Goal: Task Accomplishment & Management: Use online tool/utility

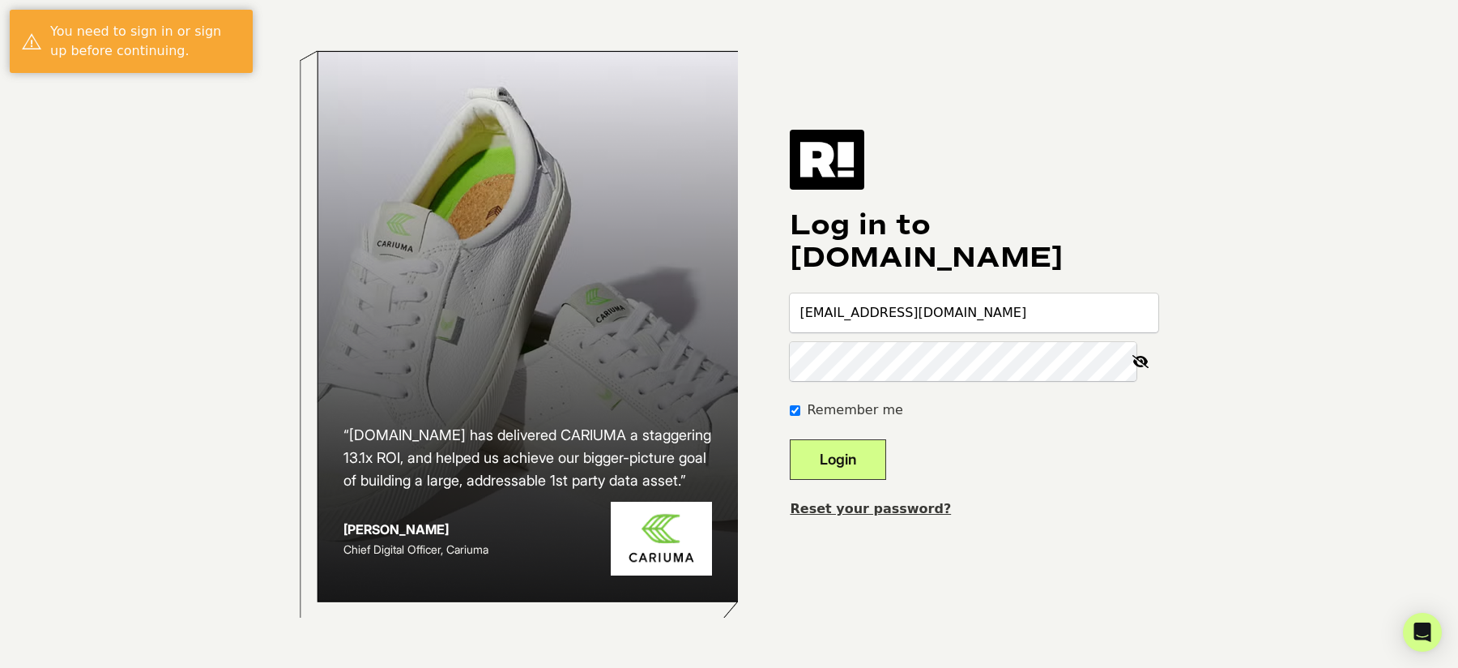
click at [866, 455] on button "Login" at bounding box center [838, 459] width 96 height 41
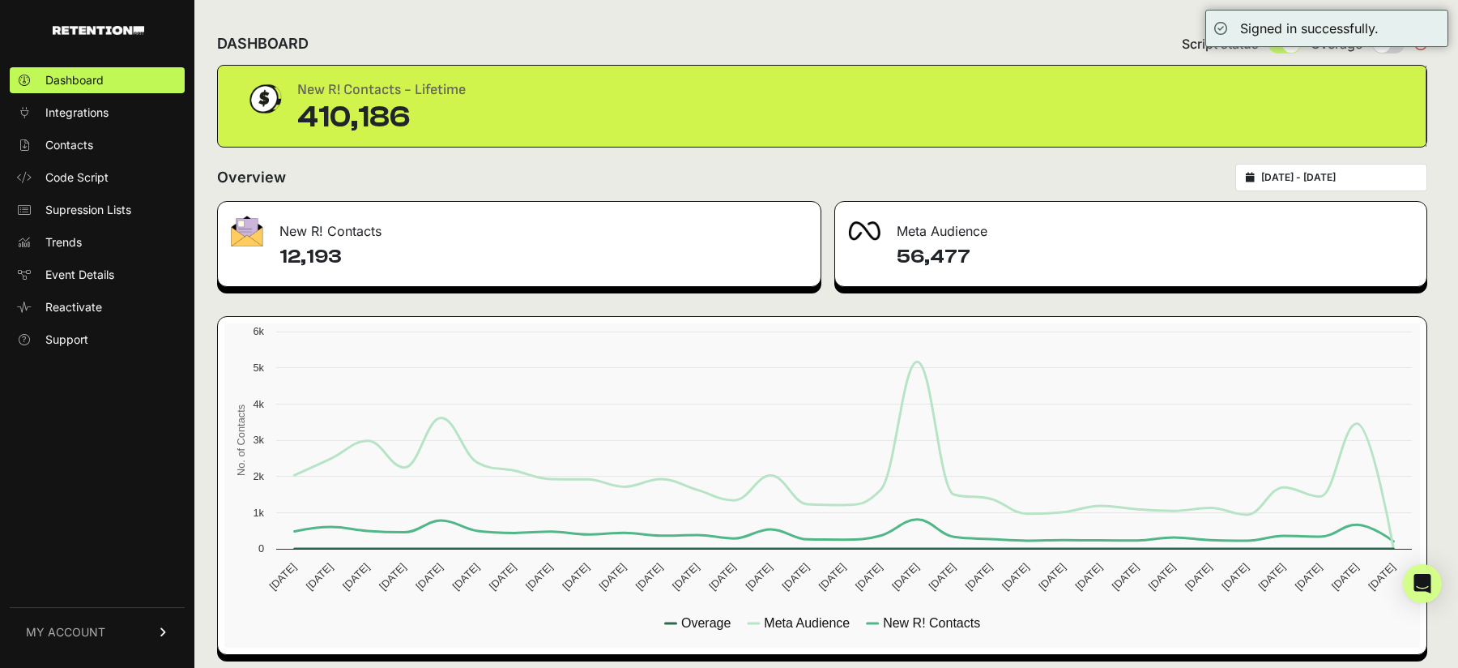
click at [946, 253] on h4 "56,477" at bounding box center [1155, 257] width 517 height 26
click at [948, 228] on div "Meta Audience" at bounding box center [1130, 226] width 591 height 49
click at [928, 263] on h4 "56,477" at bounding box center [1155, 257] width 517 height 26
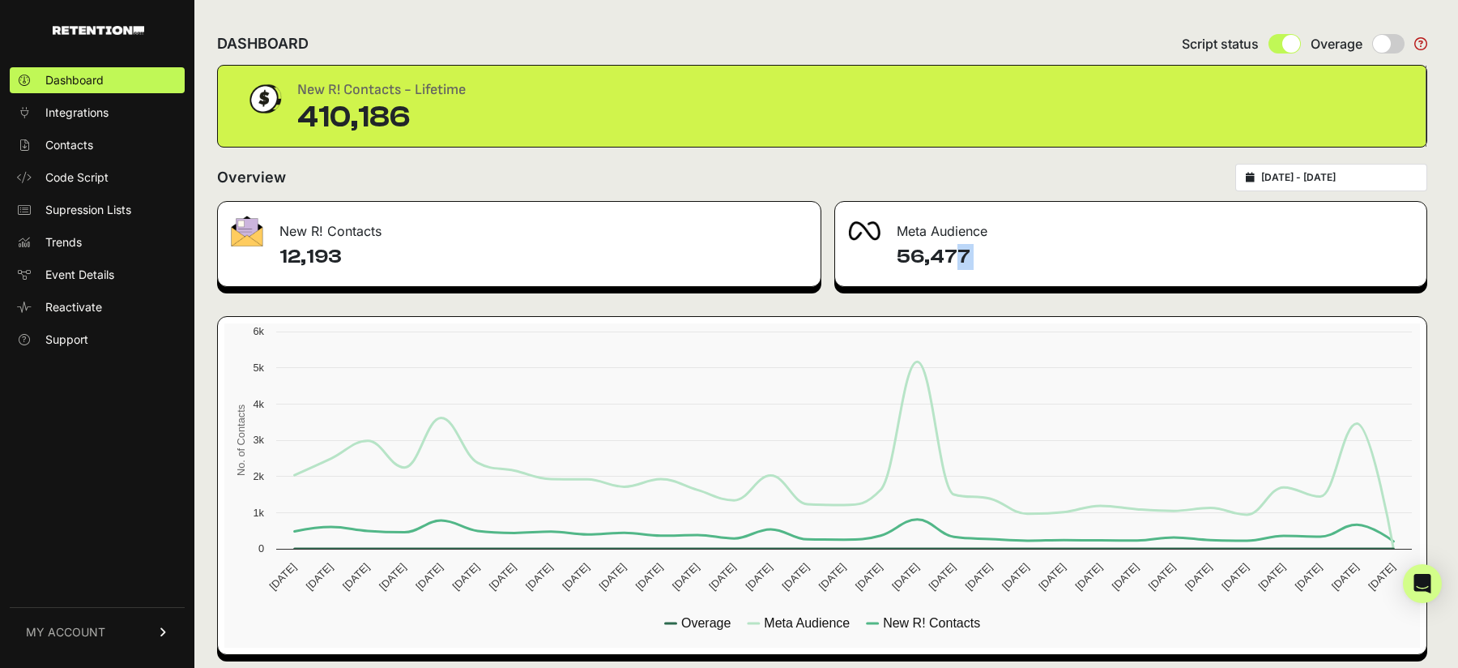
click at [917, 257] on h4 "56,477" at bounding box center [1155, 257] width 517 height 26
click at [321, 256] on h4 "12,193" at bounding box center [544, 257] width 528 height 26
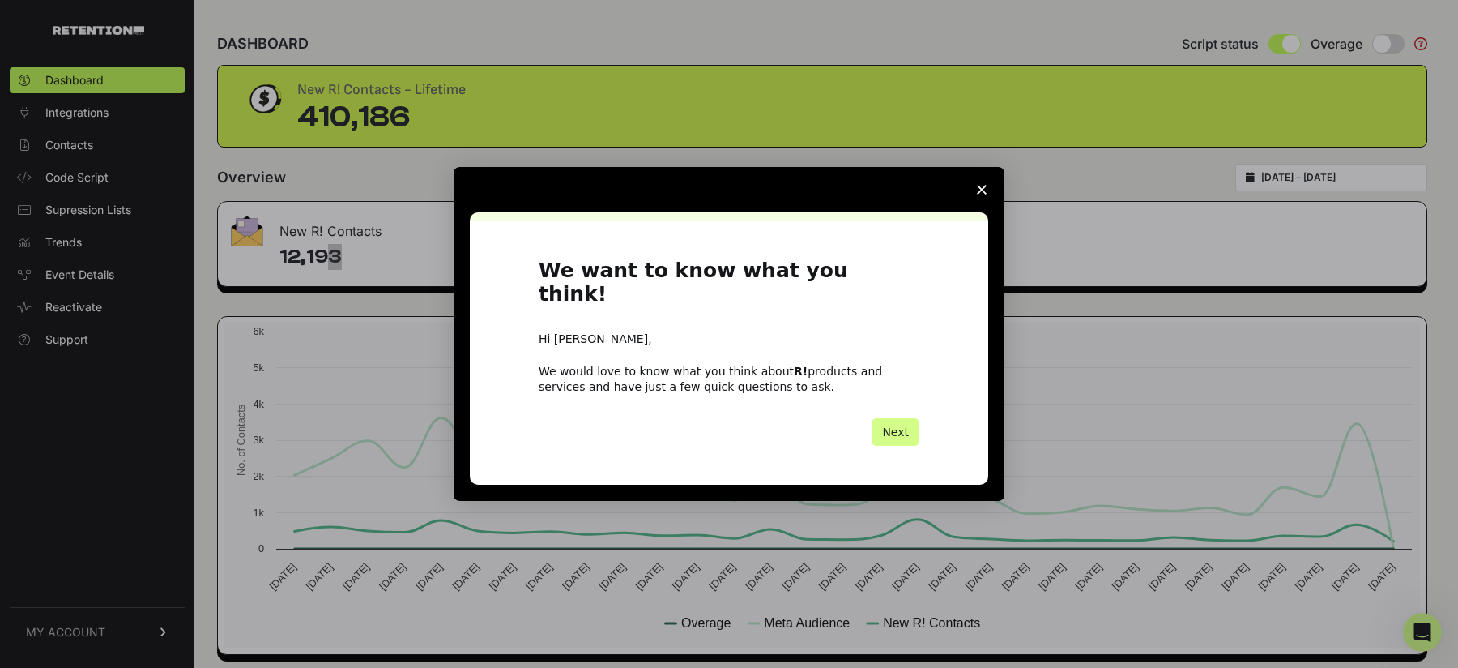
click at [982, 195] on span "Close survey" at bounding box center [981, 189] width 45 height 45
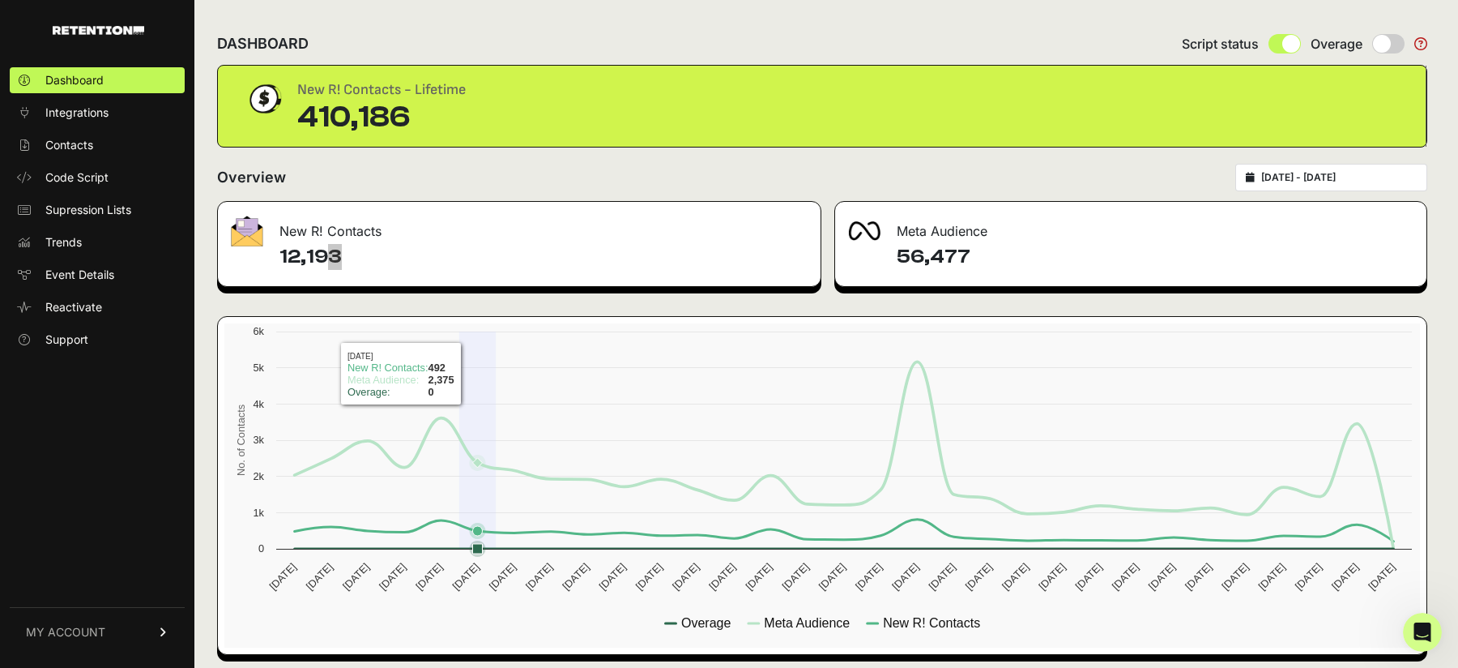
scroll to position [7, 0]
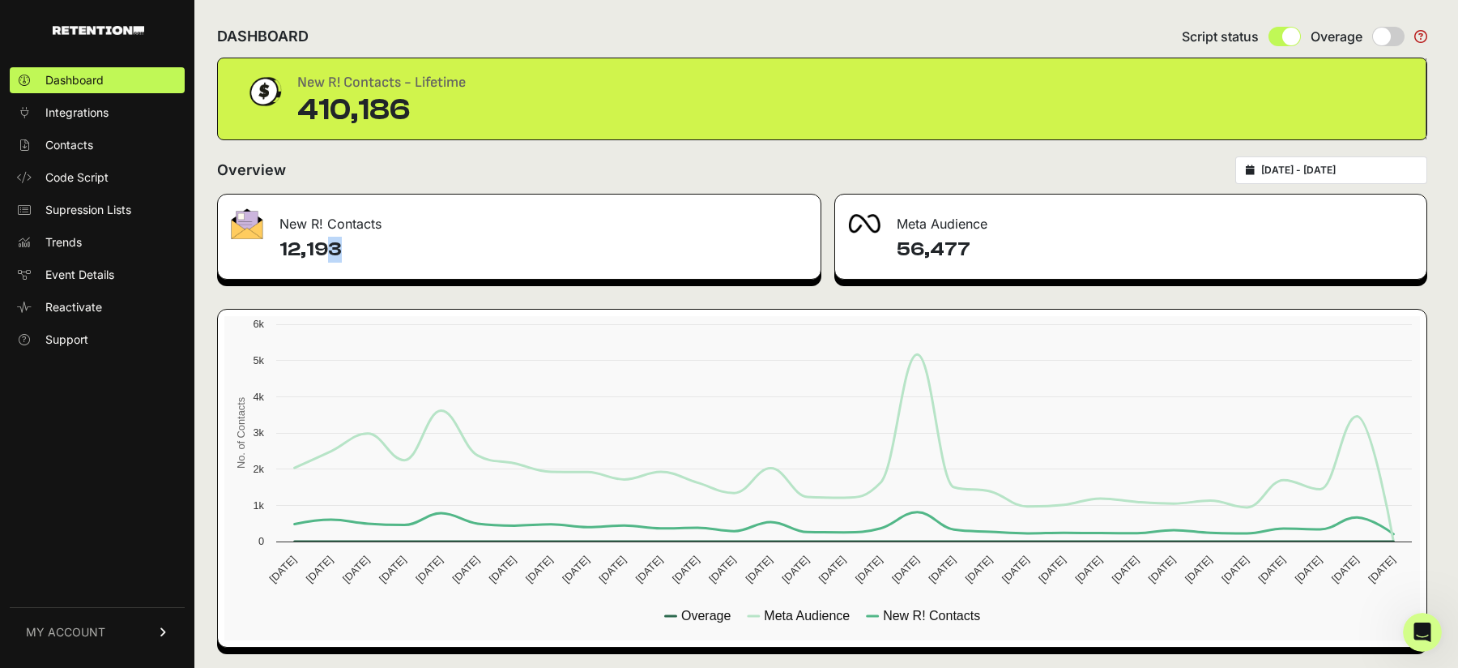
click at [1326, 167] on input "2025-07-20 - 2025-08-19" at bounding box center [1340, 170] width 156 height 13
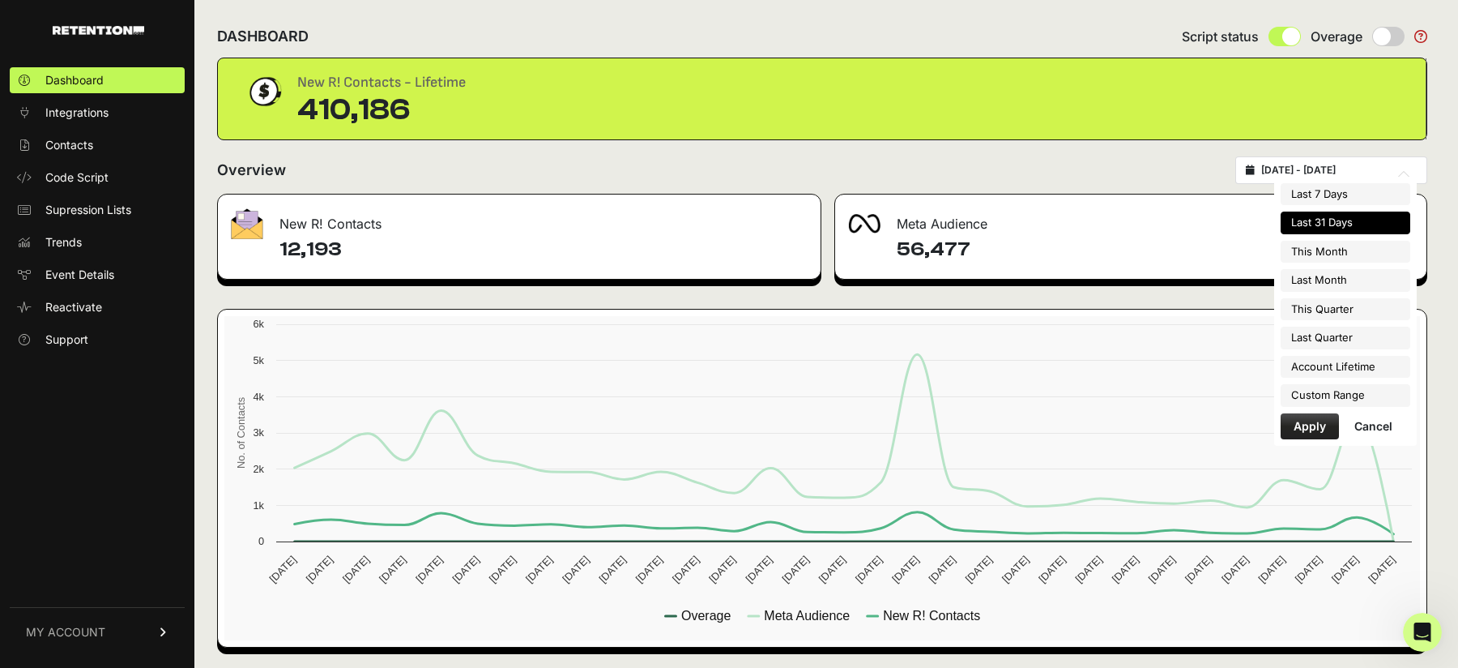
click at [1283, 166] on input "2025-07-20 - 2025-08-19" at bounding box center [1340, 170] width 156 height 13
click at [1328, 272] on li "Last Month" at bounding box center [1346, 280] width 130 height 23
type input "2025-07-01 - 2025-07-31"
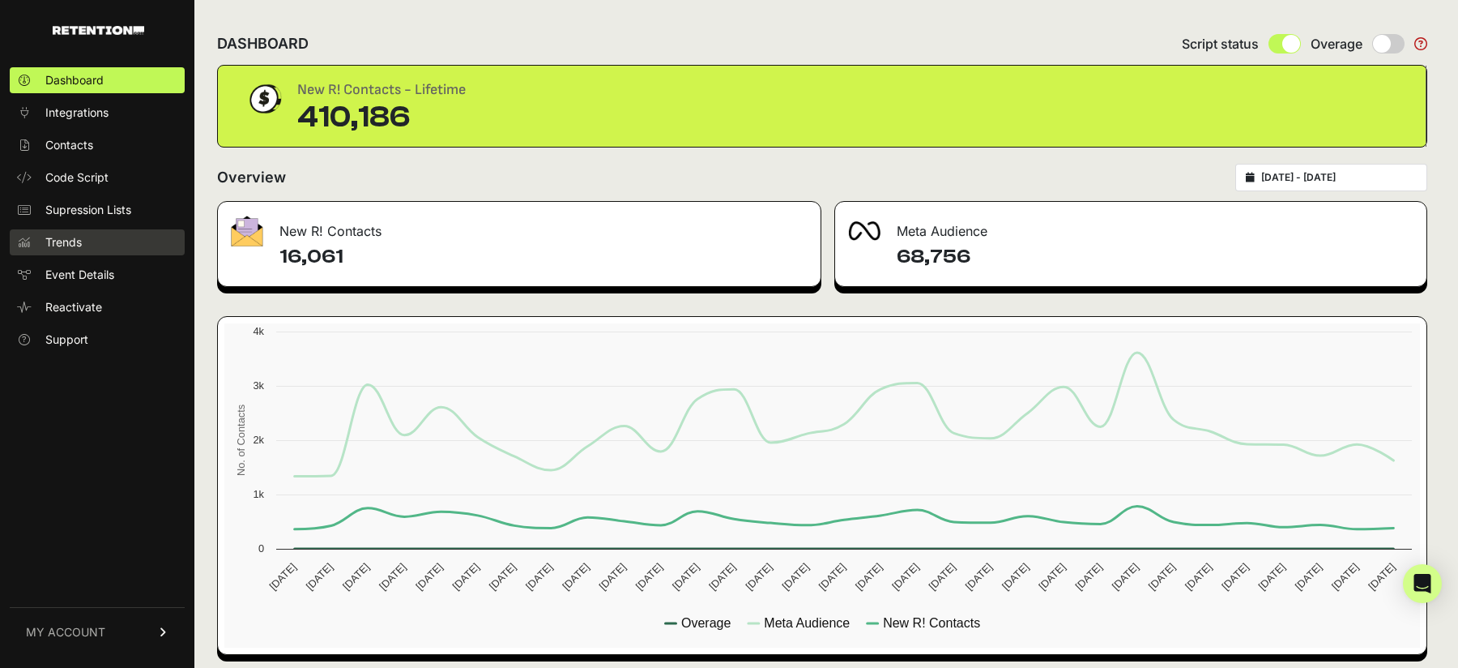
click at [69, 237] on span "Trends" at bounding box center [63, 242] width 36 height 16
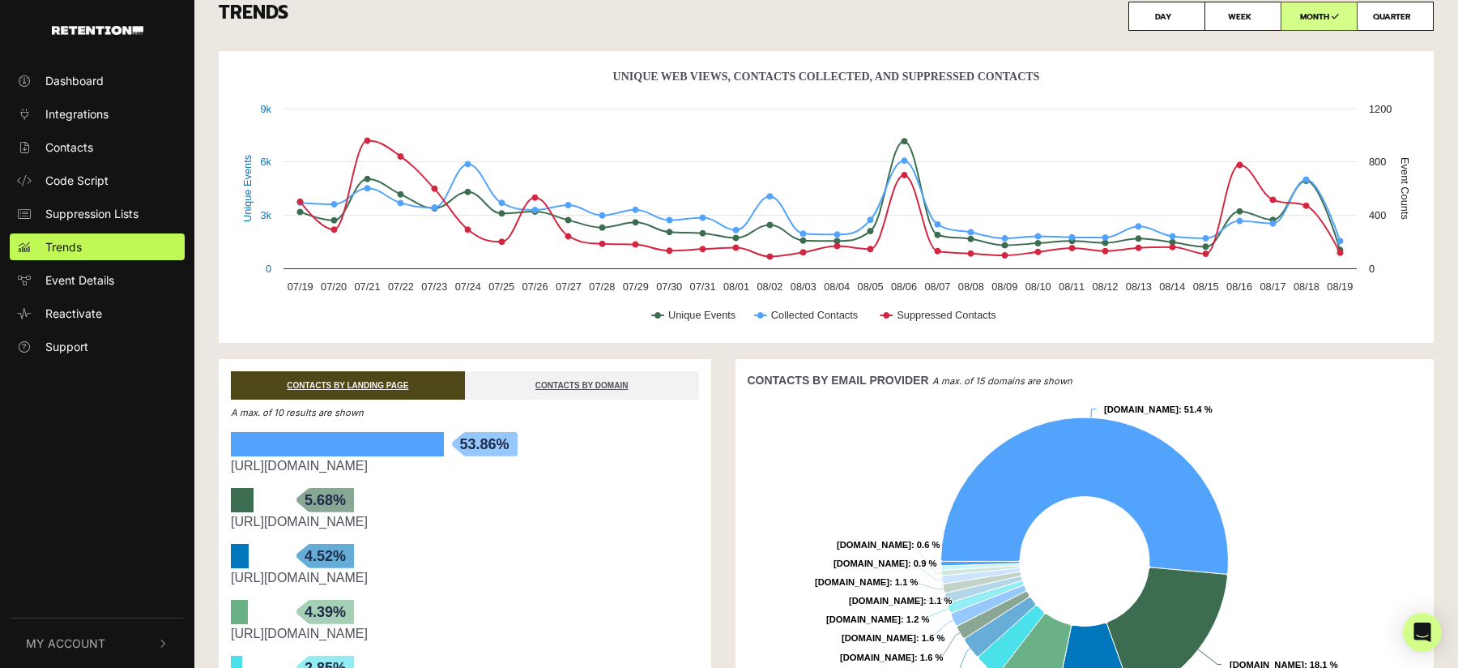
scroll to position [820, 0]
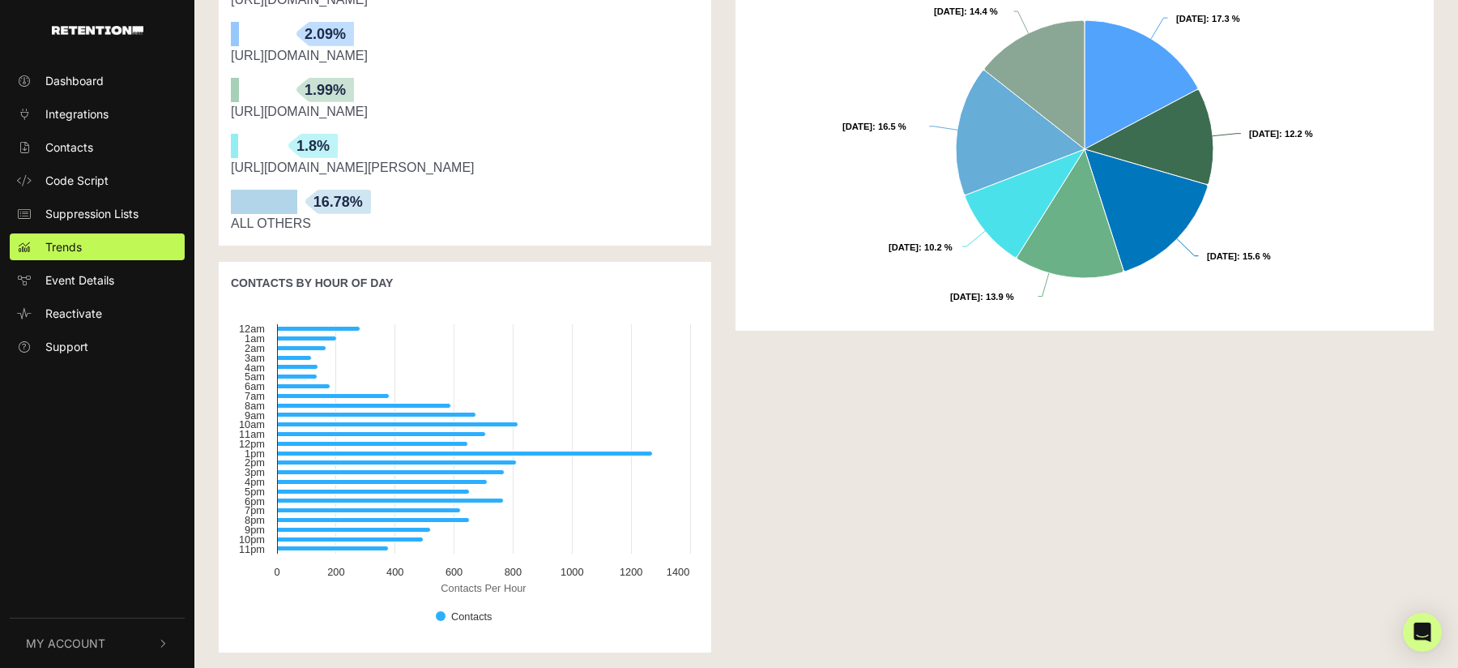
click at [143, 630] on button "My Account" at bounding box center [97, 642] width 175 height 49
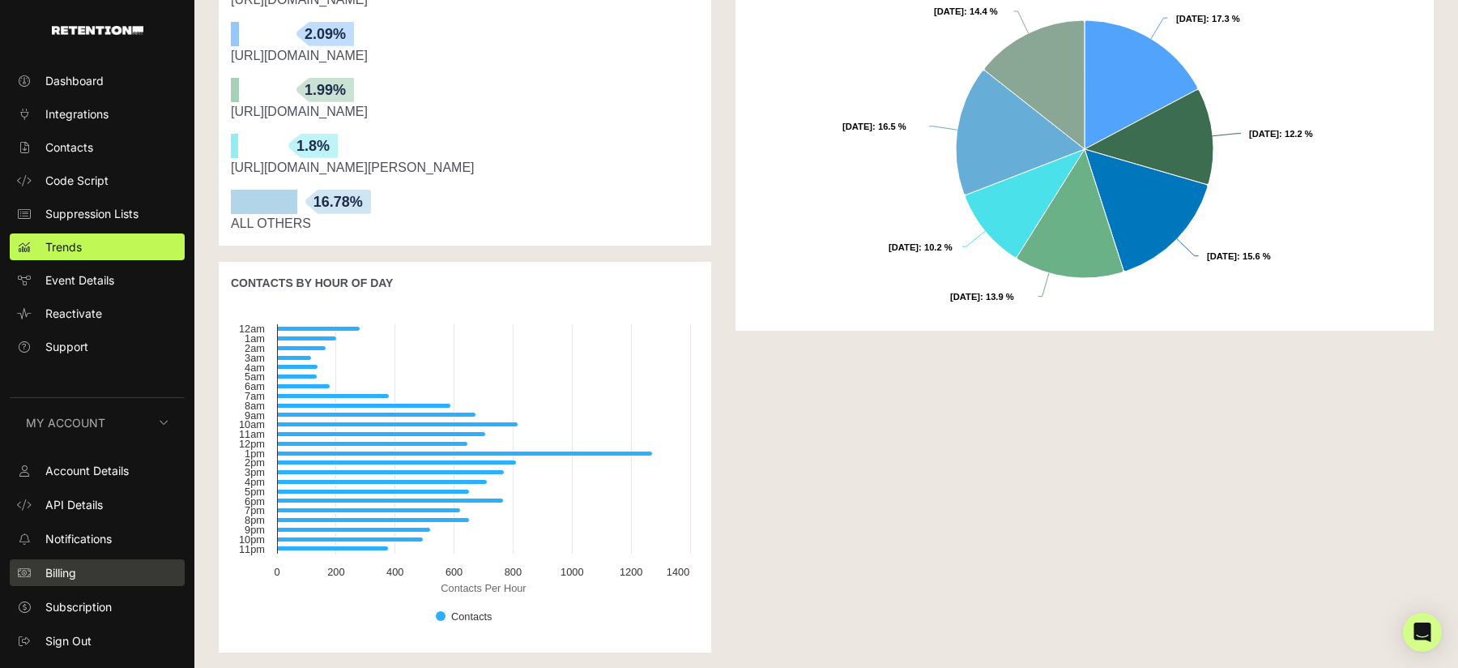
click at [70, 572] on span "Billing" at bounding box center [60, 572] width 31 height 17
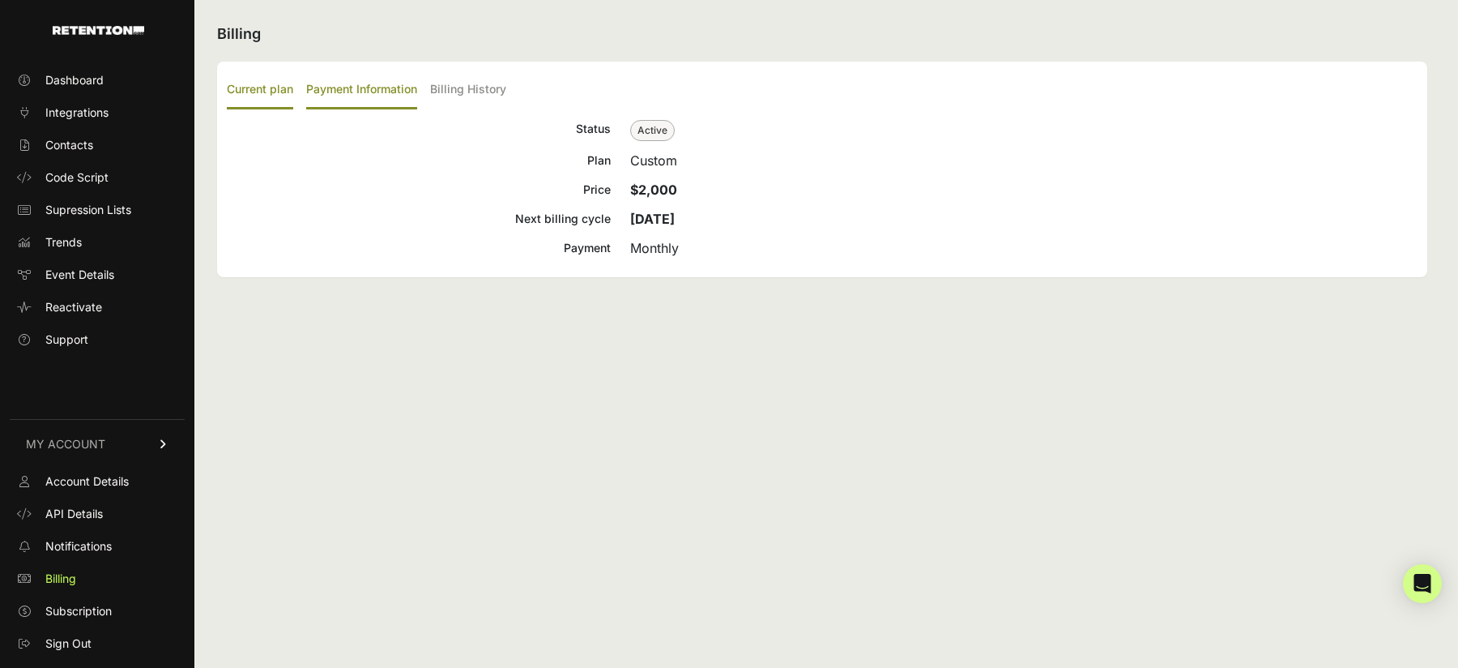
click at [366, 91] on label "Payment Information" at bounding box center [361, 90] width 111 height 38
click at [0, 0] on input "Payment Information" at bounding box center [0, 0] width 0 height 0
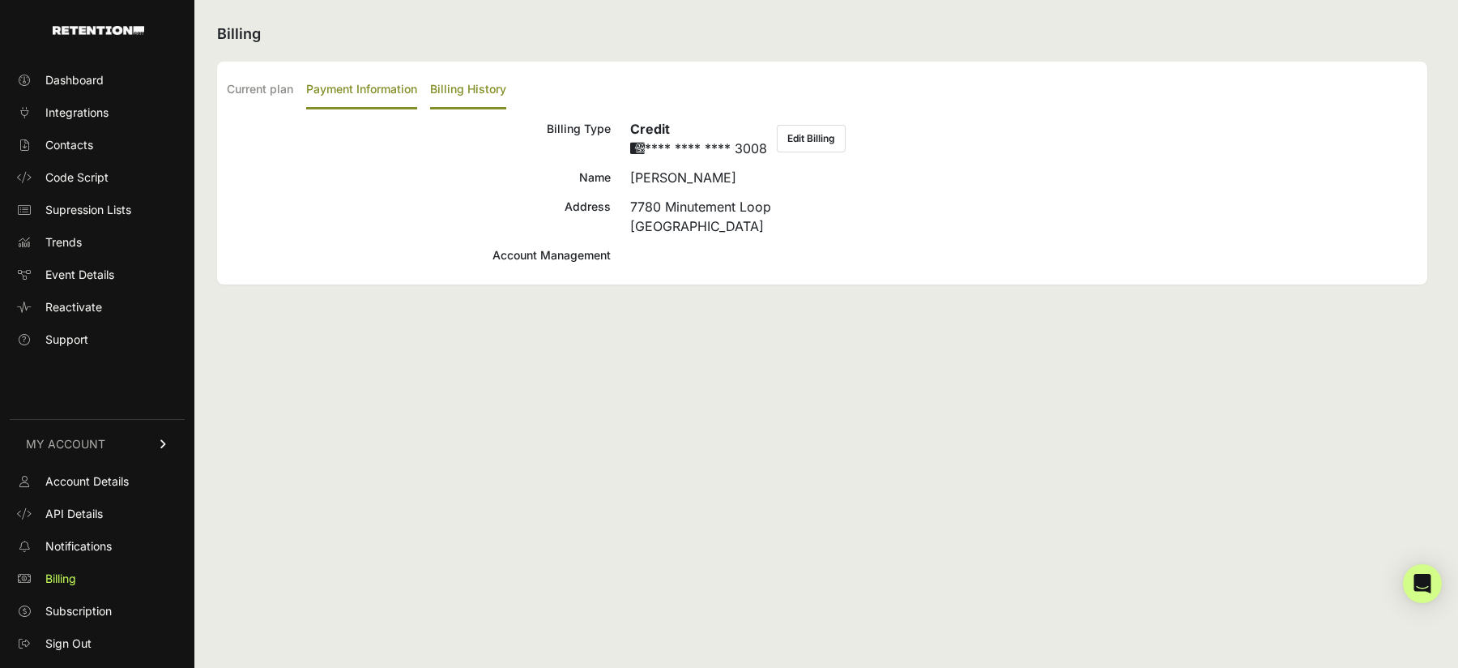
click at [482, 82] on label "Billing History" at bounding box center [468, 90] width 76 height 38
click at [0, 0] on input "Billing History" at bounding box center [0, 0] width 0 height 0
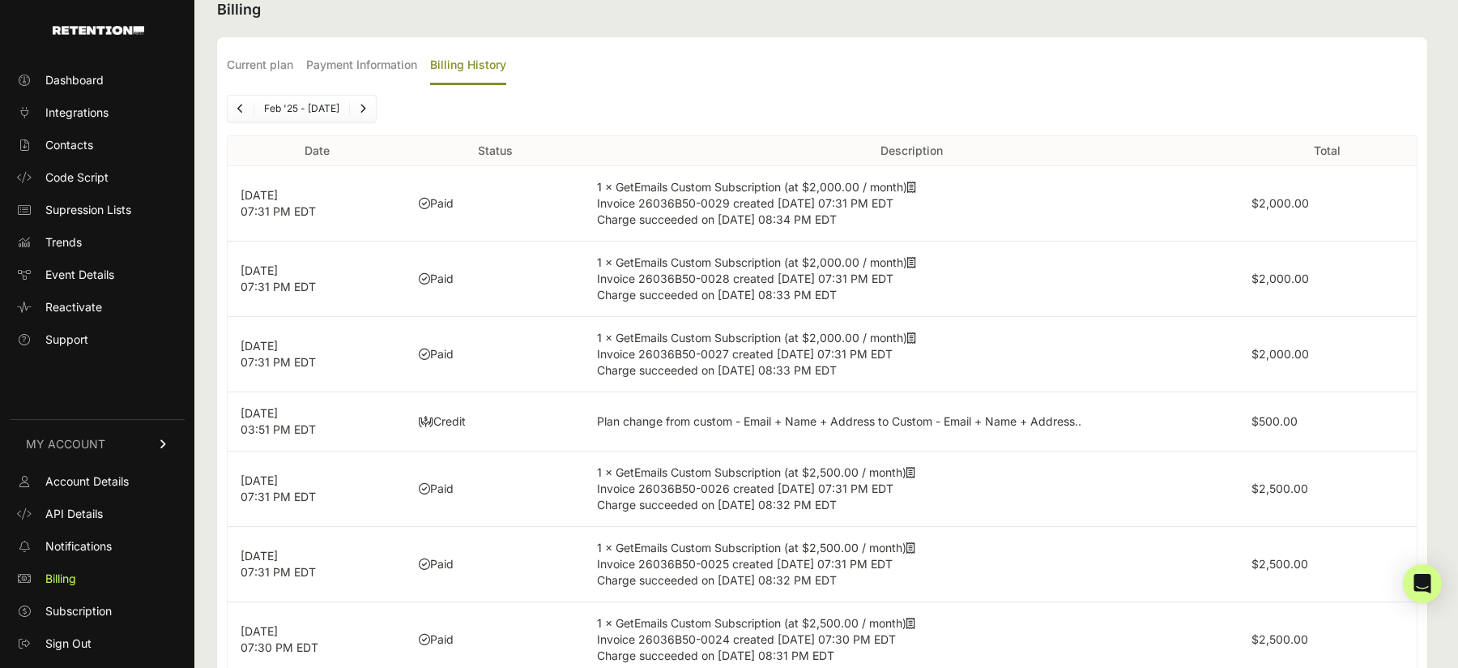
scroll to position [27, 0]
click at [350, 72] on label "Payment Information" at bounding box center [361, 64] width 111 height 38
click at [0, 0] on input "Payment Information" at bounding box center [0, 0] width 0 height 0
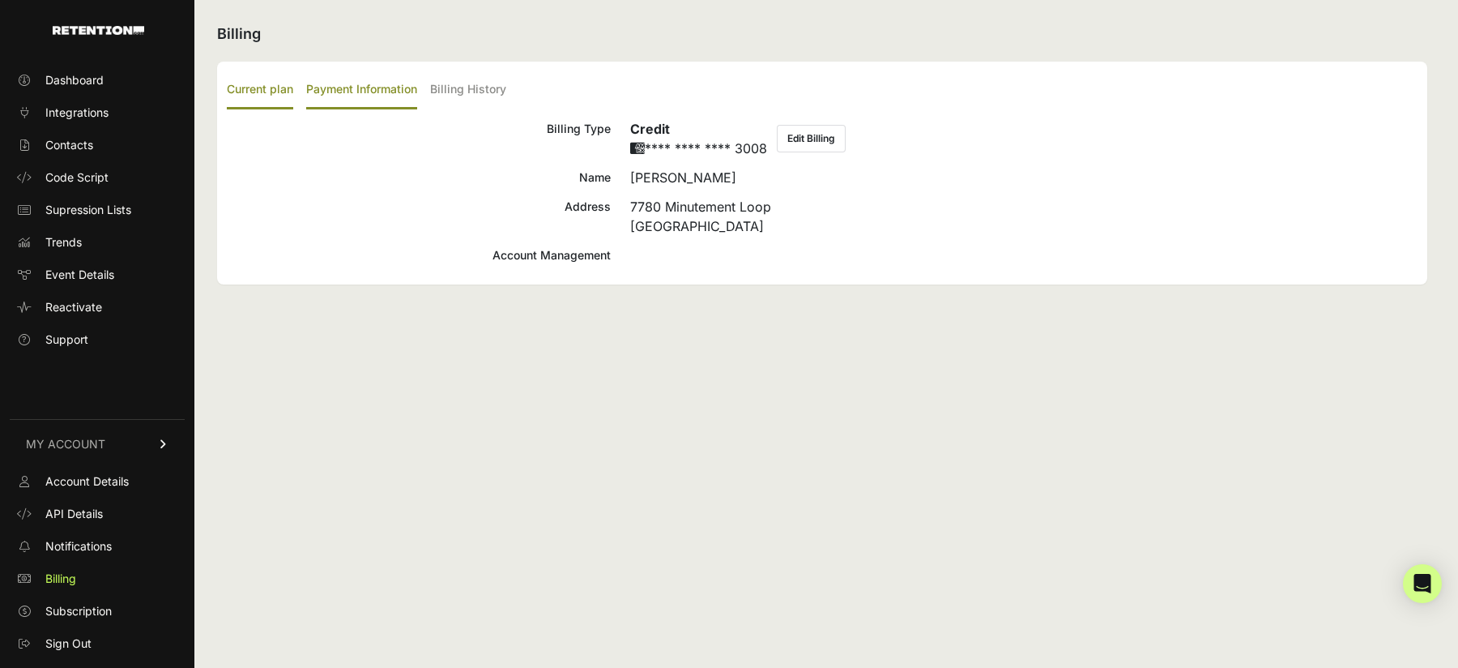
click at [261, 86] on label "Current plan" at bounding box center [260, 90] width 66 height 38
click at [0, 0] on input "Current plan" at bounding box center [0, 0] width 0 height 0
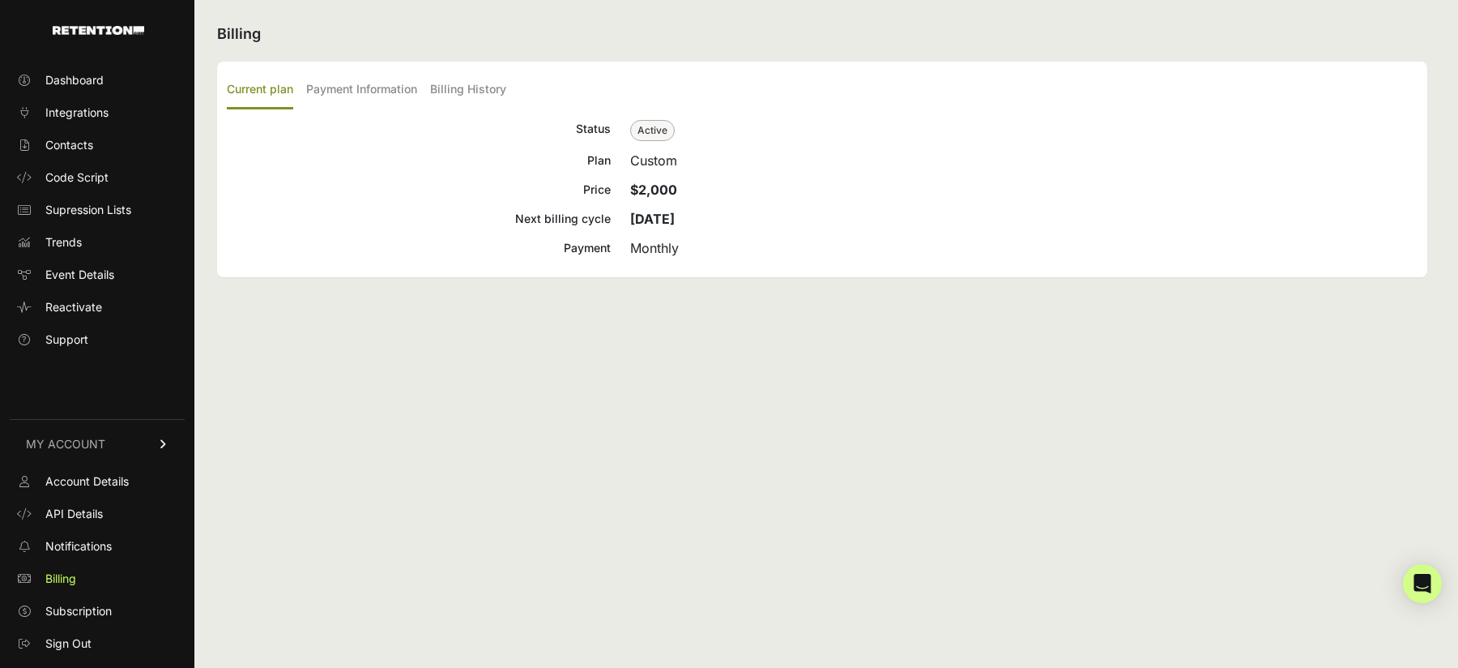
click at [651, 128] on span "Active" at bounding box center [652, 130] width 45 height 21
click at [649, 246] on div "Monthly" at bounding box center [1024, 247] width 788 height 19
click at [74, 485] on span "Account Details" at bounding box center [86, 481] width 83 height 16
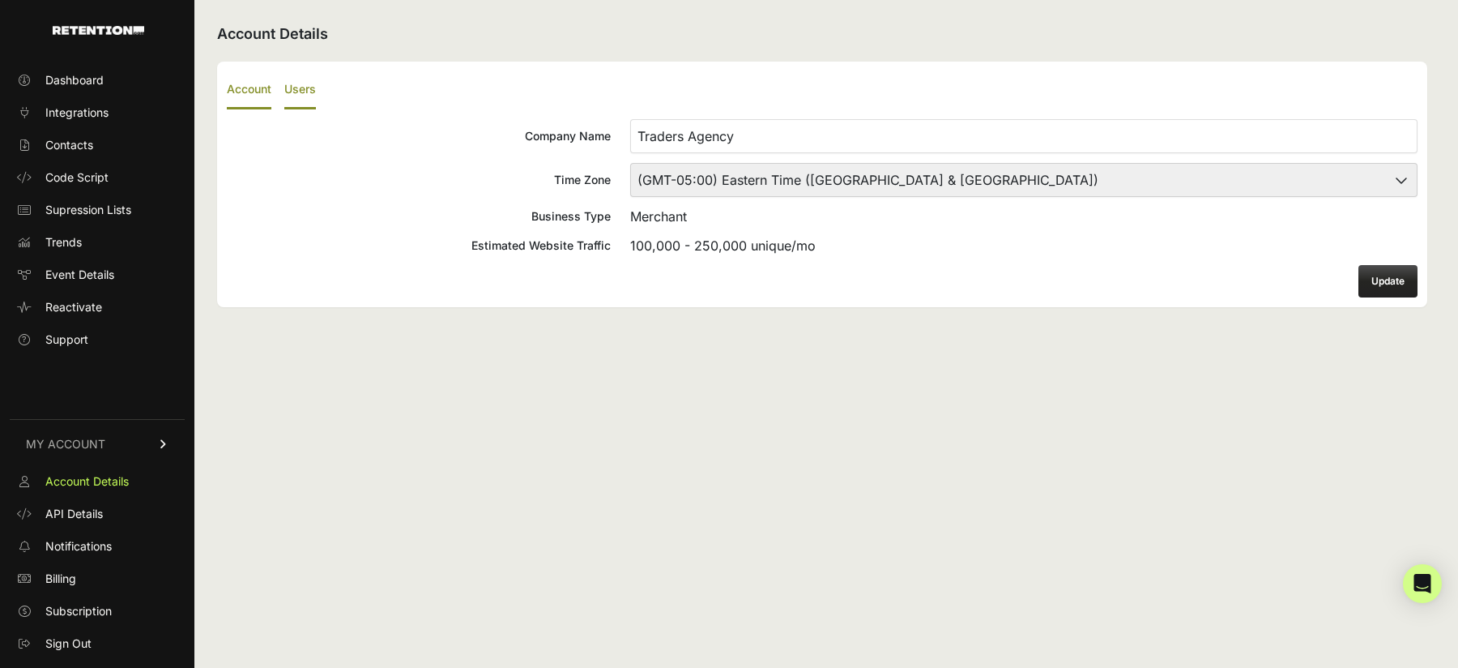
click at [306, 88] on label "Users" at bounding box center [300, 90] width 32 height 38
click at [0, 0] on input "Users" at bounding box center [0, 0] width 0 height 0
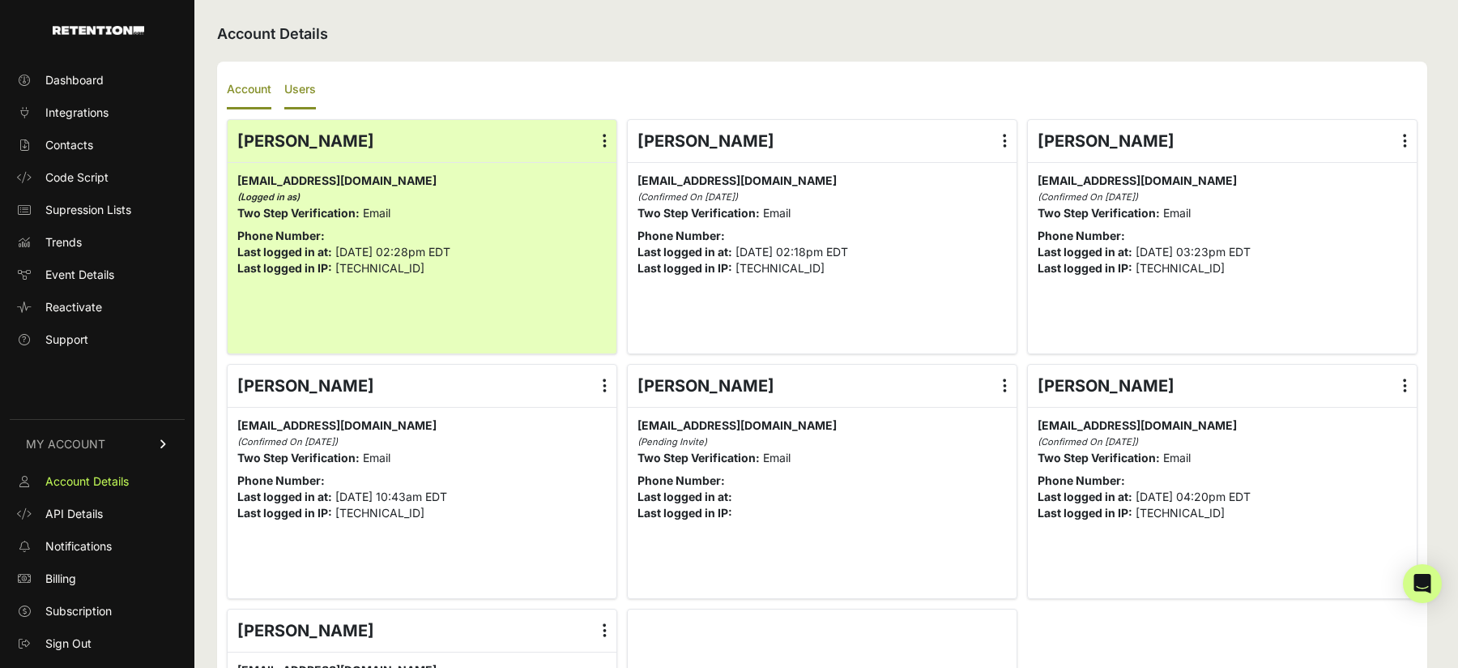
click at [241, 86] on label "Account" at bounding box center [249, 90] width 45 height 38
click at [0, 0] on input "Account" at bounding box center [0, 0] width 0 height 0
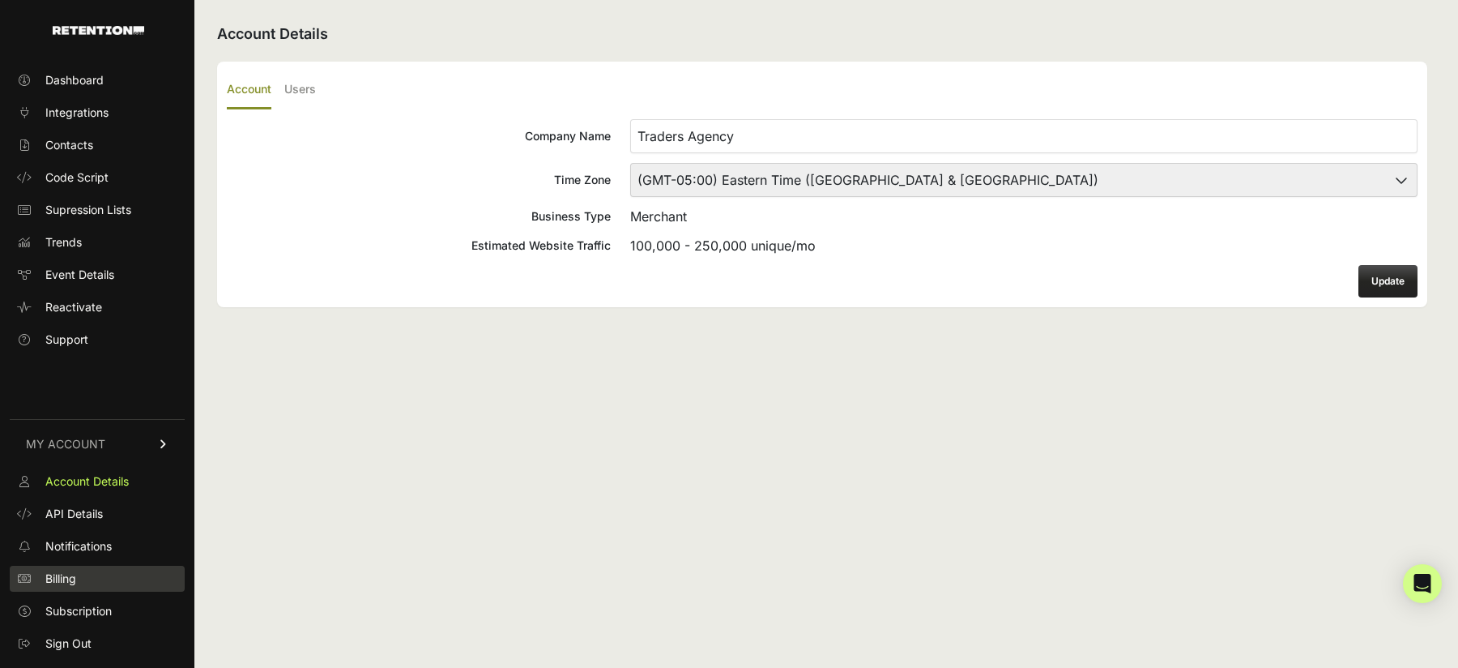
click at [69, 577] on span "Billing" at bounding box center [60, 578] width 31 height 16
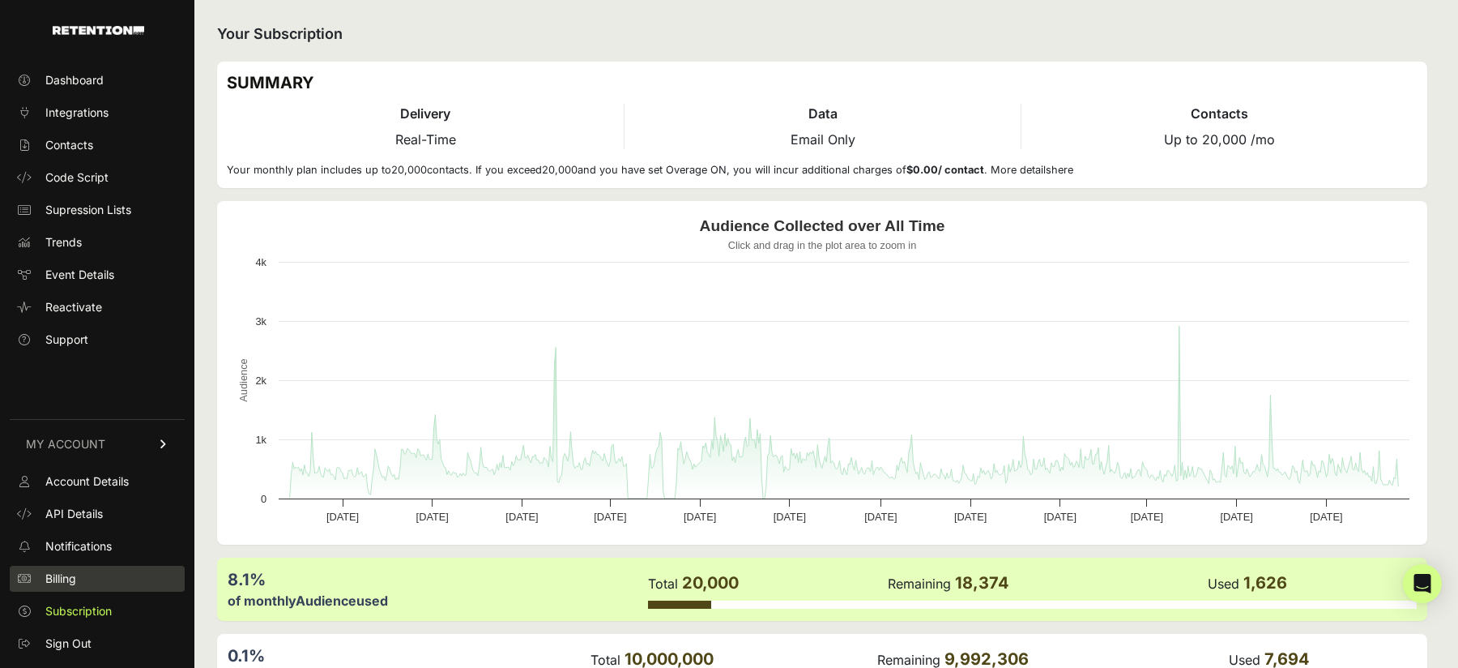
click at [72, 584] on span "Billing" at bounding box center [60, 578] width 31 height 16
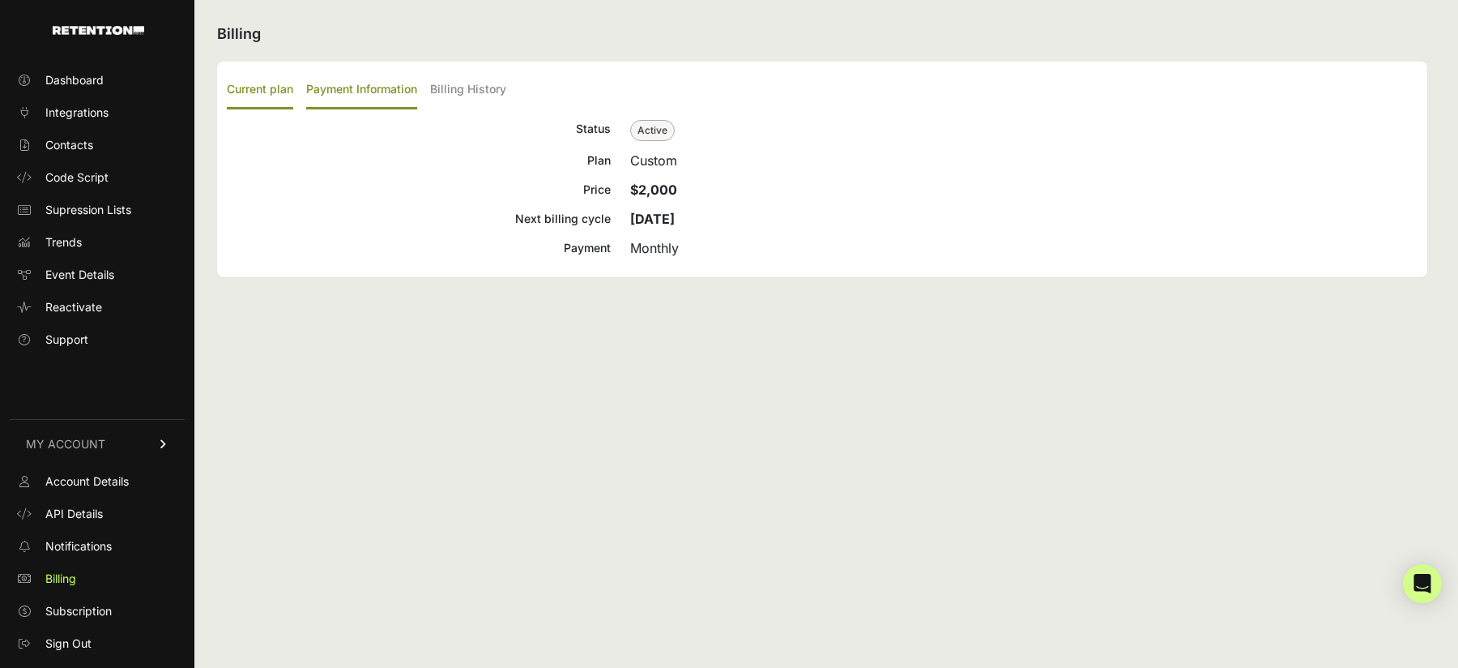
click at [347, 96] on label "Payment Information" at bounding box center [361, 90] width 111 height 38
click at [0, 0] on input "Payment Information" at bounding box center [0, 0] width 0 height 0
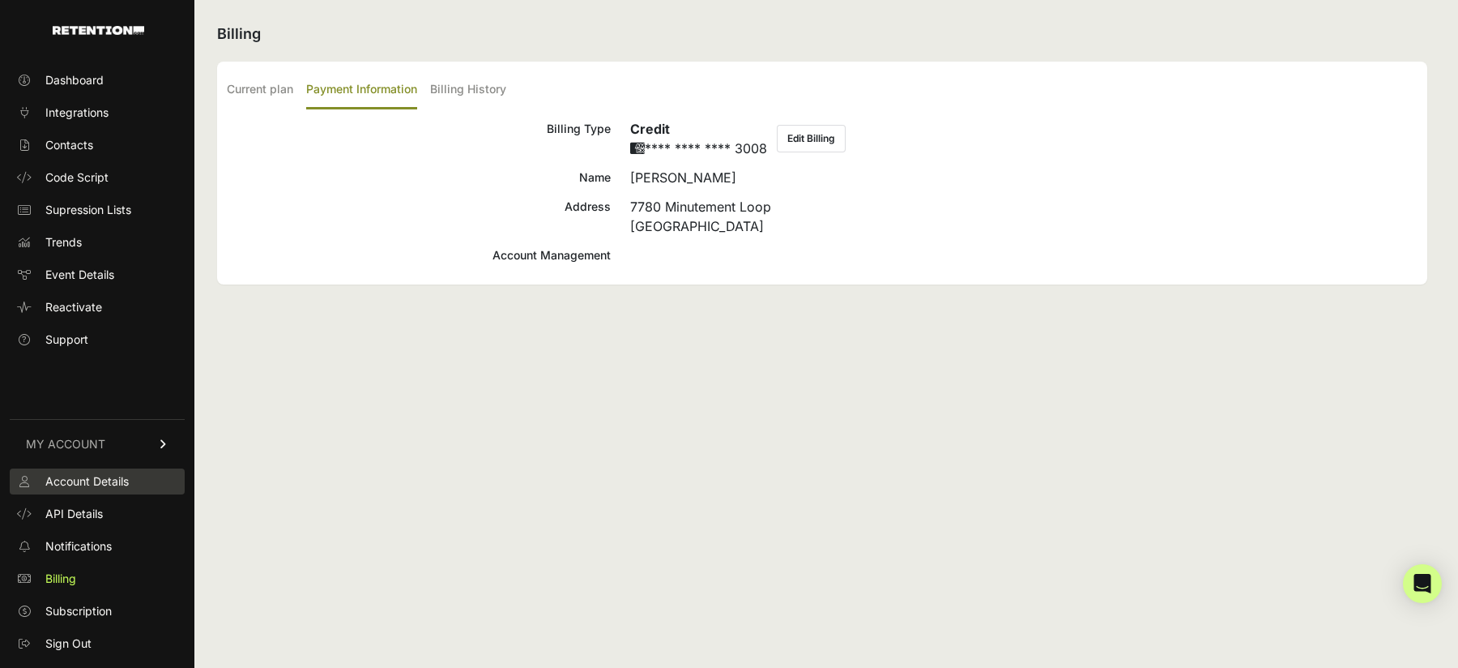
click at [77, 476] on span "Account Details" at bounding box center [86, 481] width 83 height 16
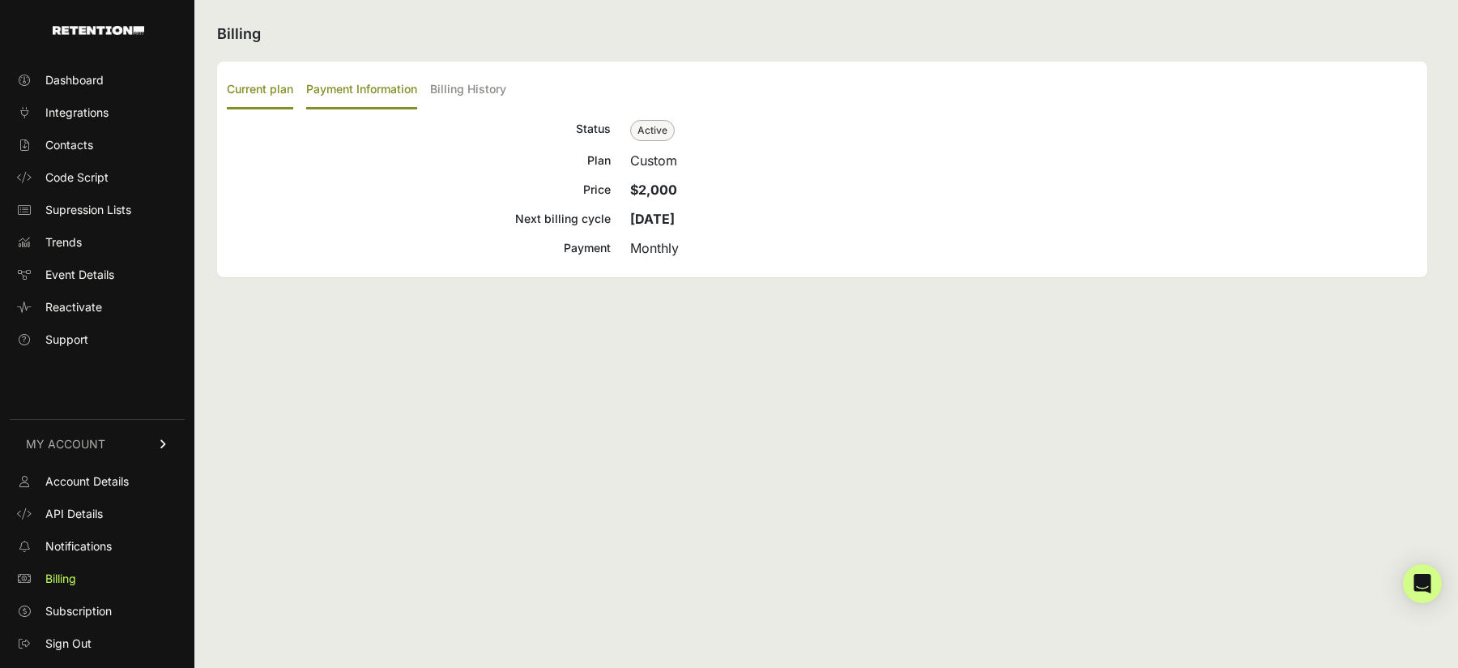
click at [339, 94] on label "Payment Information" at bounding box center [361, 90] width 111 height 38
click at [0, 0] on input "Payment Information" at bounding box center [0, 0] width 0 height 0
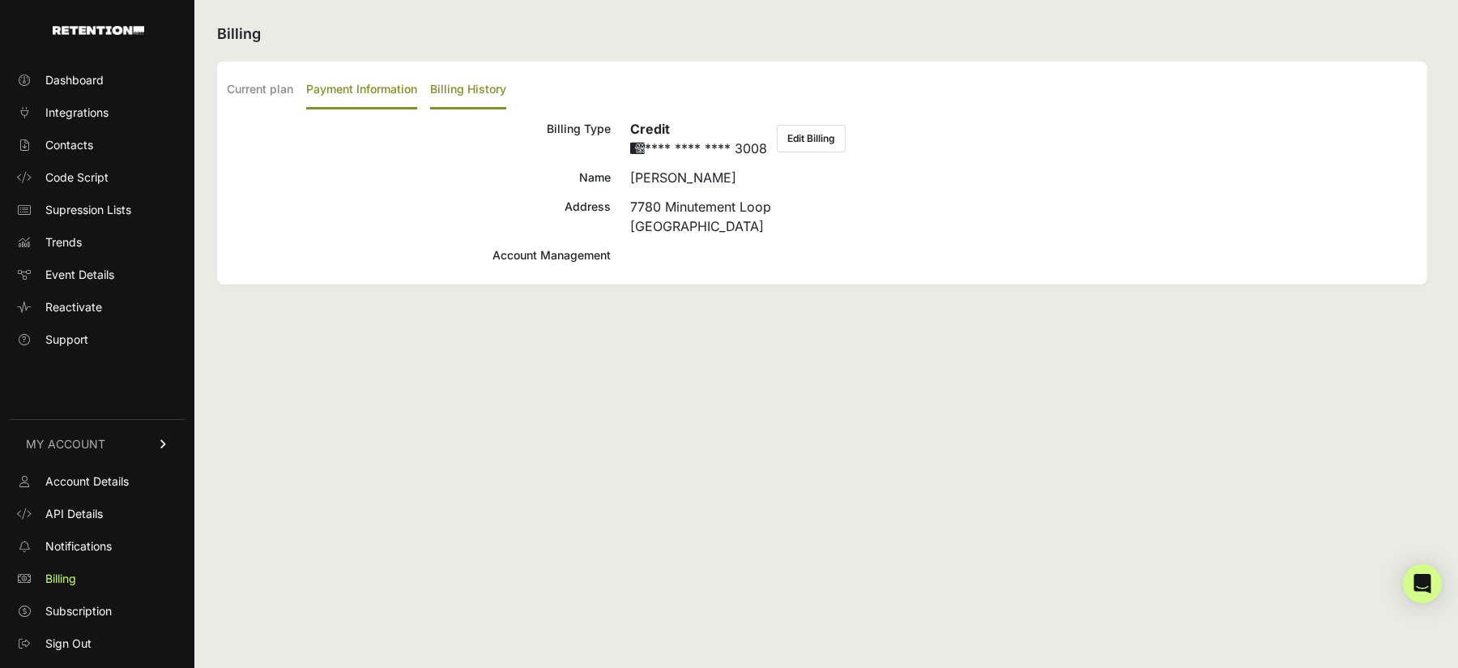
click at [476, 92] on label "Billing History" at bounding box center [468, 90] width 76 height 38
click at [0, 0] on input "Billing History" at bounding box center [0, 0] width 0 height 0
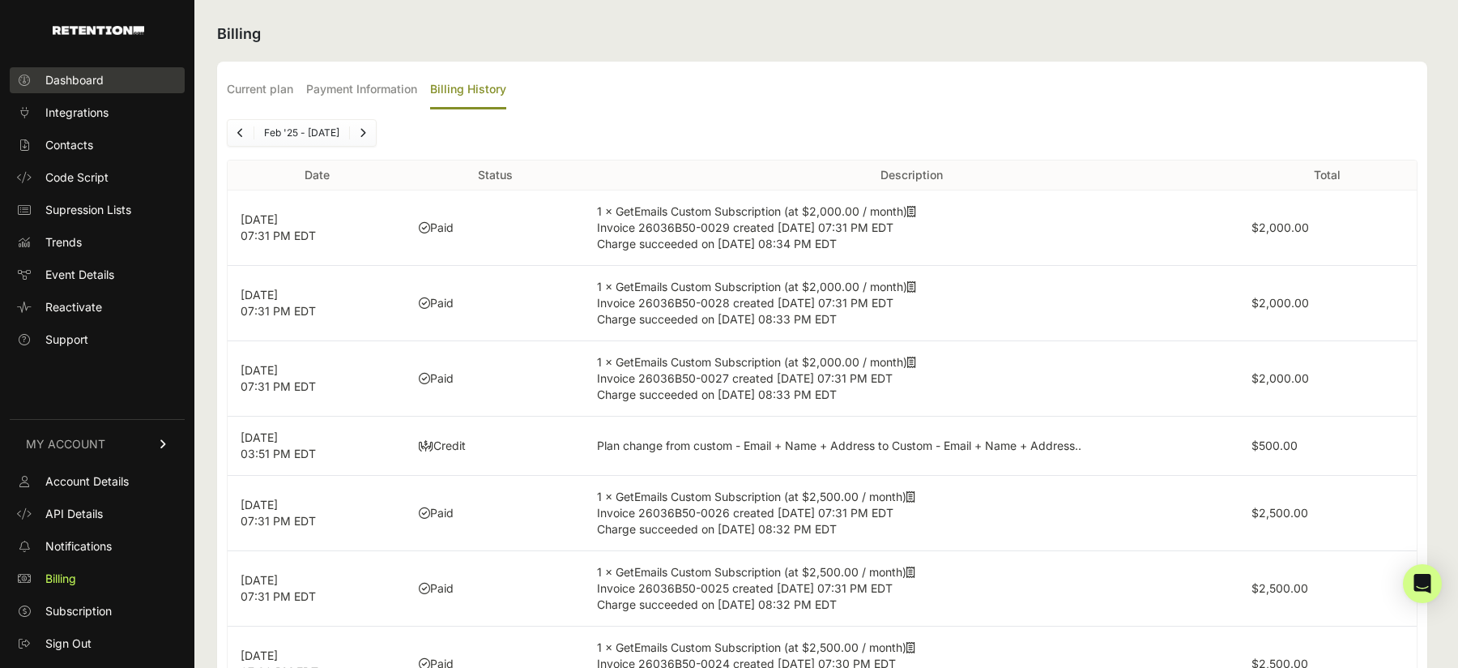
click at [81, 78] on span "Dashboard" at bounding box center [74, 80] width 58 height 16
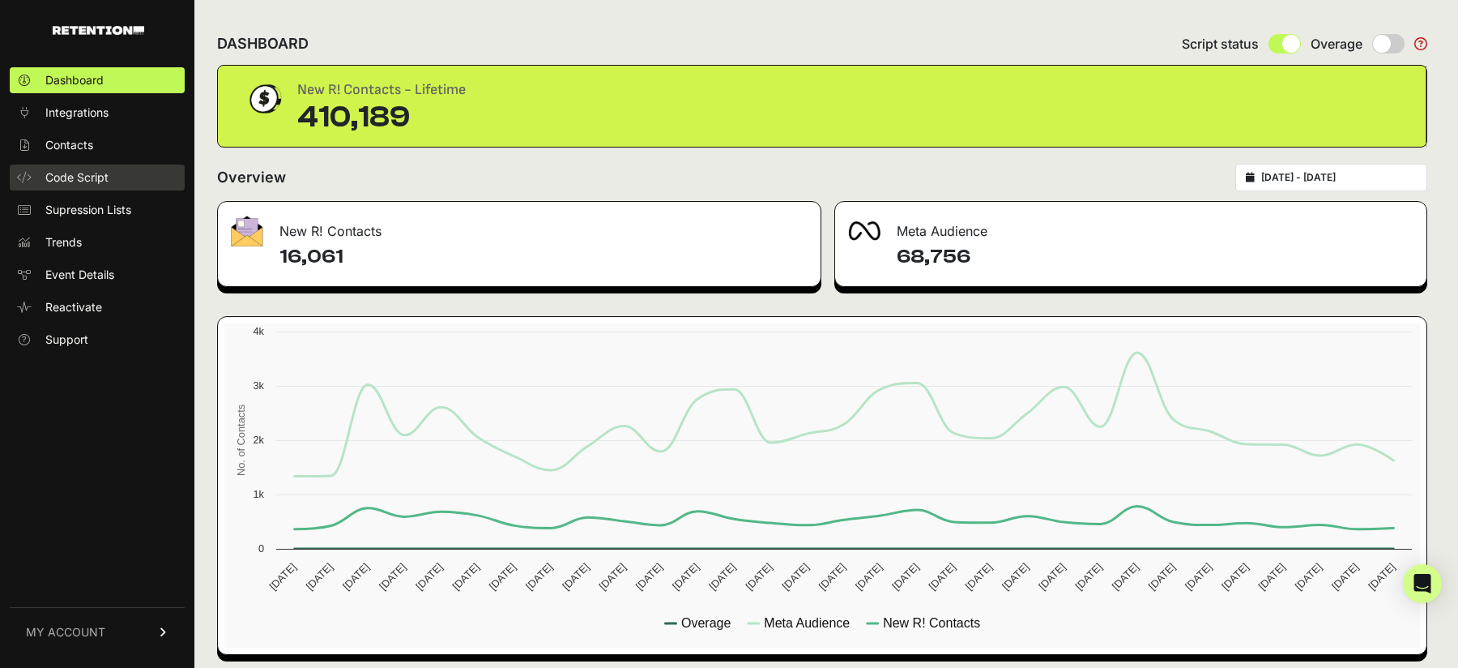
click at [80, 173] on span "Code Script" at bounding box center [76, 177] width 63 height 16
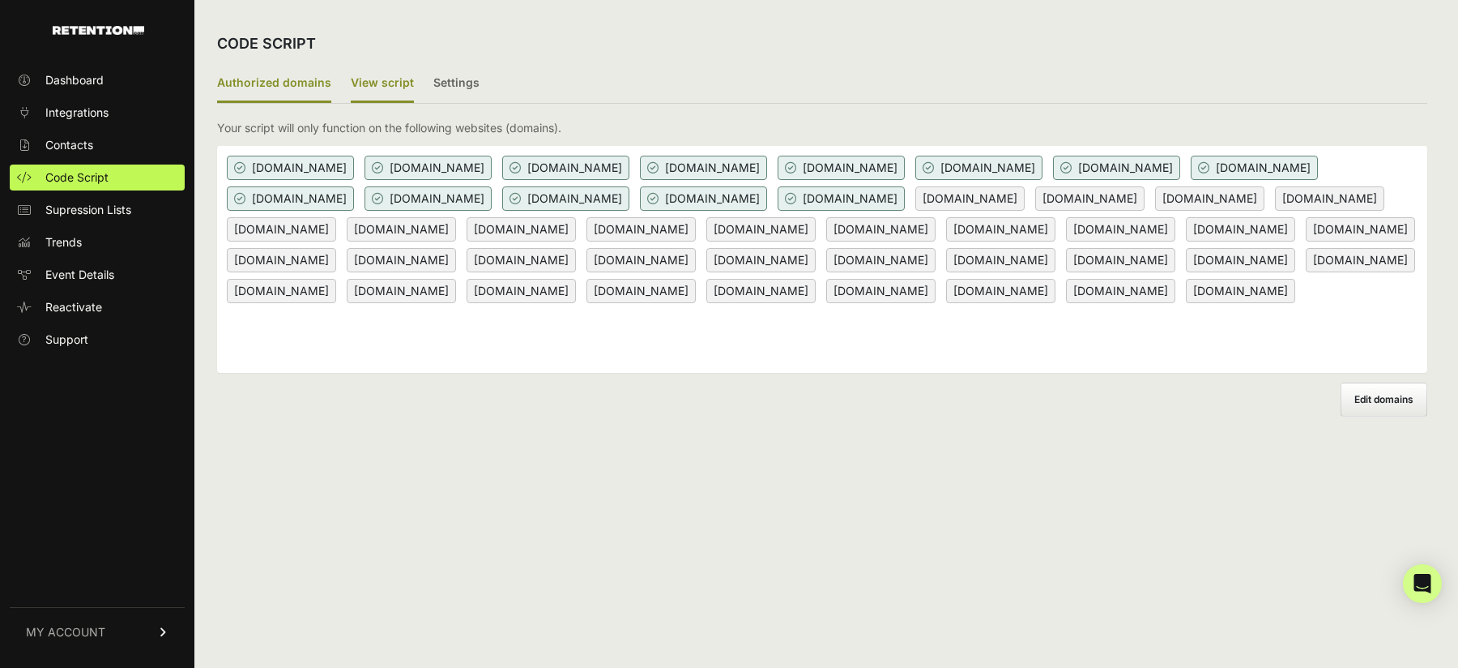
click at [382, 72] on label "View script" at bounding box center [382, 84] width 63 height 38
click at [0, 0] on input "View script" at bounding box center [0, 0] width 0 height 0
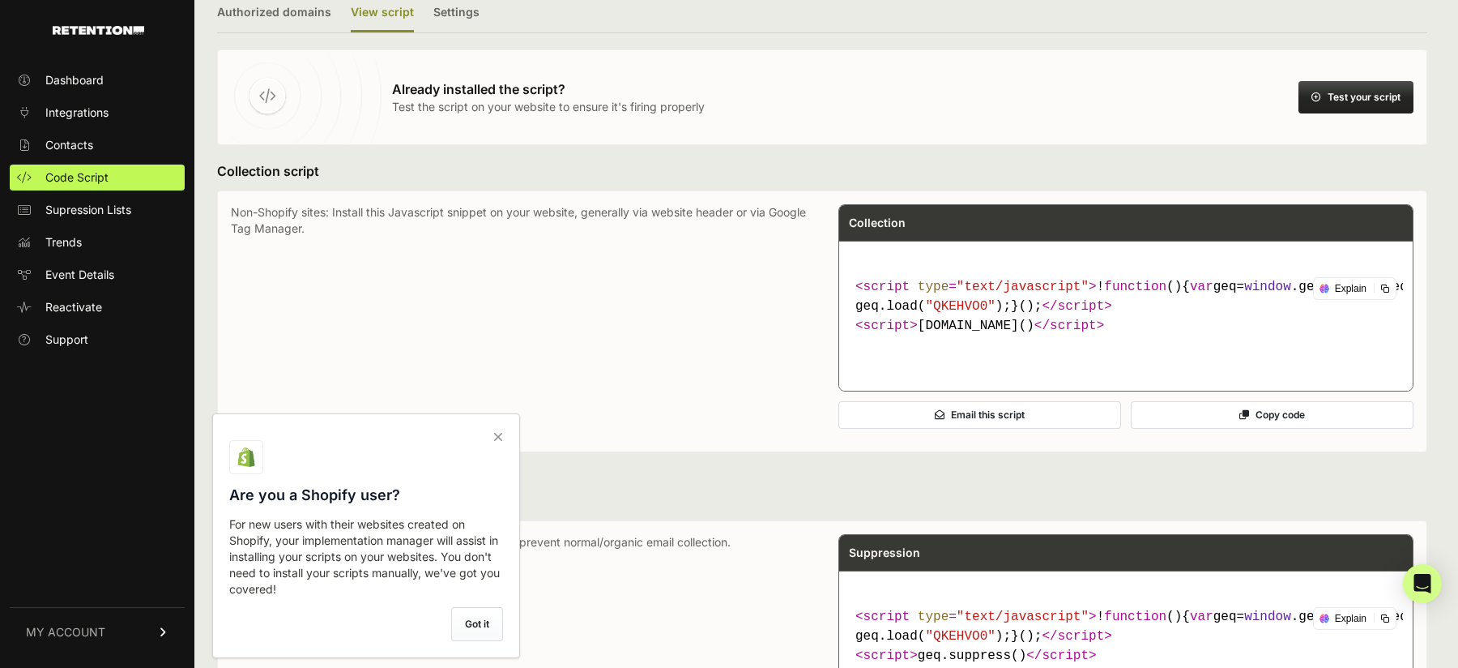
scroll to position [106, 0]
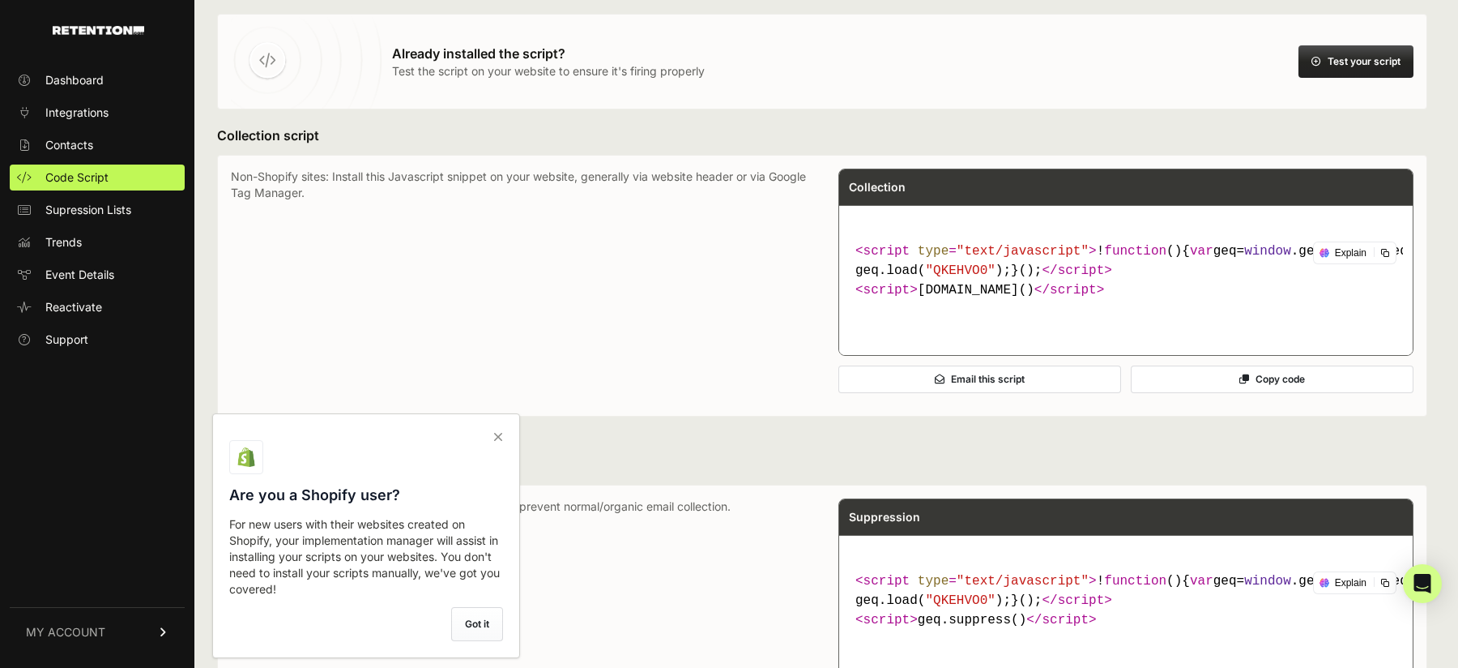
click at [1250, 393] on button "Copy code" at bounding box center [1272, 379] width 283 height 28
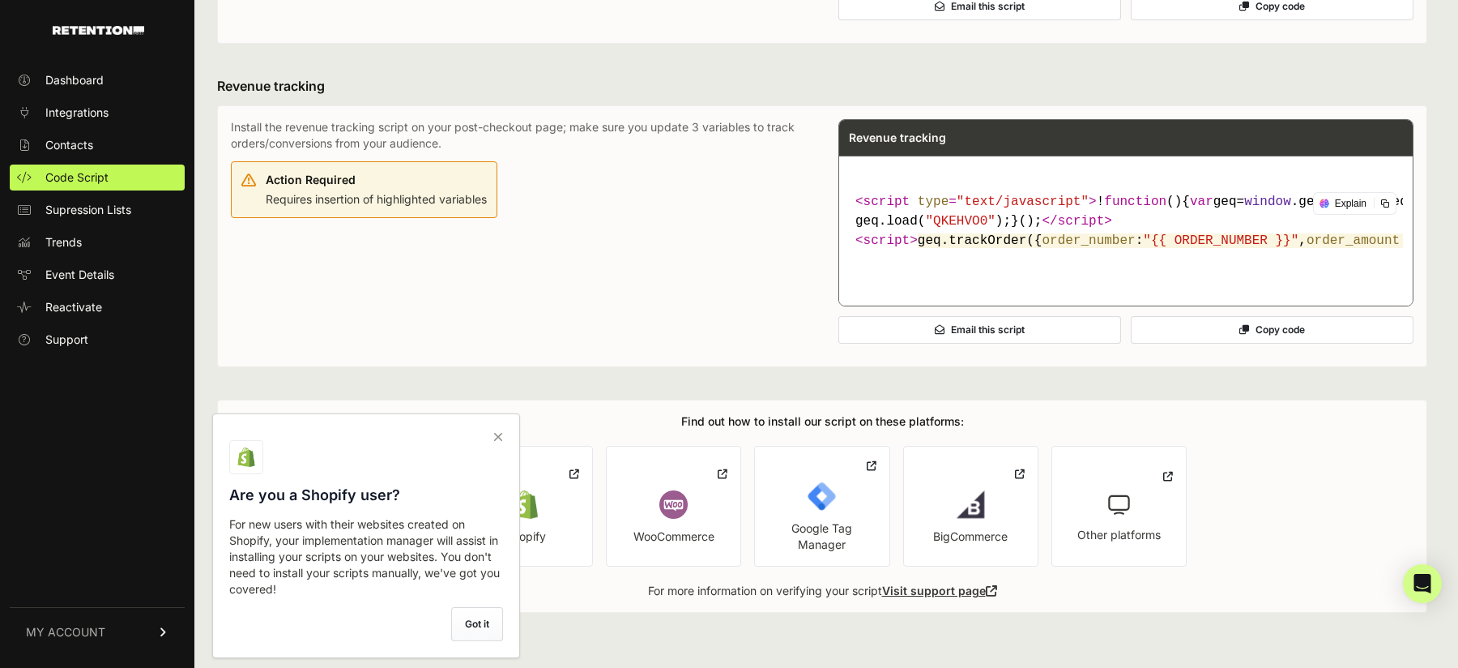
scroll to position [893, 0]
click at [507, 429] on icon at bounding box center [498, 437] width 23 height 26
click at [0, 0] on input "checkbox" at bounding box center [0, 0] width 0 height 0
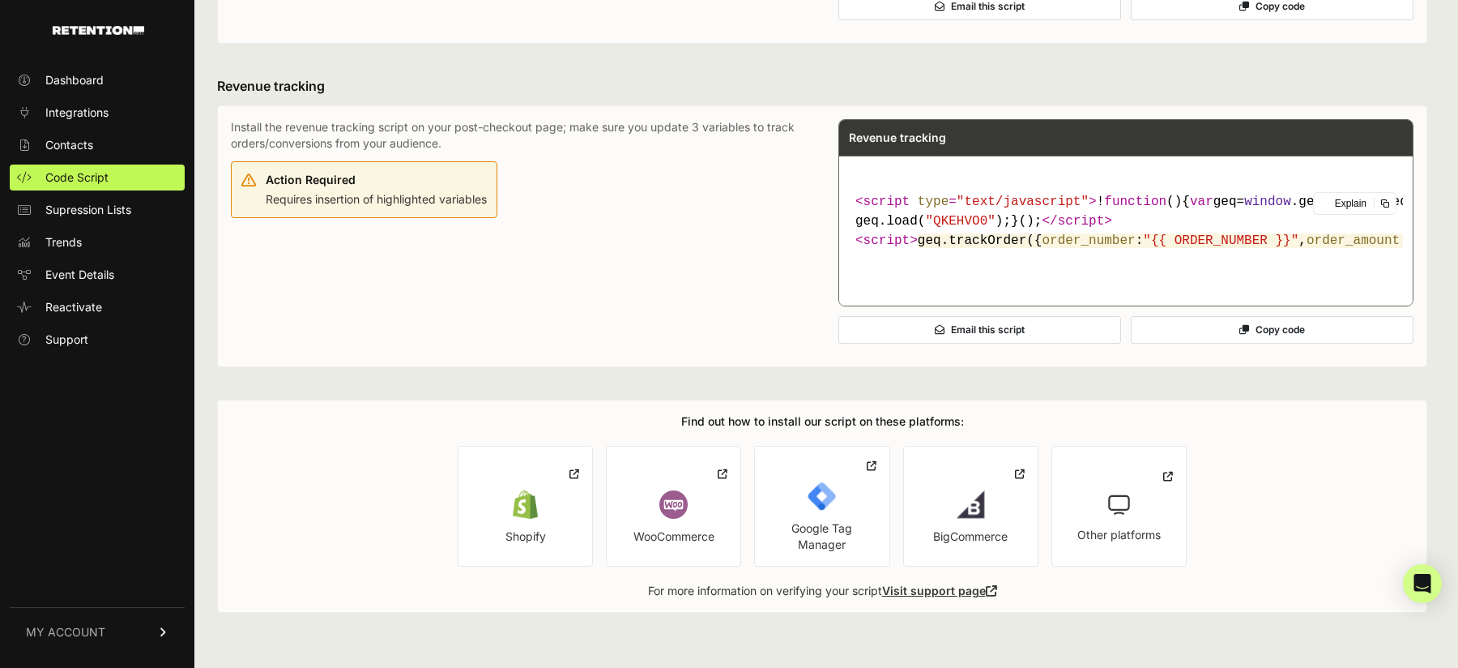
scroll to position [0, 0]
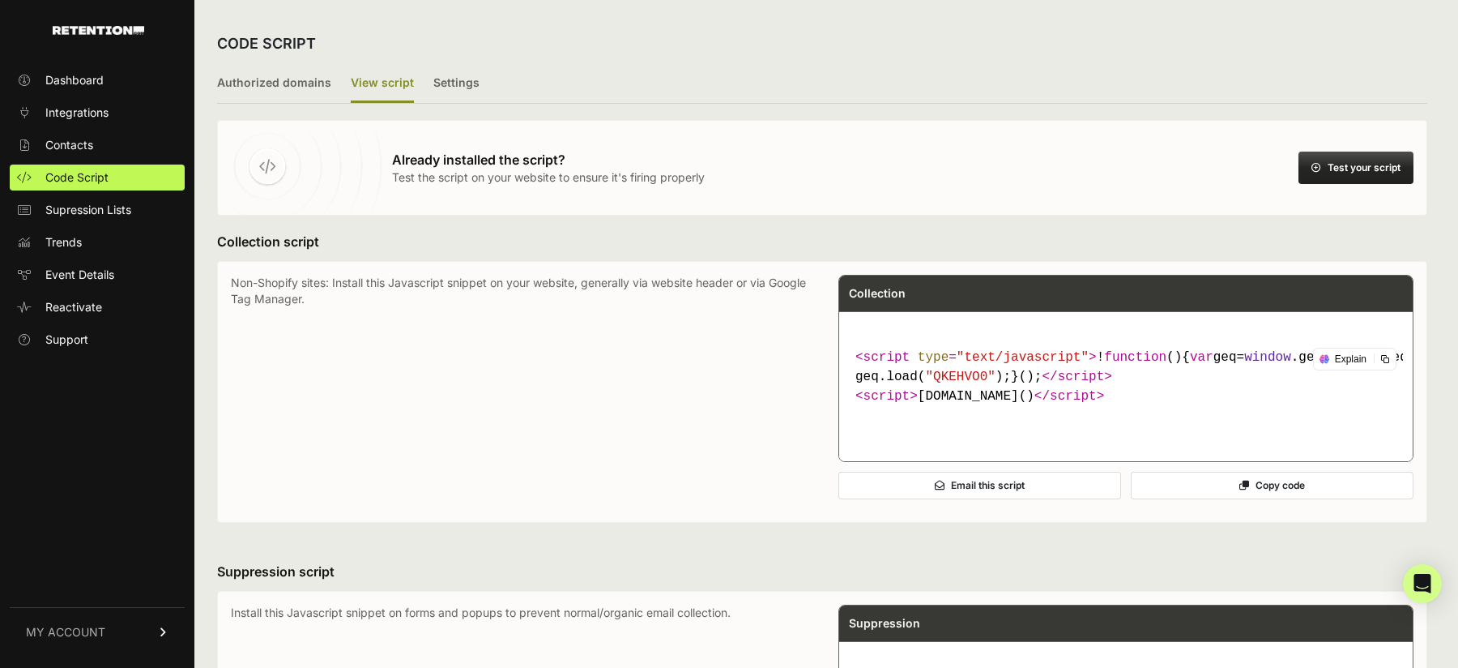
click at [948, 384] on span ""QKEHVO0"" at bounding box center [960, 376] width 70 height 15
copy span "QKEHVO0"
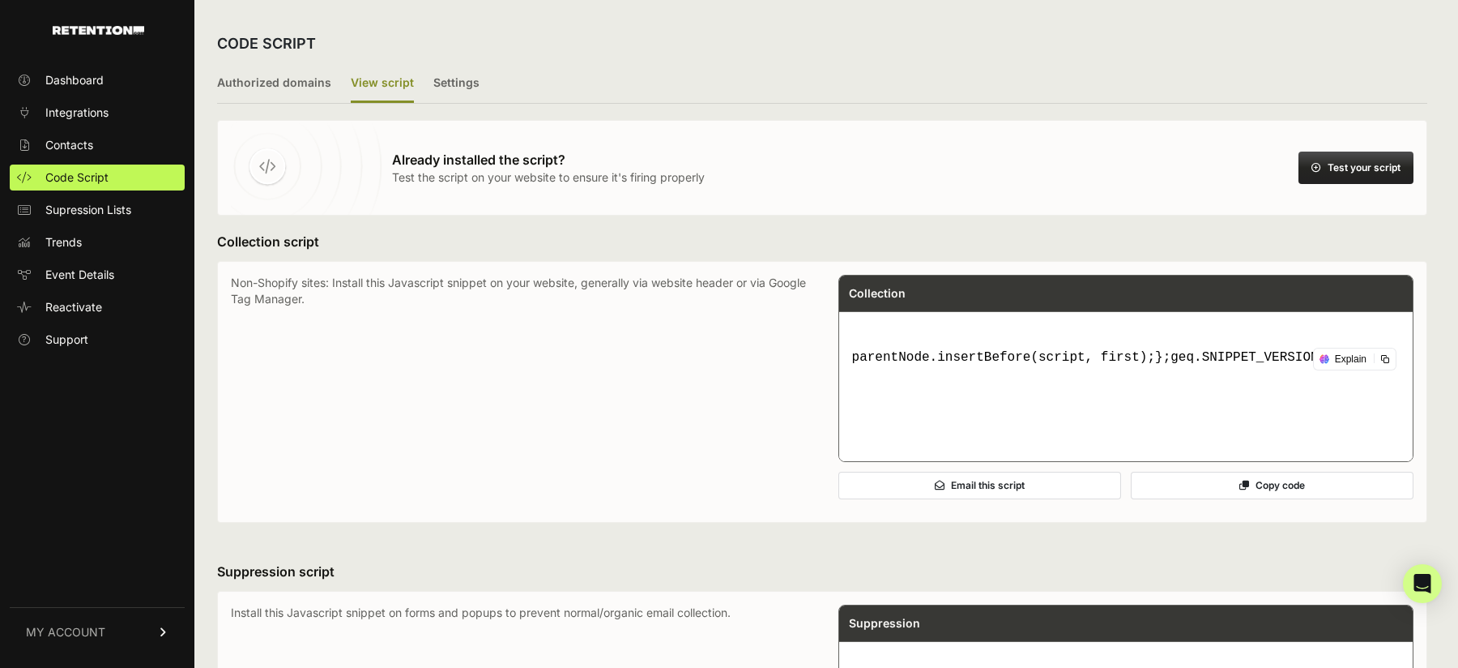
click at [1370, 175] on button "Test your script" at bounding box center [1356, 168] width 115 height 32
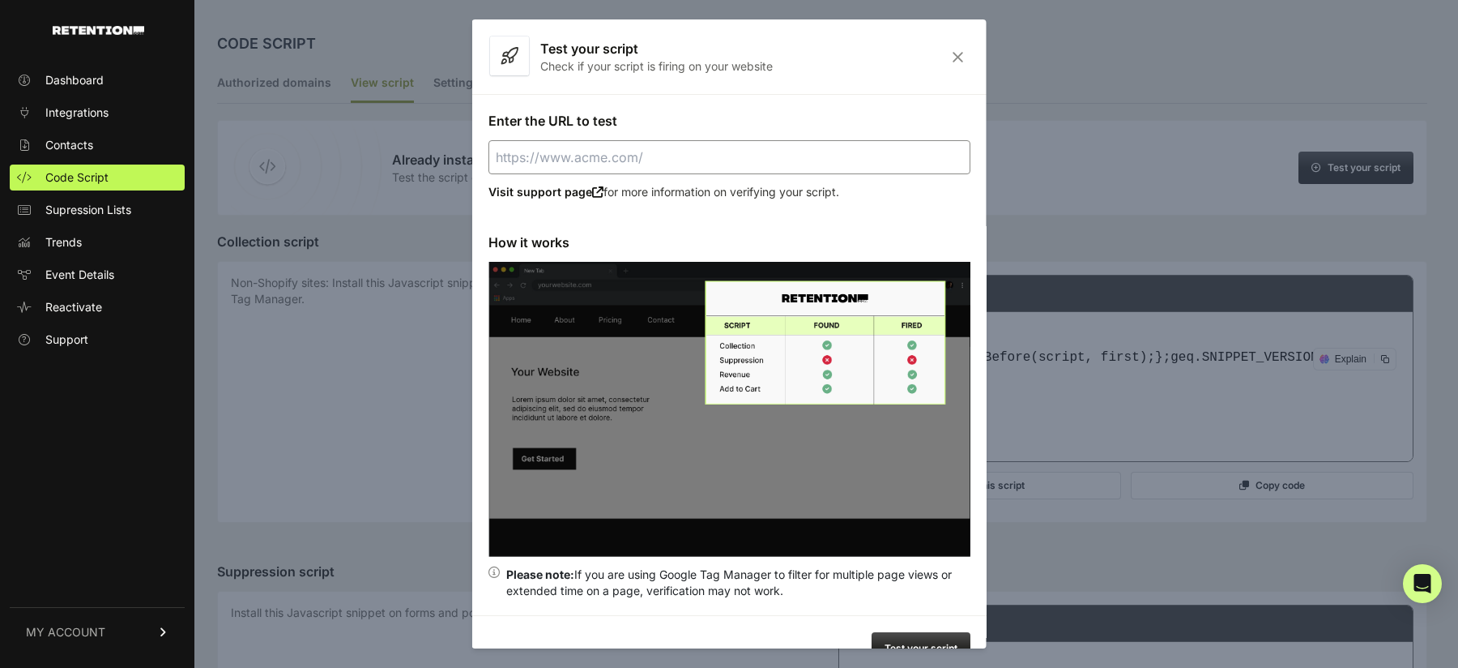
click at [590, 152] on input "Enter the URL to test" at bounding box center [730, 157] width 482 height 34
paste input "https://gamemasterinvesting.com/holytrinity/"
type input "https://gamemasterinvesting.com/holytrinity/"
click at [911, 642] on button "Test your script" at bounding box center [921, 648] width 99 height 32
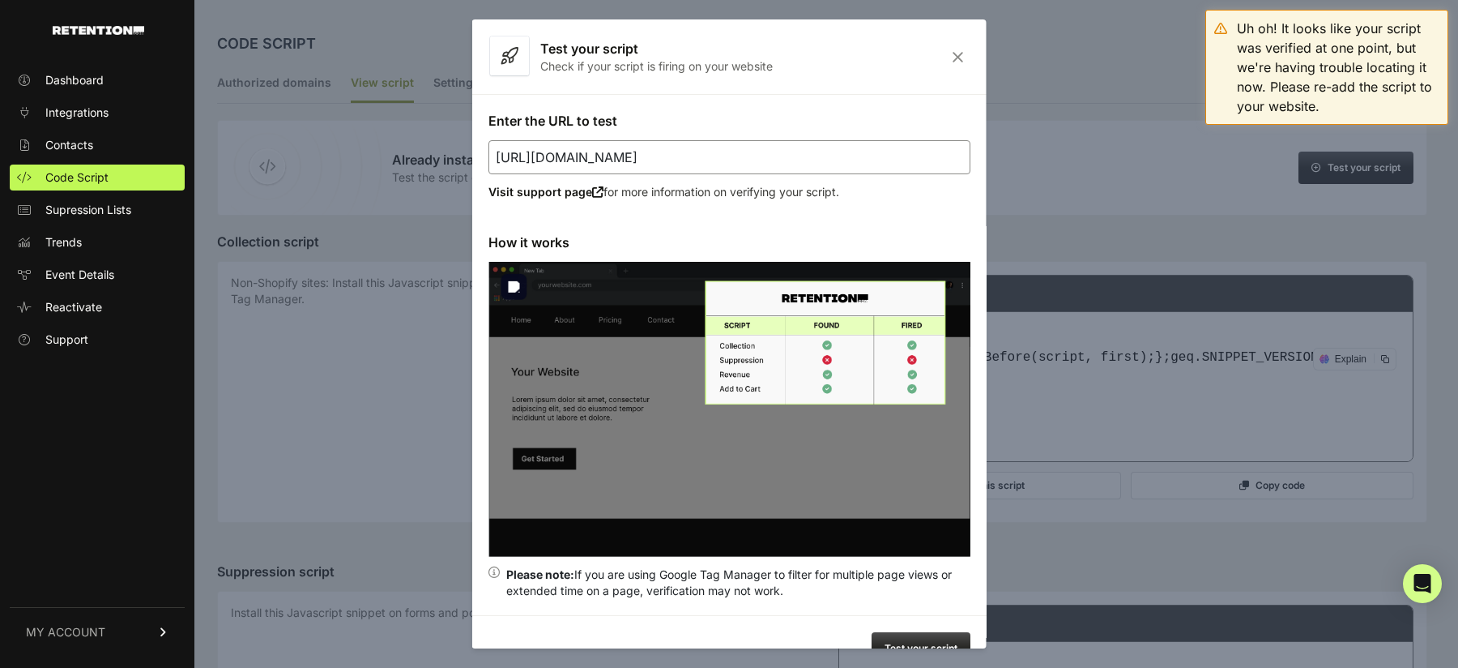
scroll to position [31, 0]
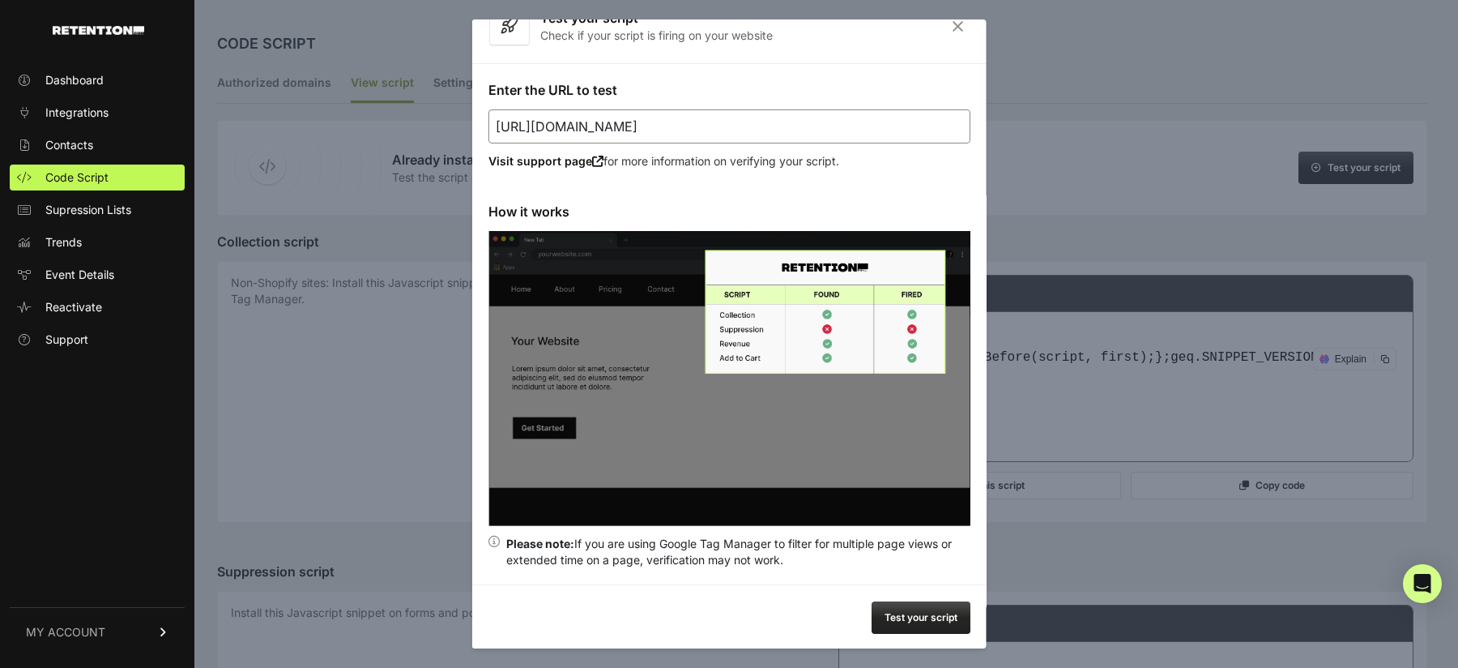
click at [950, 22] on icon "Close" at bounding box center [958, 26] width 25 height 14
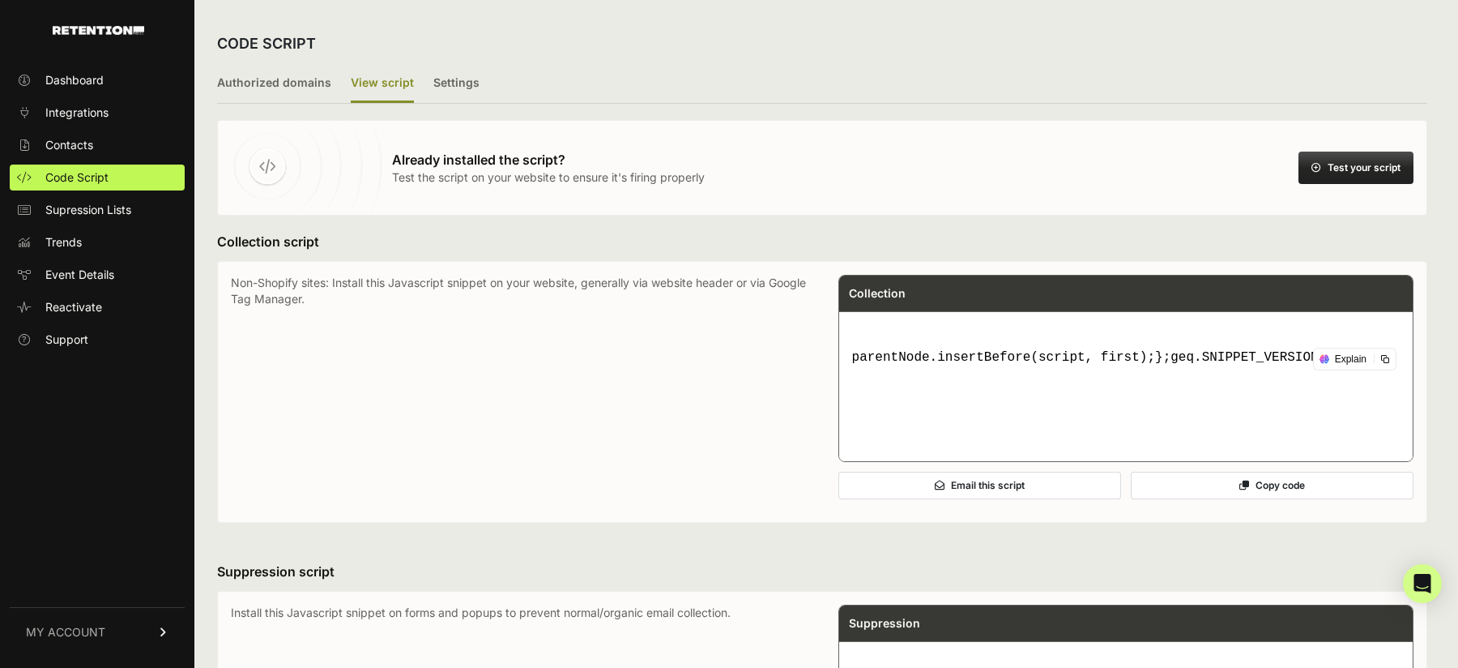
click at [1370, 144] on div "Already installed the script? Test the script on your website to ensure it's fi…" at bounding box center [822, 168] width 1210 height 96
click at [1369, 158] on button "Test your script" at bounding box center [1356, 168] width 115 height 32
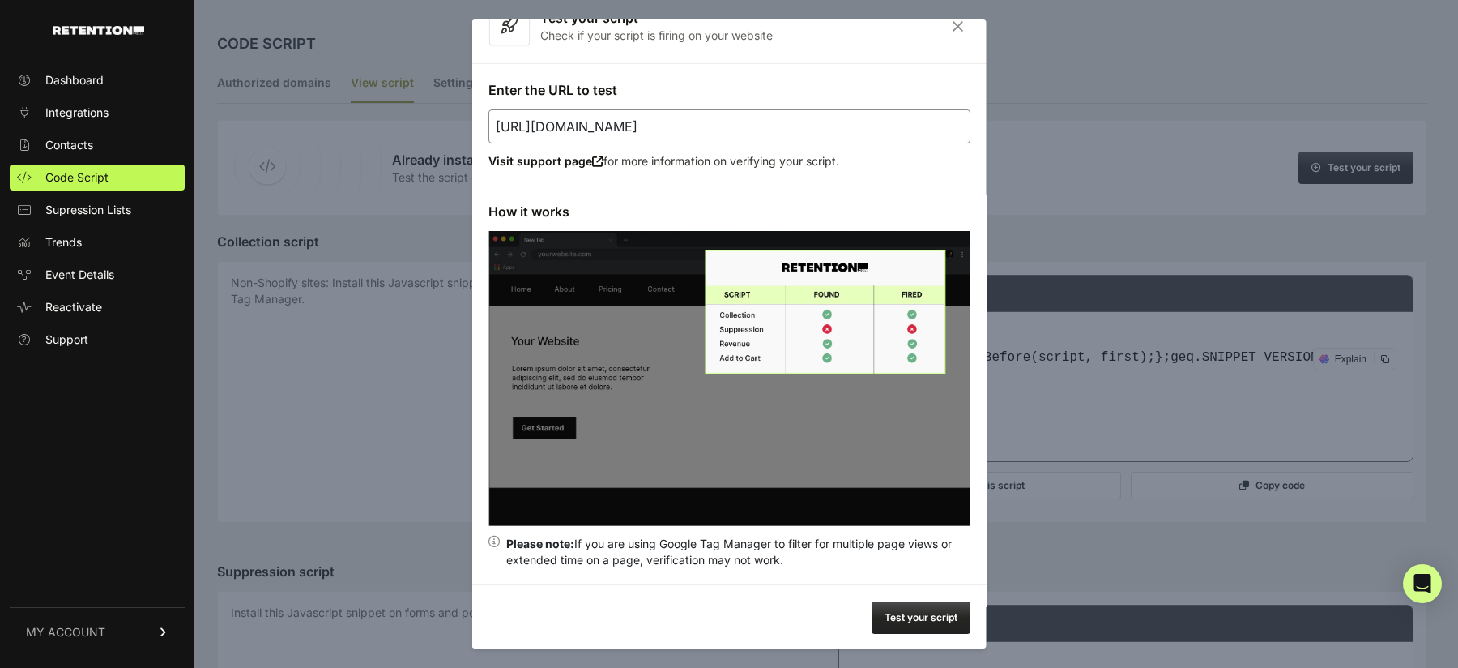
click at [838, 130] on input "[URL][DOMAIN_NAME]" at bounding box center [730, 126] width 482 height 34
paste input "war-room-trinity-vsl/?tambid="
drag, startPoint x: 908, startPoint y: 124, endPoint x: 830, endPoint y: 125, distance: 78.6
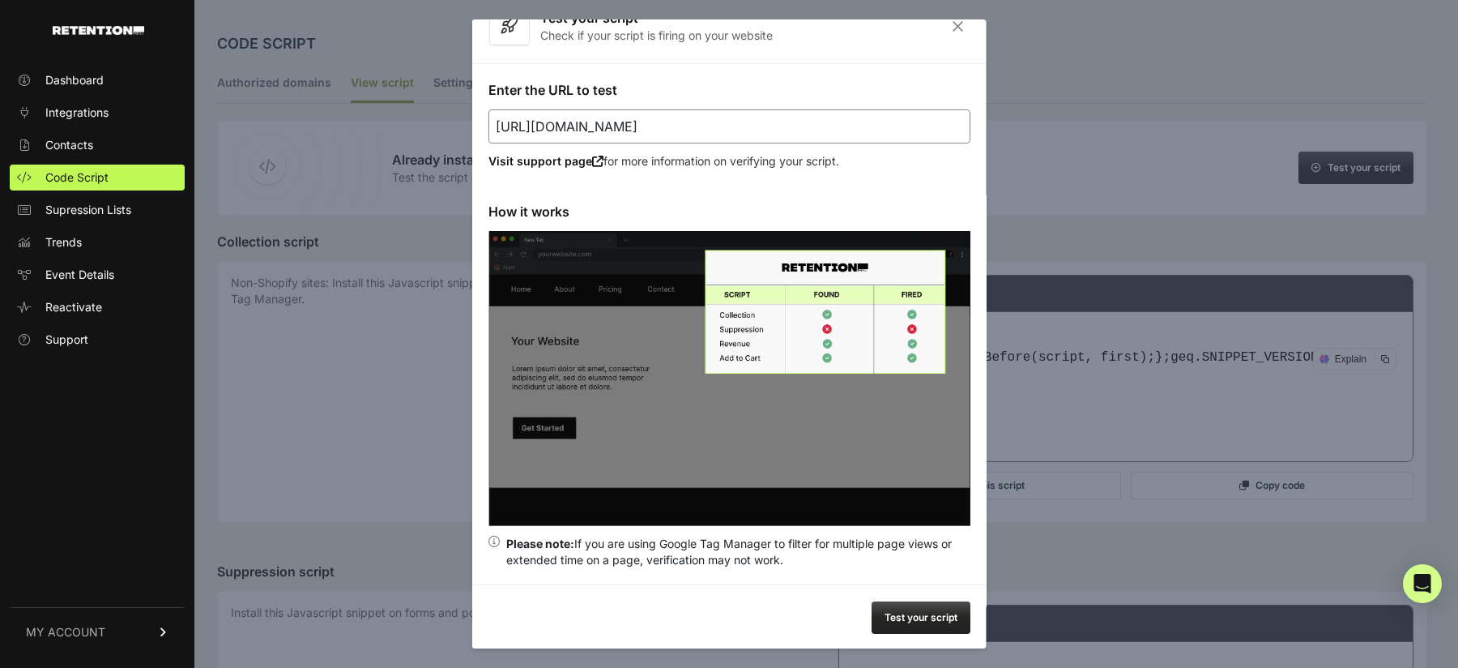
click at [830, 125] on input "https://gamemasterinvesting.com/war-room-trinity-vsl/?tambid=" at bounding box center [730, 126] width 482 height 34
click at [913, 617] on button "Test your script" at bounding box center [921, 617] width 99 height 32
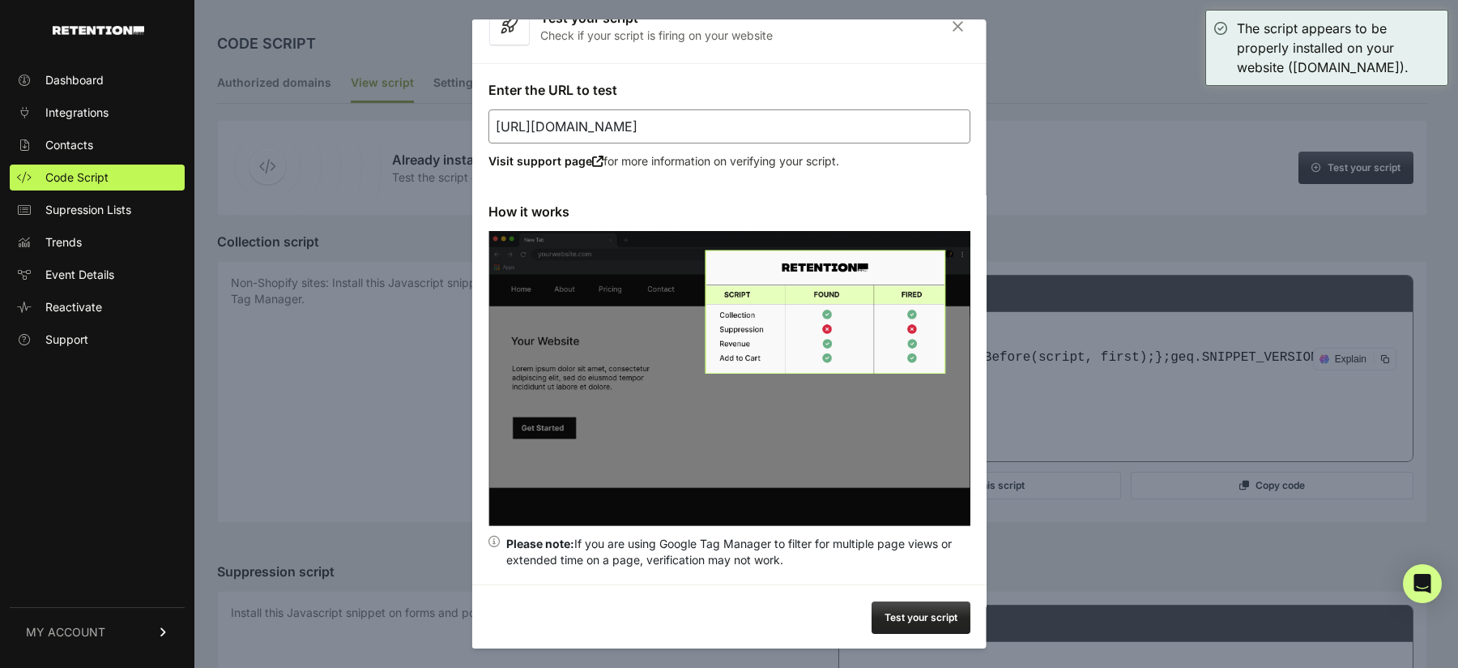
click at [773, 127] on input "https://gamemasterinvesting.com/war-room-trinity-vsl" at bounding box center [730, 126] width 482 height 34
paste input "insiderknockout.com/video-1/"
click at [902, 618] on button "Test your script" at bounding box center [921, 617] width 99 height 32
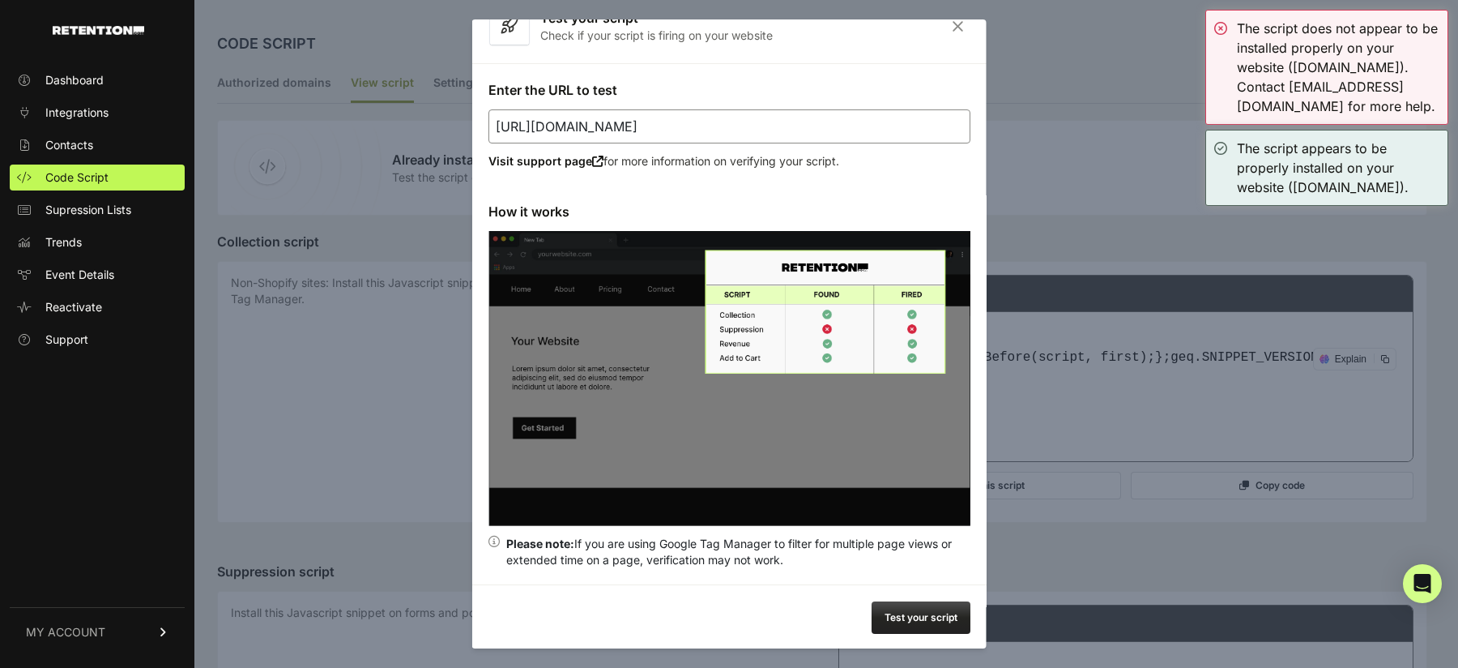
click at [818, 117] on input "https://insiderknockout.com/video-1/" at bounding box center [730, 126] width 482 height 34
paste input "gamemasterinvesting.com/holytrinity"
type input "https://gamemasterinvesting.com/holytrinity/"
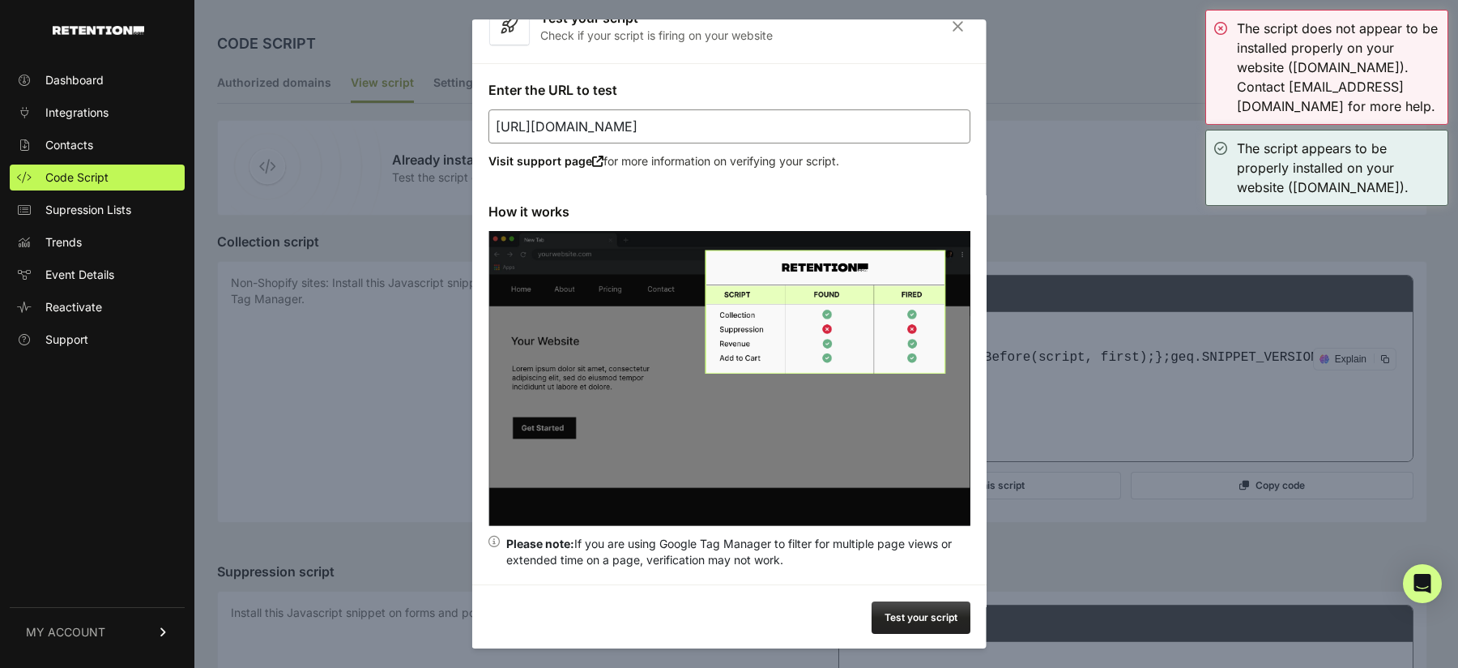
click at [910, 618] on button "Test your script" at bounding box center [921, 617] width 99 height 32
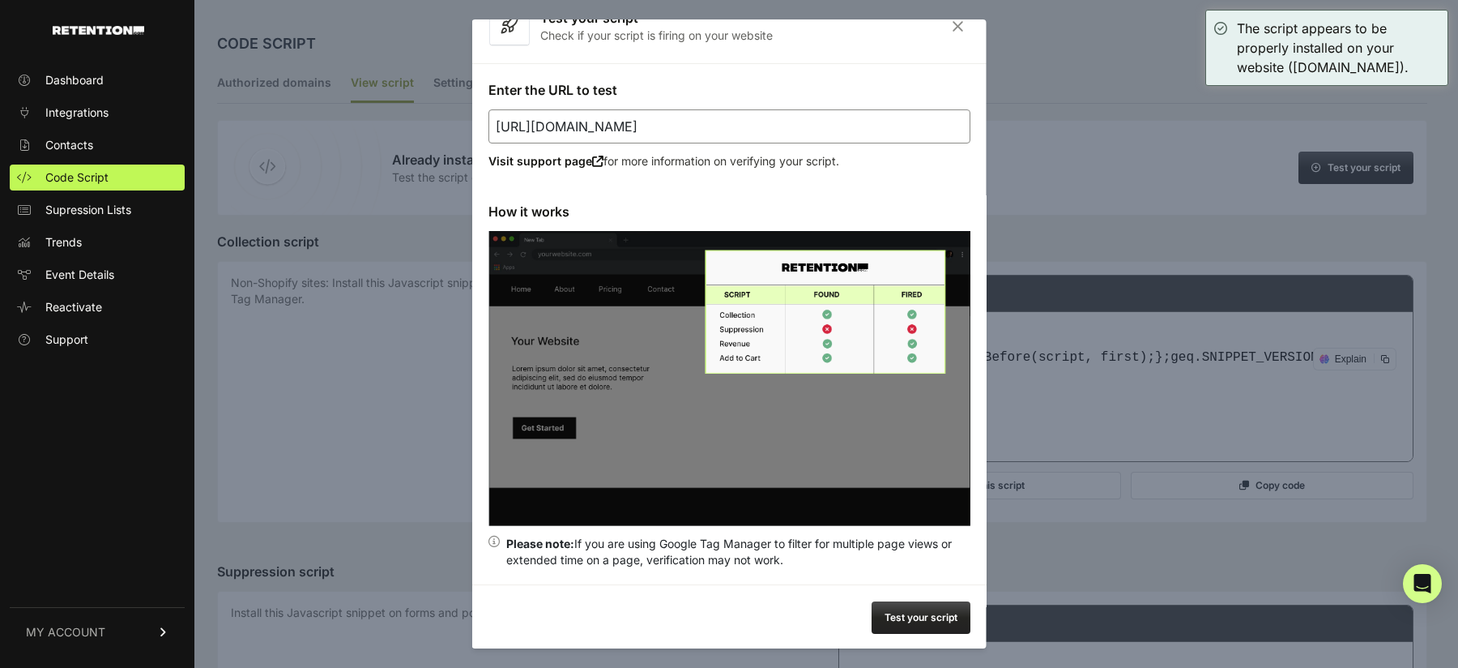
click at [852, 128] on input "https://gamemasterinvesting.com/holytrinity/" at bounding box center [730, 126] width 482 height 34
click at [958, 19] on icon "Close" at bounding box center [958, 26] width 25 height 14
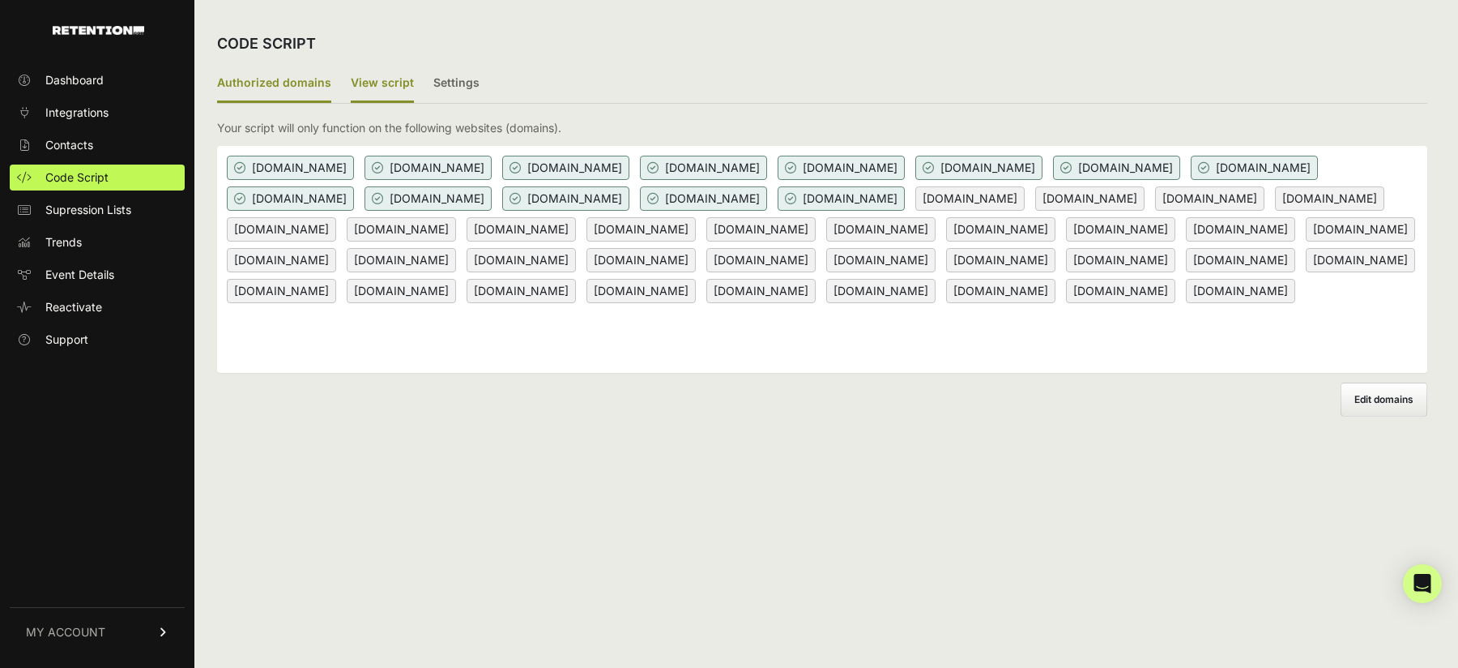
click at [373, 83] on label "View script" at bounding box center [382, 84] width 63 height 38
click at [0, 0] on input "View script" at bounding box center [0, 0] width 0 height 0
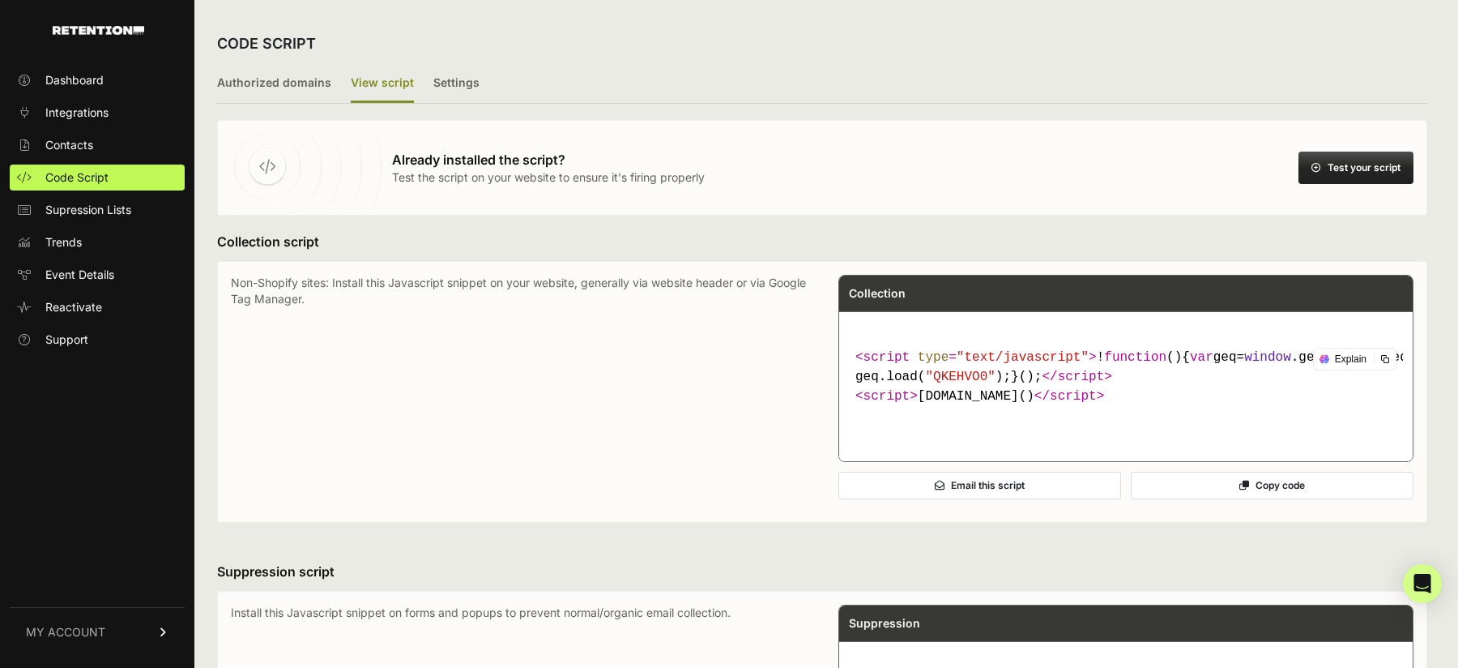
click at [1358, 179] on button "Test your script" at bounding box center [1356, 168] width 115 height 32
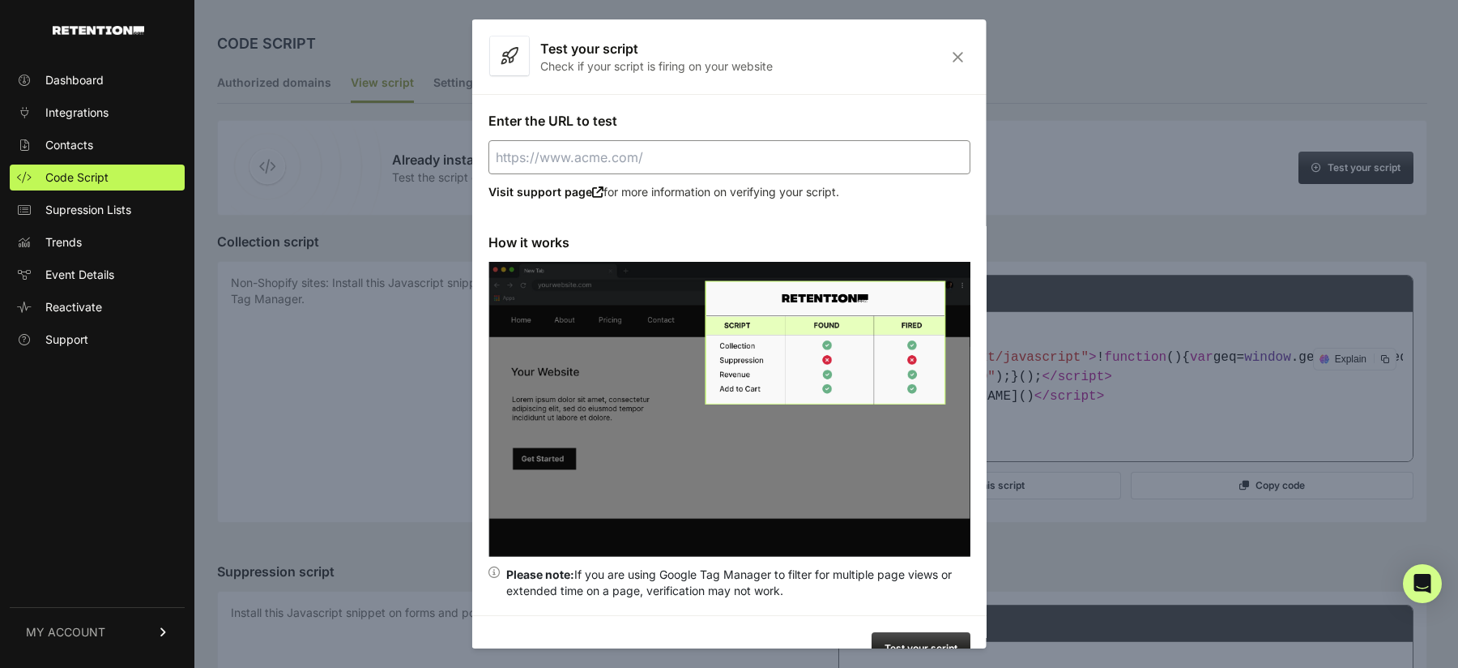
click at [957, 56] on icon "Close" at bounding box center [958, 57] width 25 height 14
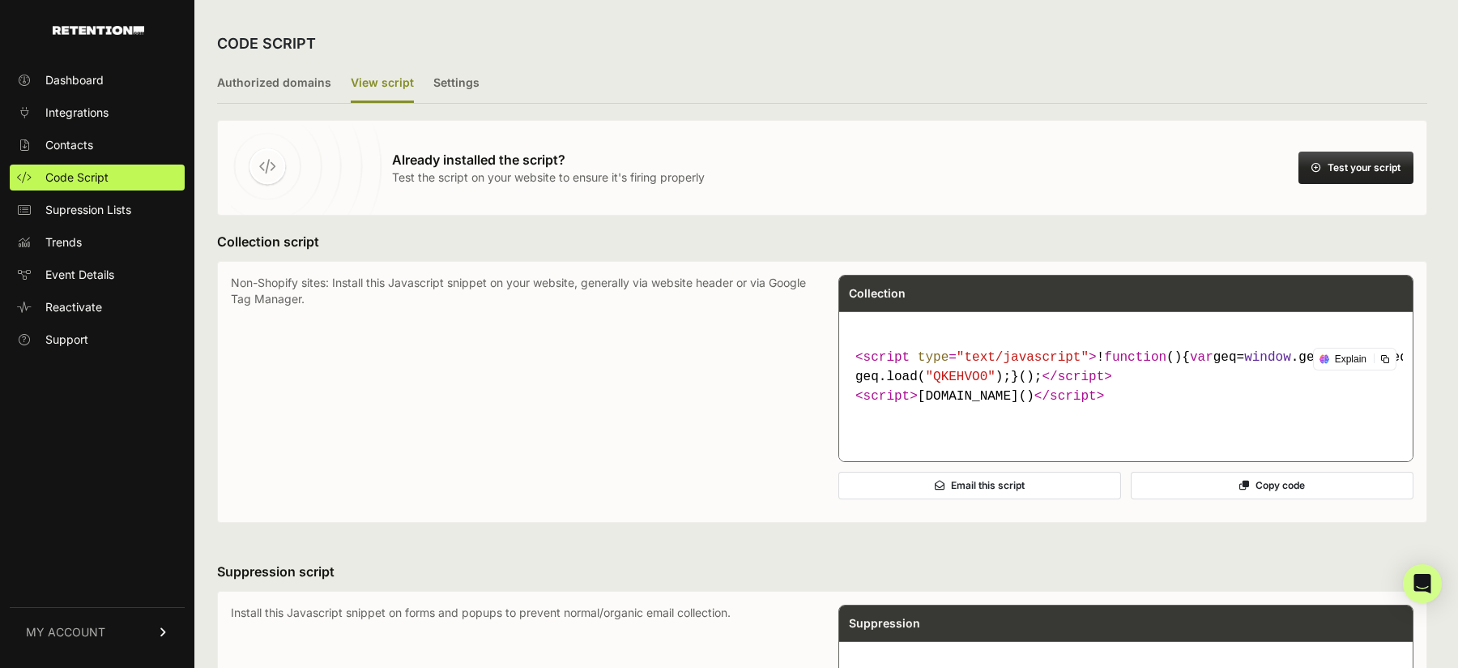
click at [1320, 163] on icon at bounding box center [1317, 168] width 10 height 10
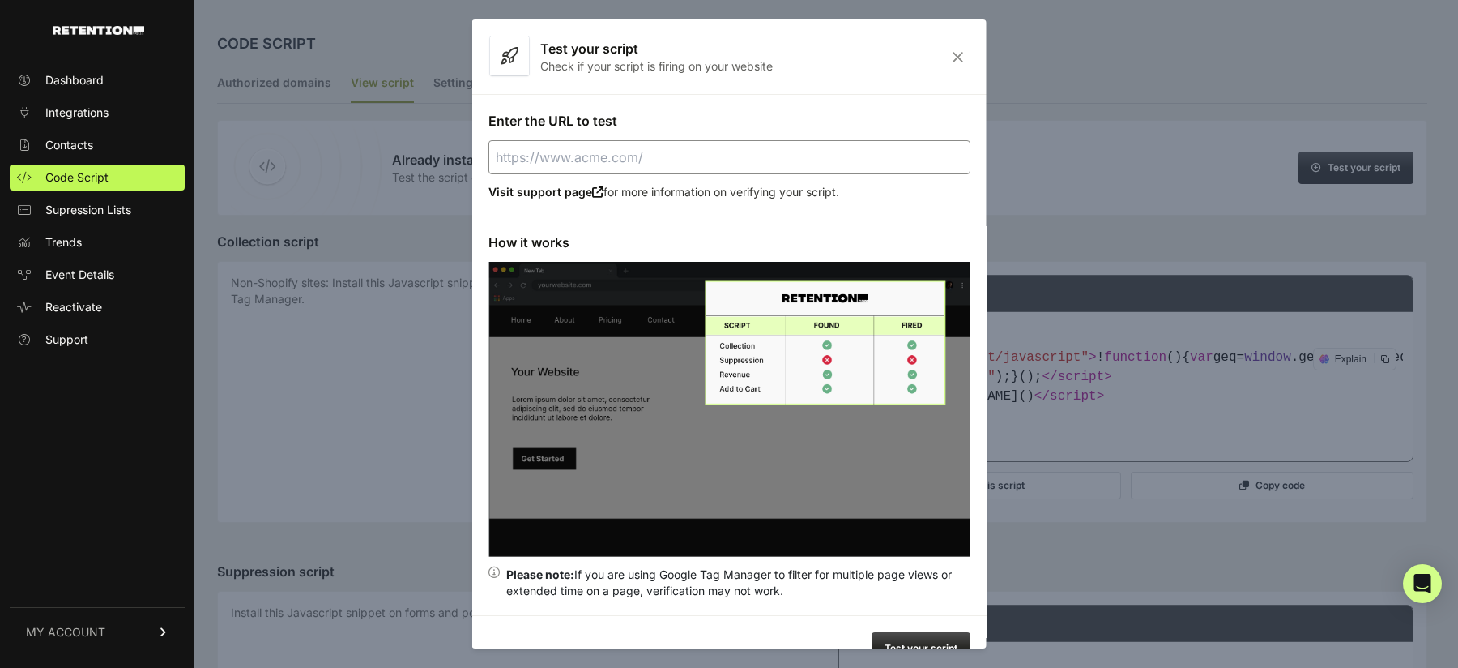
click at [956, 53] on icon "Close" at bounding box center [958, 57] width 25 height 14
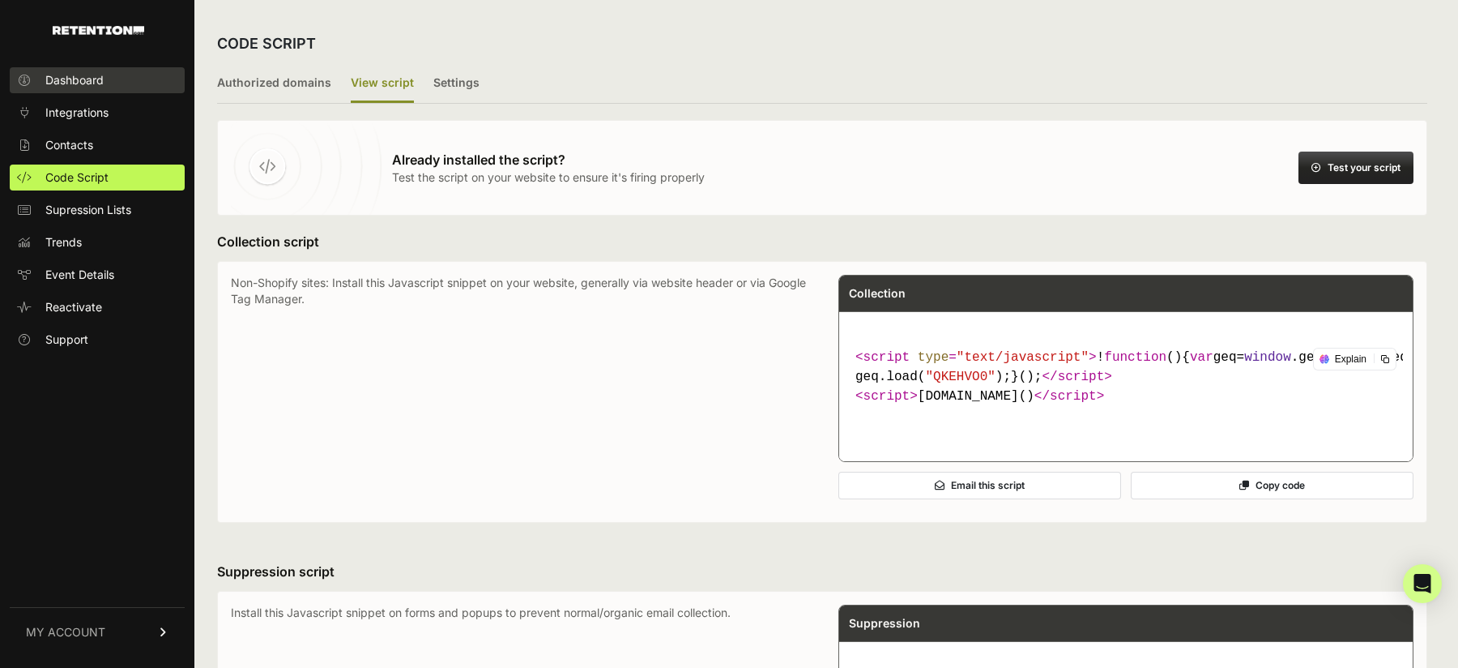
click at [93, 78] on span "Dashboard" at bounding box center [74, 80] width 58 height 16
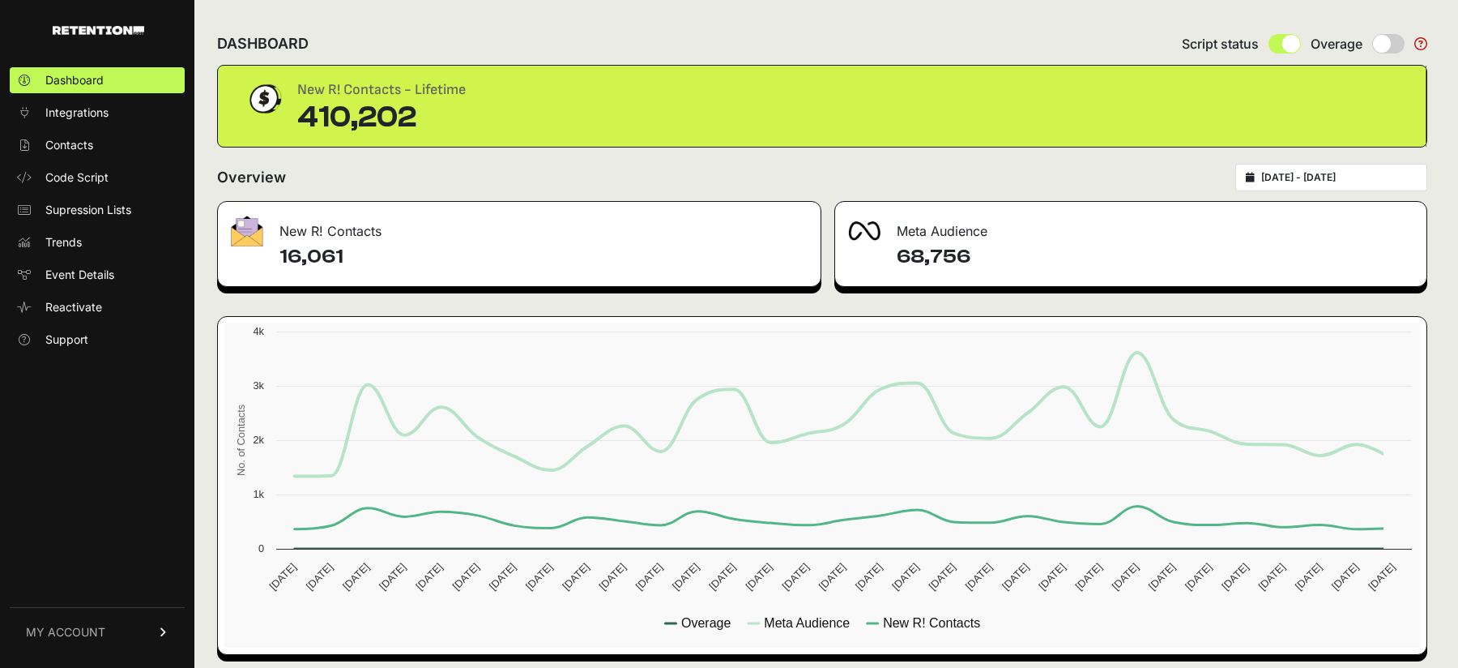
scroll to position [7, 0]
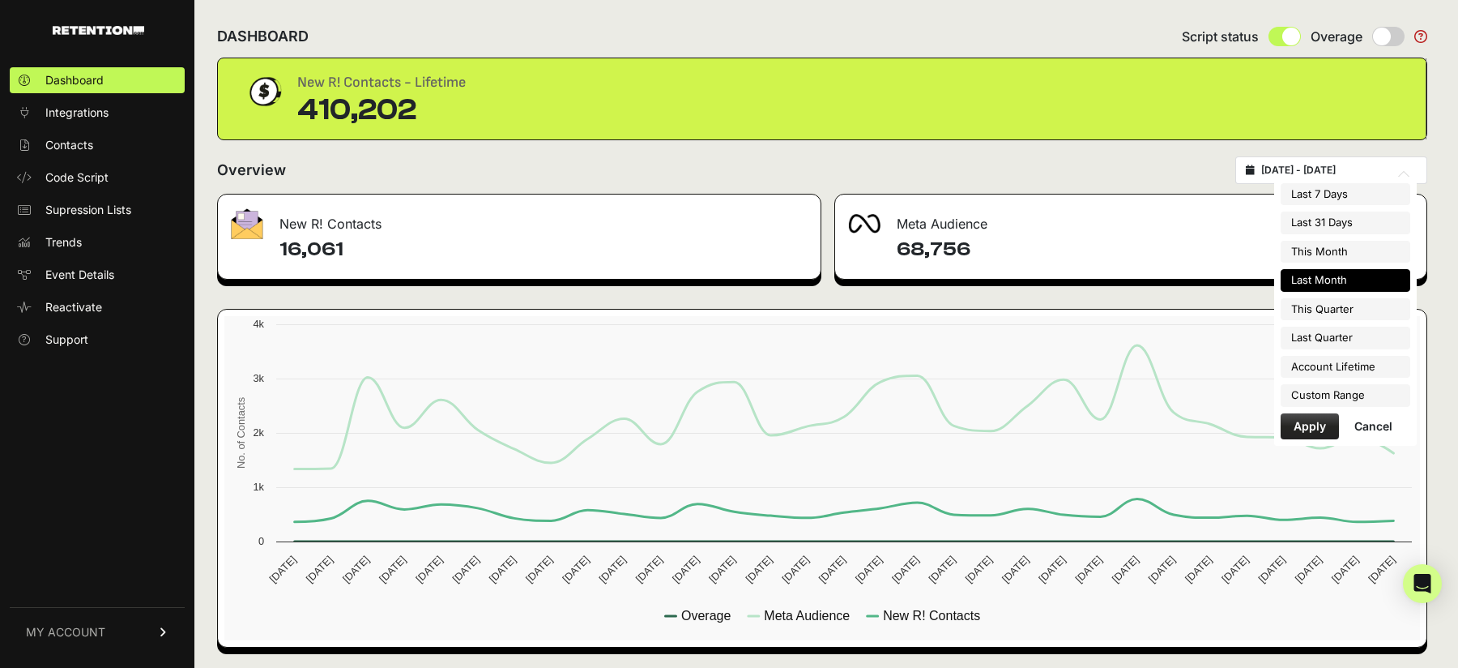
click at [1311, 164] on input "[DATE] - [DATE]" at bounding box center [1340, 170] width 156 height 13
click at [1070, 173] on div "Overview [DATE] - [DATE]" at bounding box center [822, 170] width 1210 height 28
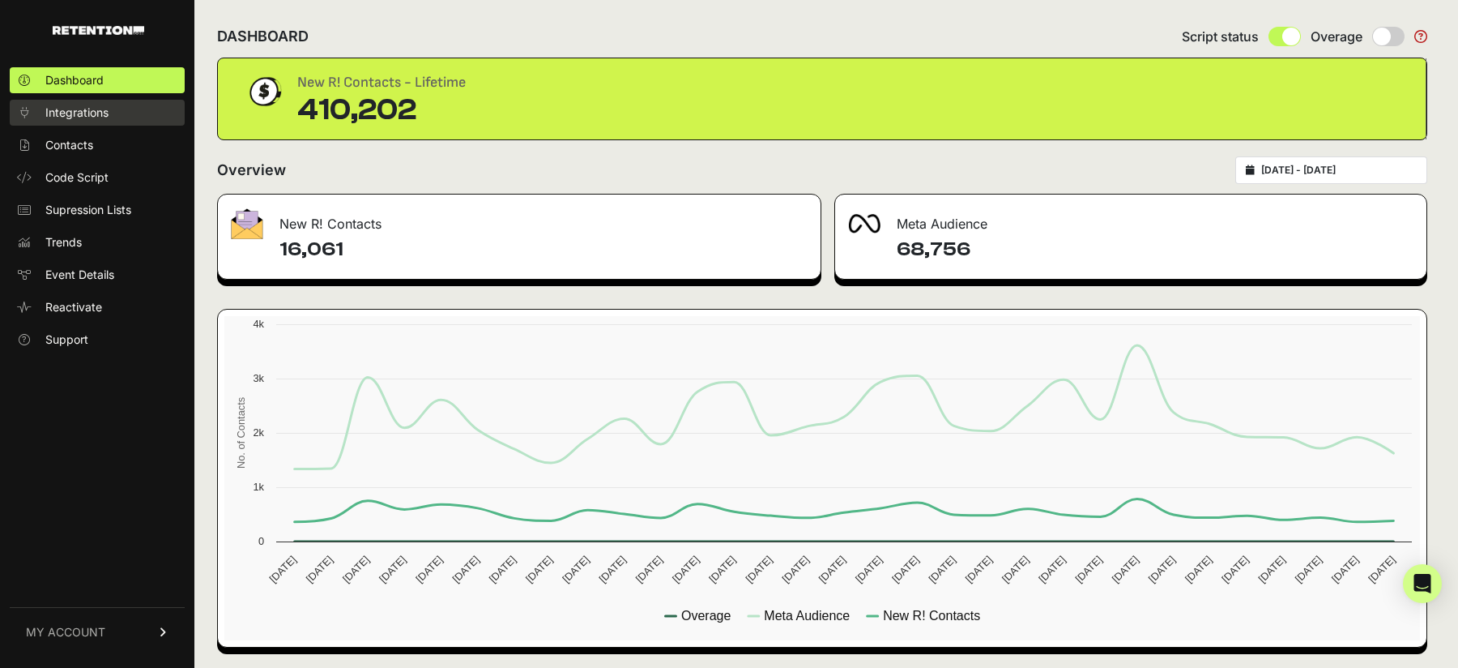
click at [101, 117] on span "Integrations" at bounding box center [76, 113] width 63 height 16
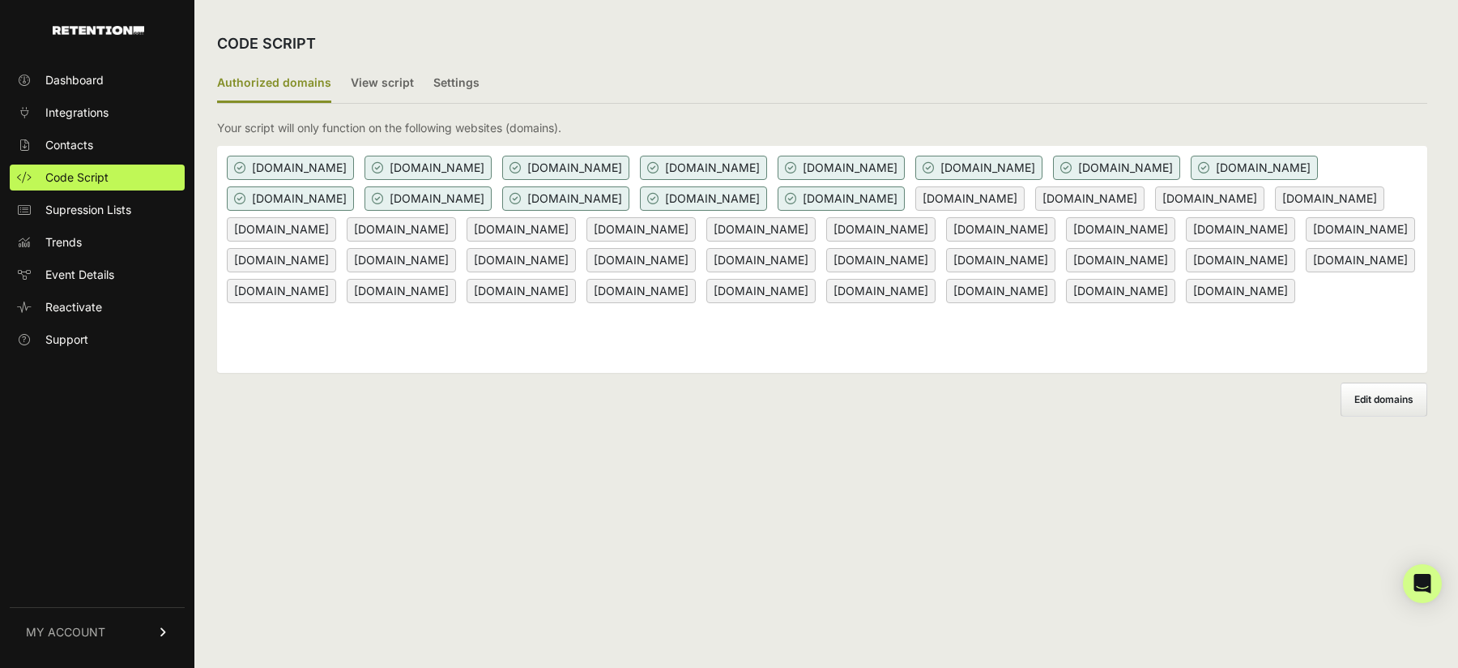
click at [100, 203] on span "Supression Lists" at bounding box center [88, 210] width 86 height 16
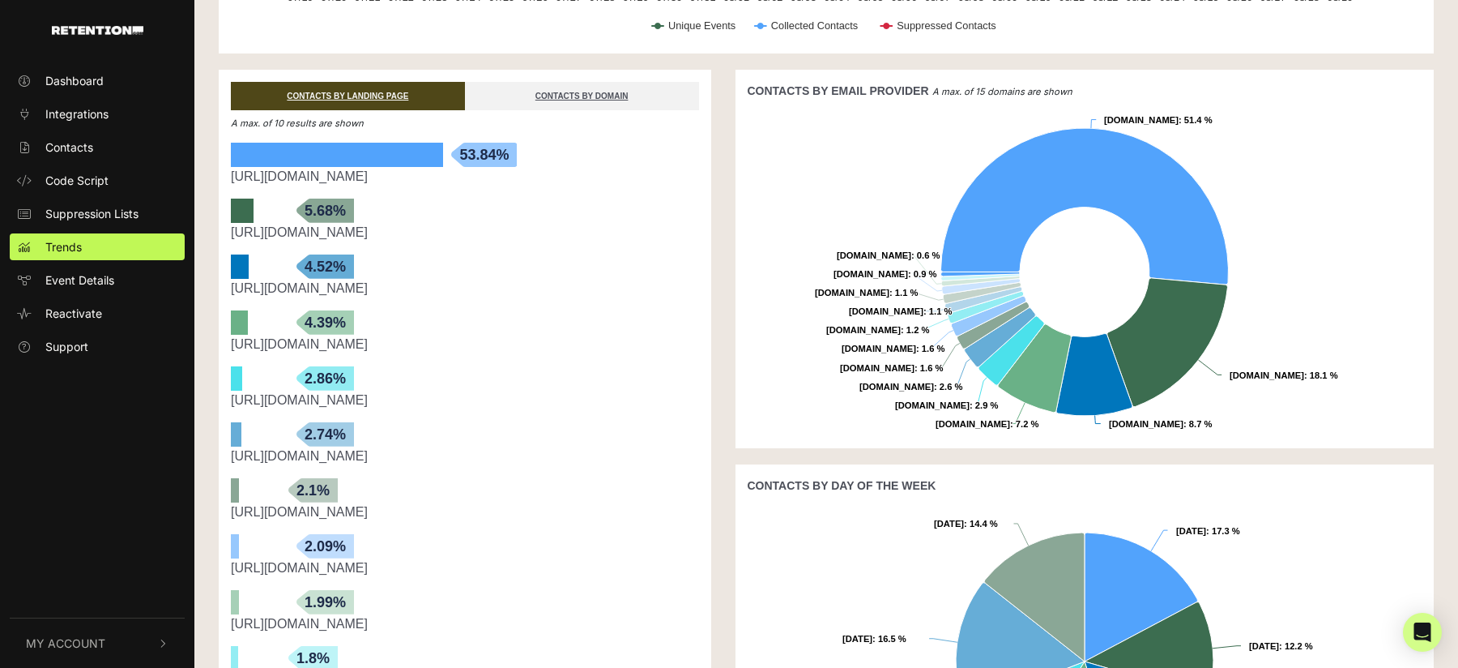
scroll to position [310, 0]
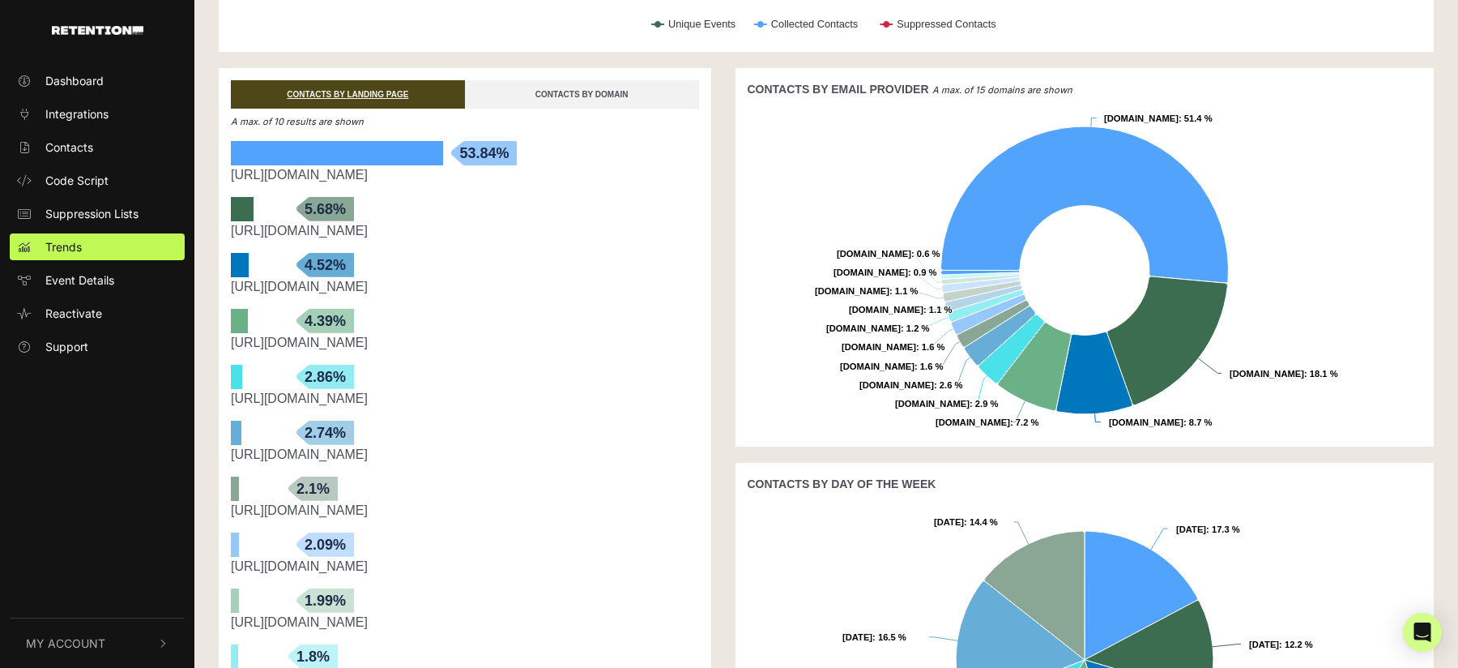
click at [606, 89] on link "CONTACTS BY DOMAIN" at bounding box center [582, 94] width 234 height 28
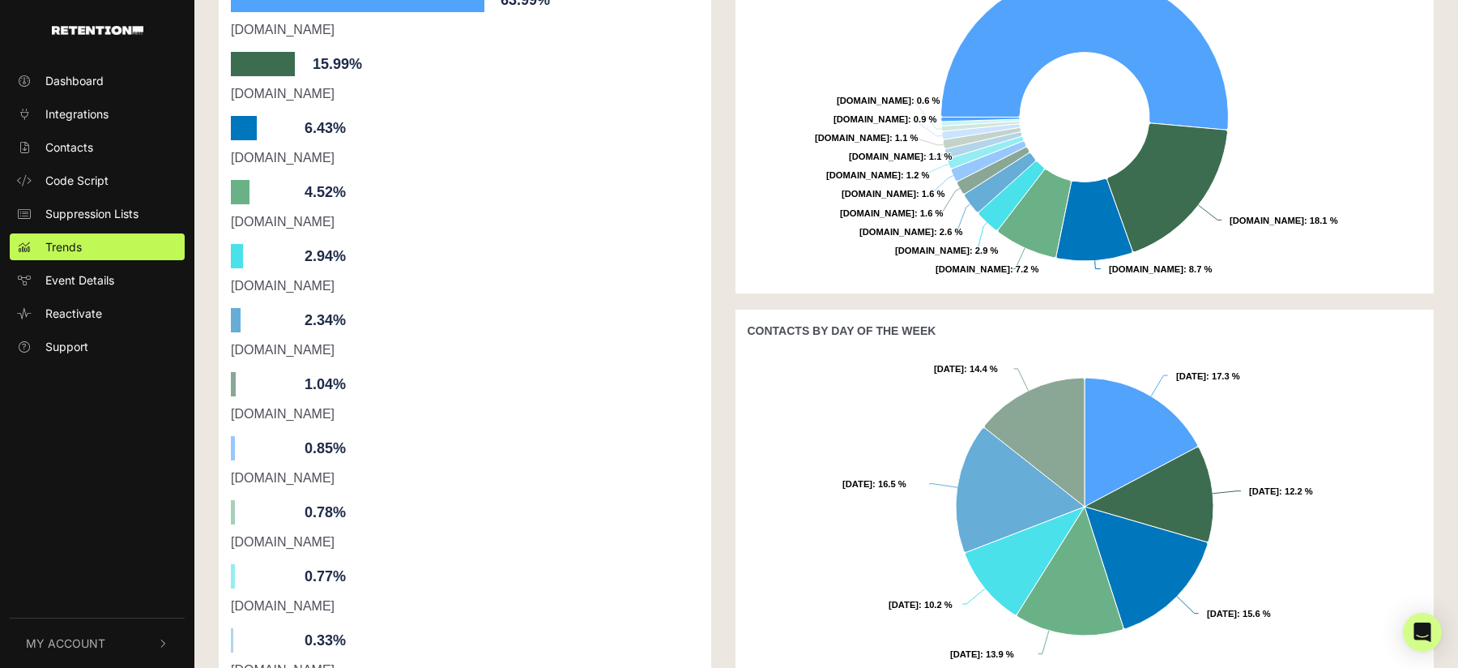
scroll to position [462, 0]
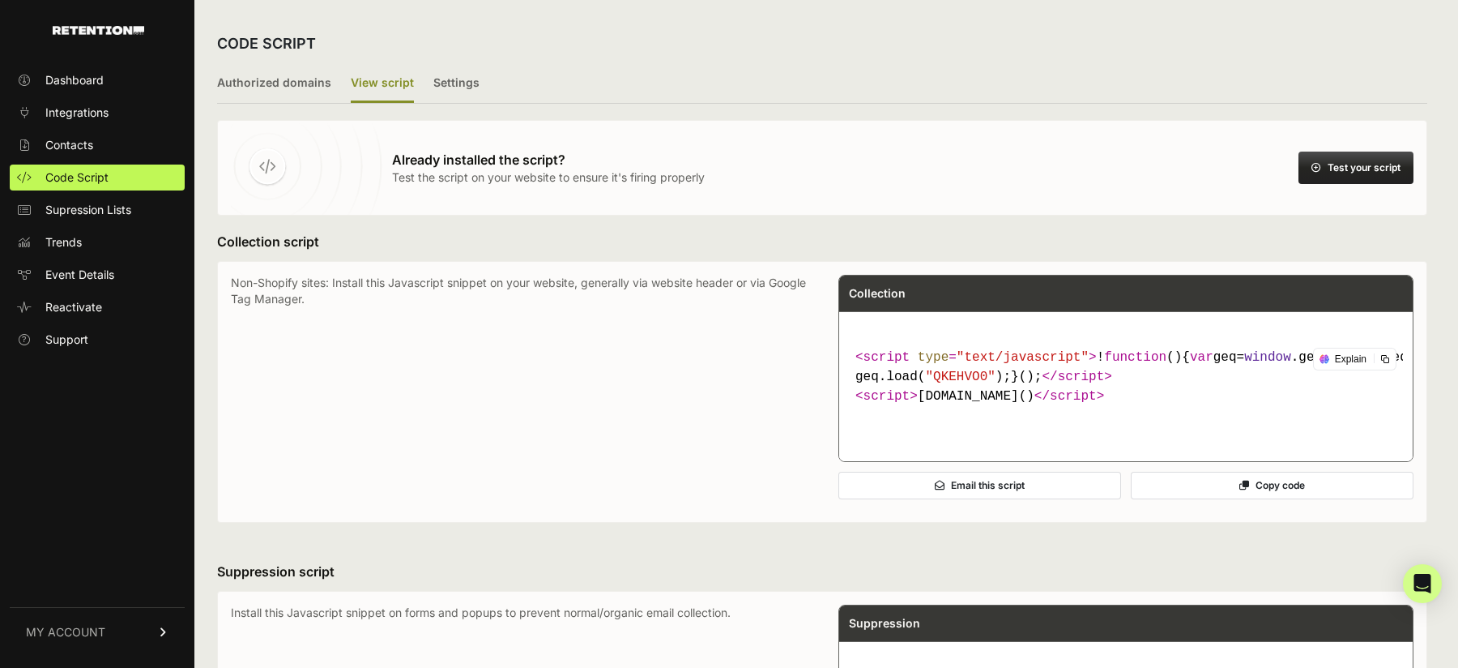
click at [1368, 182] on button "Test your script" at bounding box center [1356, 168] width 115 height 32
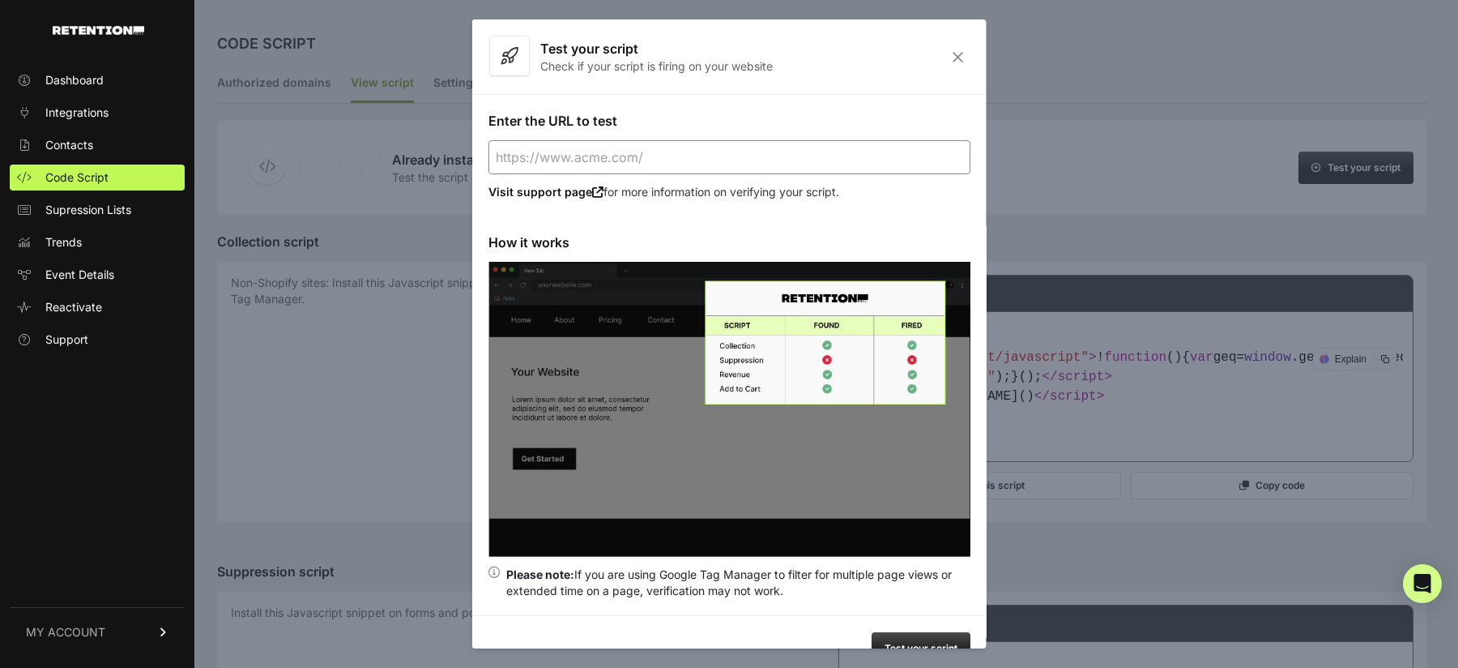
click at [917, 156] on input "Enter the URL to test" at bounding box center [730, 157] width 482 height 34
paste input "[URL][DOMAIN_NAME]"
type input "https://gamemasterinvesting.com/holytrinity/"
click at [898, 639] on button "Test your script" at bounding box center [921, 648] width 99 height 32
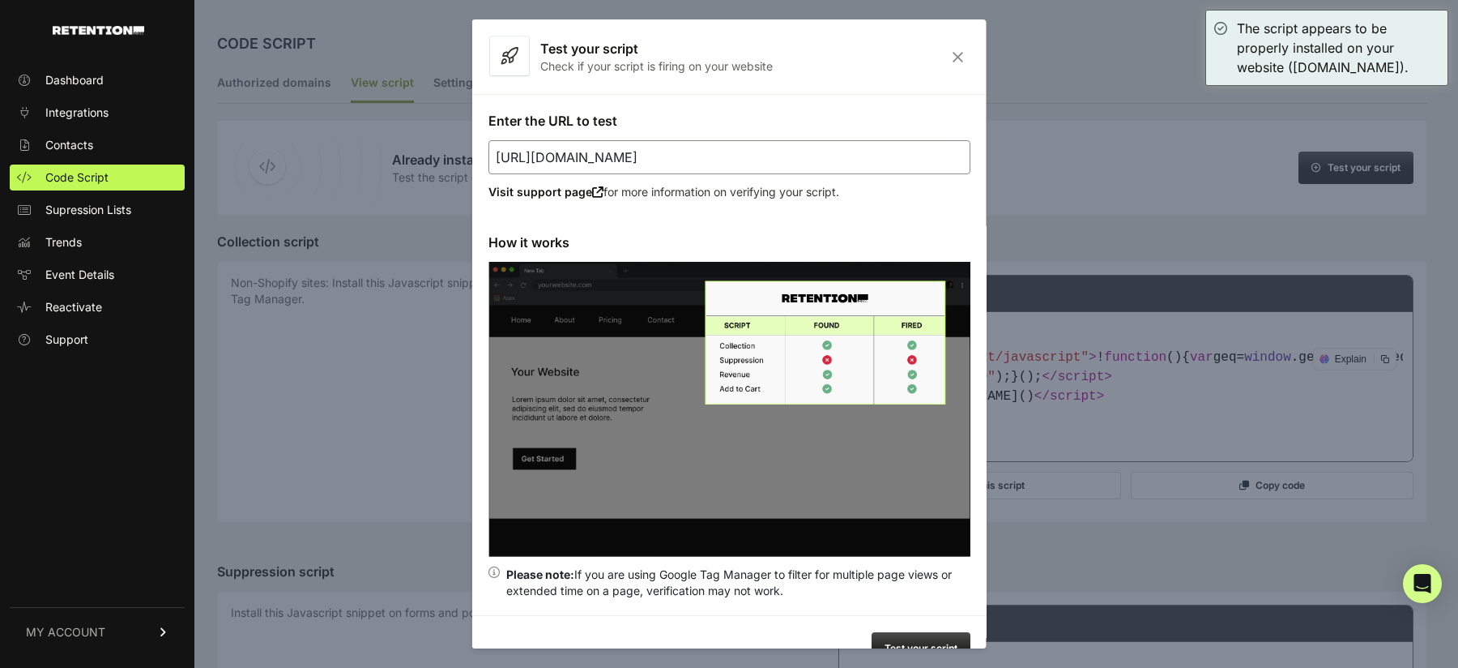
click at [951, 55] on icon "Close" at bounding box center [958, 57] width 25 height 14
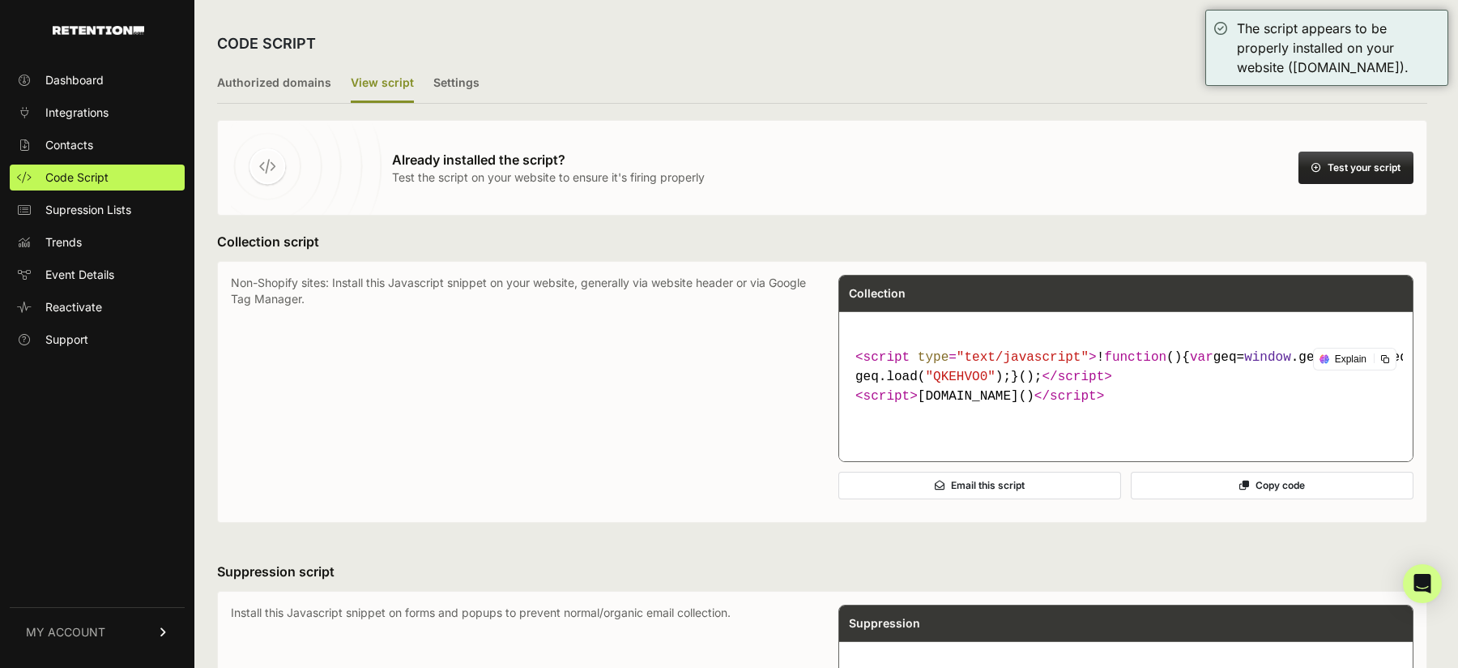
click at [1251, 499] on button "Copy code" at bounding box center [1272, 486] width 283 height 28
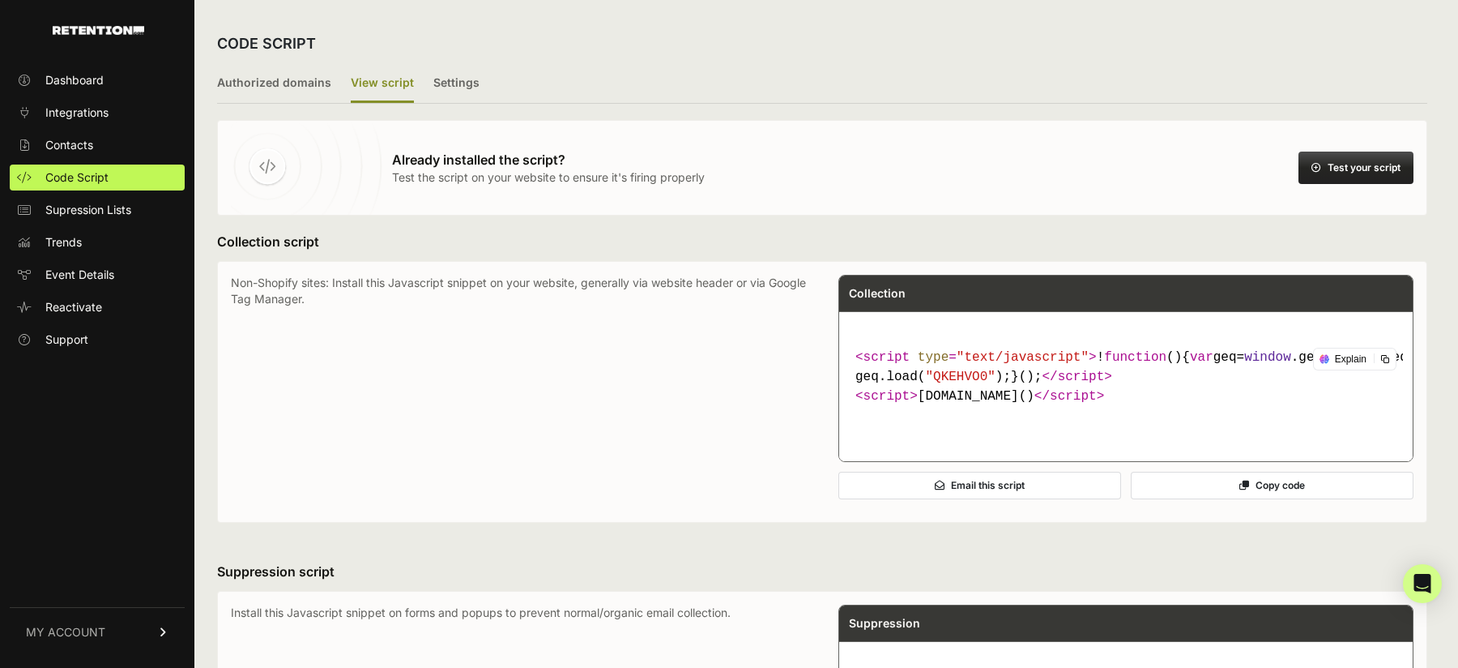
click at [1375, 164] on button "Test your script" at bounding box center [1356, 168] width 115 height 32
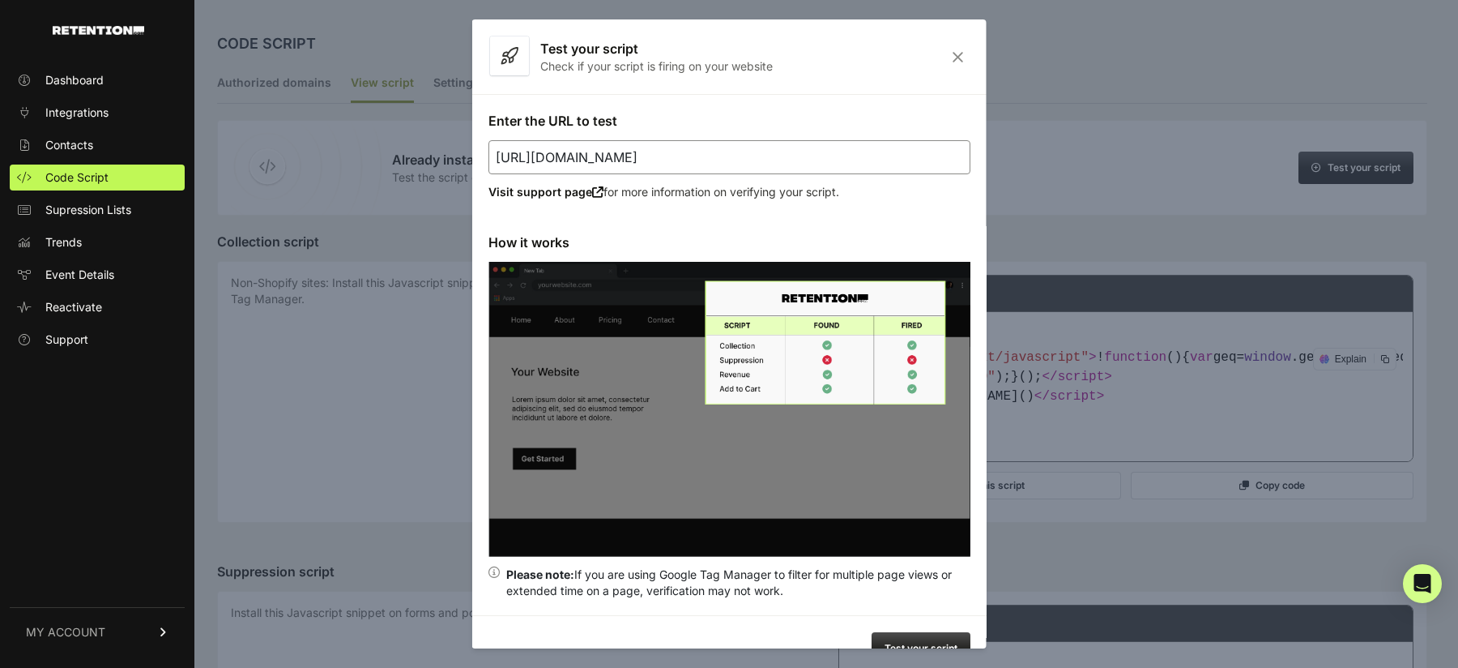
click at [827, 155] on input "https://gamemasterinvesting.com/holytrinity/" at bounding box center [730, 157] width 482 height 34
paste input "stealthmodeinvesting.com/vsl-nuclear/?tambid="
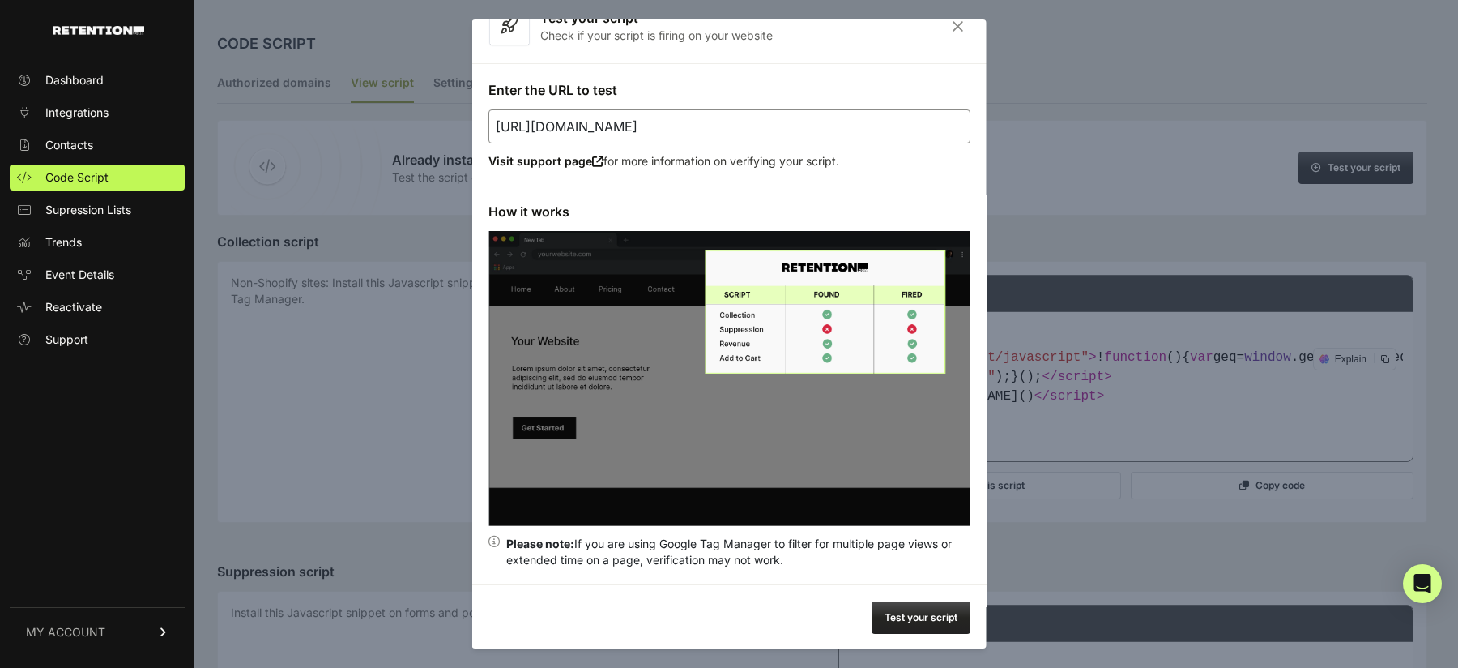
click at [894, 617] on button "Test your script" at bounding box center [921, 617] width 99 height 32
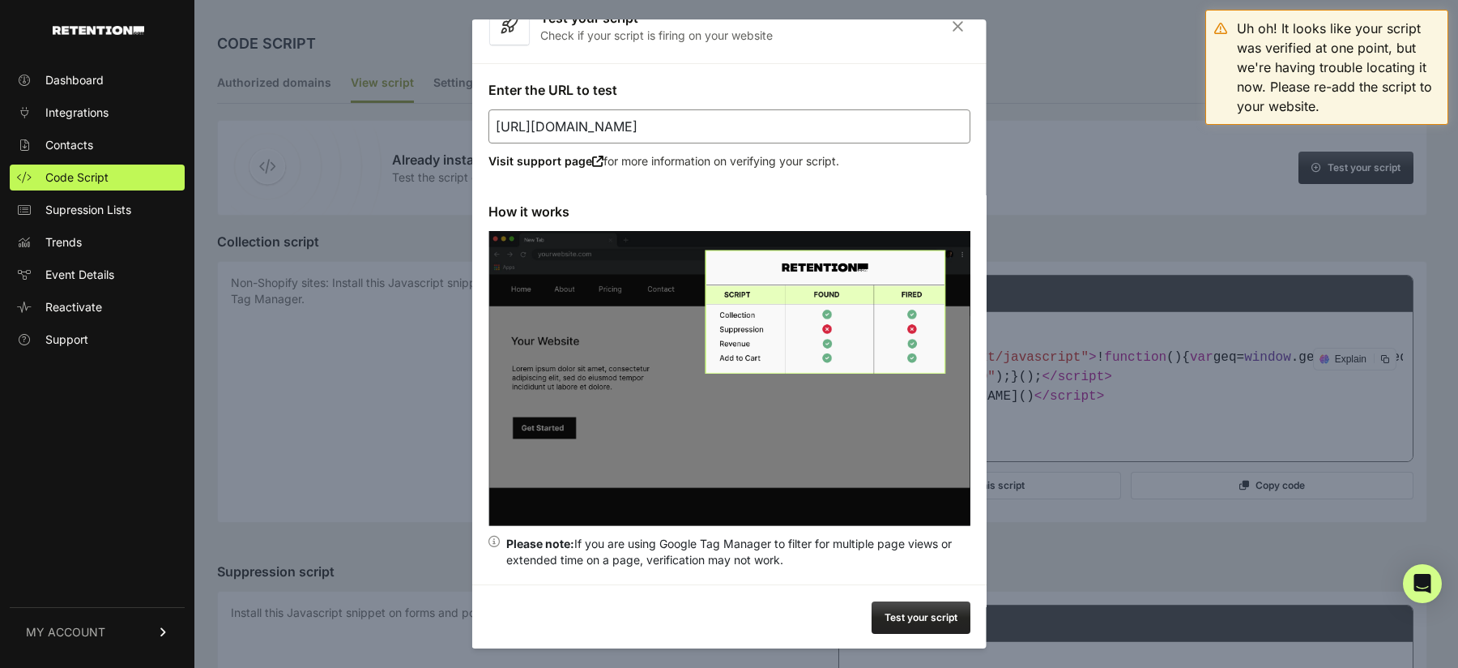
click at [954, 29] on icon "Close" at bounding box center [958, 26] width 25 height 14
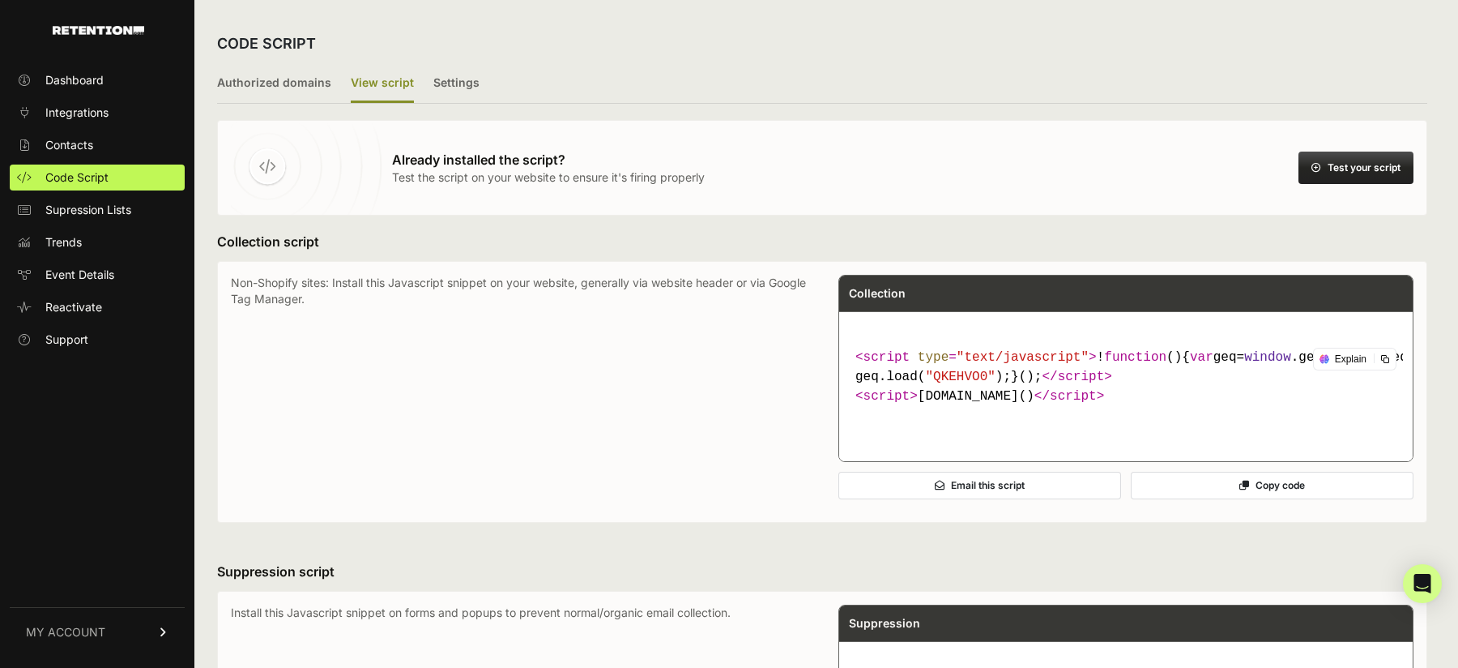
click at [1365, 159] on button "Test your script" at bounding box center [1356, 168] width 115 height 32
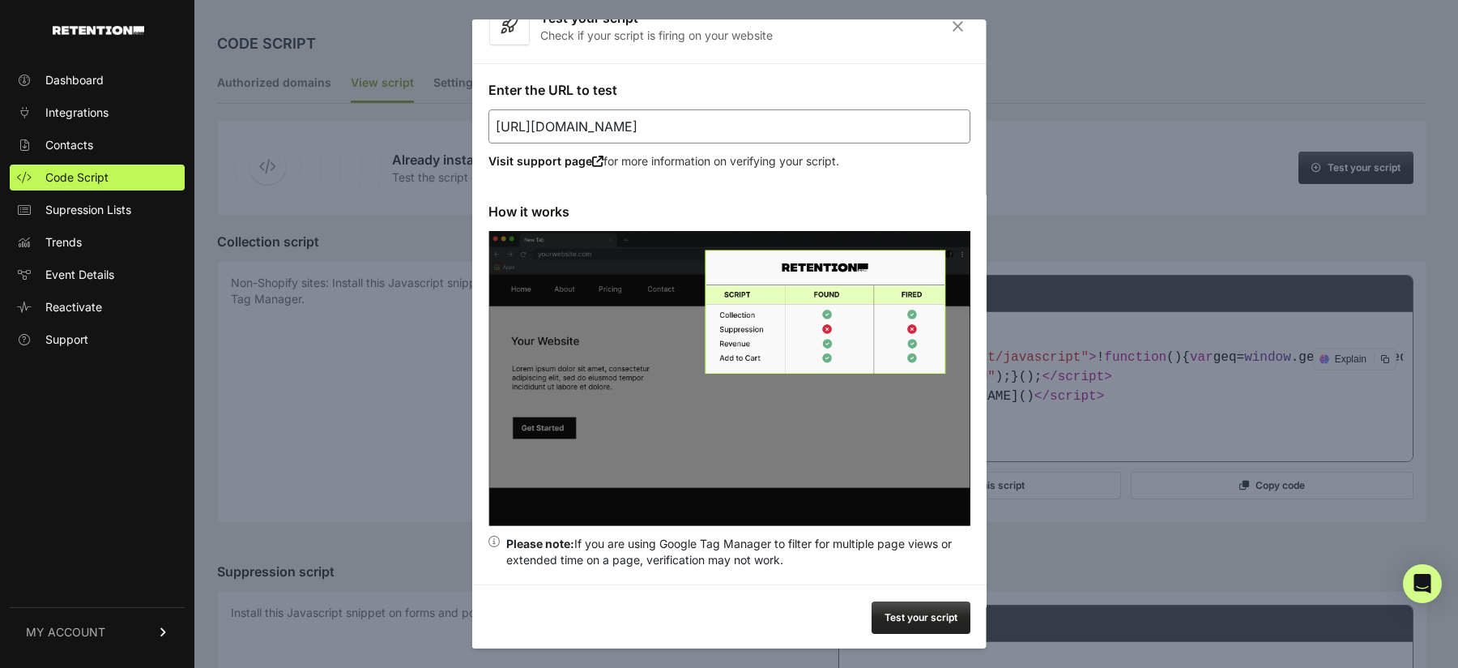
click at [854, 126] on input "https://stealthmodeinvesting.com/vsl-nuclear/?tambid=" at bounding box center [730, 126] width 482 height 34
paste input "ecure.tradersagency.com/insider/?tambid=&"
drag, startPoint x: 859, startPoint y: 122, endPoint x: 748, endPoint y: 129, distance: 111.2
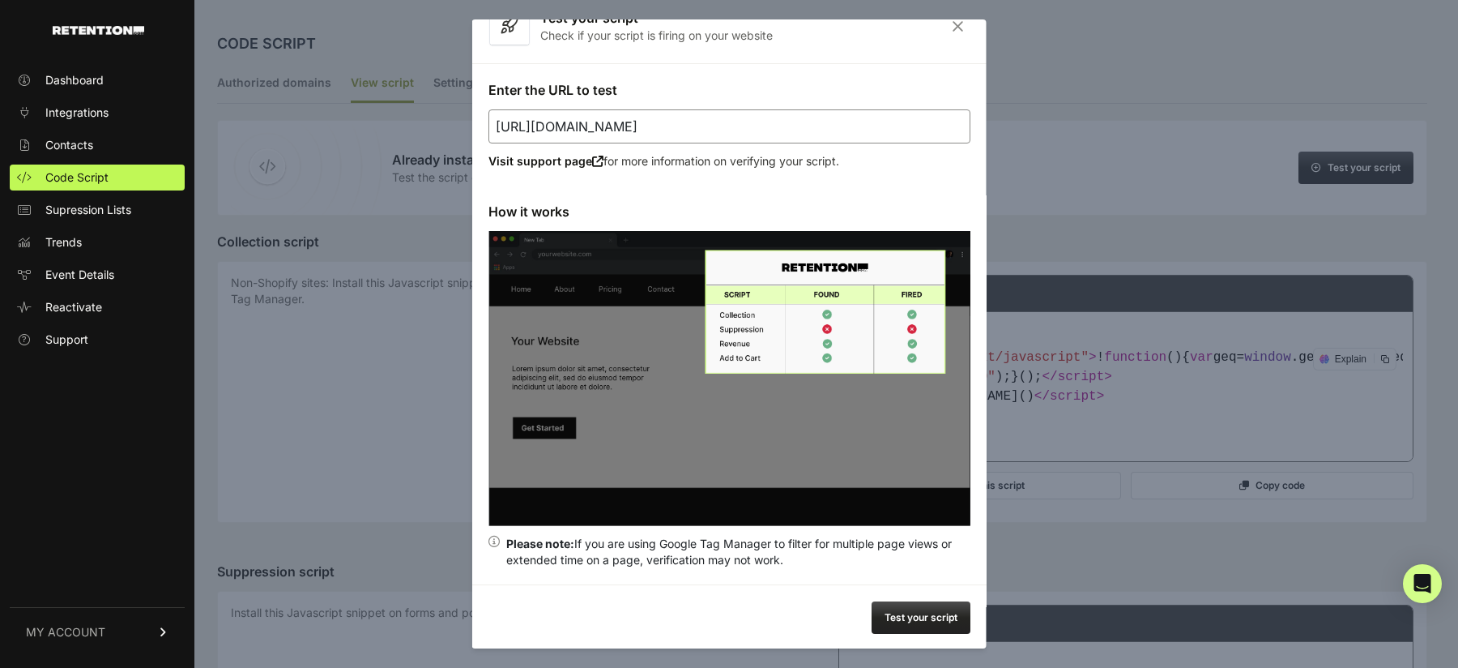
click at [748, 129] on input "https://secure.tradersagency.com/insider/?tambid=&id=" at bounding box center [730, 126] width 482 height 34
type input "https://secure.tradersagency.com/insider"
click at [913, 610] on button "Test your script" at bounding box center [921, 617] width 99 height 32
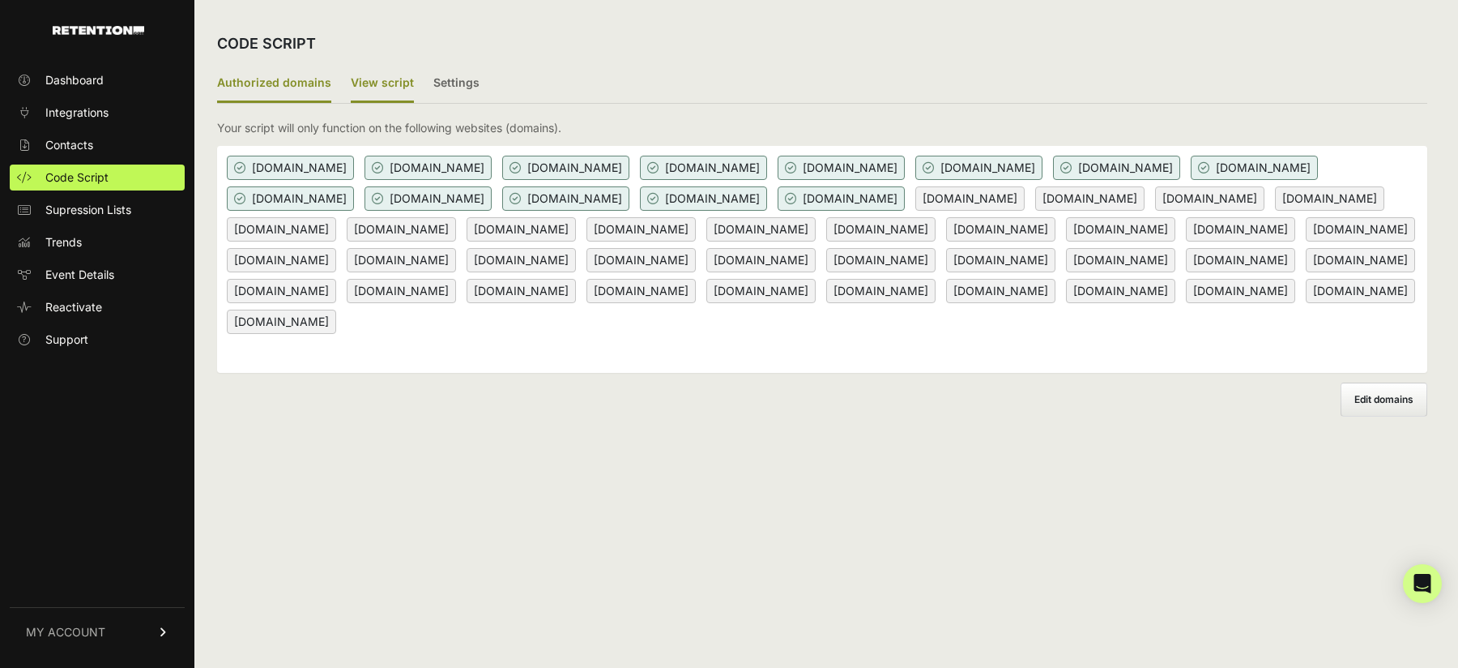
click at [353, 81] on label "View script" at bounding box center [382, 84] width 63 height 38
click at [0, 0] on input "View script" at bounding box center [0, 0] width 0 height 0
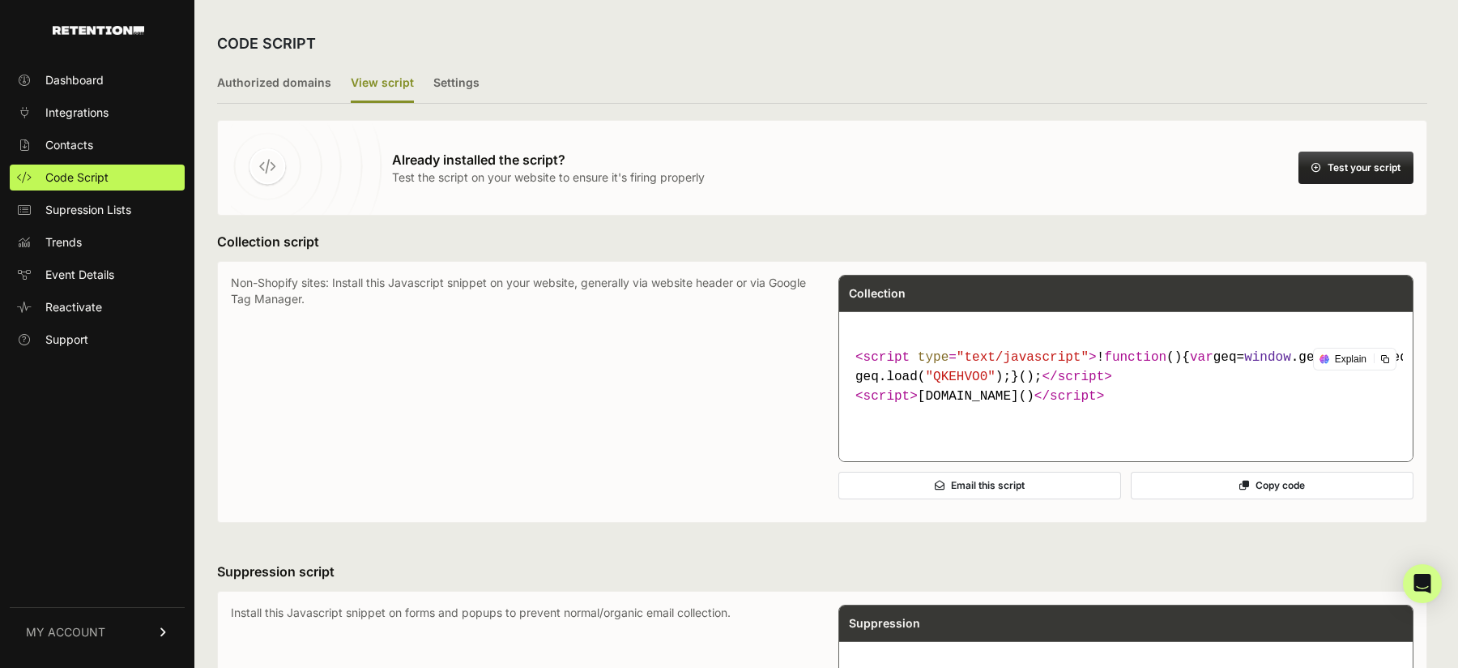
click at [1330, 164] on button "Test your script" at bounding box center [1356, 168] width 115 height 32
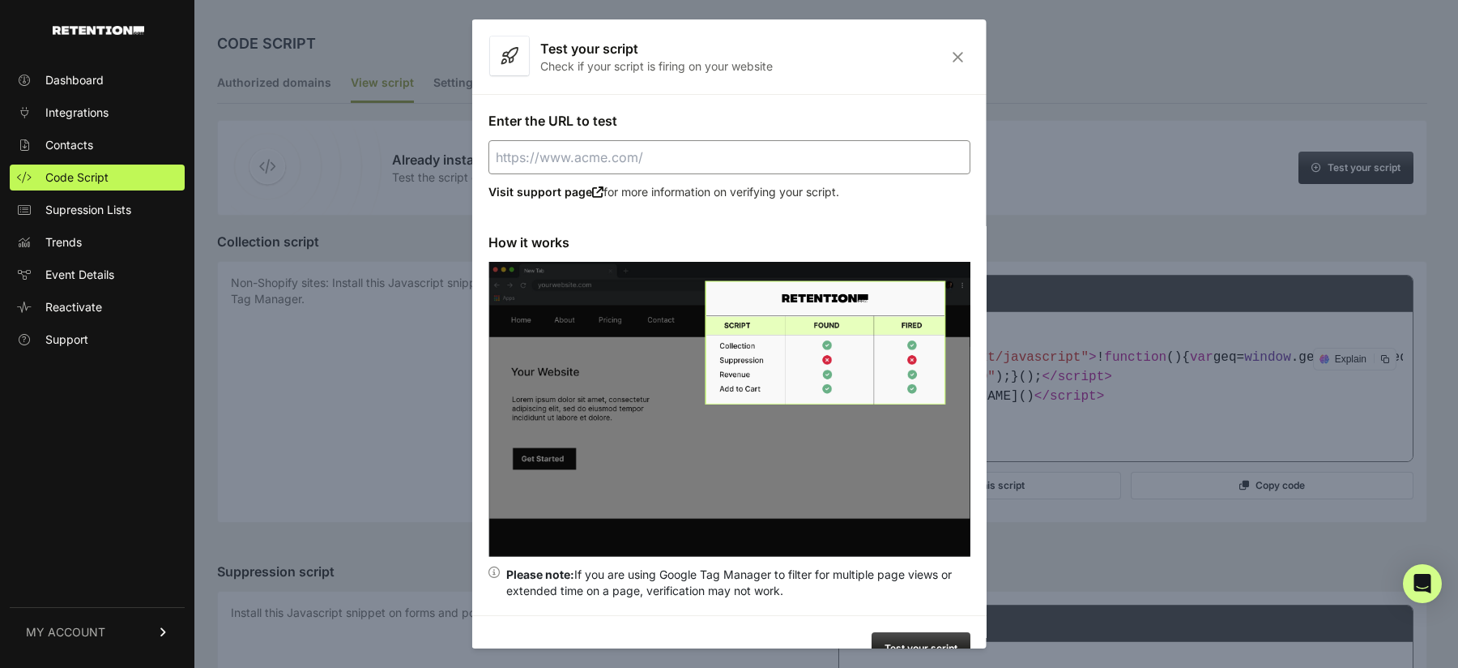
click at [758, 148] on input "Enter the URL to test" at bounding box center [730, 157] width 482 height 34
paste input "https://stealthmodeinvesting.com/dday-opportunity/"
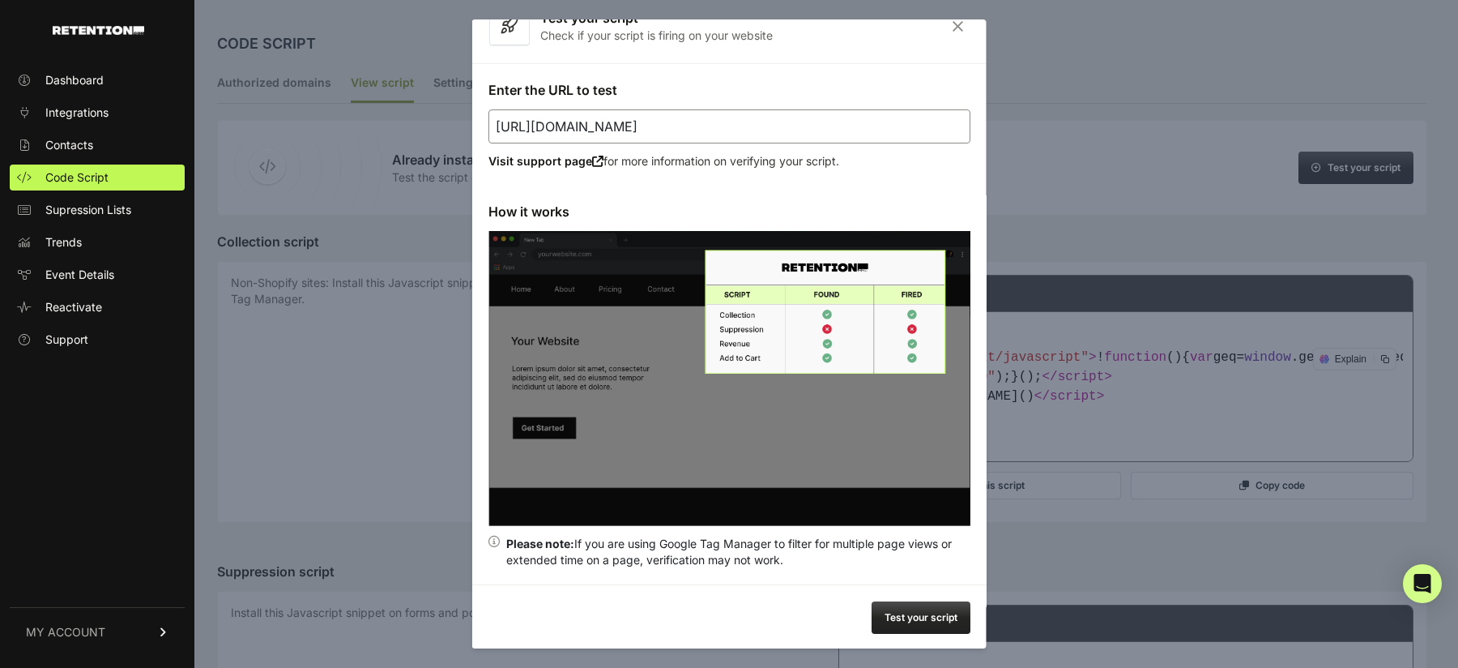
click at [915, 613] on button "Test your script" at bounding box center [921, 617] width 99 height 32
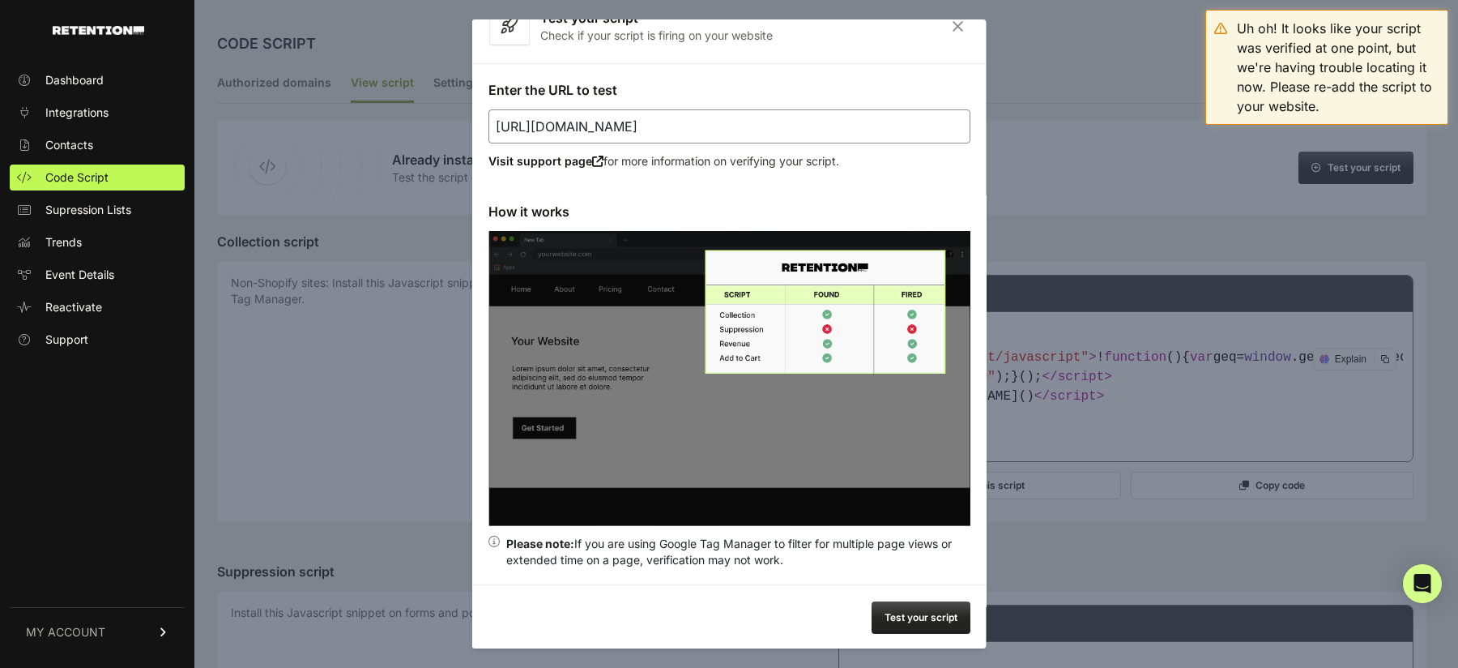
click at [849, 122] on input "https://stealthmodeinvesting.com/dday-opportunity/" at bounding box center [730, 126] width 482 height 34
paste input "url"
click at [916, 624] on button "Test your script" at bounding box center [921, 617] width 99 height 32
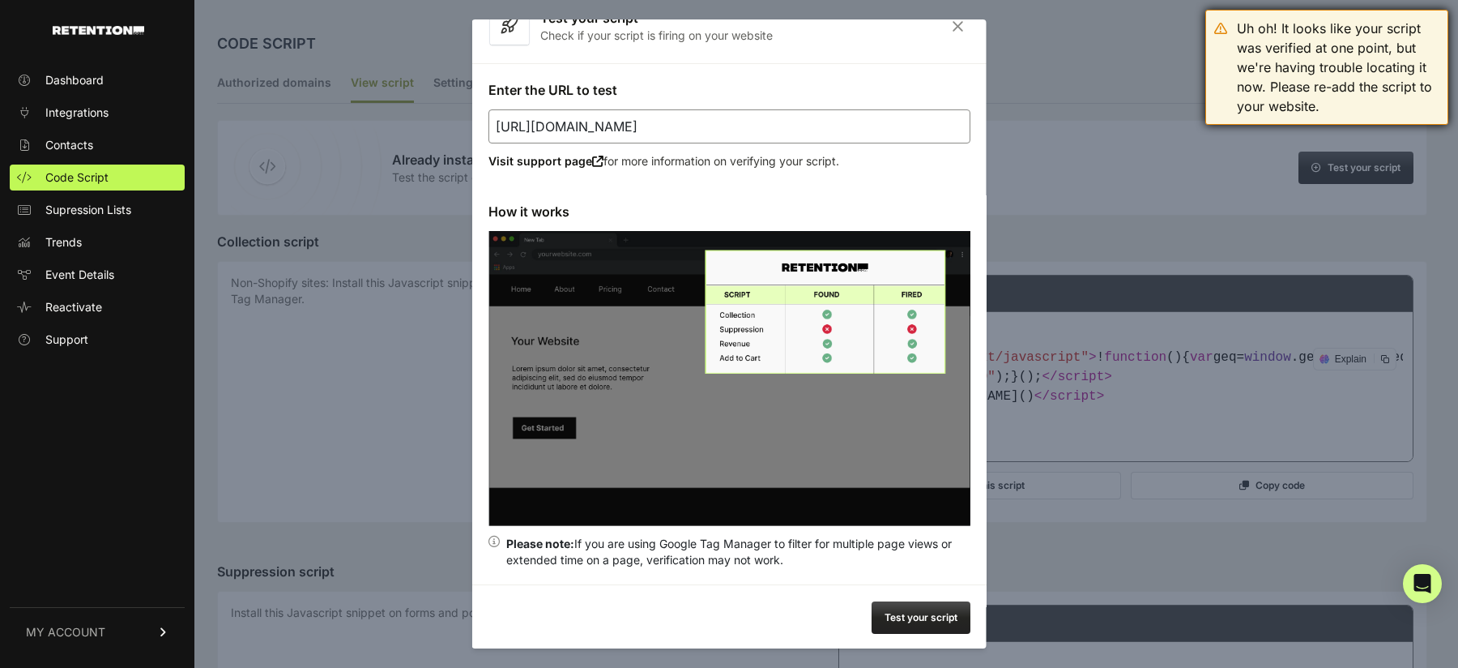
click at [1313, 50] on div "Uh oh! It looks like your script was verified at one point, but we're having tr…" at bounding box center [1338, 67] width 203 height 97
click at [863, 125] on input "https://stealthmodeinvesting.com/dday/" at bounding box center [730, 126] width 482 height 34
paste input "pro.stealthmodeinvesting.com/tech"
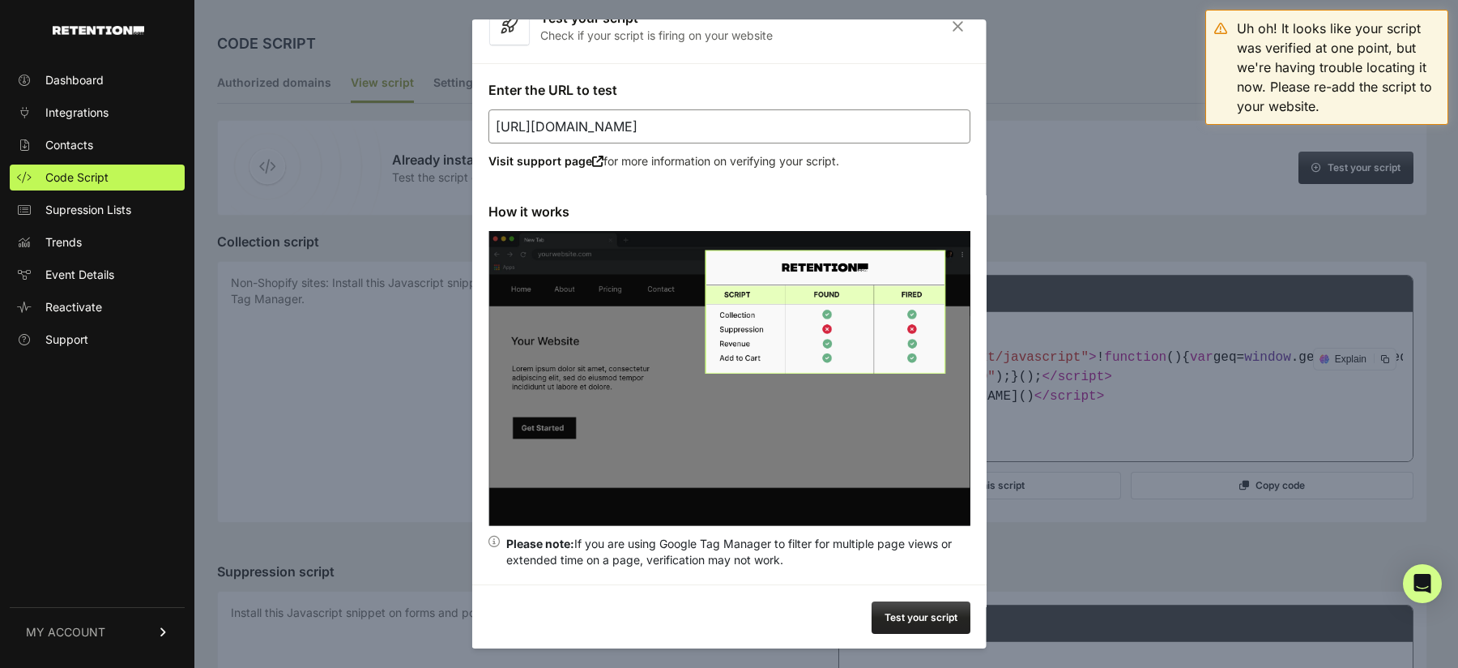
click at [936, 624] on button "Test your script" at bounding box center [921, 617] width 99 height 32
click at [954, 23] on icon "Close" at bounding box center [958, 26] width 25 height 14
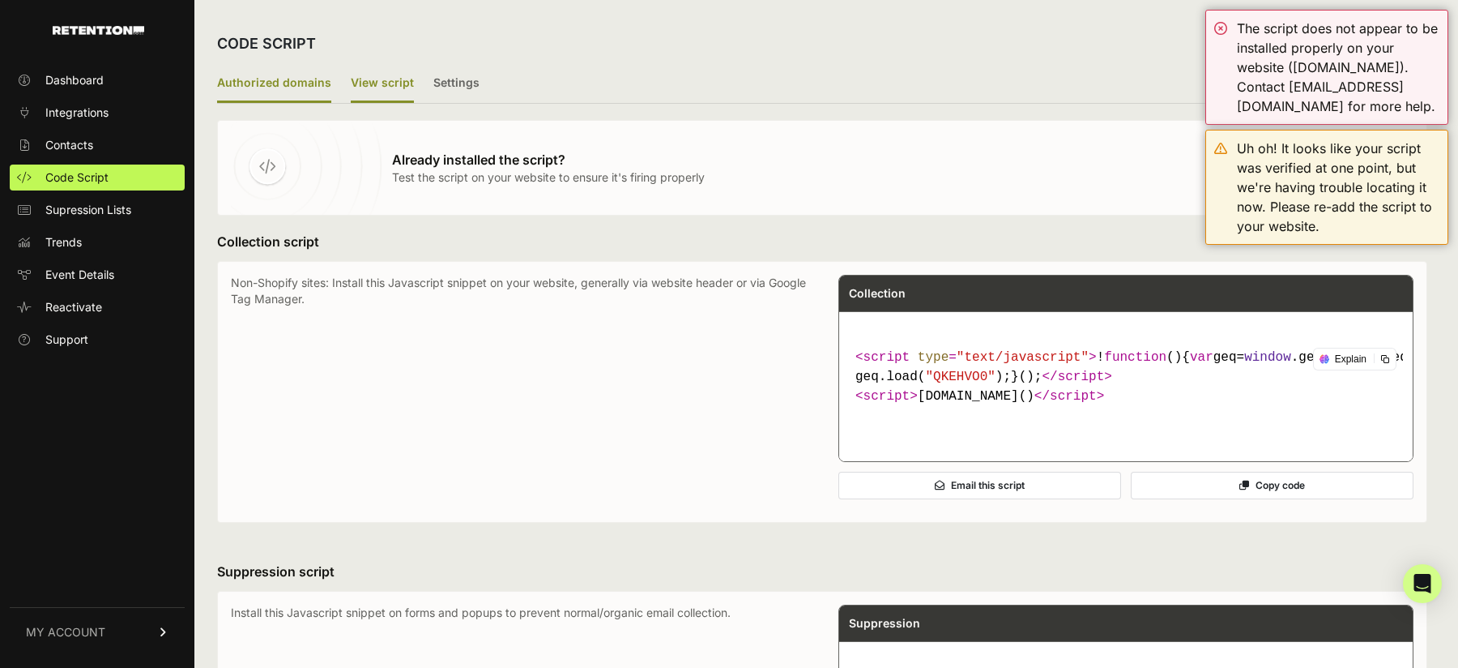
click at [256, 74] on label "Authorized domains" at bounding box center [274, 84] width 114 height 38
click at [0, 0] on input "Authorized domains" at bounding box center [0, 0] width 0 height 0
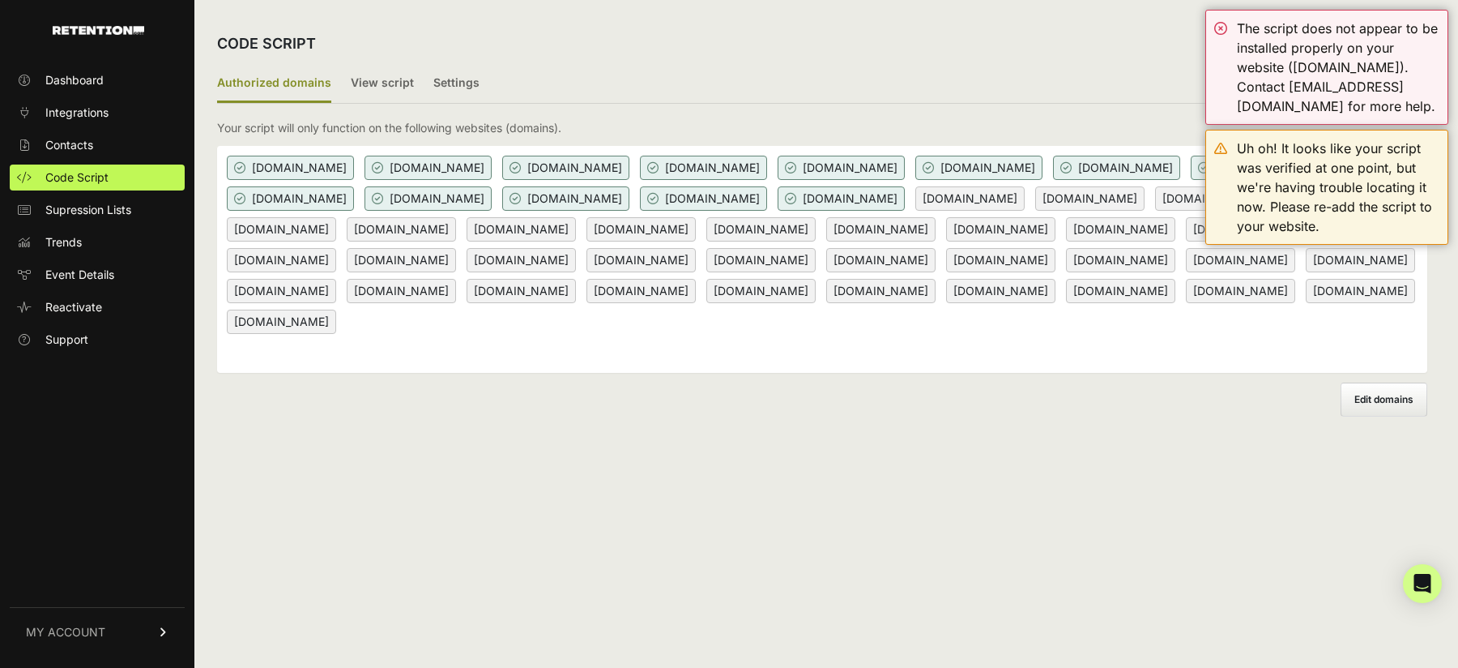
click at [521, 531] on div "CODE SCRIPT Authorized domains View script Settings 2/3 Install script View, in…" at bounding box center [822, 334] width 1256 height 668
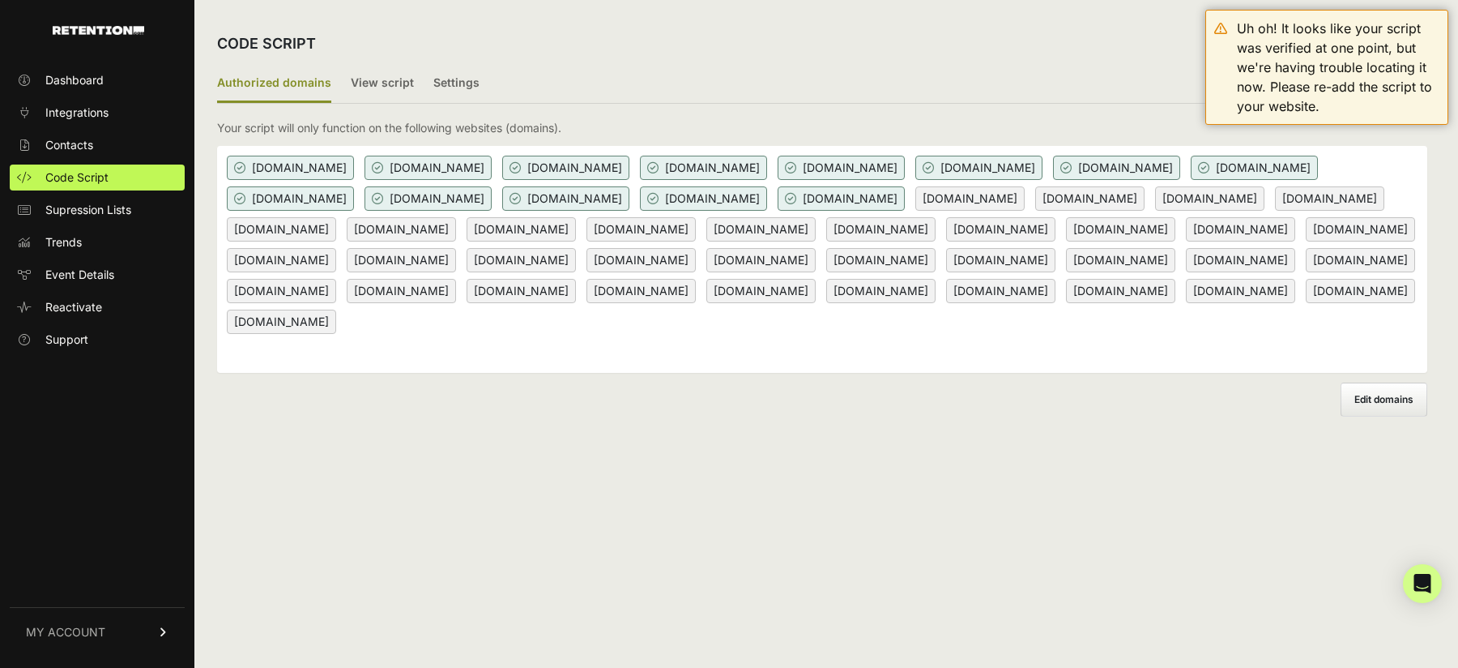
click at [943, 395] on div "Edit domains Discard changes Save" at bounding box center [822, 399] width 1210 height 34
click at [363, 79] on label "View script" at bounding box center [382, 84] width 63 height 38
click at [0, 0] on input "View script" at bounding box center [0, 0] width 0 height 0
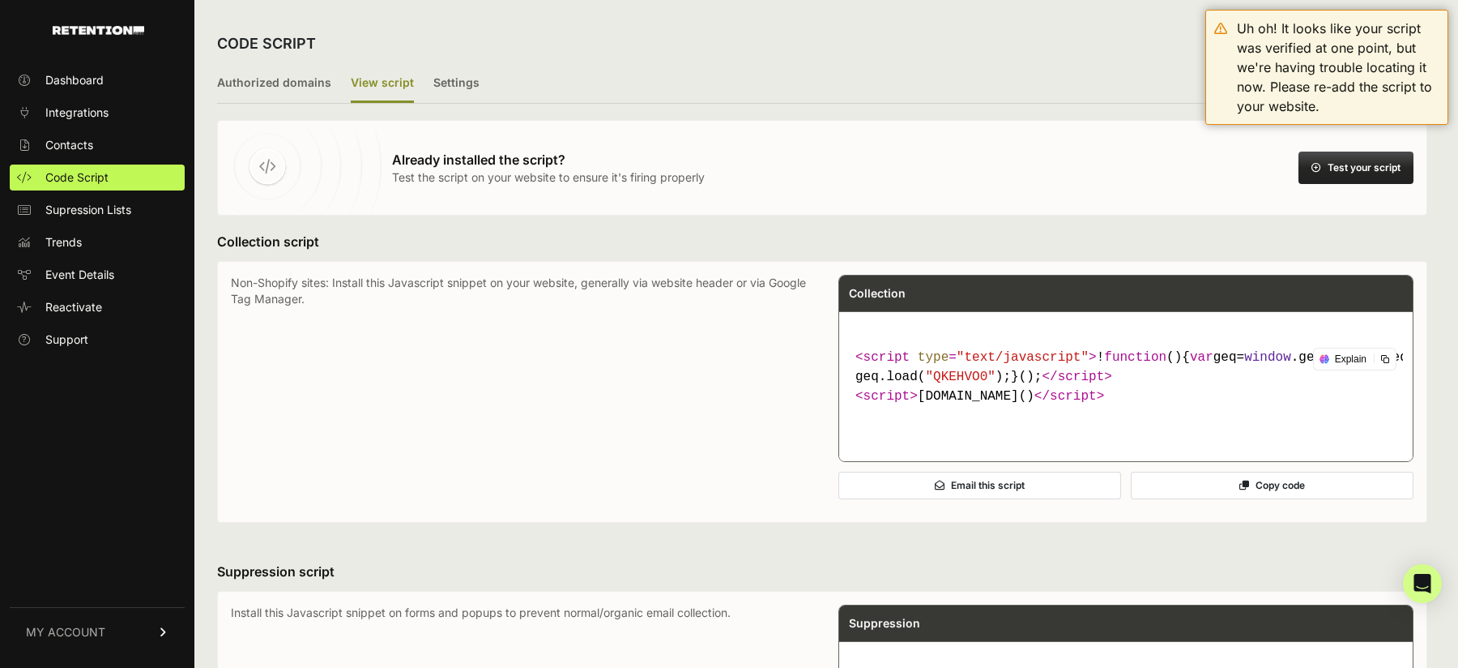
click at [1322, 169] on button "Test your script" at bounding box center [1356, 168] width 115 height 32
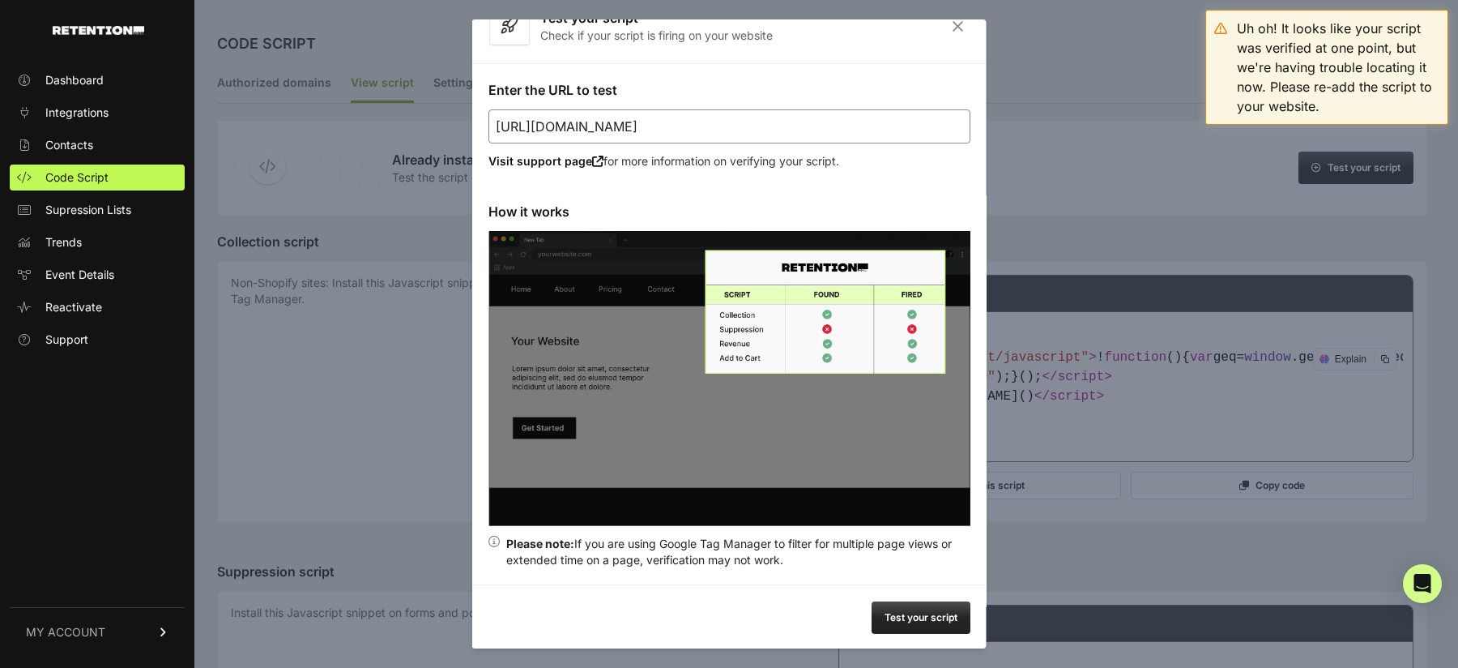
click at [880, 134] on input "https://pro.stealthmodeinvesting.com/tech/" at bounding box center [730, 126] width 482 height 34
click at [924, 621] on button "Test your script" at bounding box center [921, 617] width 99 height 32
click at [1273, 31] on div "Uh oh! It looks like your script was verified at one point, but we're having tr…" at bounding box center [1338, 67] width 203 height 97
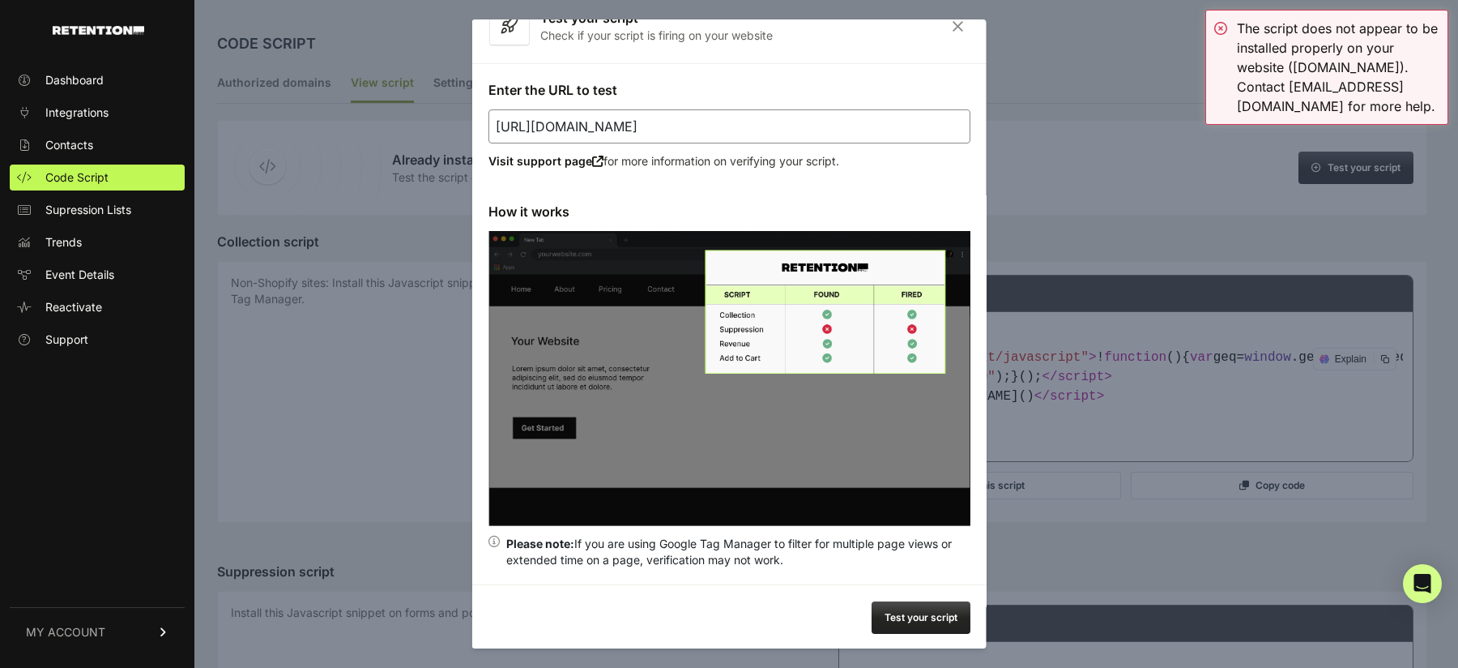
click at [954, 23] on icon "Close" at bounding box center [958, 26] width 25 height 14
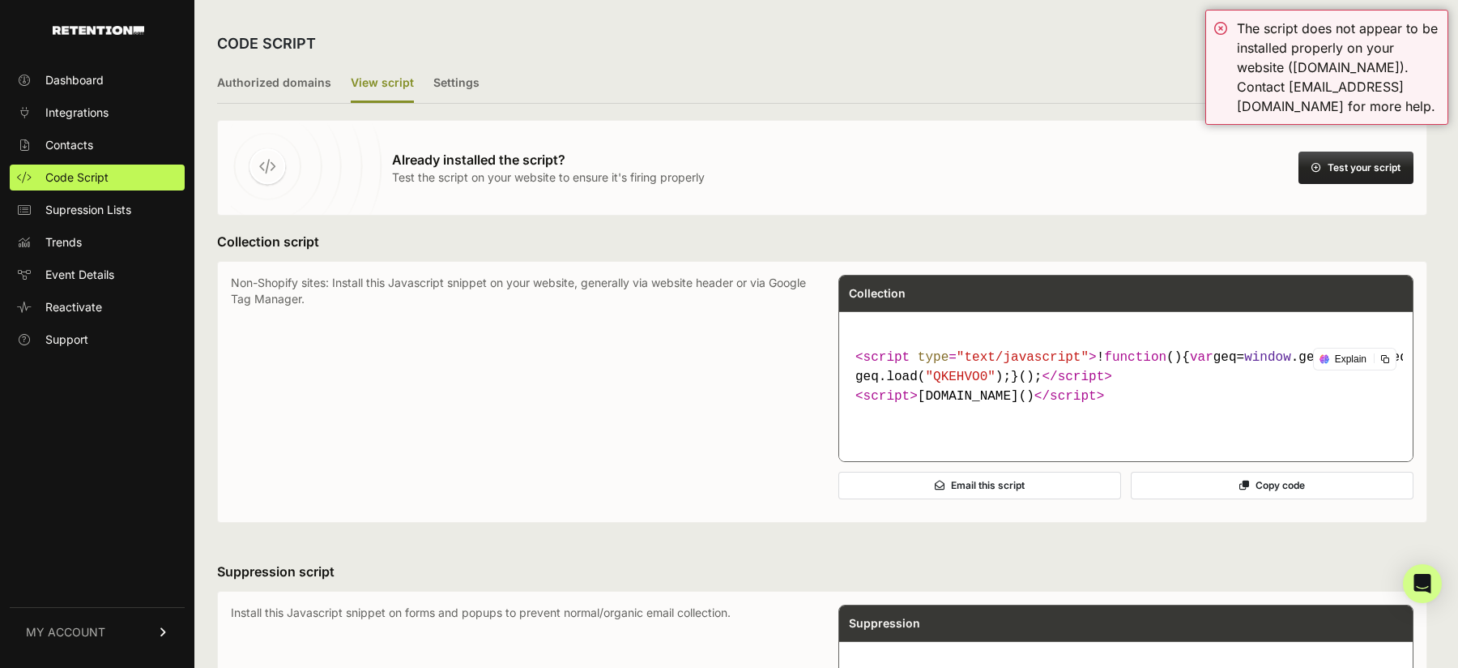
click at [854, 126] on div "Already installed the script? Test the script on your website to ensure it's fi…" at bounding box center [822, 168] width 1210 height 96
click at [1343, 166] on button "Test your script" at bounding box center [1356, 168] width 115 height 32
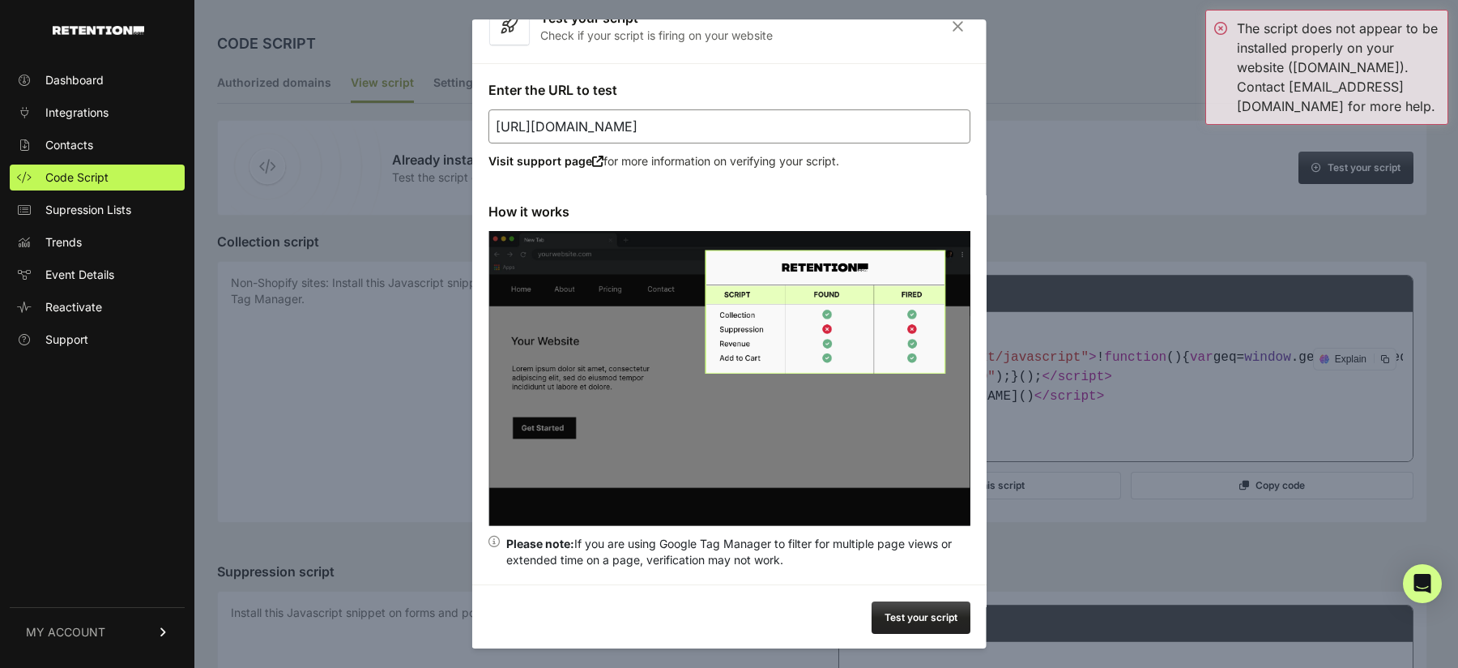
click at [783, 127] on input "https://pro.stealthmodeinvesting.com/tech/" at bounding box center [730, 126] width 482 height 34
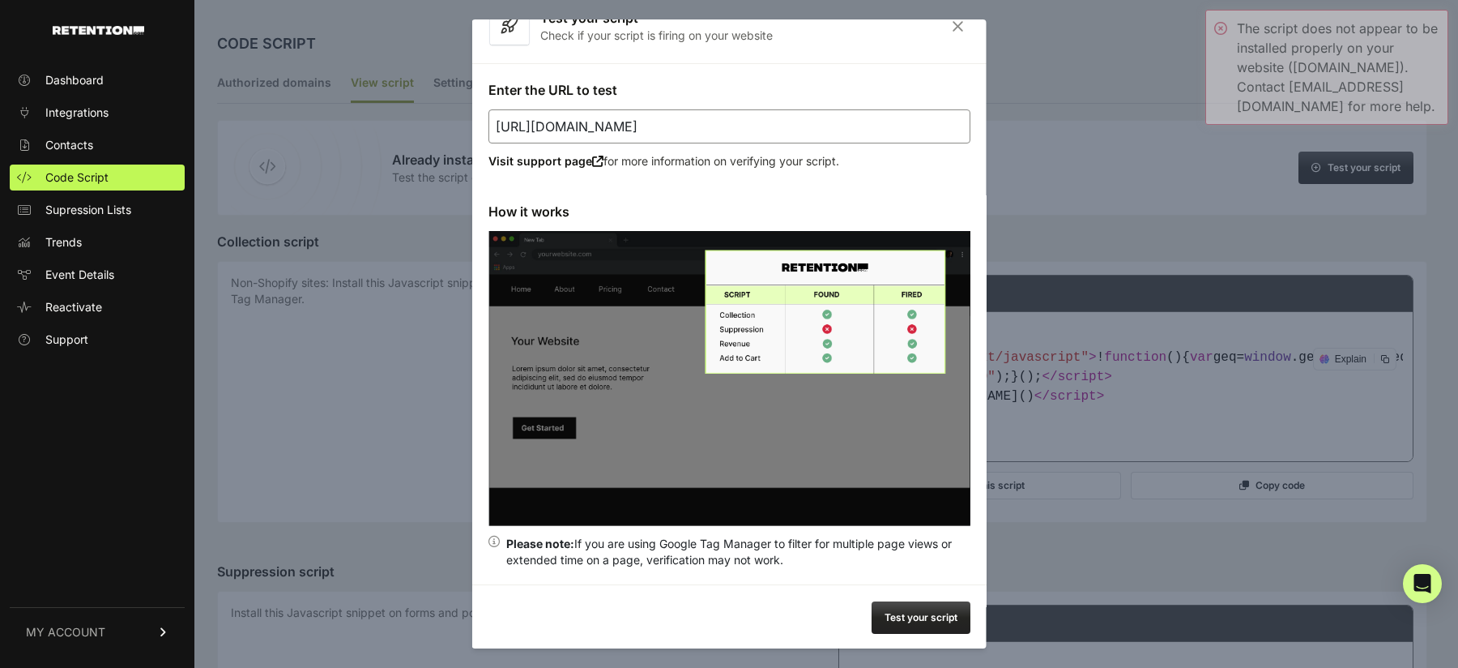
click at [783, 127] on input "https://pro.stealthmodeinvesting.com/tech/" at bounding box center [730, 126] width 482 height 34
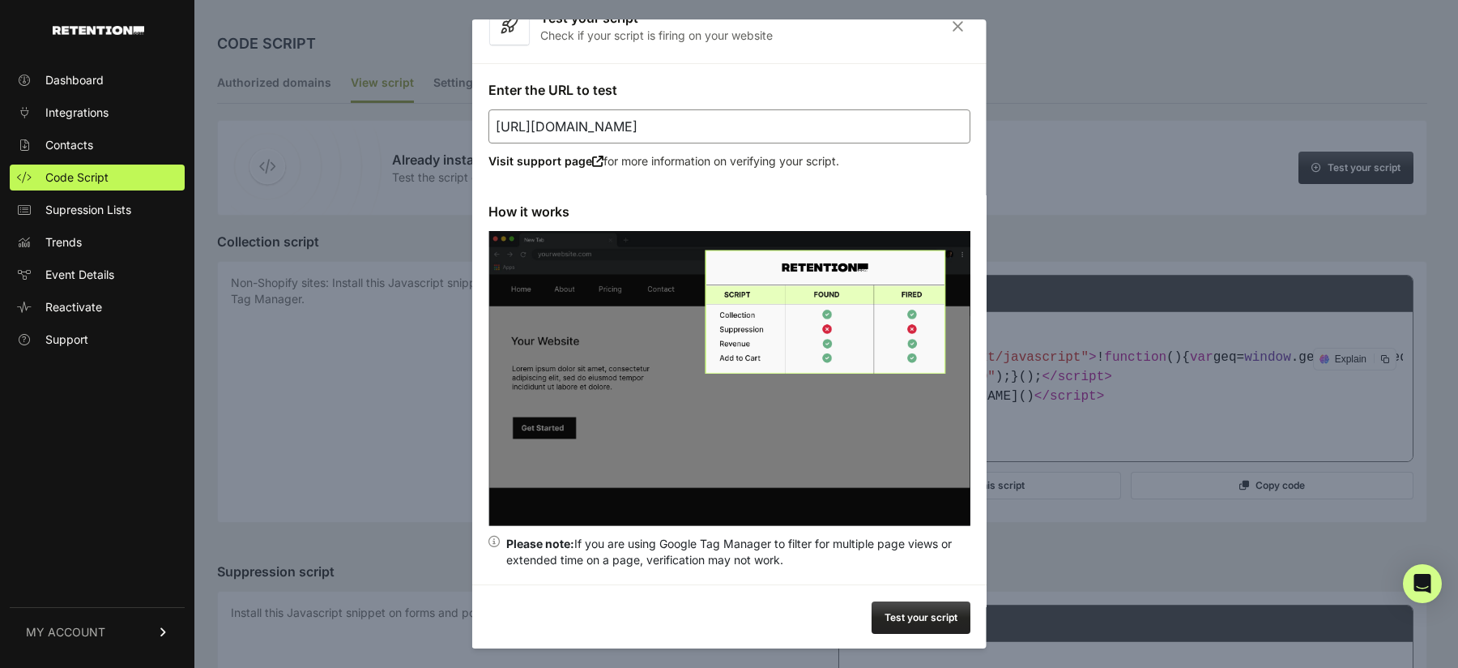
paste input "stocksurgedaily.com/sms-alerts-tiktok"
type input "https://stocksurgedaily.com/sms-alerts-tiktok"
click at [895, 617] on button "Test your script" at bounding box center [921, 617] width 99 height 32
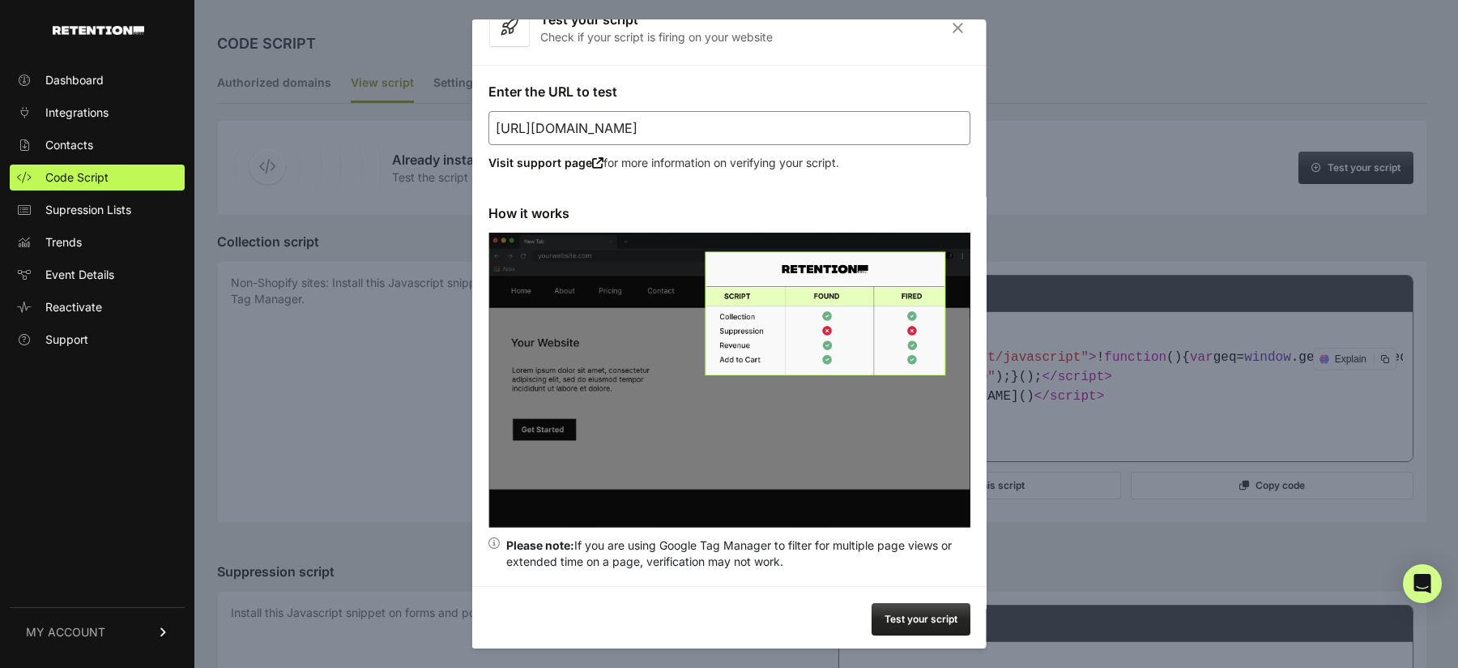
click at [927, 623] on button "Test your script" at bounding box center [921, 619] width 99 height 32
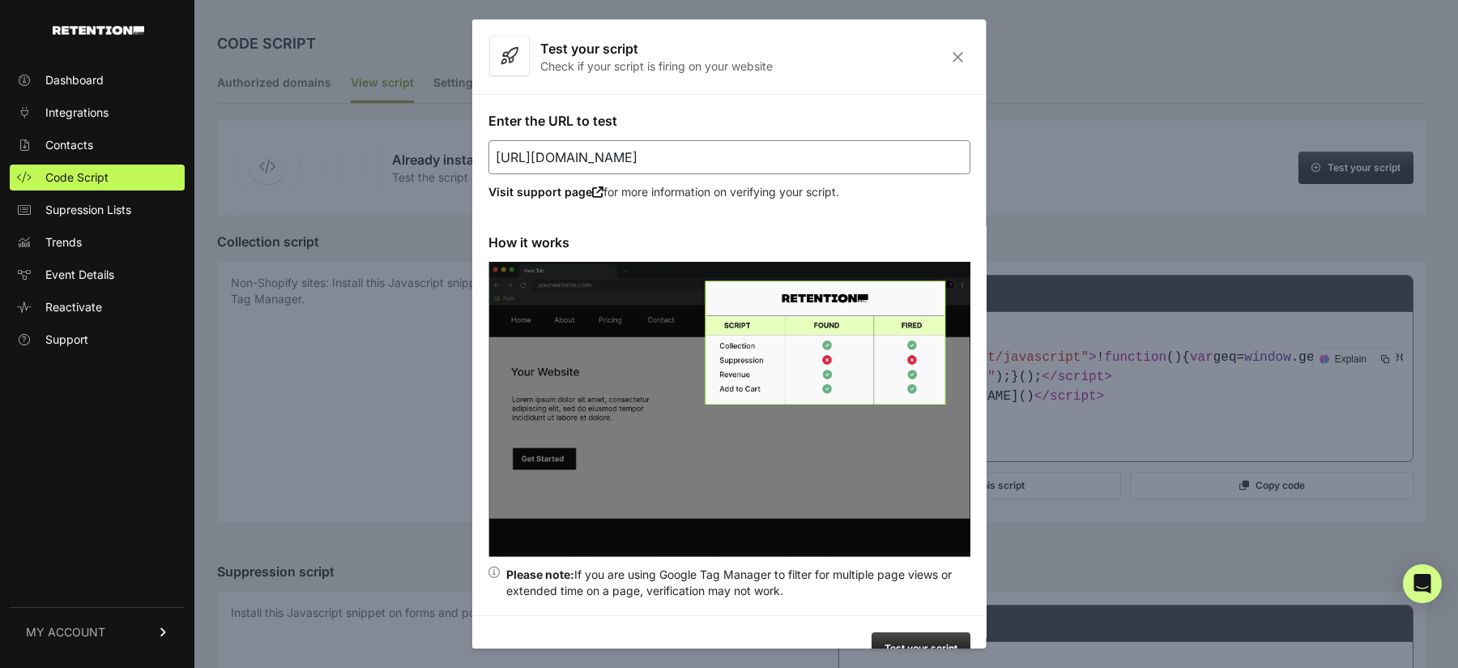
click at [957, 52] on icon "Close" at bounding box center [958, 57] width 25 height 14
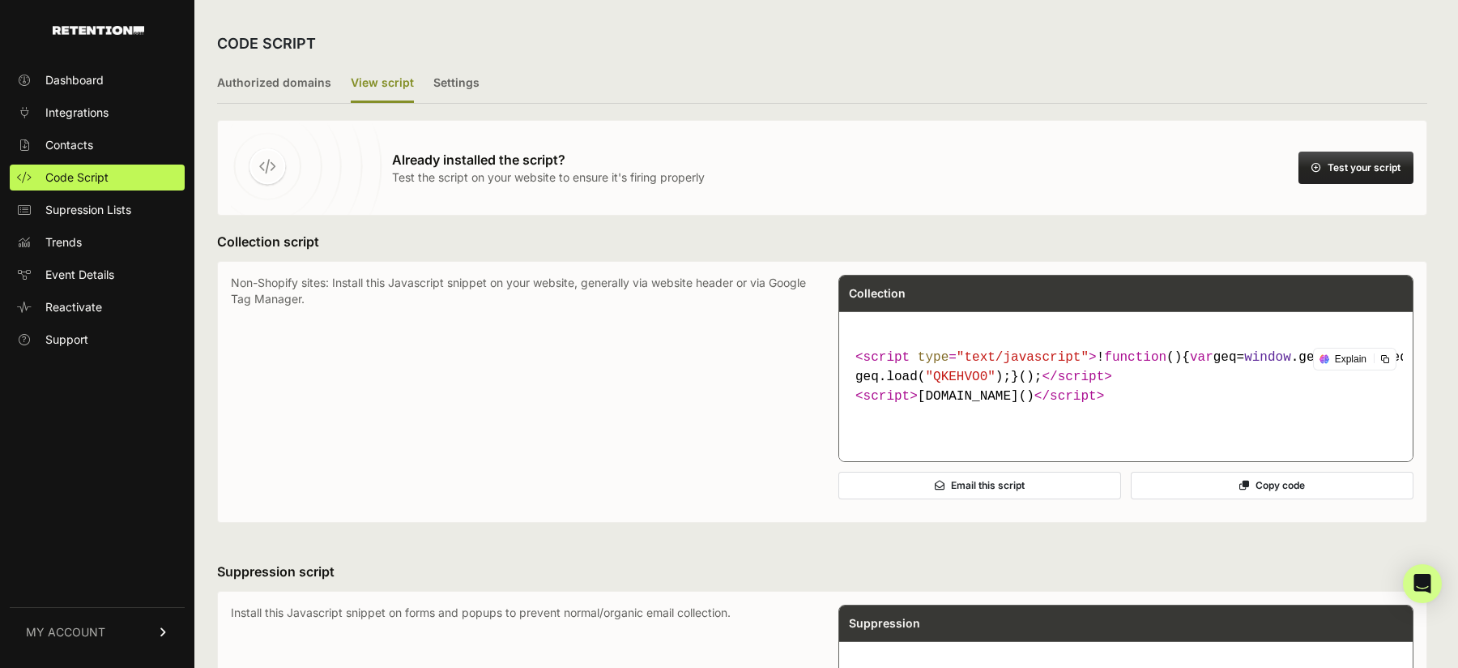
click at [1343, 169] on button "Test your script" at bounding box center [1356, 168] width 115 height 32
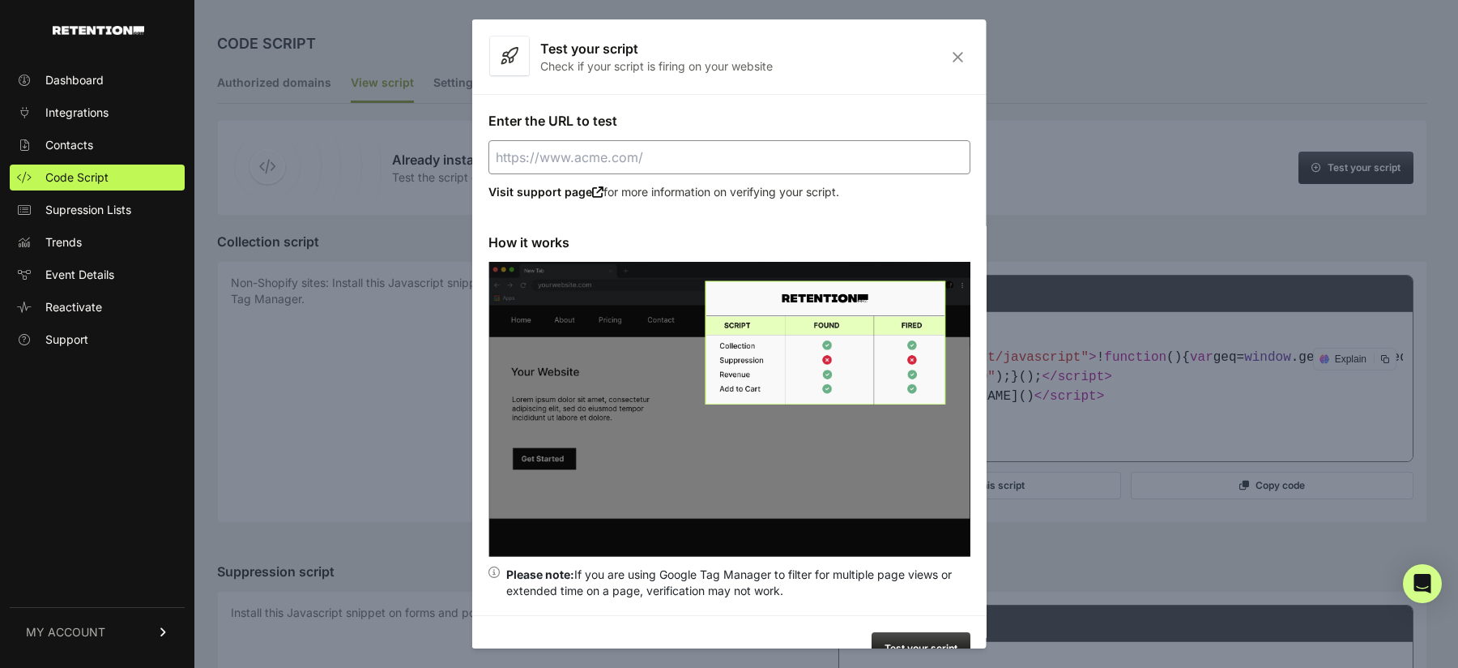
click at [727, 152] on input "Enter the URL to test" at bounding box center [730, 157] width 482 height 34
paste input "[URL][DOMAIN_NAME]"
click at [904, 641] on button "Test your script" at bounding box center [921, 648] width 99 height 32
click at [967, 46] on div "Test your script Check if your script is firing on your website" at bounding box center [729, 56] width 514 height 75
click at [959, 54] on icon "Close" at bounding box center [958, 57] width 25 height 14
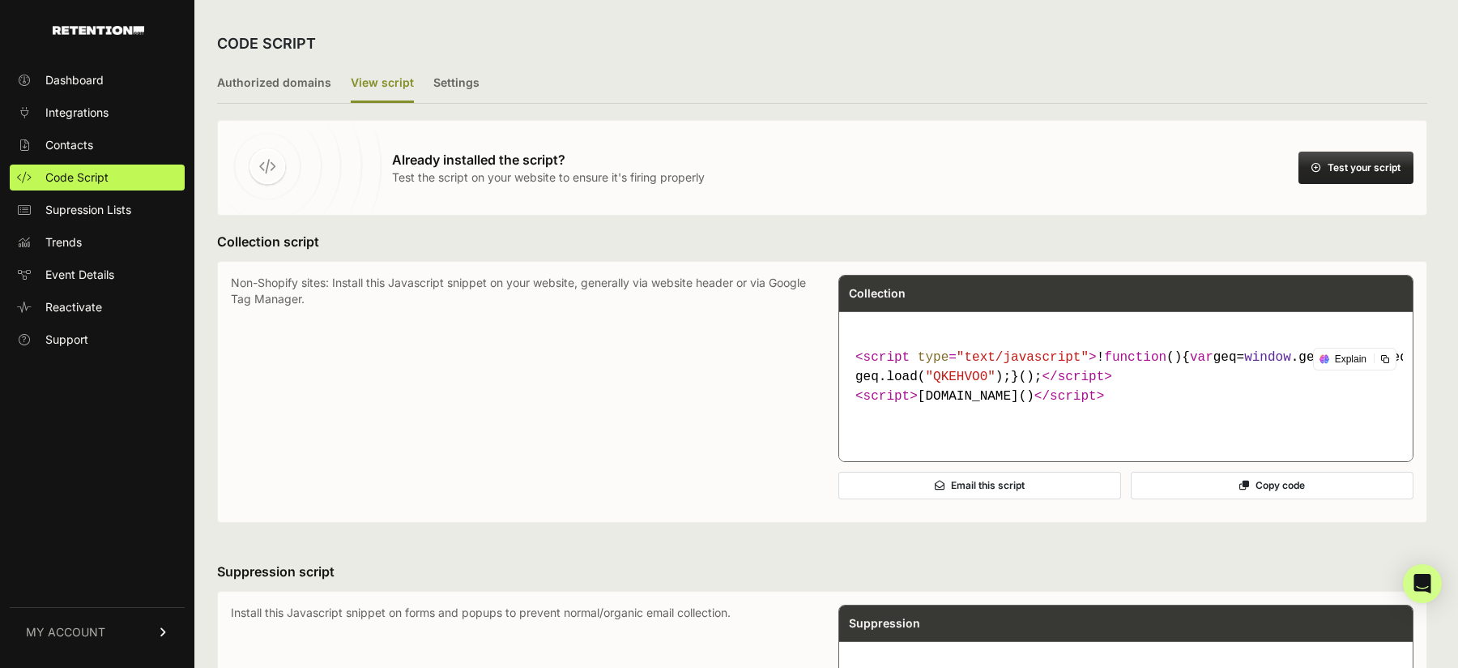
click at [1339, 166] on button "Test your script" at bounding box center [1356, 168] width 115 height 32
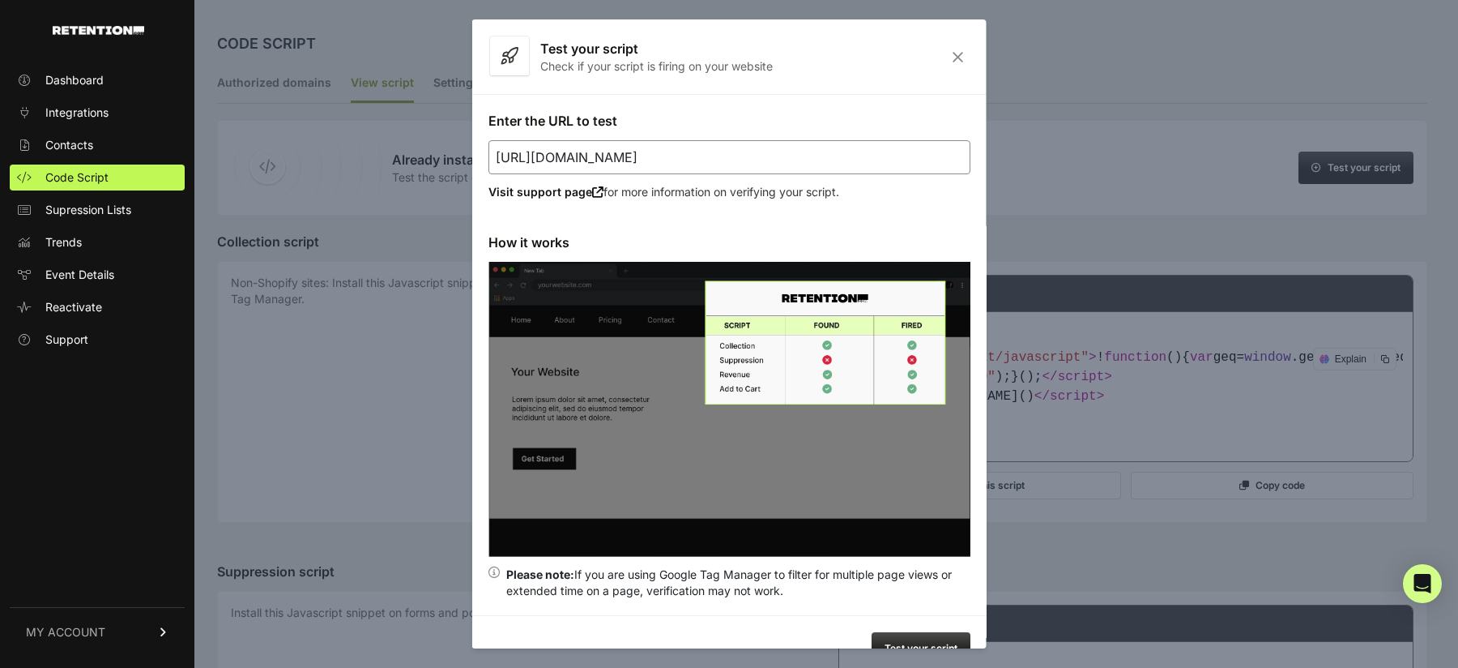
click at [794, 161] on input "https://stocksurgedaily.com/sms-alerts-tiktok" at bounding box center [730, 157] width 482 height 34
paste input "dodell@leadmark.com"
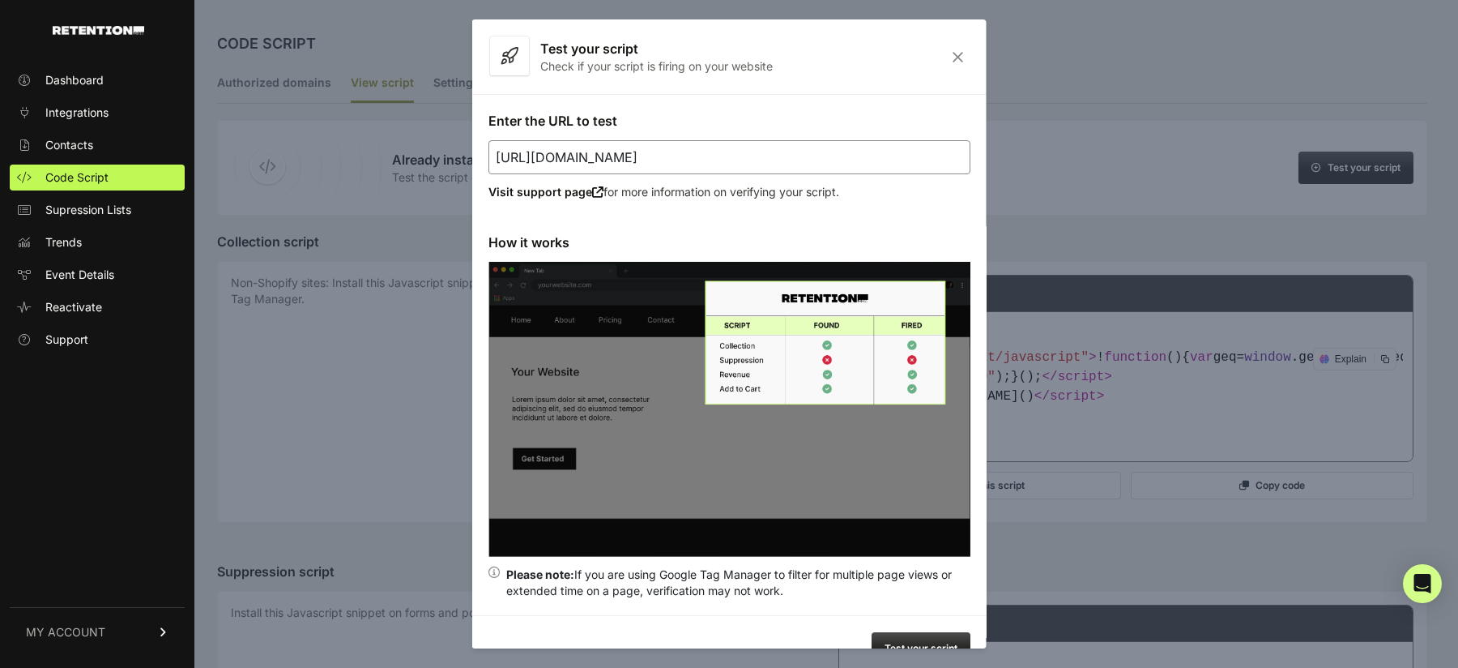
type input "dodell@leadmark.com"
click at [731, 162] on input "dodell@leadmark.com" at bounding box center [730, 157] width 482 height 34
click at [691, 153] on input "Enter the URL to test" at bounding box center [730, 157] width 482 height 34
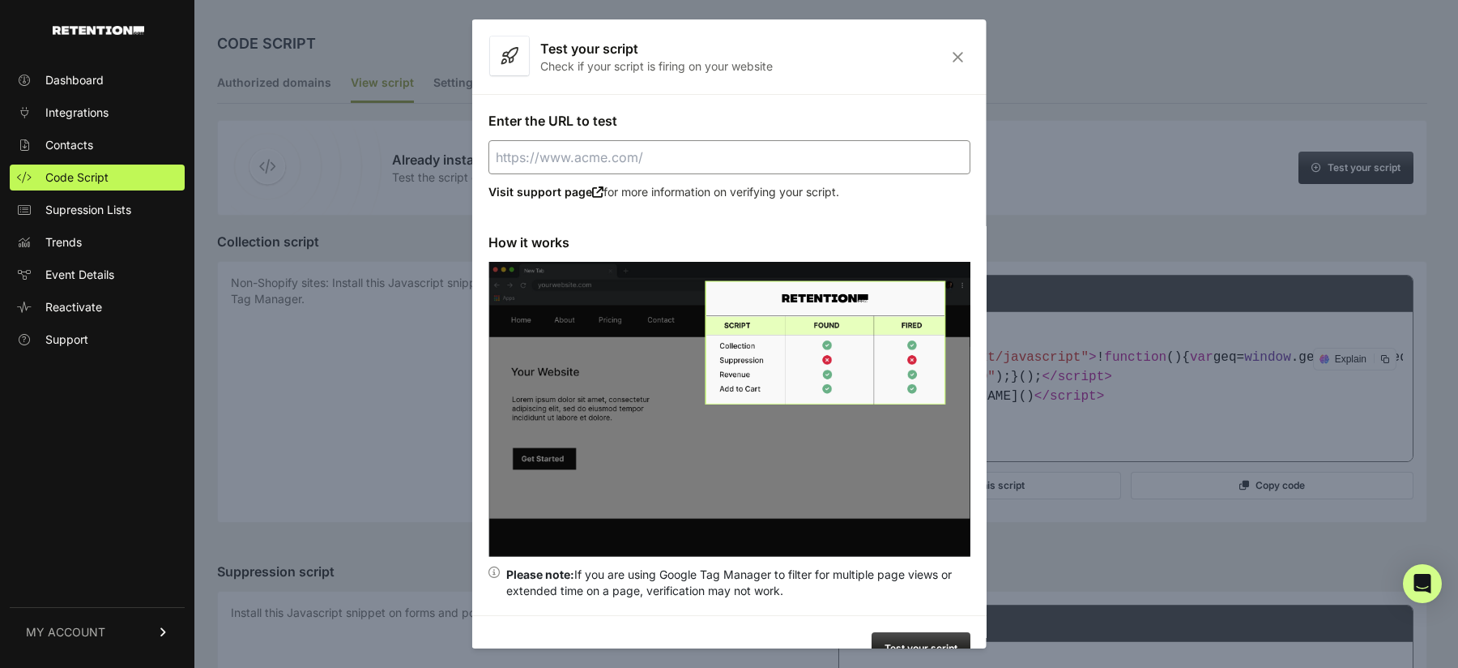
paste input "https://stocksurgedaily.com/sms-alerts-tiktok/"
click at [913, 640] on button "Test your script" at bounding box center [921, 648] width 99 height 32
click at [668, 155] on input "https://stocksurgedaily.com/sms-alerts-tiktok/" at bounding box center [730, 157] width 482 height 34
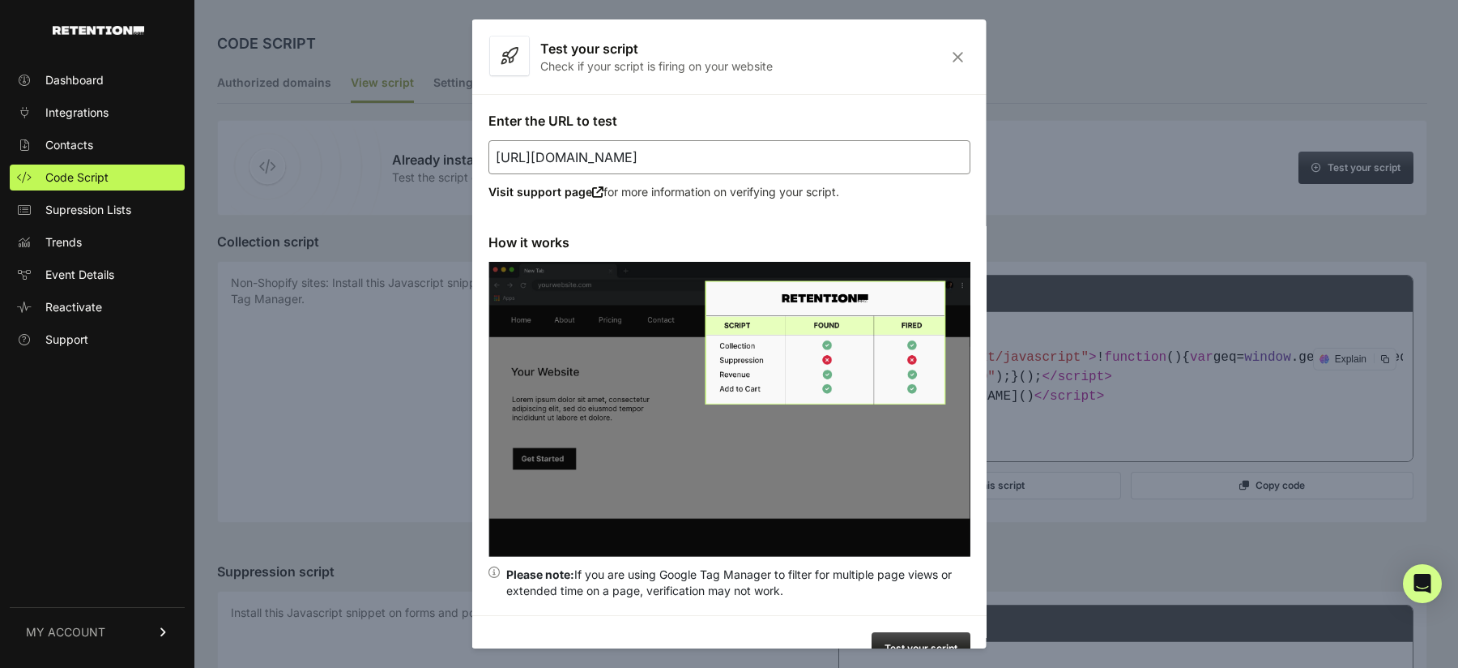
paste input "hefeed"
type input "https://stocksurgedaily.com/sms-alerts-thefeed"
click at [929, 642] on button "Test your script" at bounding box center [921, 648] width 99 height 32
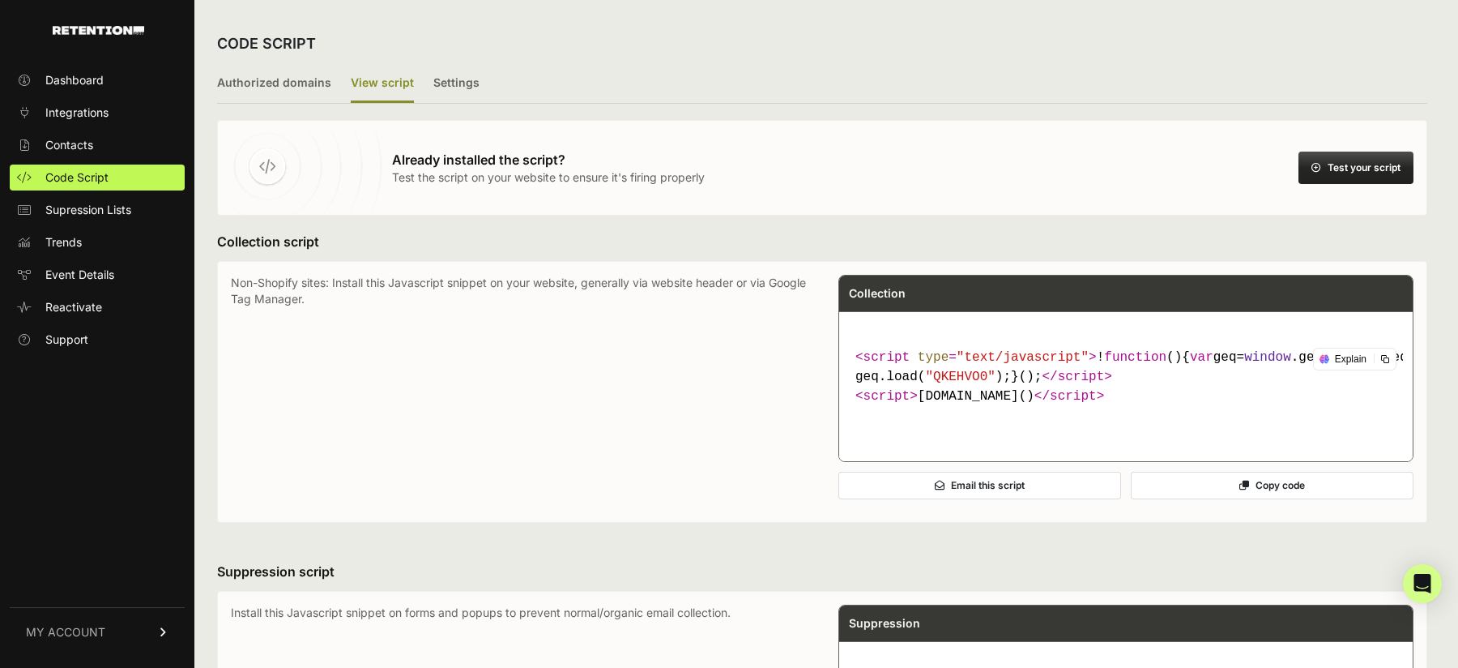
click at [1373, 169] on button "Test your script" at bounding box center [1356, 168] width 115 height 32
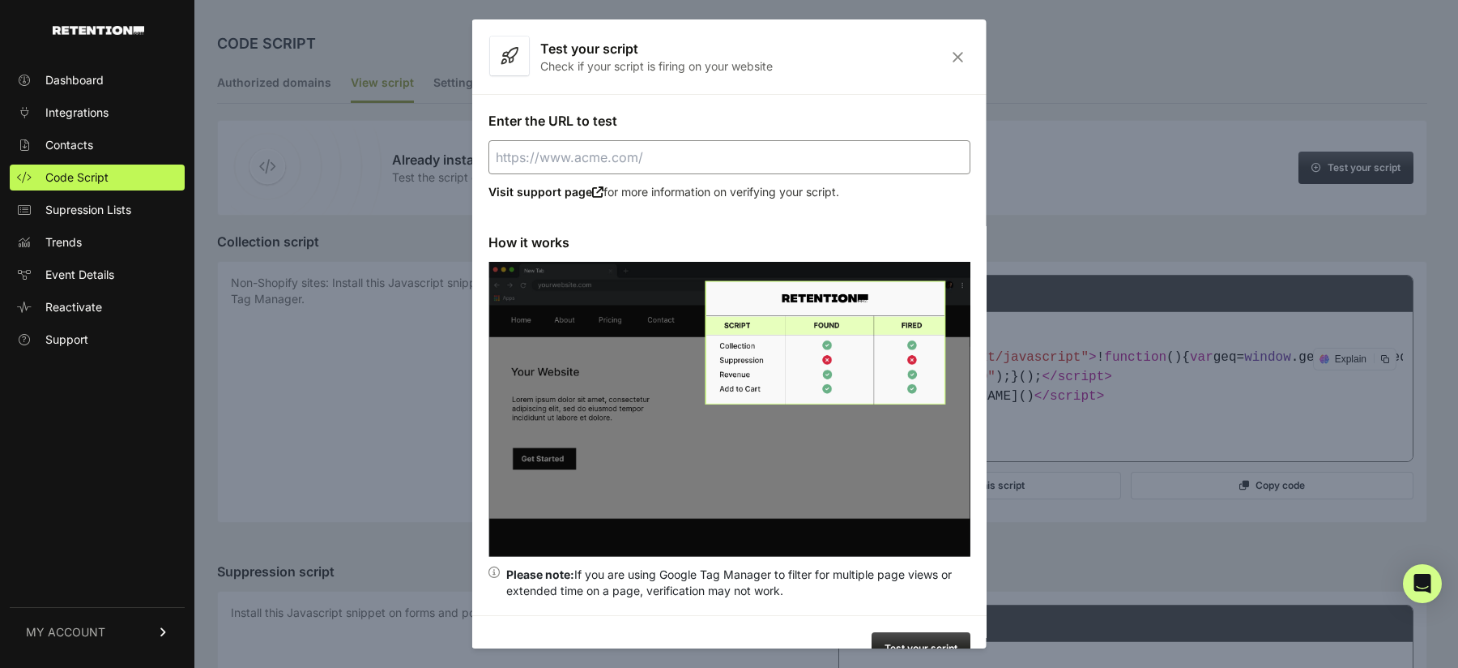
click at [762, 168] on input "Enter the URL to test" at bounding box center [730, 157] width 482 height 34
paste input "https://stocksurgedaily.com/sms-alerts-thefeed"
click at [905, 640] on button "Test your script" at bounding box center [921, 648] width 99 height 32
click at [782, 167] on input "https://stocksurgedaily.com/sms-alerts-thefeed" at bounding box center [730, 157] width 482 height 34
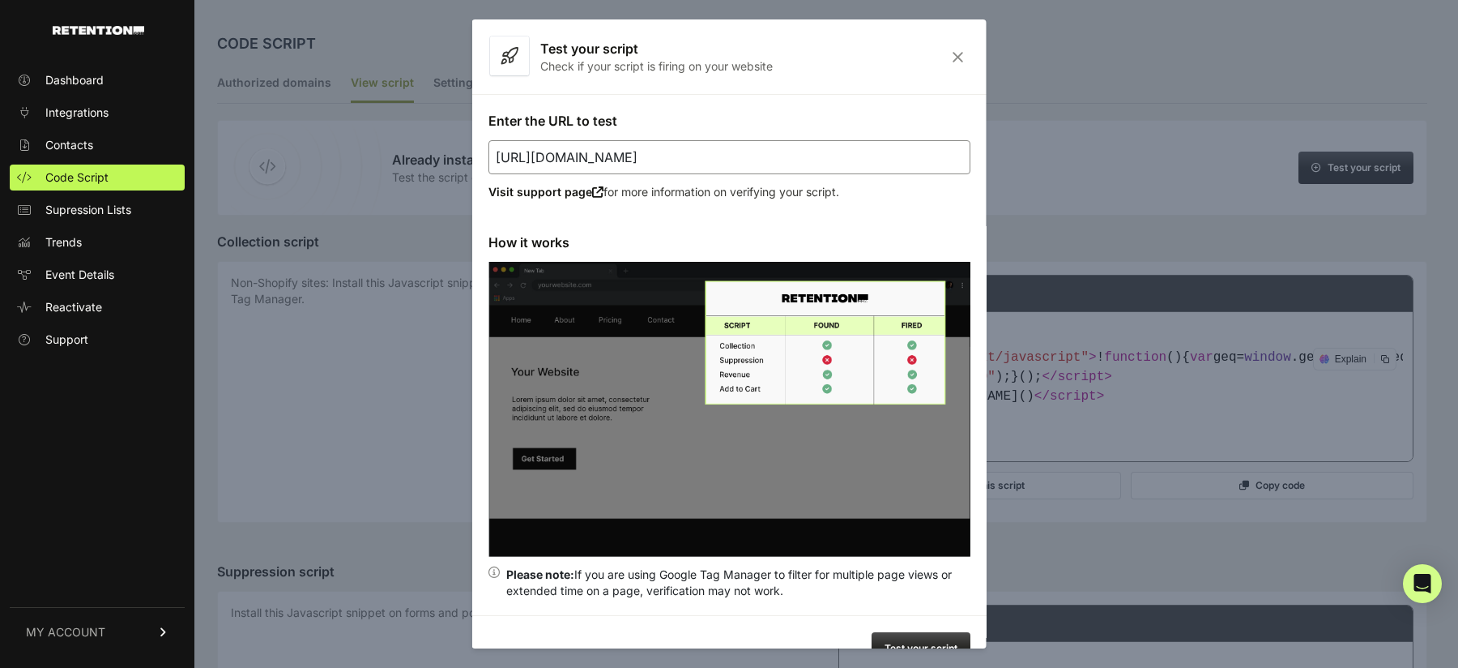
click at [782, 167] on input "https://stocksurgedaily.com/sms-alerts-thefeed" at bounding box center [730, 157] width 482 height 34
paste input "iktok"
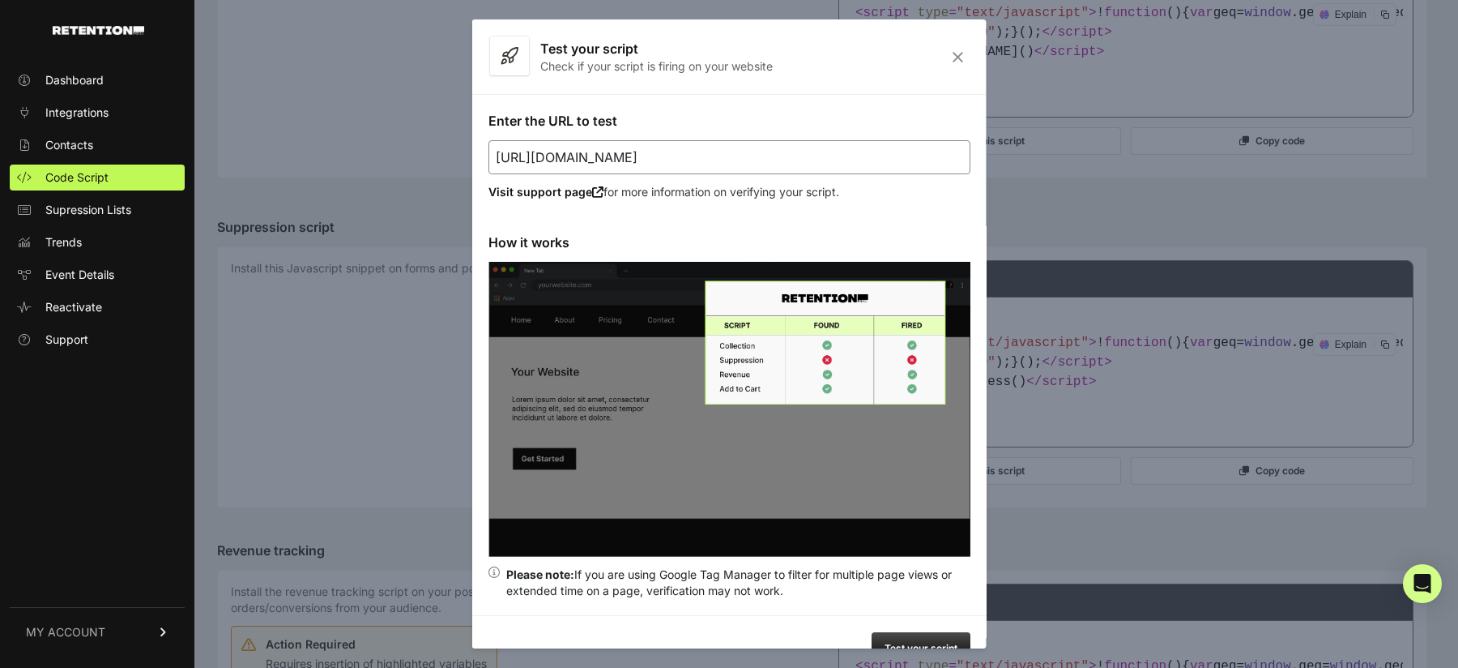
scroll to position [351, 0]
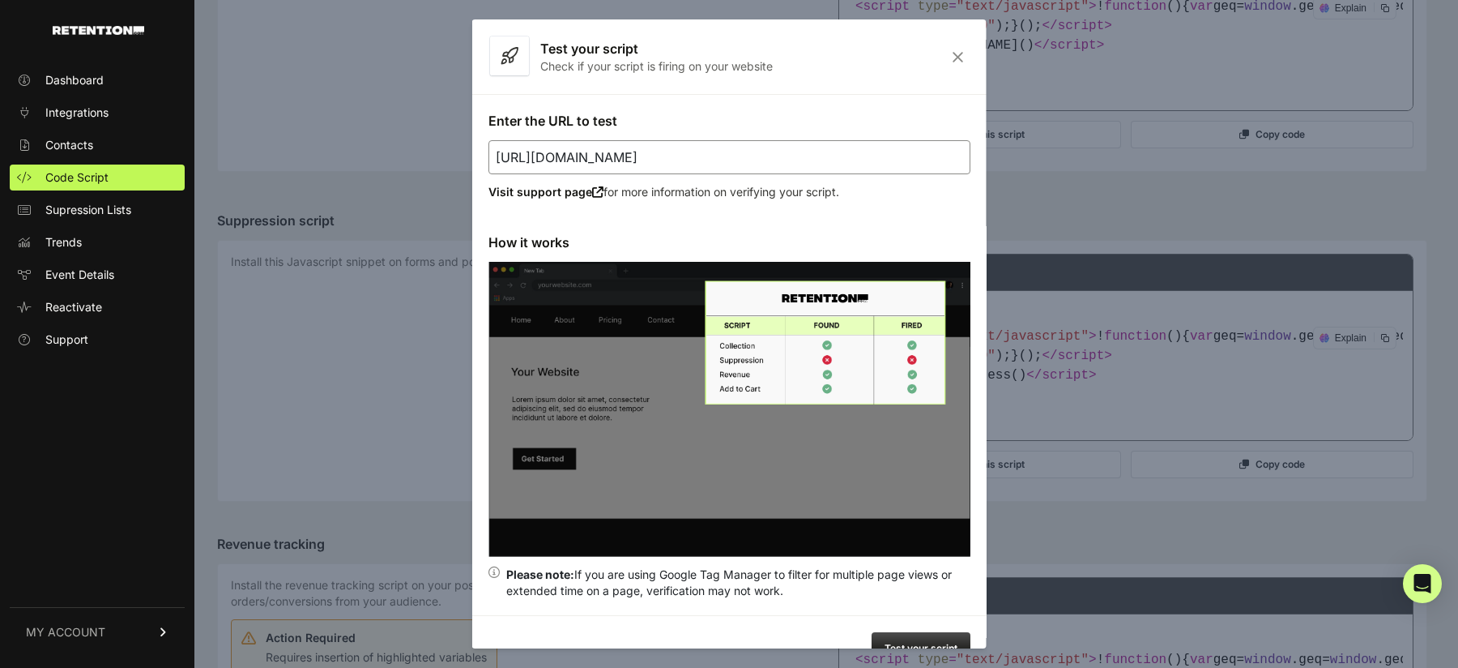
type input "https://stocksurgedaily.com/sms-alerts-tiktok"
click at [914, 643] on button "Test your script" at bounding box center [921, 648] width 99 height 32
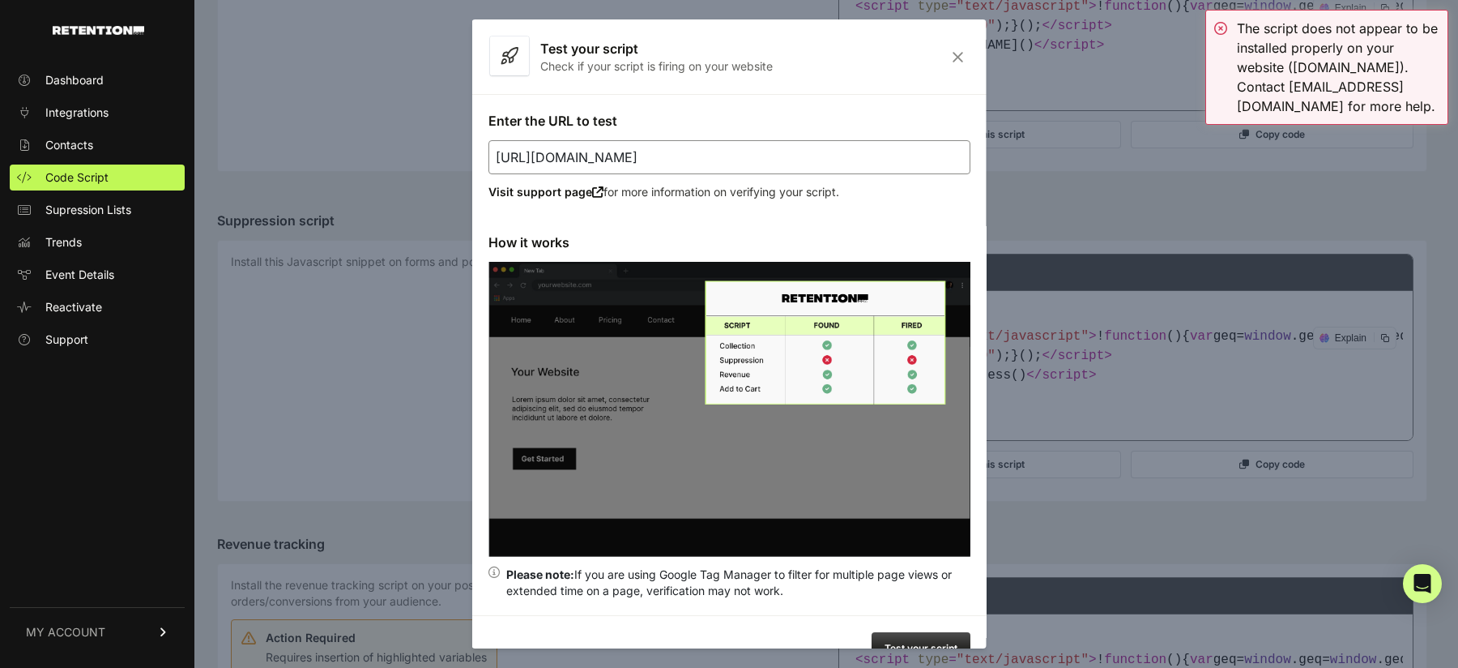
click at [956, 57] on icon "Close" at bounding box center [958, 57] width 25 height 14
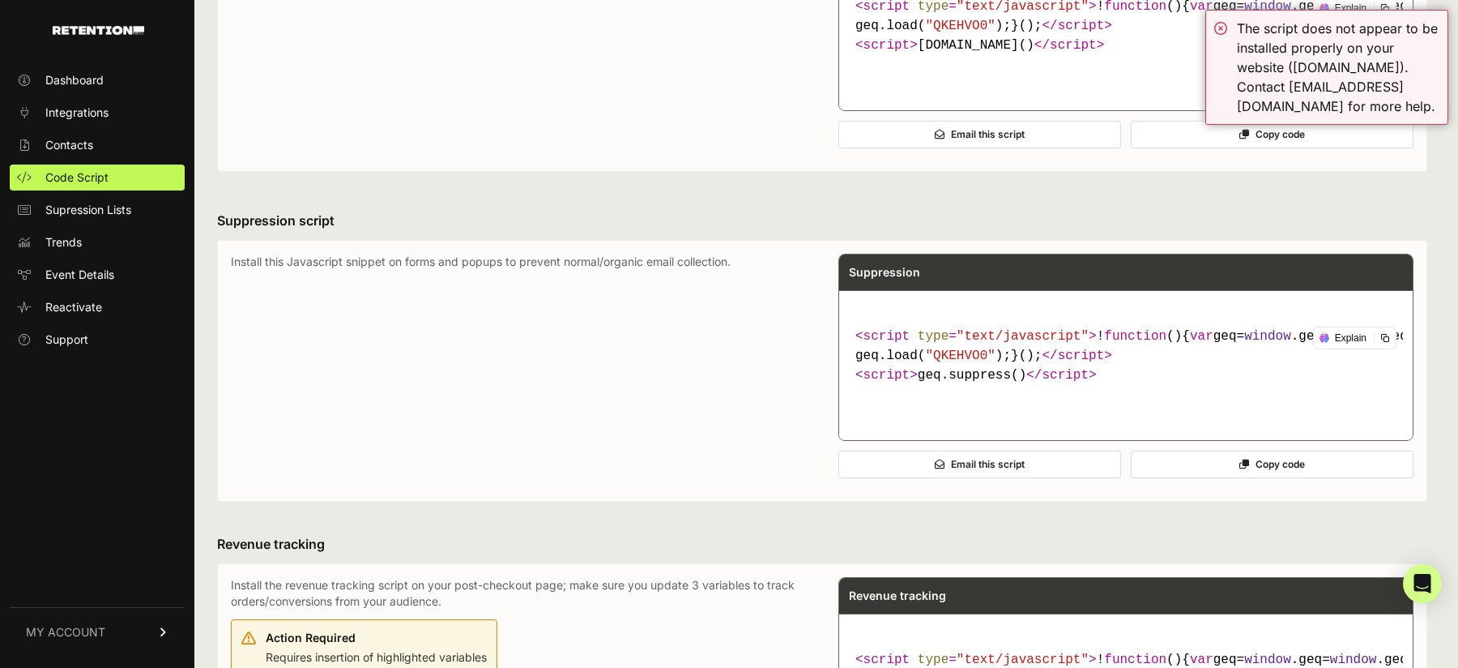
click at [62, 634] on span "MY ACCOUNT" at bounding box center [65, 632] width 79 height 16
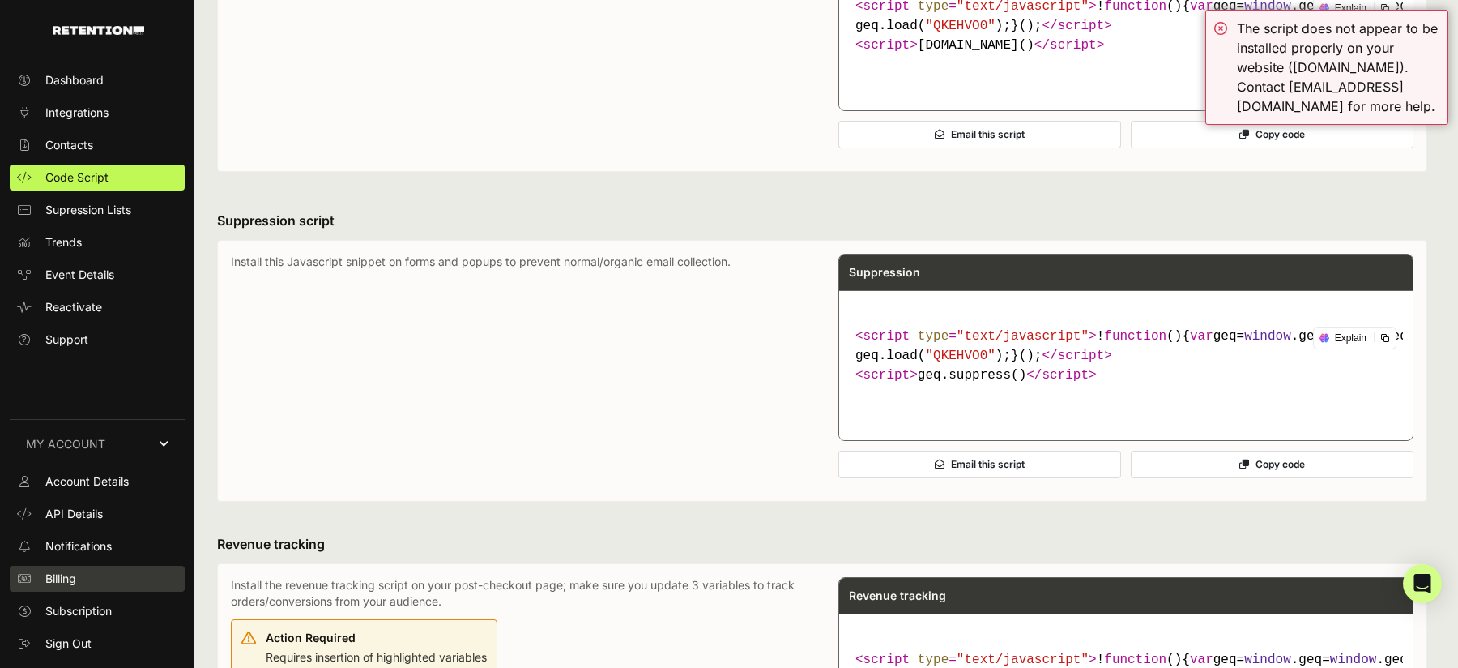
click at [79, 581] on link "Billing" at bounding box center [97, 579] width 175 height 26
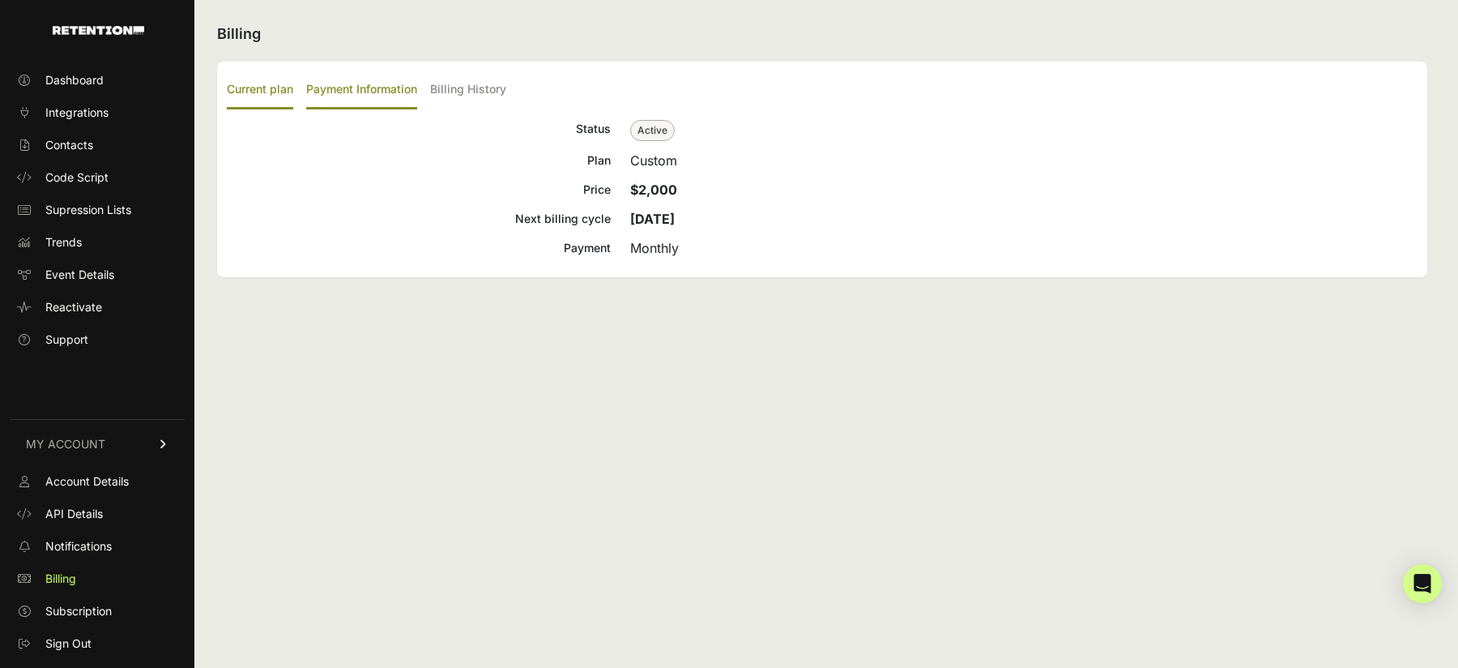
click at [382, 91] on label "Payment Information" at bounding box center [361, 90] width 111 height 38
click at [0, 0] on input "Payment Information" at bounding box center [0, 0] width 0 height 0
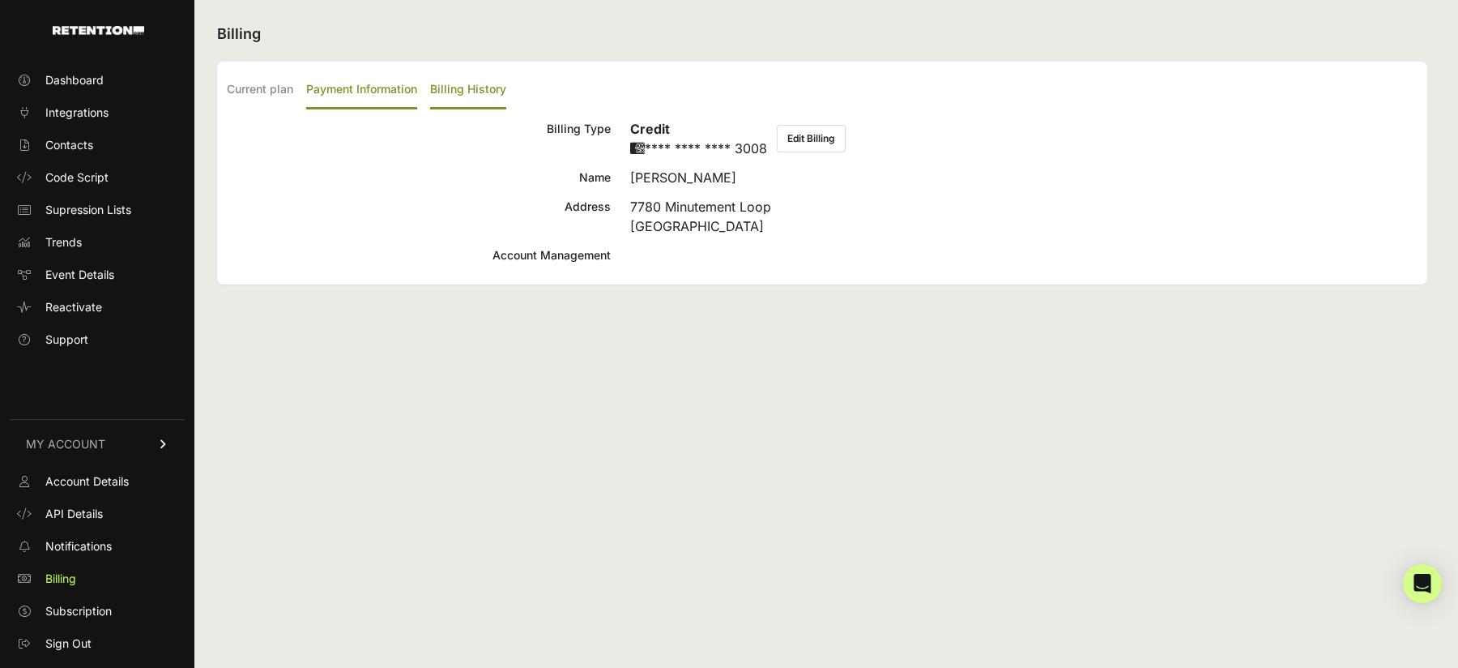
click at [483, 85] on label "Billing History" at bounding box center [468, 90] width 76 height 38
click at [0, 0] on input "Billing History" at bounding box center [0, 0] width 0 height 0
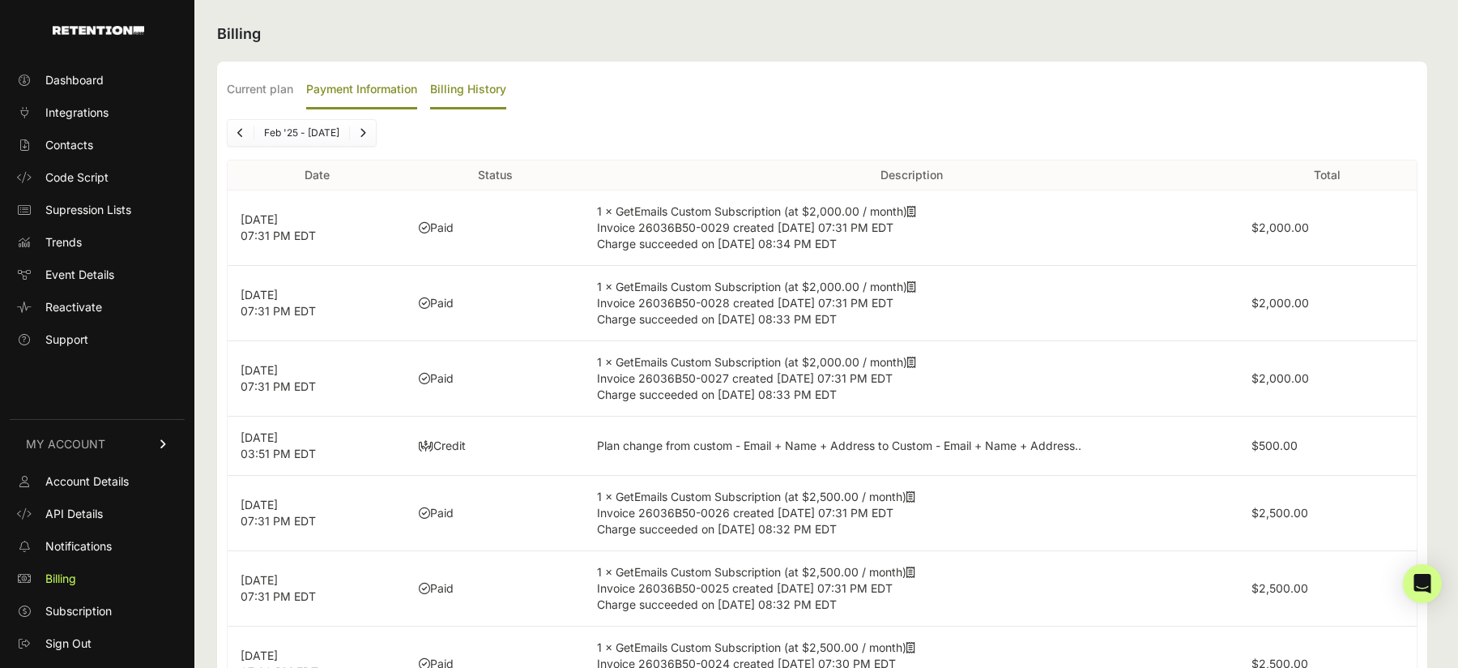
click at [367, 86] on label "Payment Information" at bounding box center [361, 90] width 111 height 38
click at [0, 0] on input "Payment Information" at bounding box center [0, 0] width 0 height 0
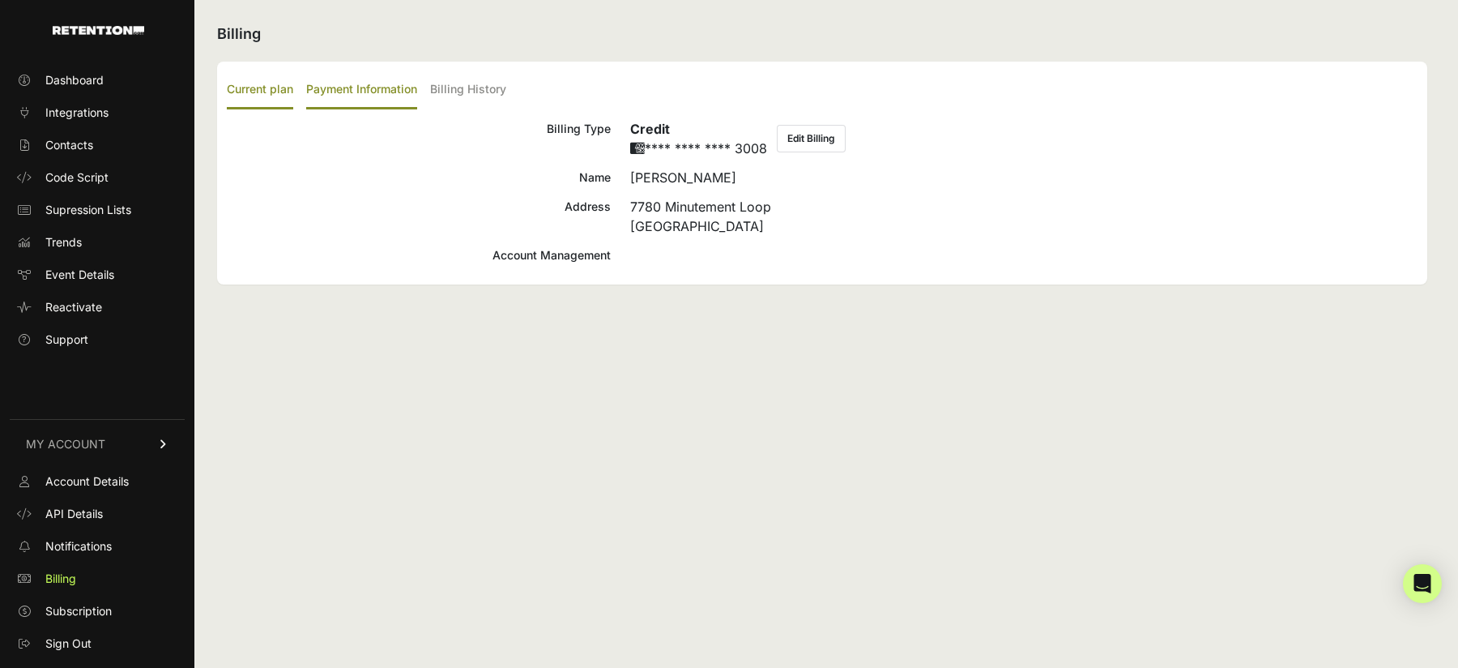
click at [244, 99] on label "Current plan" at bounding box center [260, 90] width 66 height 38
click at [0, 0] on input "Current plan" at bounding box center [0, 0] width 0 height 0
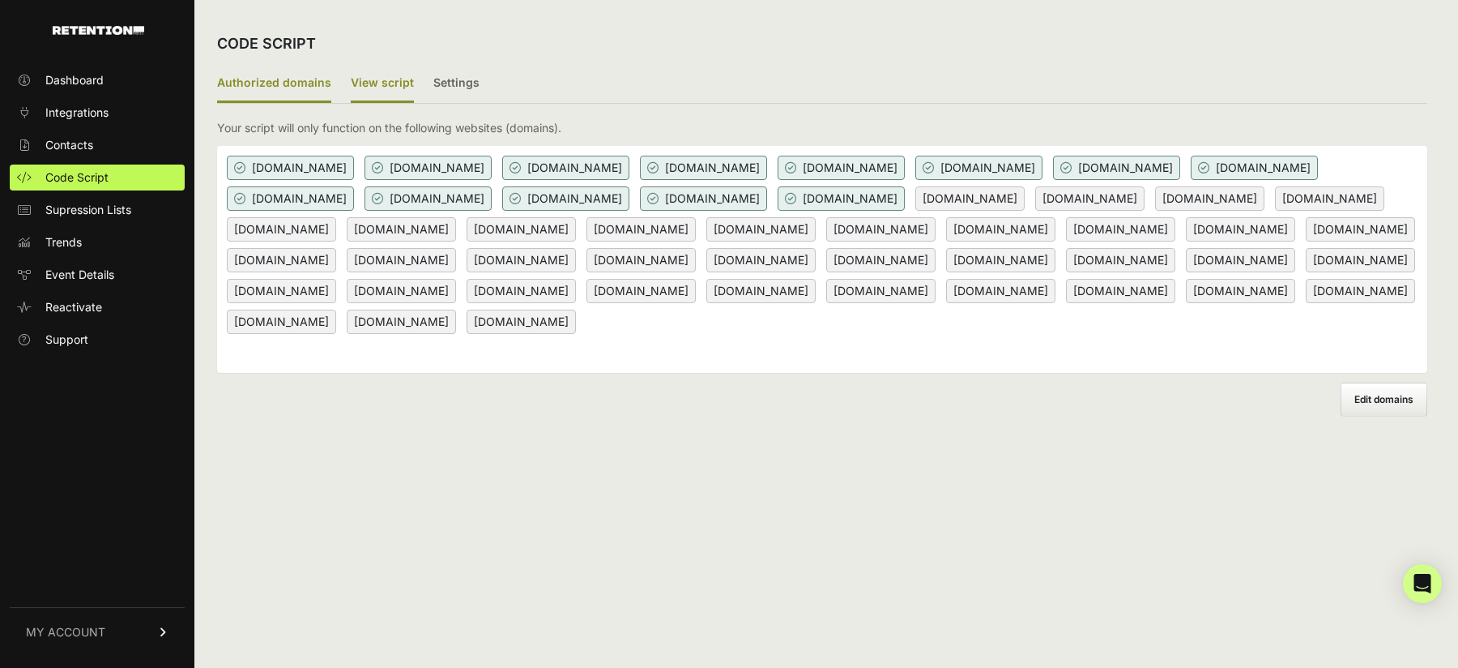
click at [375, 92] on label "View script" at bounding box center [382, 84] width 63 height 38
click at [0, 0] on input "View script" at bounding box center [0, 0] width 0 height 0
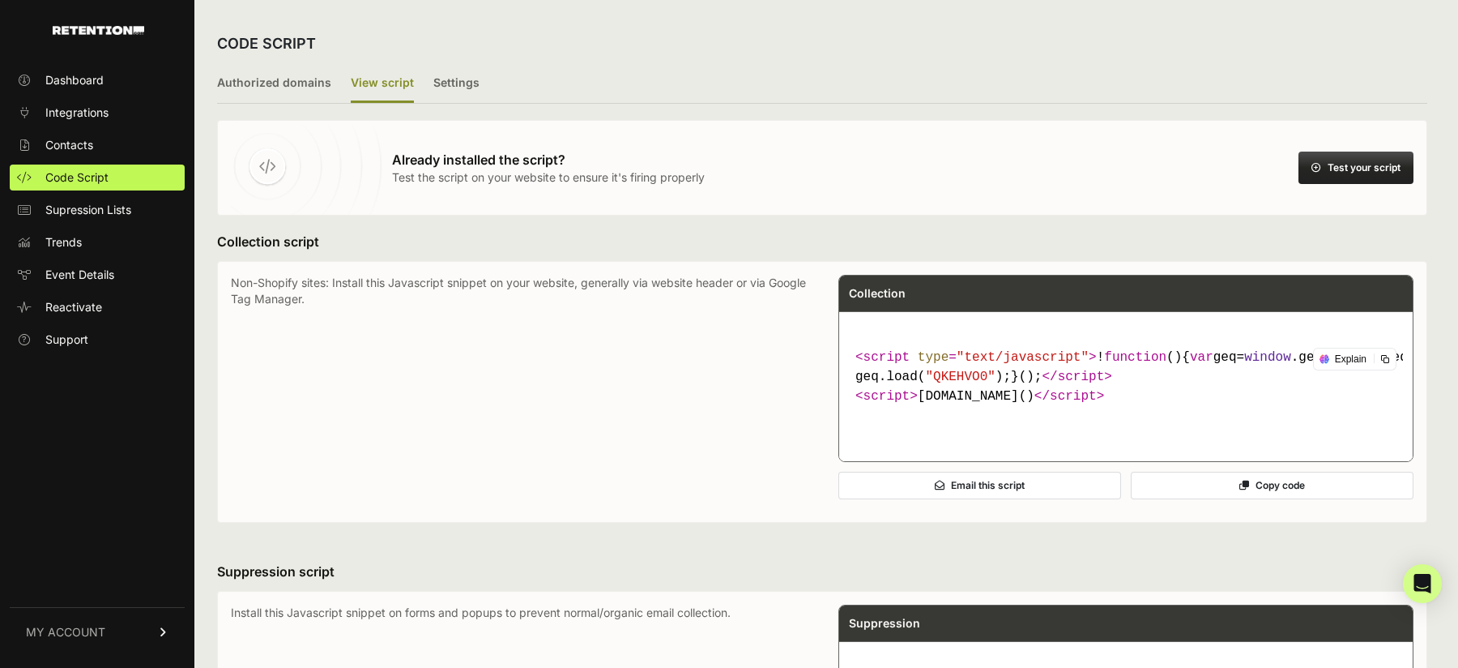
click at [1339, 154] on button "Test your script" at bounding box center [1356, 168] width 115 height 32
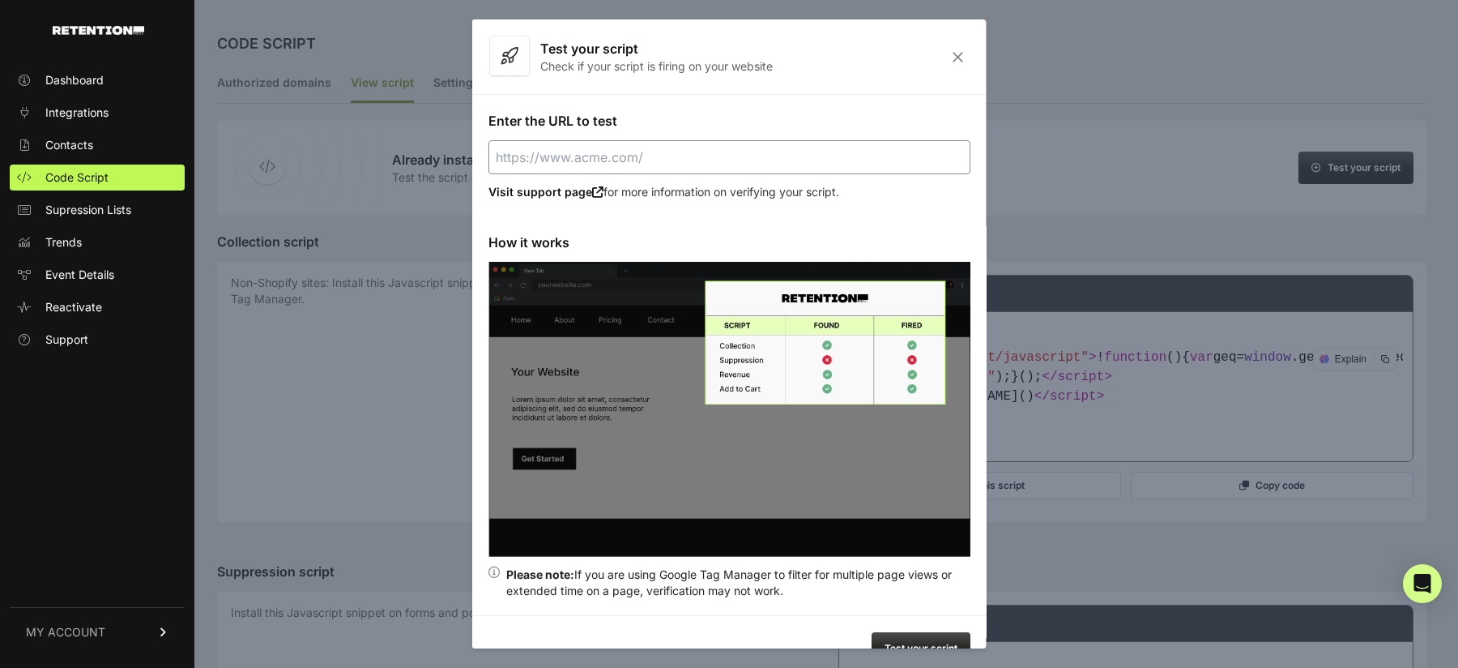
click at [783, 158] on input "Enter the URL to test" at bounding box center [730, 157] width 482 height 34
paste input "[URL][DOMAIN_NAME]"
type input "[URL][DOMAIN_NAME]"
click at [913, 638] on button "Test your script" at bounding box center [921, 648] width 99 height 32
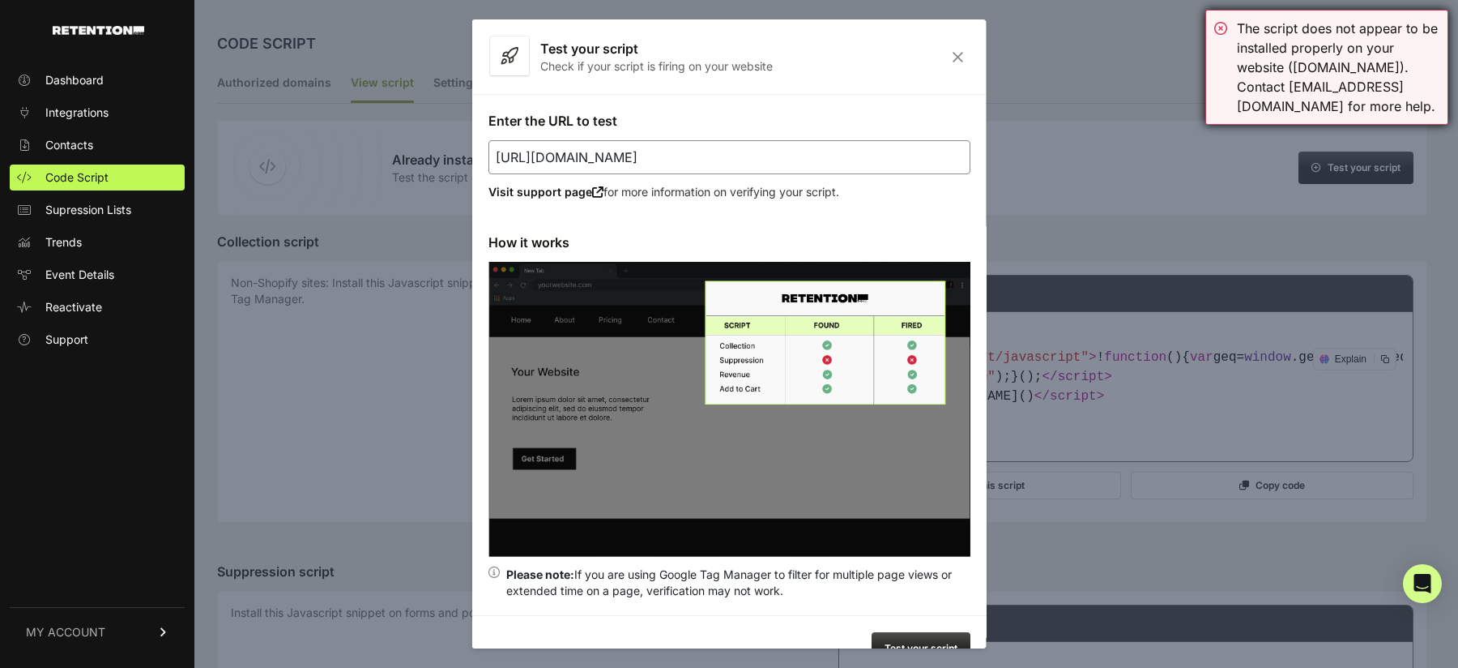
click at [1223, 26] on div "The script does not appear to be installed properly on your website ([DOMAIN_NA…" at bounding box center [1327, 67] width 243 height 115
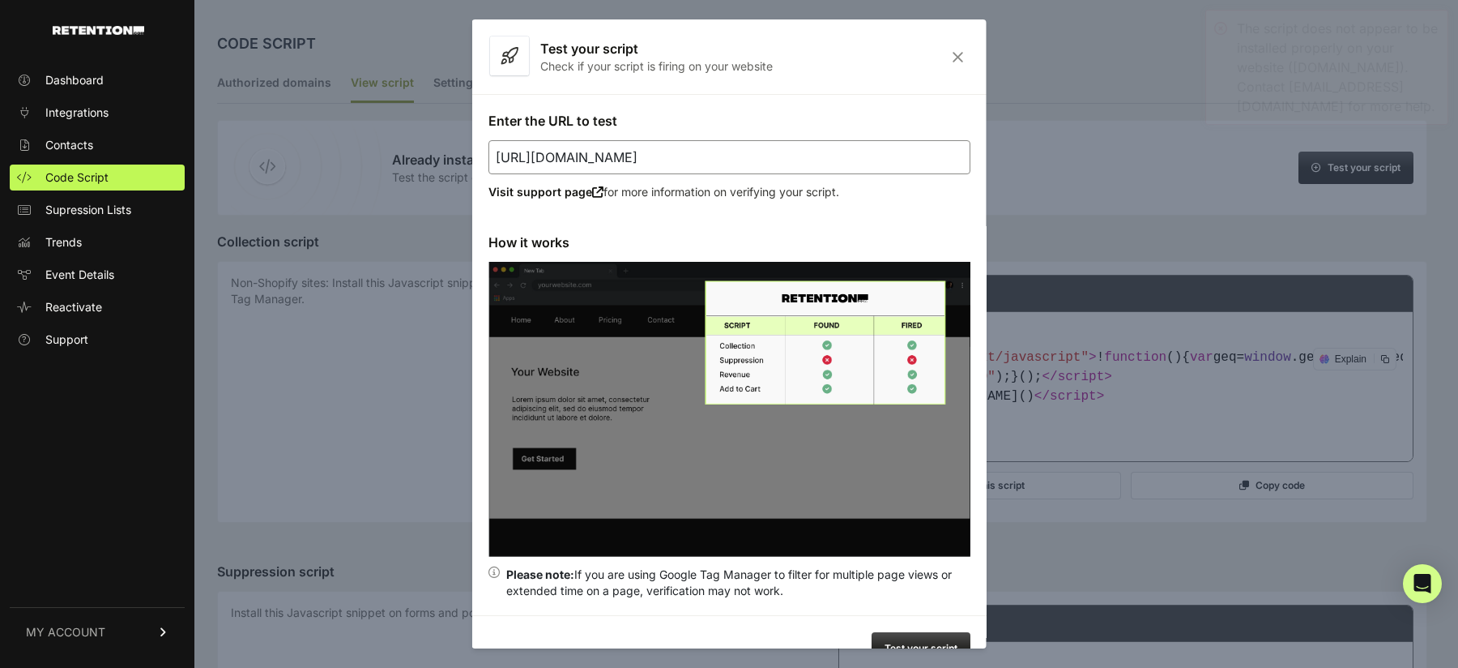
click at [956, 53] on icon "Close" at bounding box center [958, 57] width 25 height 14
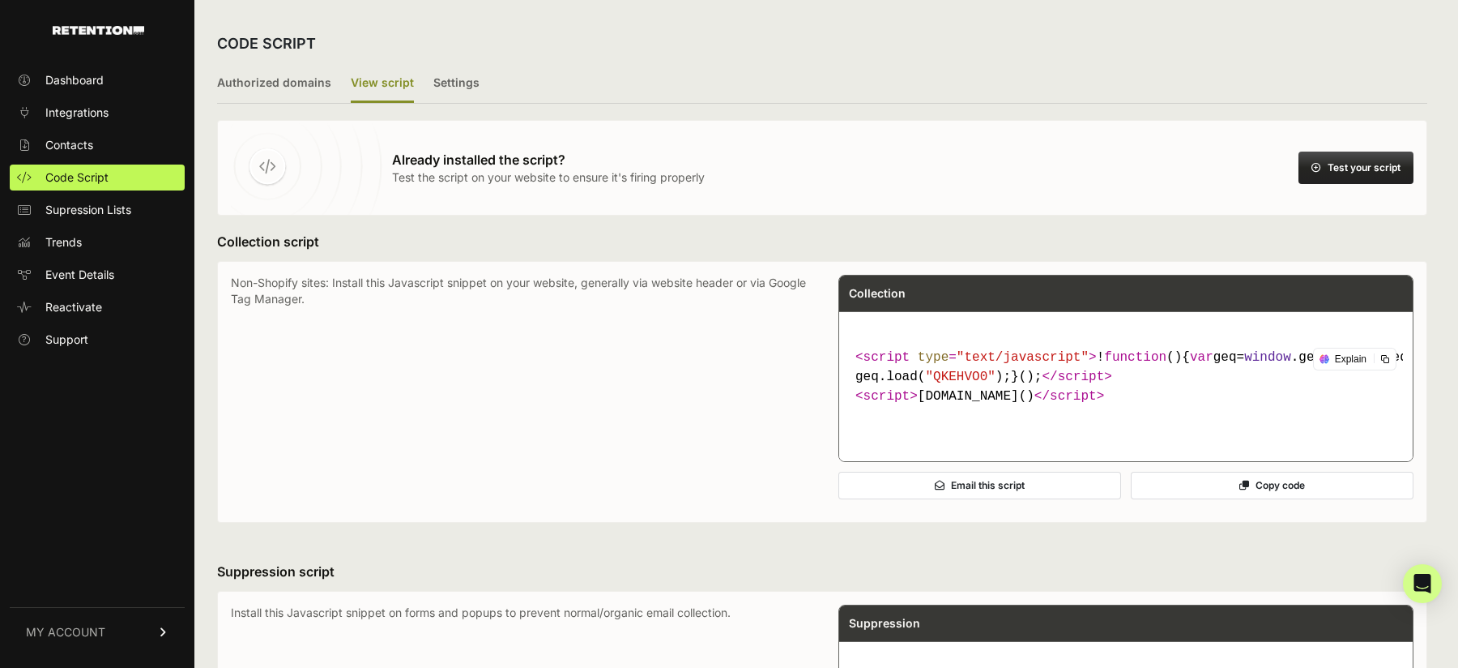
click at [956, 39] on div "CODE SCRIPT" at bounding box center [822, 44] width 1210 height 42
click at [1355, 160] on button "Test your script" at bounding box center [1356, 168] width 115 height 32
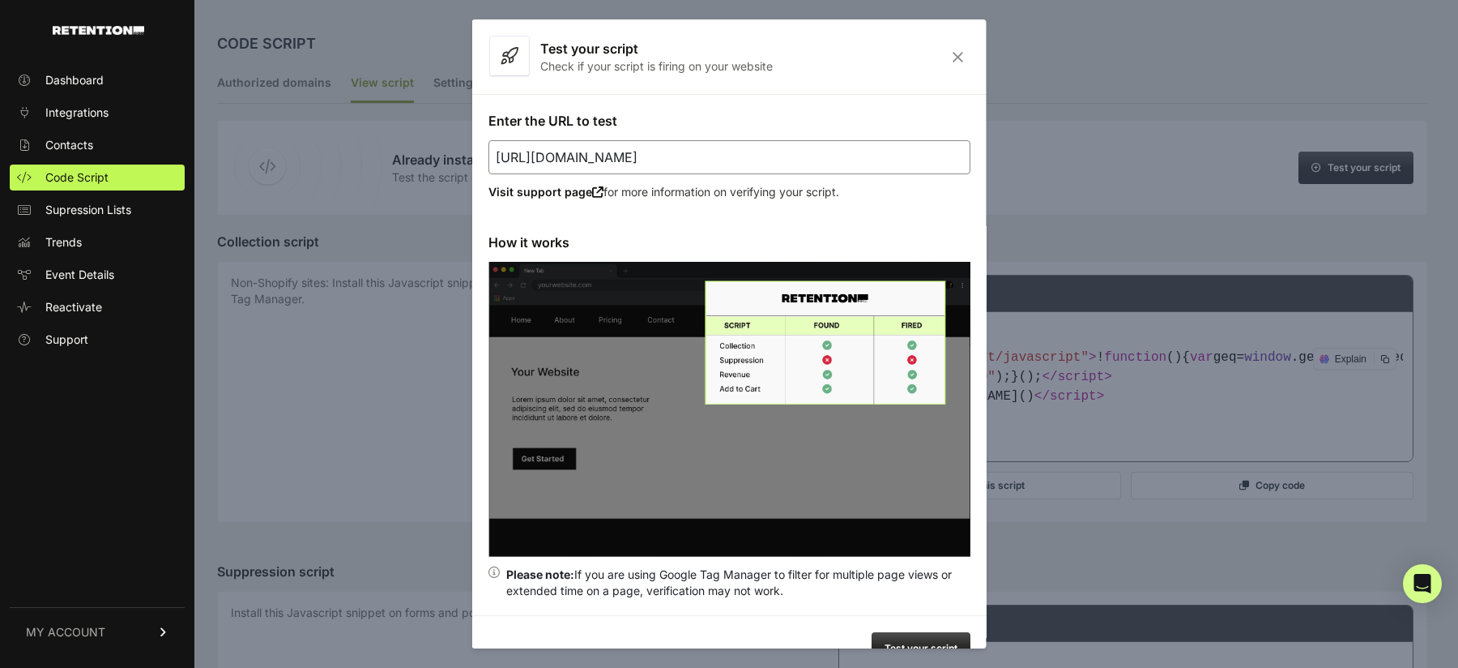
click at [807, 147] on input "[URL][DOMAIN_NAME]" at bounding box center [730, 157] width 482 height 34
click at [881, 632] on button "Test your script" at bounding box center [921, 648] width 99 height 32
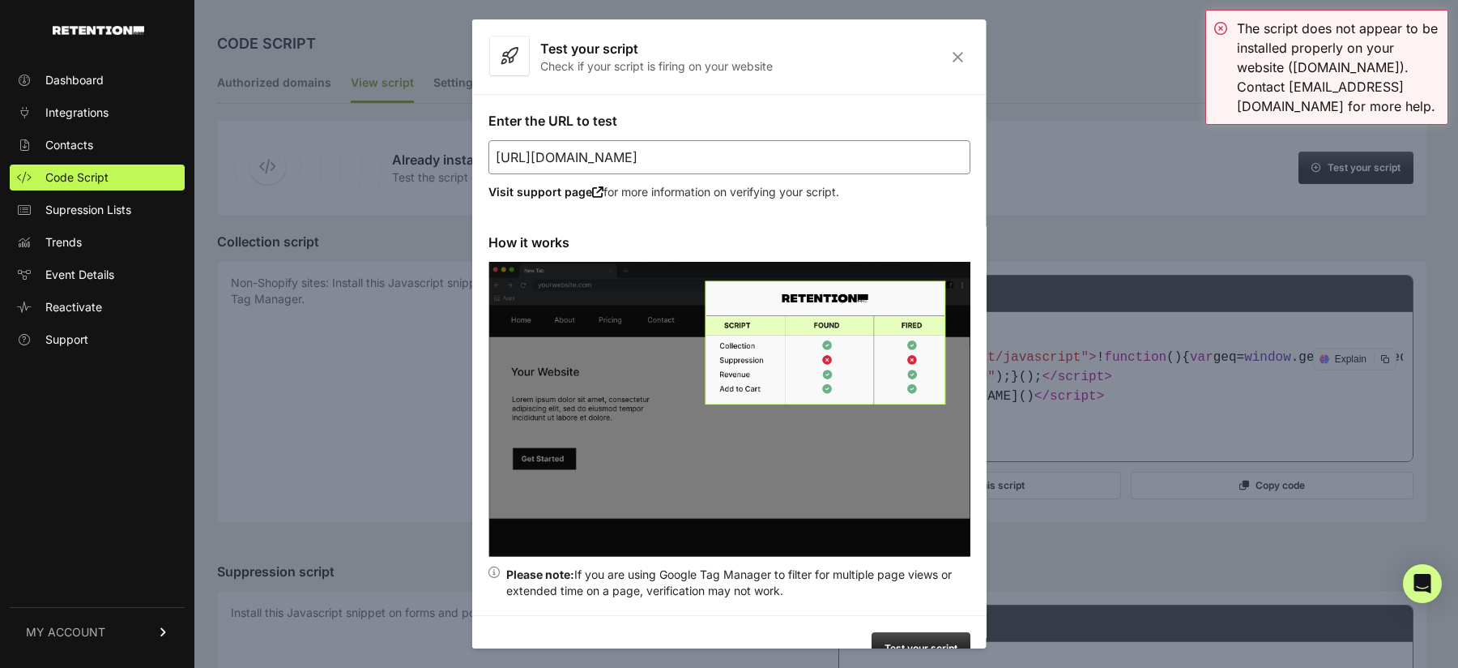
click at [954, 52] on icon "Close" at bounding box center [958, 57] width 25 height 14
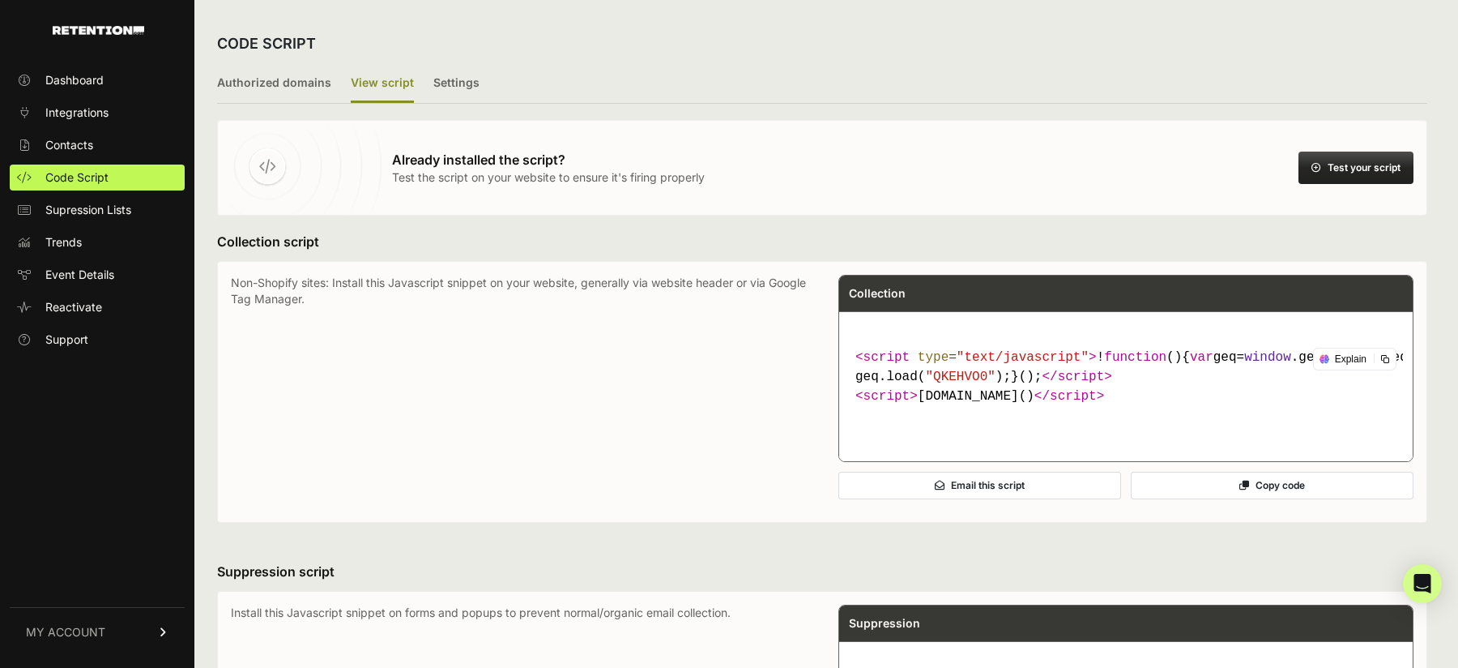
click at [1360, 166] on button "Test your script" at bounding box center [1356, 168] width 115 height 32
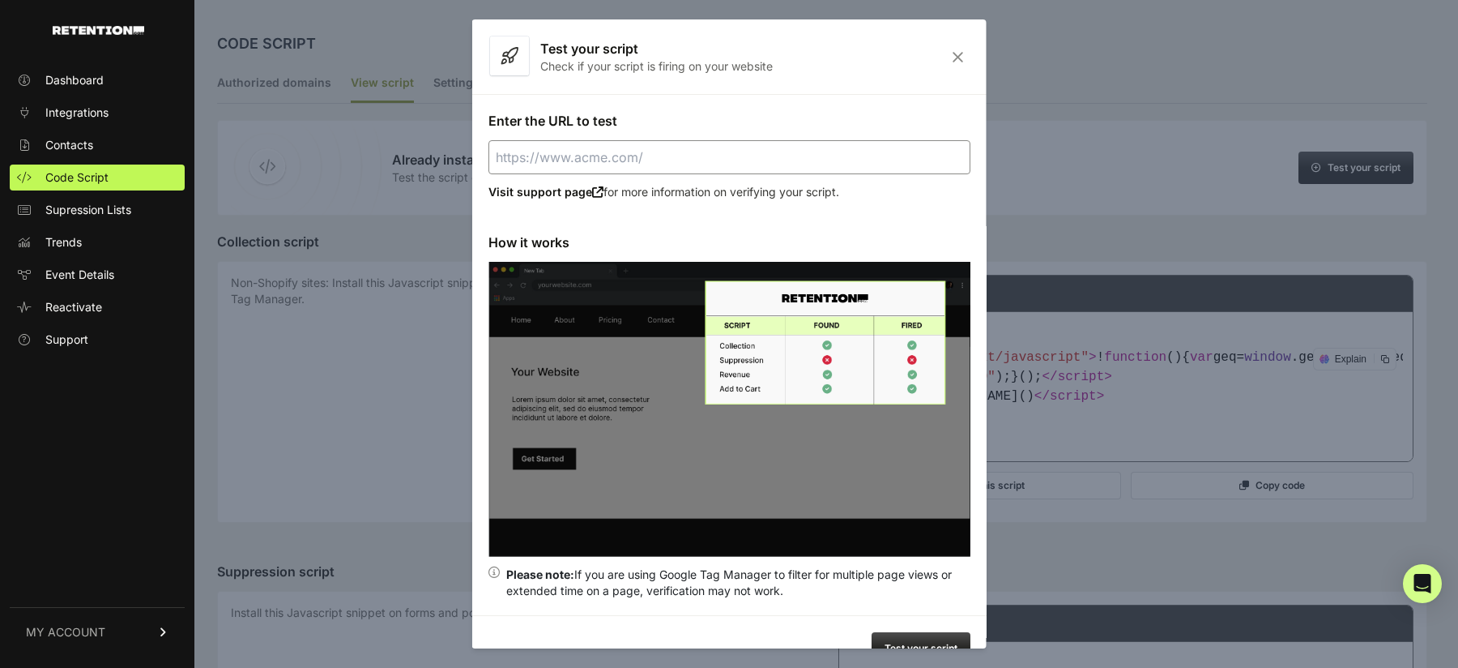
click at [805, 148] on input "Enter the URL to test" at bounding box center [730, 157] width 482 height 34
paste input "[URL][DOMAIN_NAME]"
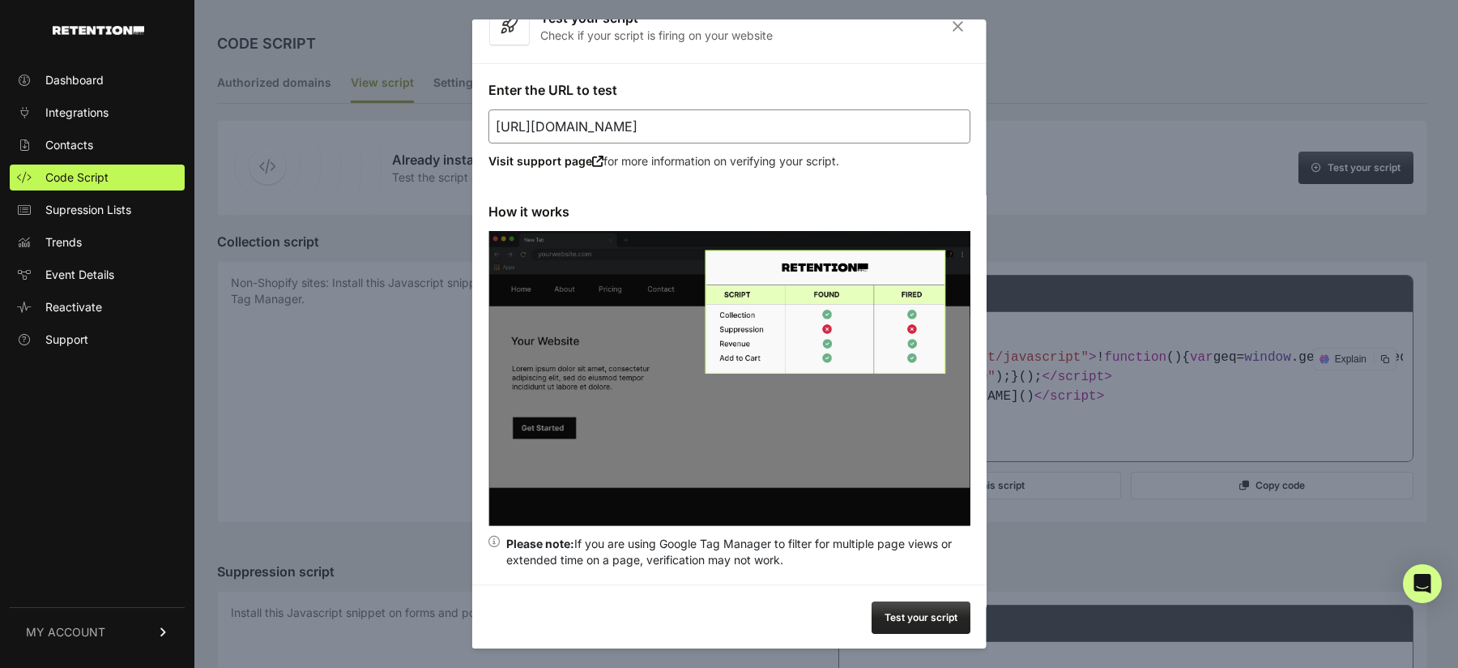
type input "[URL][DOMAIN_NAME]"
click at [916, 608] on button "Test your script" at bounding box center [921, 617] width 99 height 32
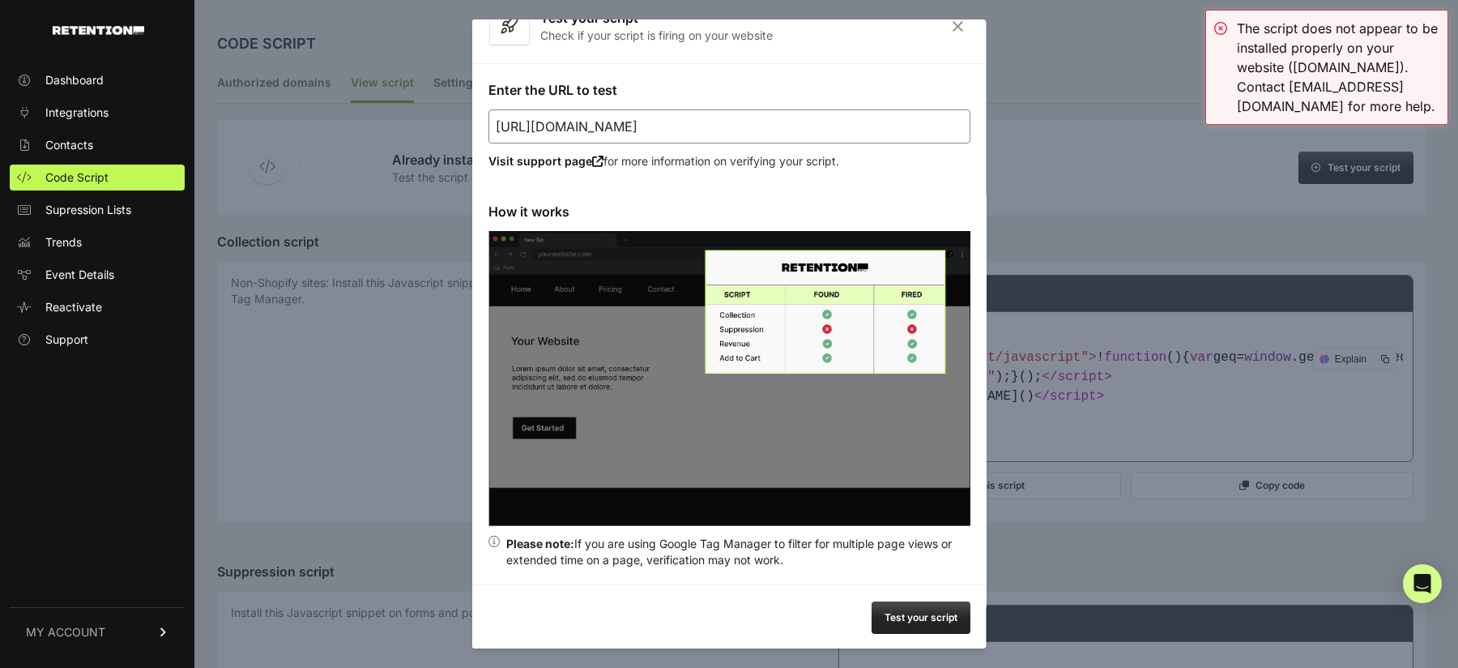
click at [954, 25] on icon "Close" at bounding box center [958, 26] width 25 height 14
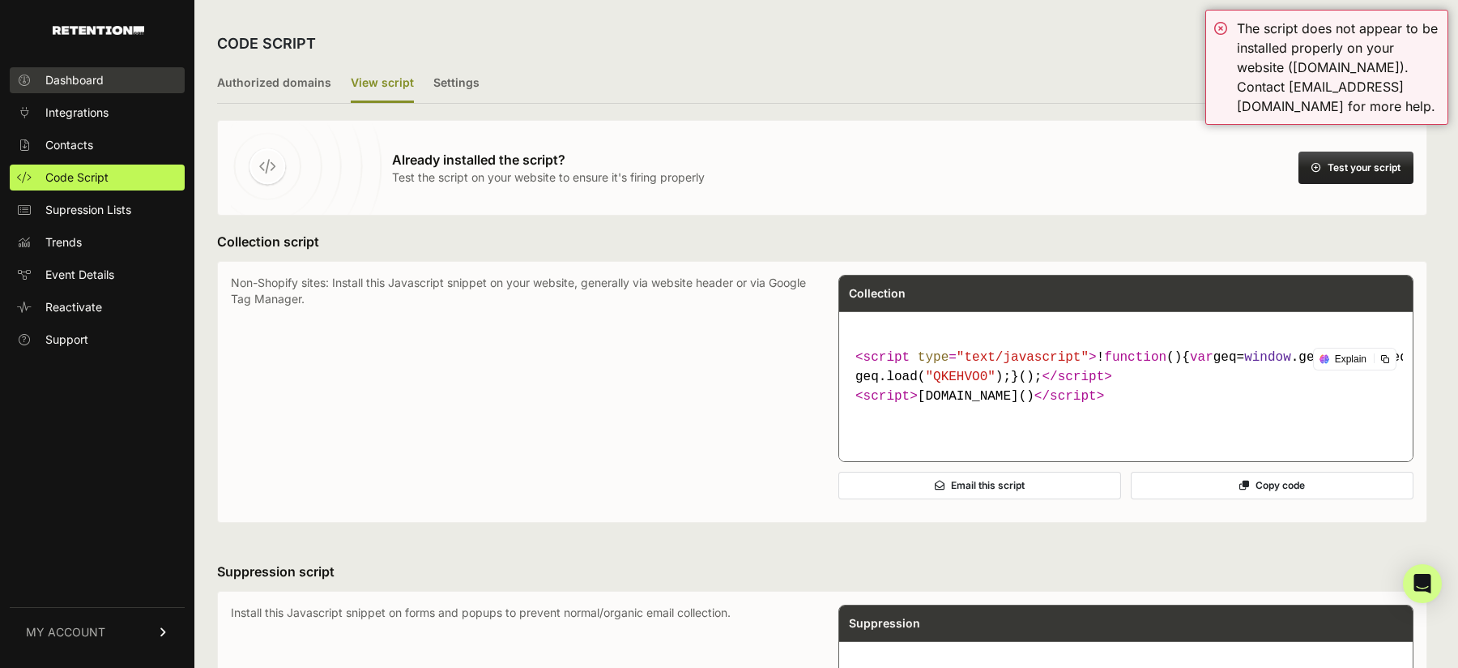
click at [96, 80] on span "Dashboard" at bounding box center [74, 80] width 58 height 16
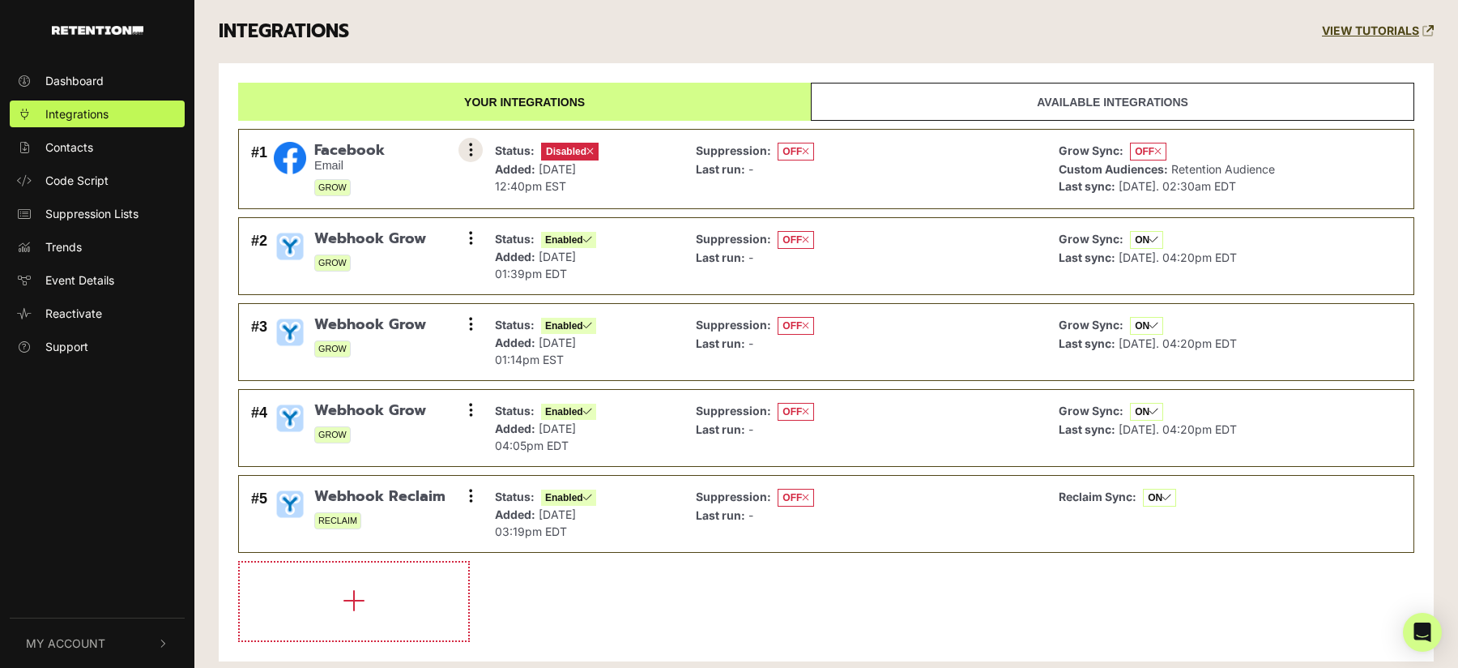
click at [472, 147] on button at bounding box center [471, 150] width 24 height 24
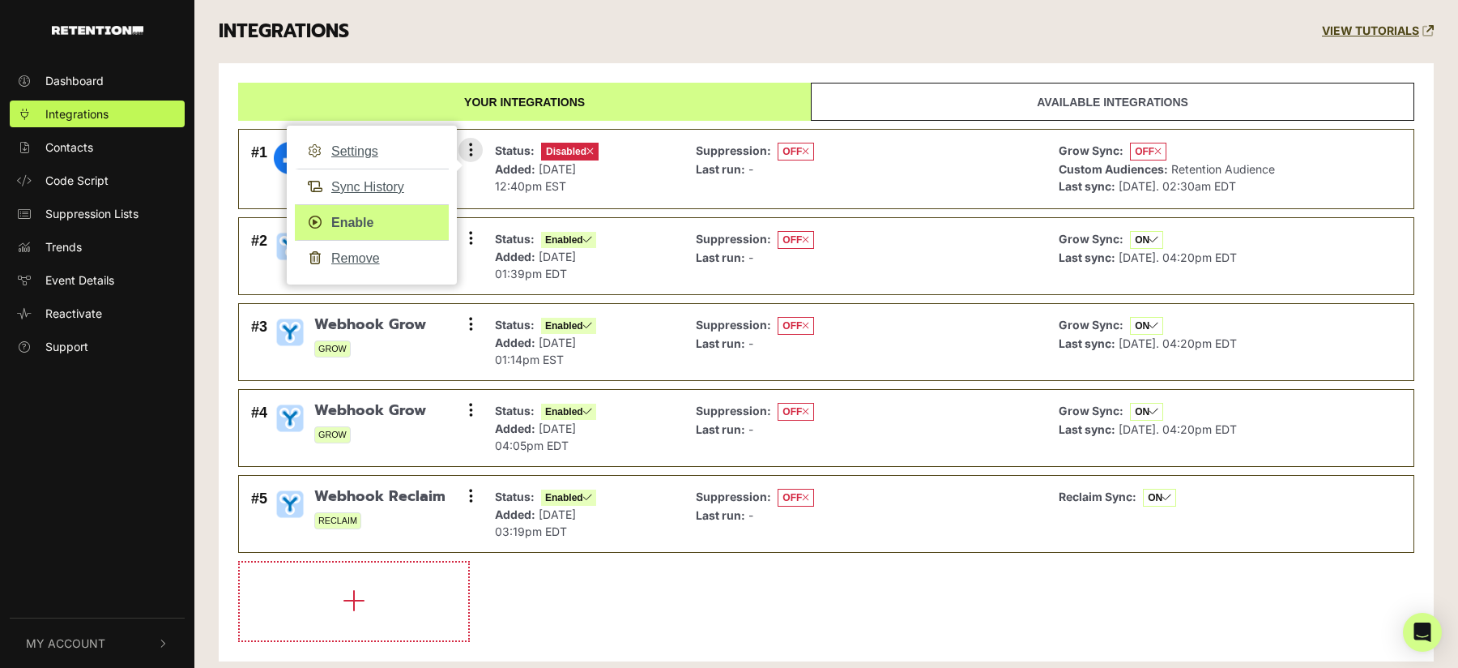
click at [374, 216] on link "Enable" at bounding box center [372, 222] width 154 height 36
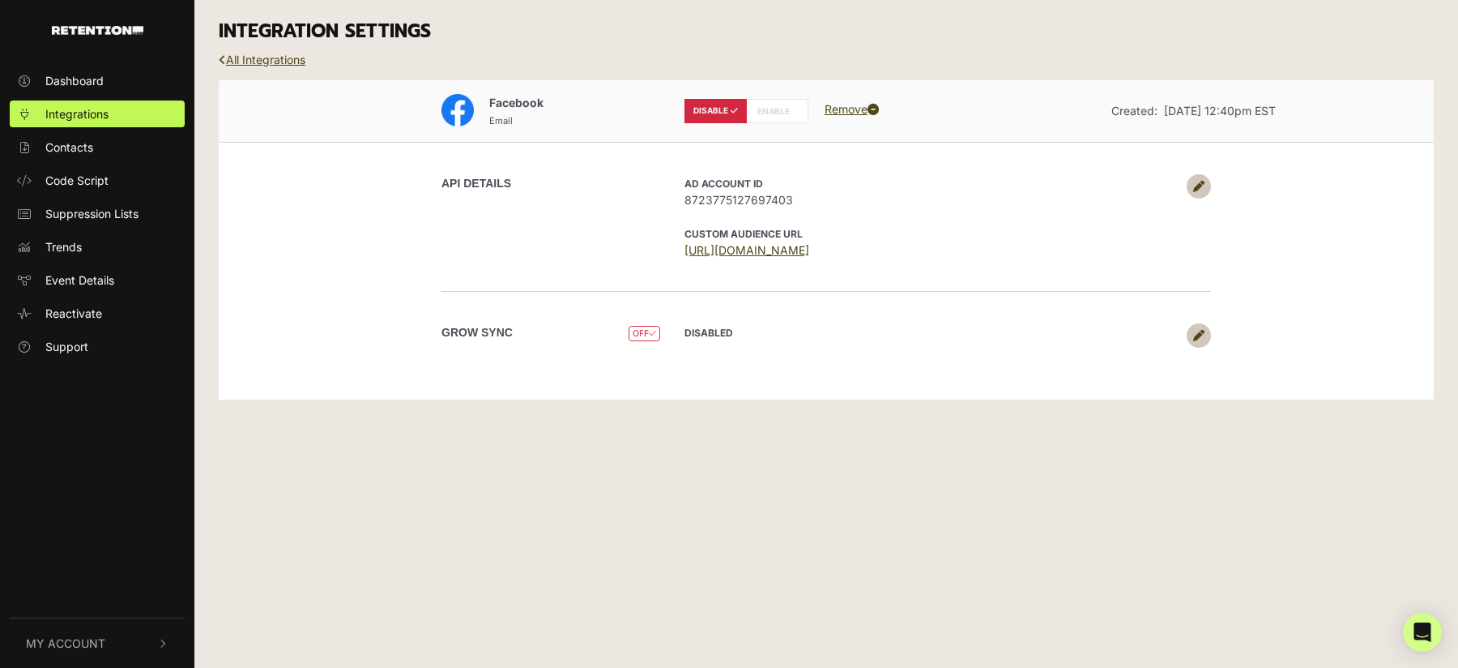
click at [1206, 181] on link at bounding box center [1199, 186] width 24 height 24
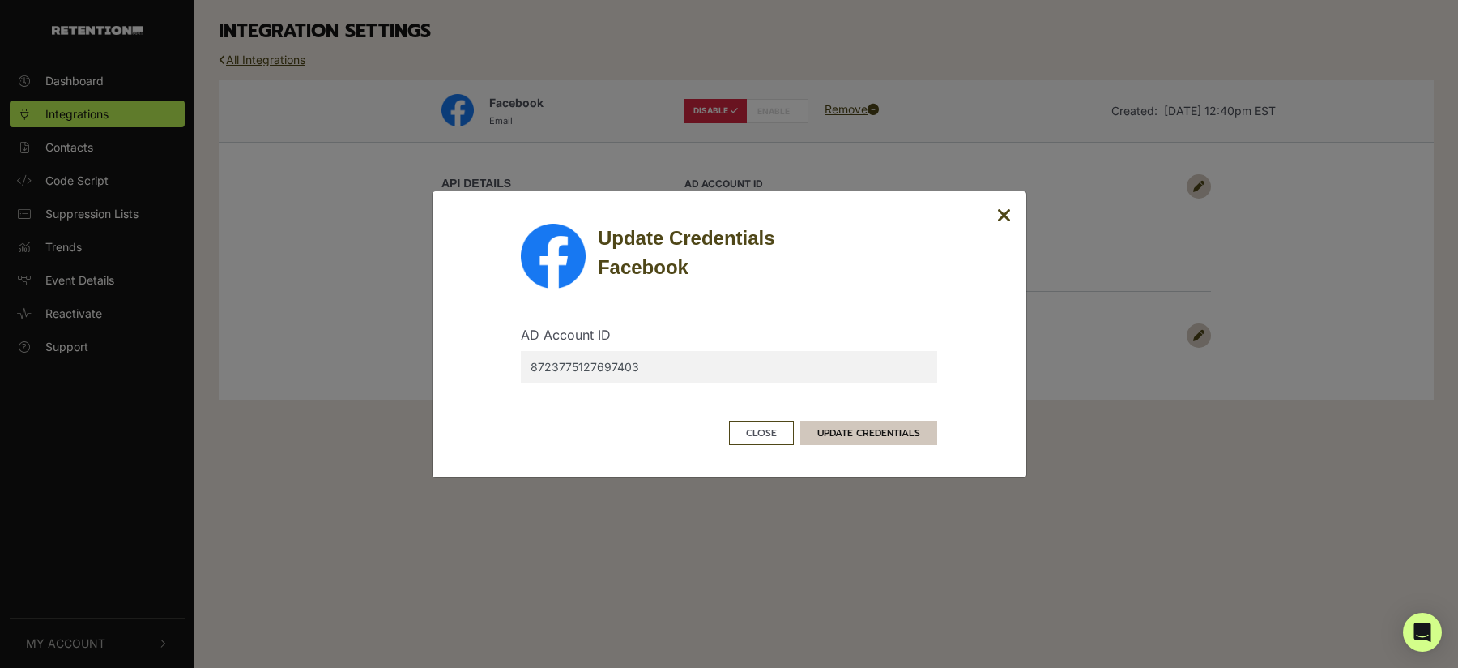
click at [849, 432] on button "UPDATE CREDENTIALS" at bounding box center [869, 433] width 137 height 24
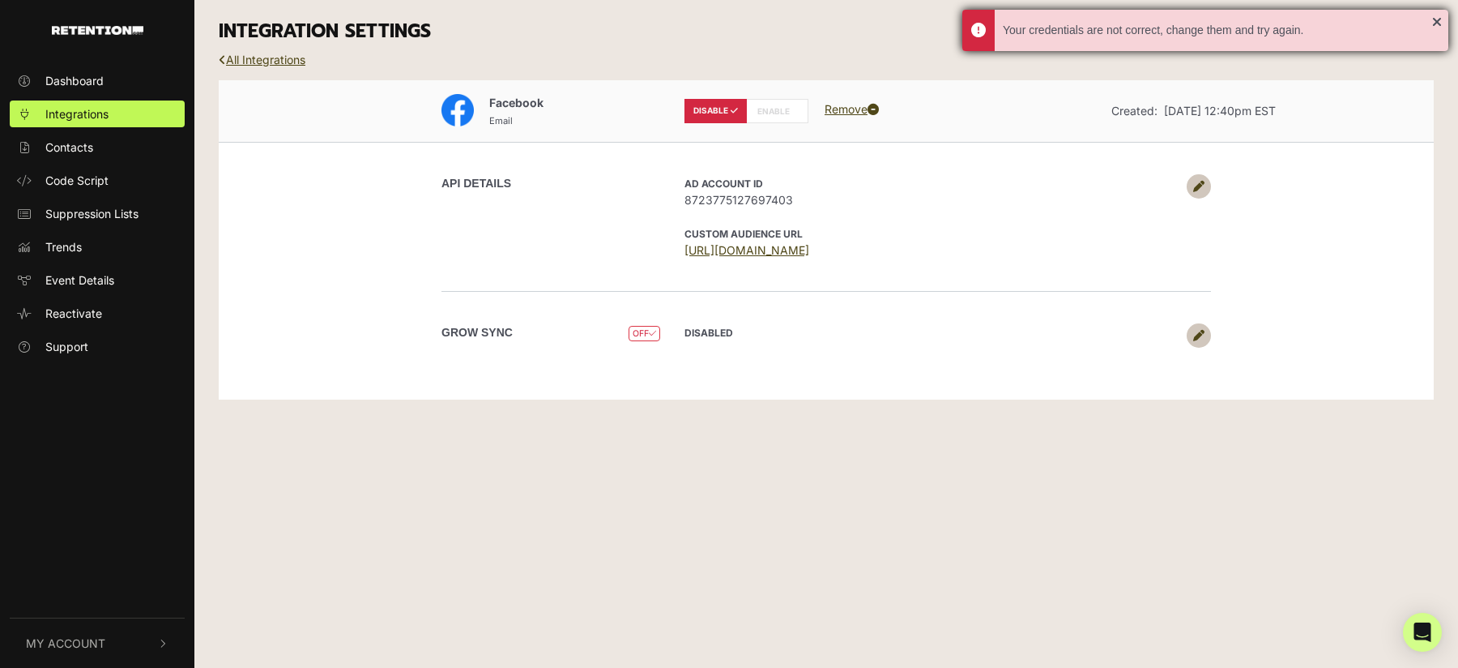
click at [1433, 23] on div "Your credentials are not correct, change them and try again." at bounding box center [1206, 30] width 486 height 41
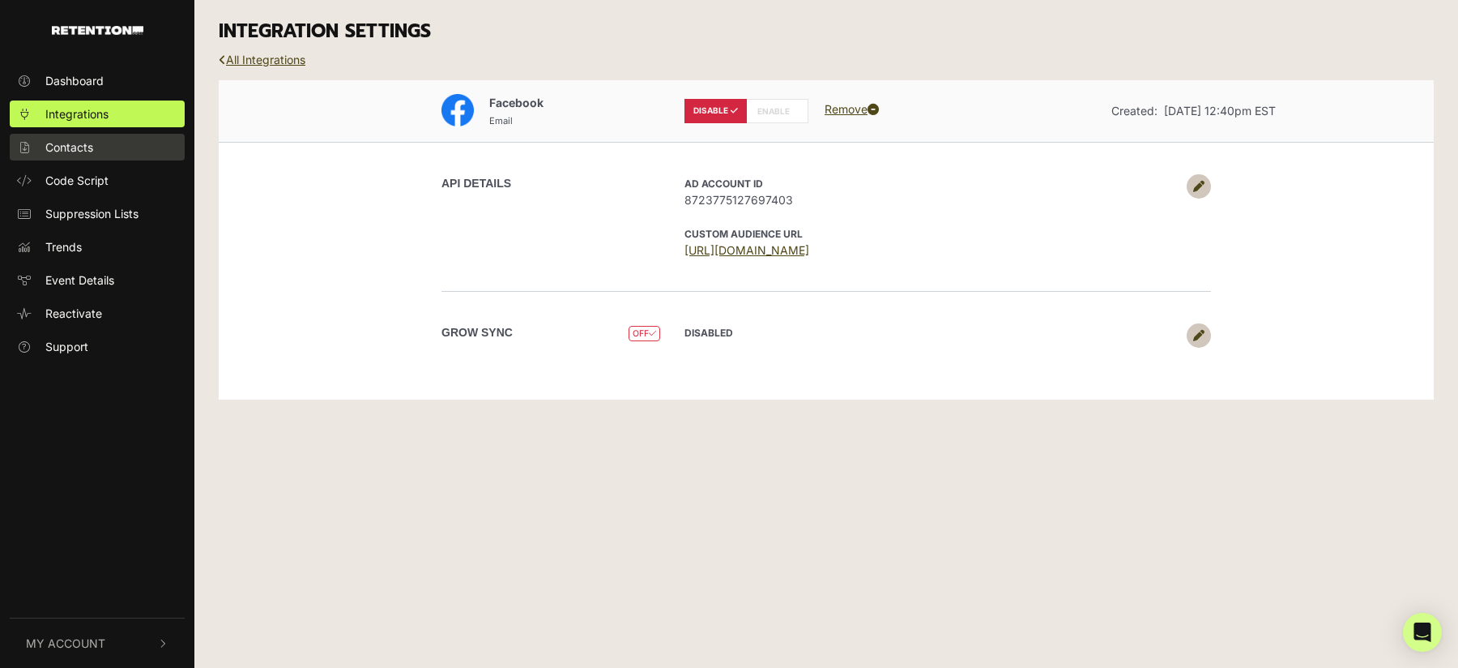
click at [85, 149] on span "Contacts" at bounding box center [69, 147] width 48 height 17
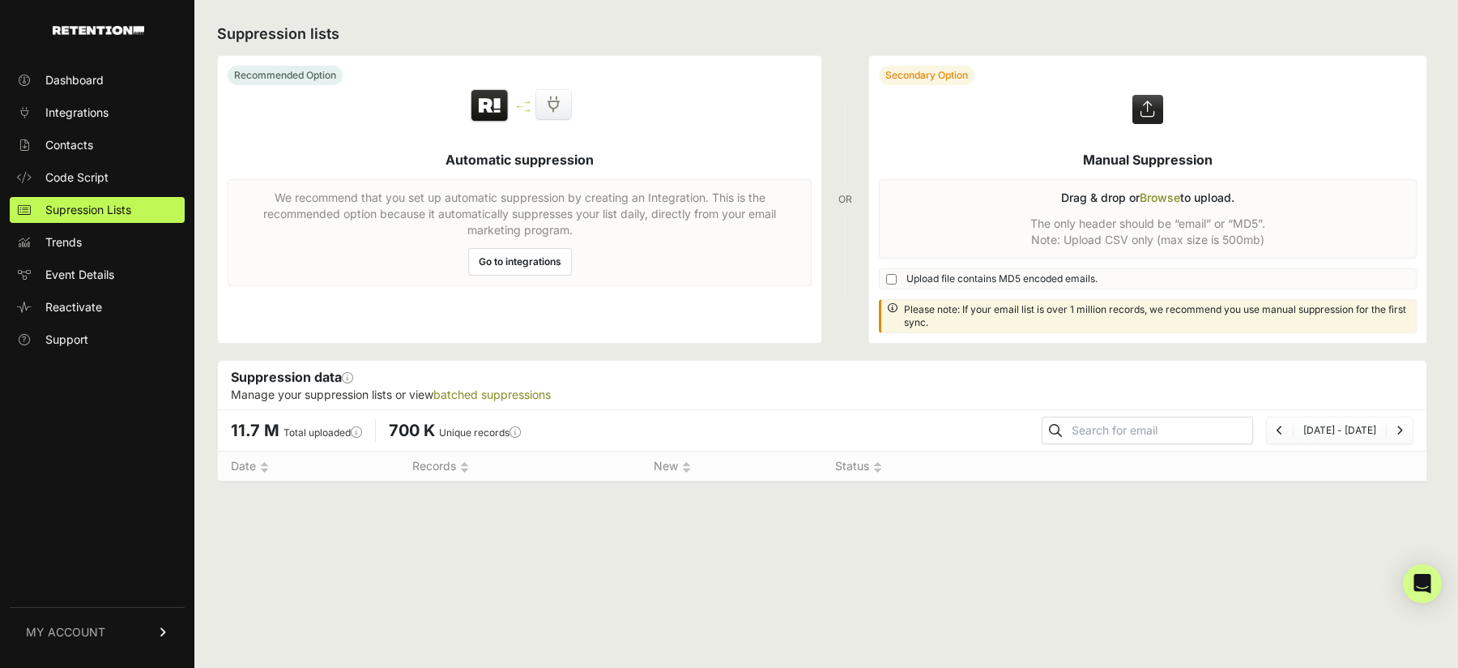
click at [93, 226] on ul "Dashboard Integrations Contacts Code Script Supression Lists Trends Event Detai…" at bounding box center [97, 209] width 175 height 285
click at [84, 243] on link "Trends" at bounding box center [97, 242] width 175 height 26
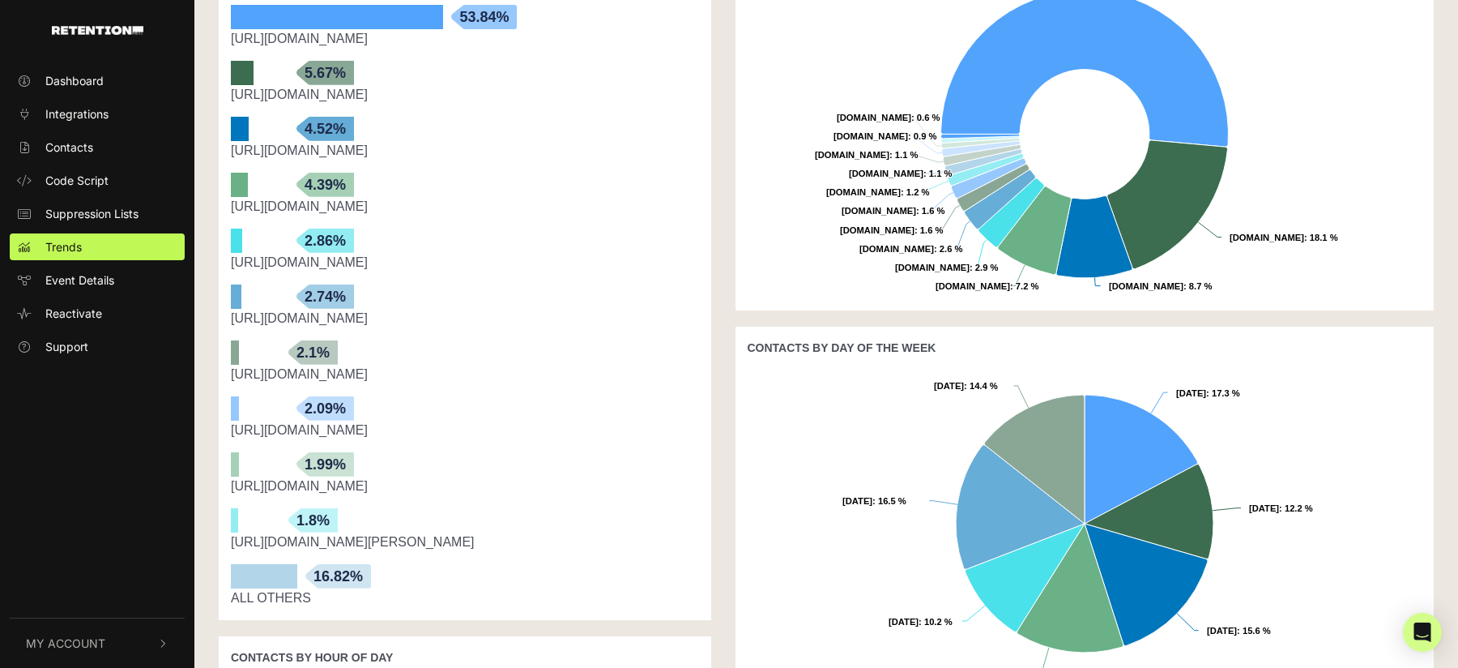
scroll to position [464, 0]
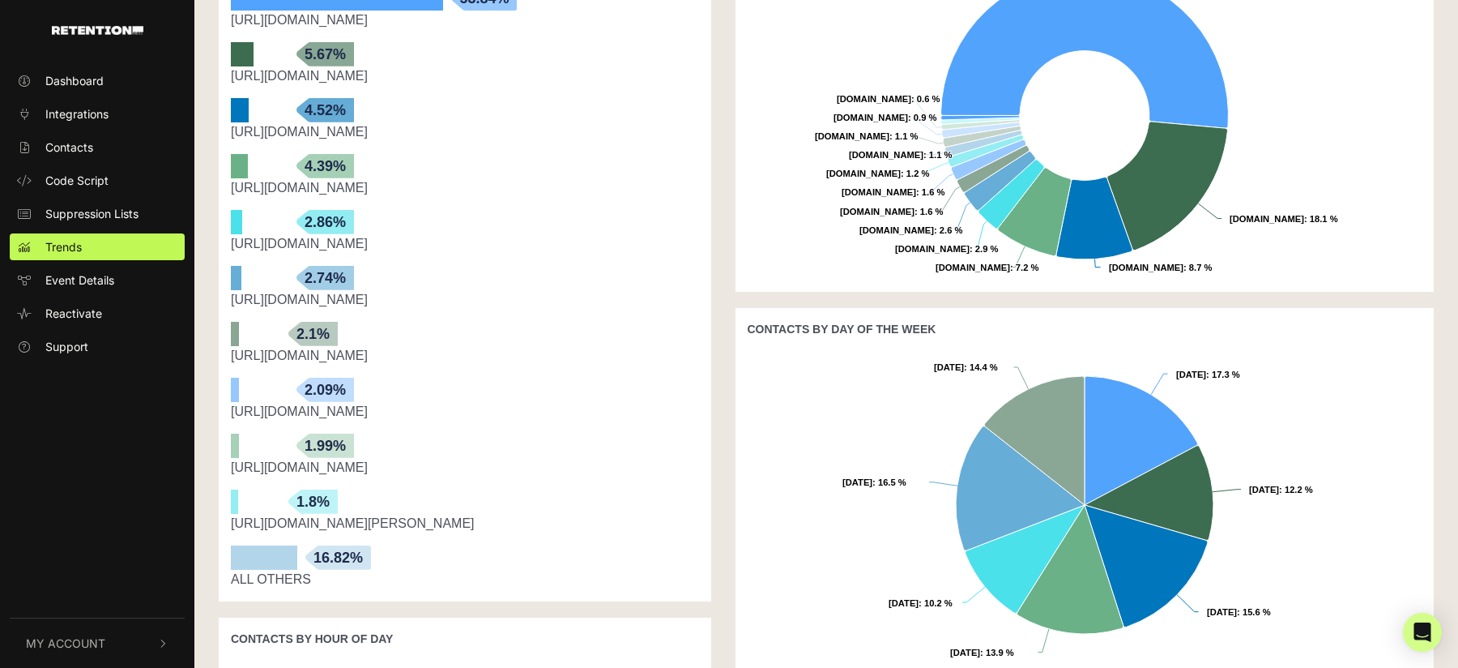
click at [271, 577] on div "ALL OTHERS" at bounding box center [465, 579] width 468 height 19
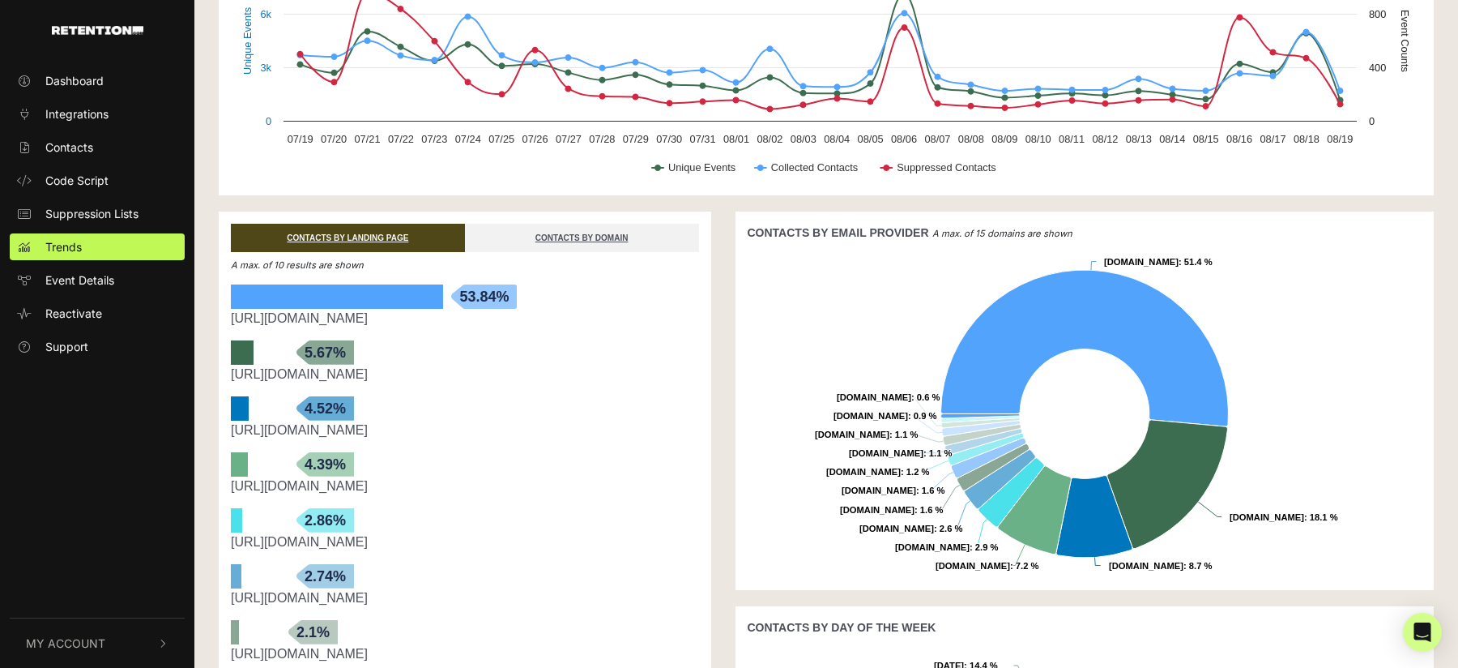
scroll to position [164, 0]
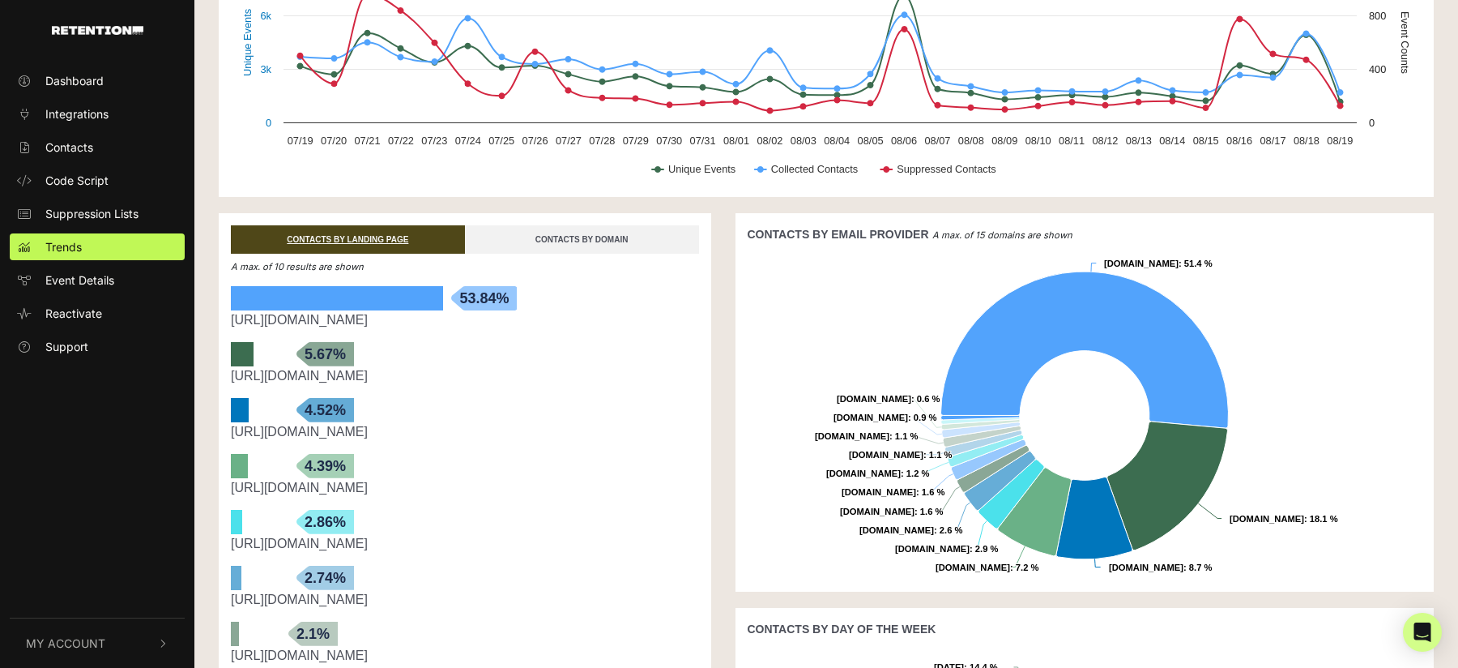
click at [564, 231] on link "CONTACTS BY DOMAIN" at bounding box center [582, 239] width 234 height 28
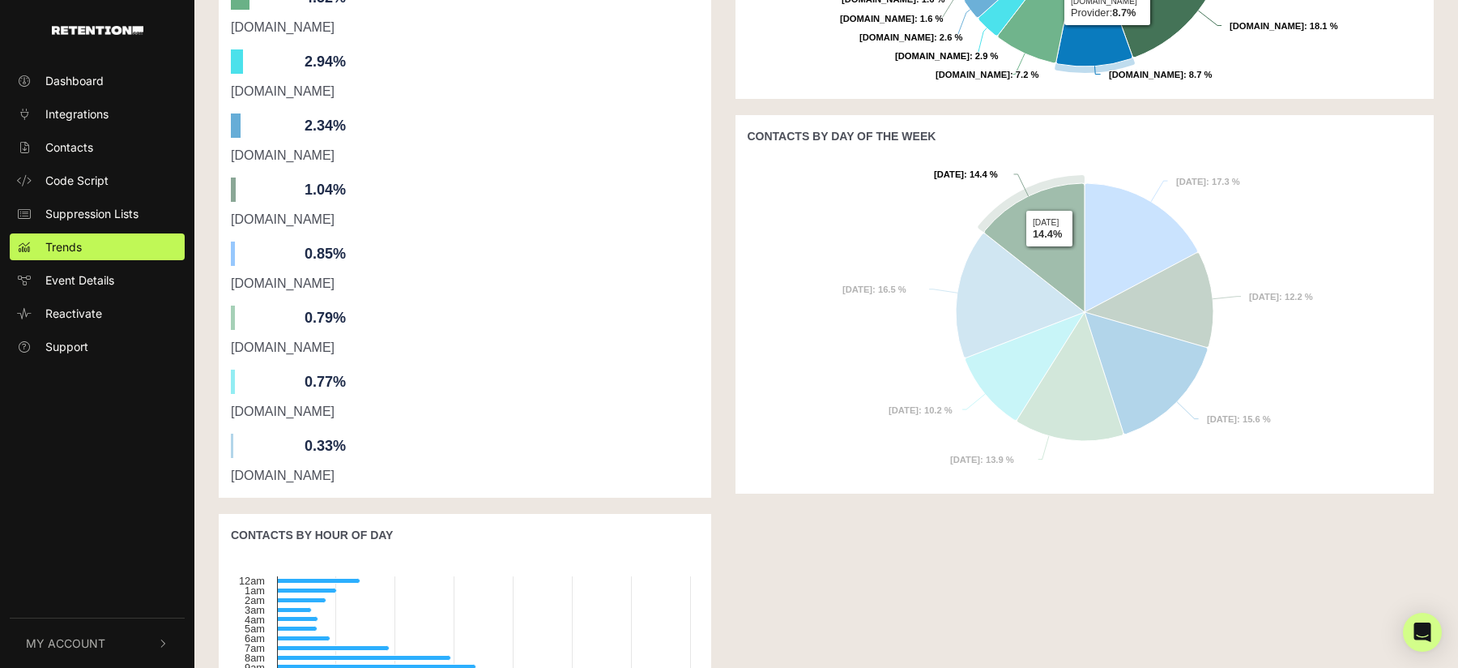
scroll to position [0, 0]
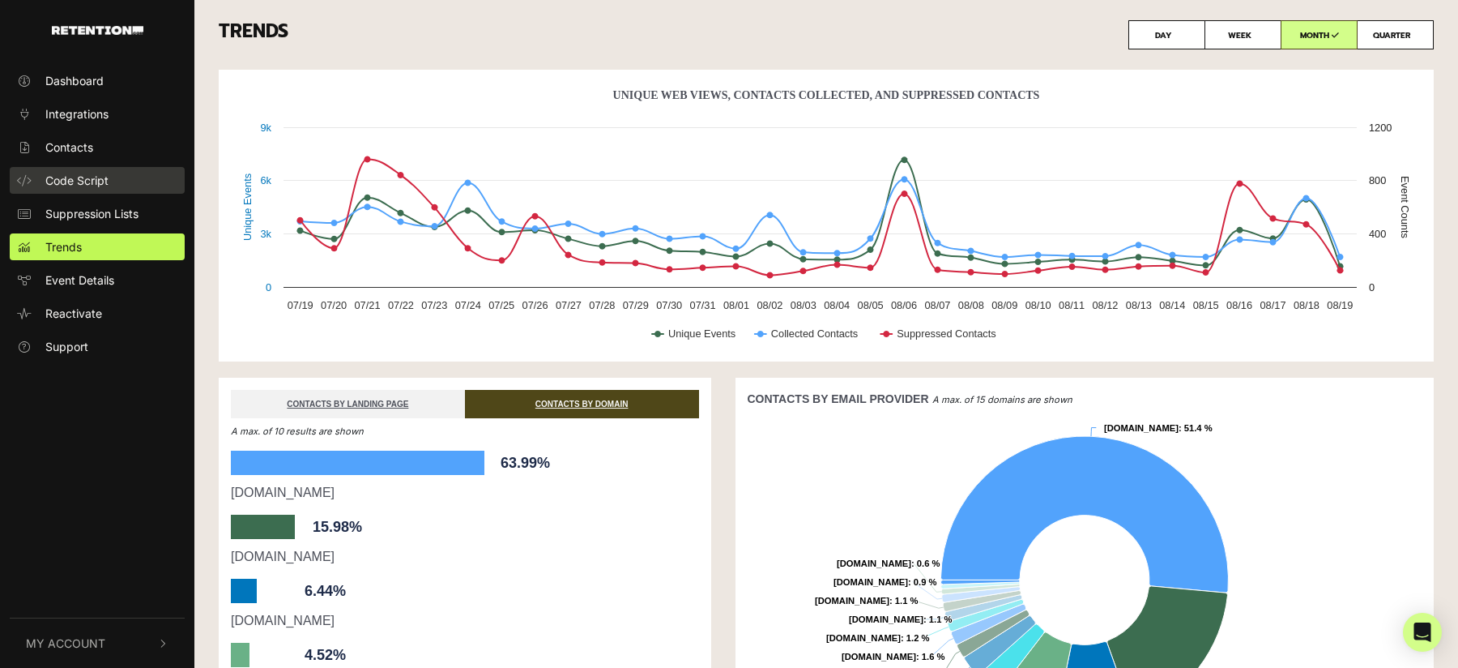
click at [75, 174] on span "Code Script" at bounding box center [76, 180] width 63 height 17
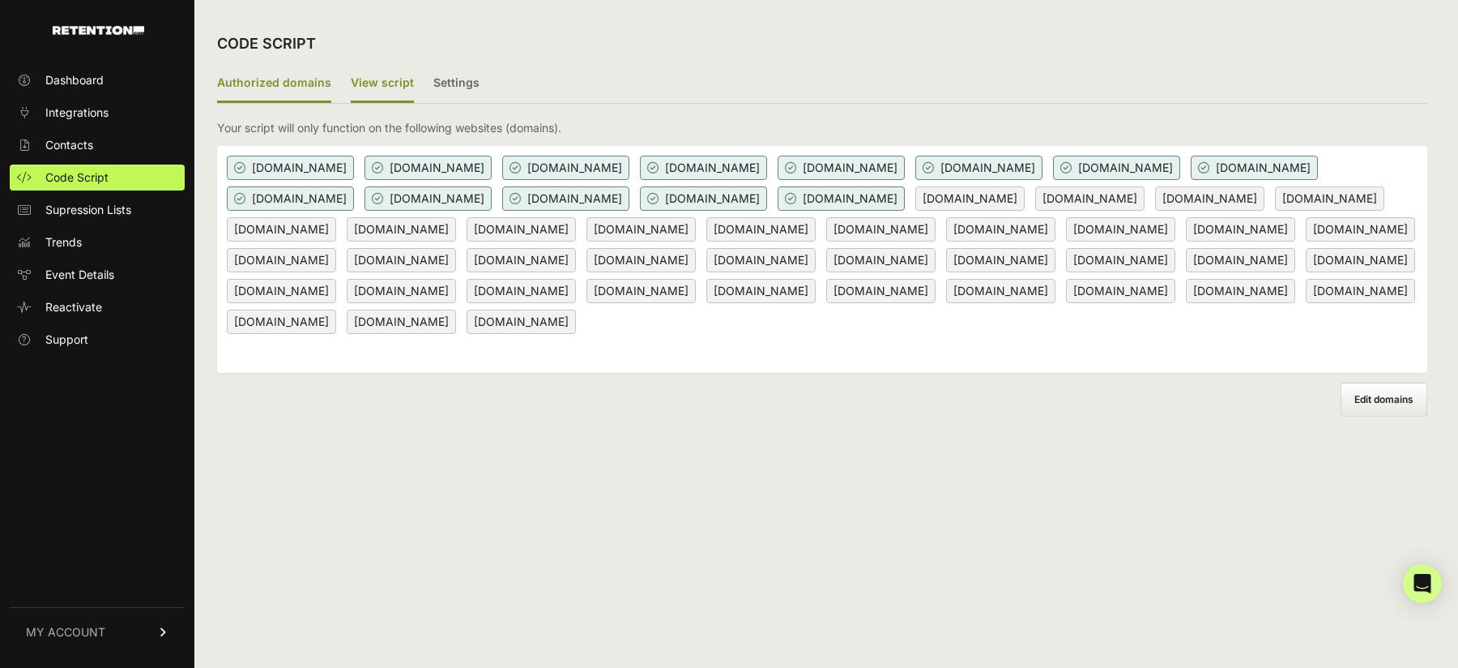
click at [369, 85] on label "View script" at bounding box center [382, 84] width 63 height 38
click at [0, 0] on input "View script" at bounding box center [0, 0] width 0 height 0
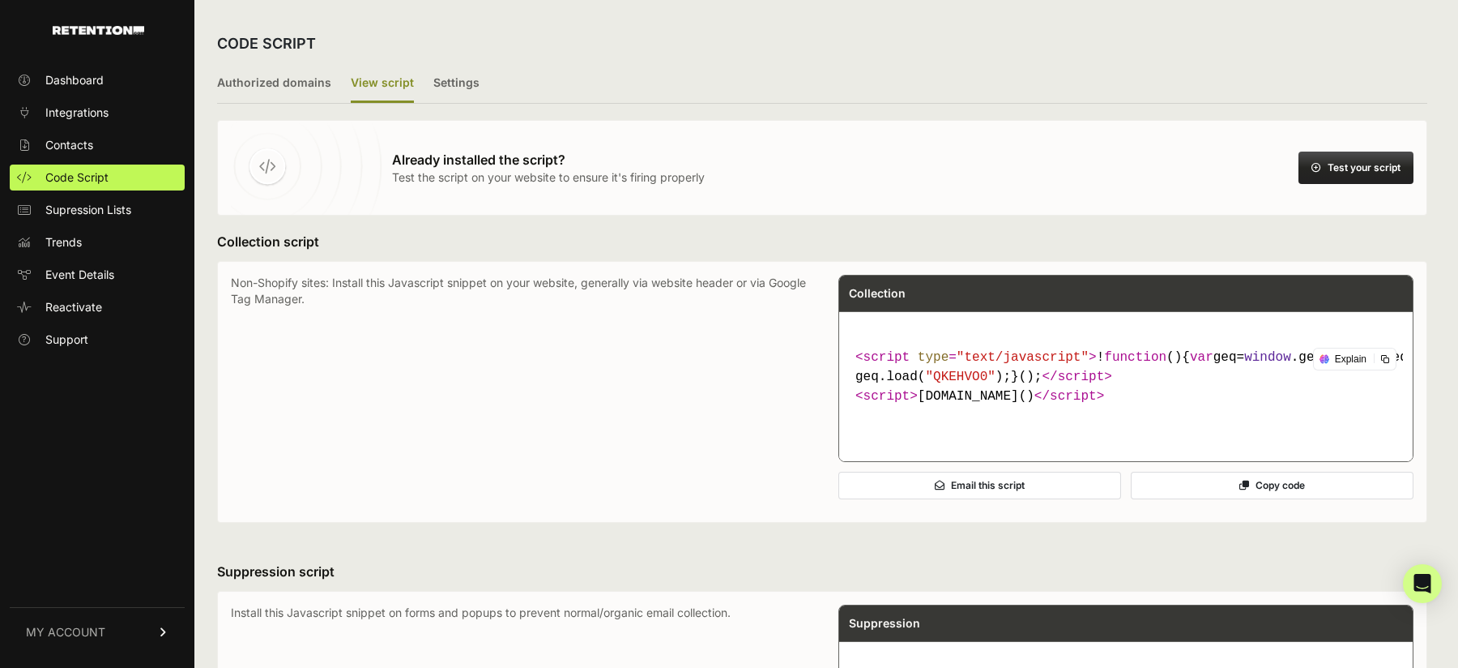
click at [1327, 169] on button "Test your script" at bounding box center [1356, 168] width 115 height 32
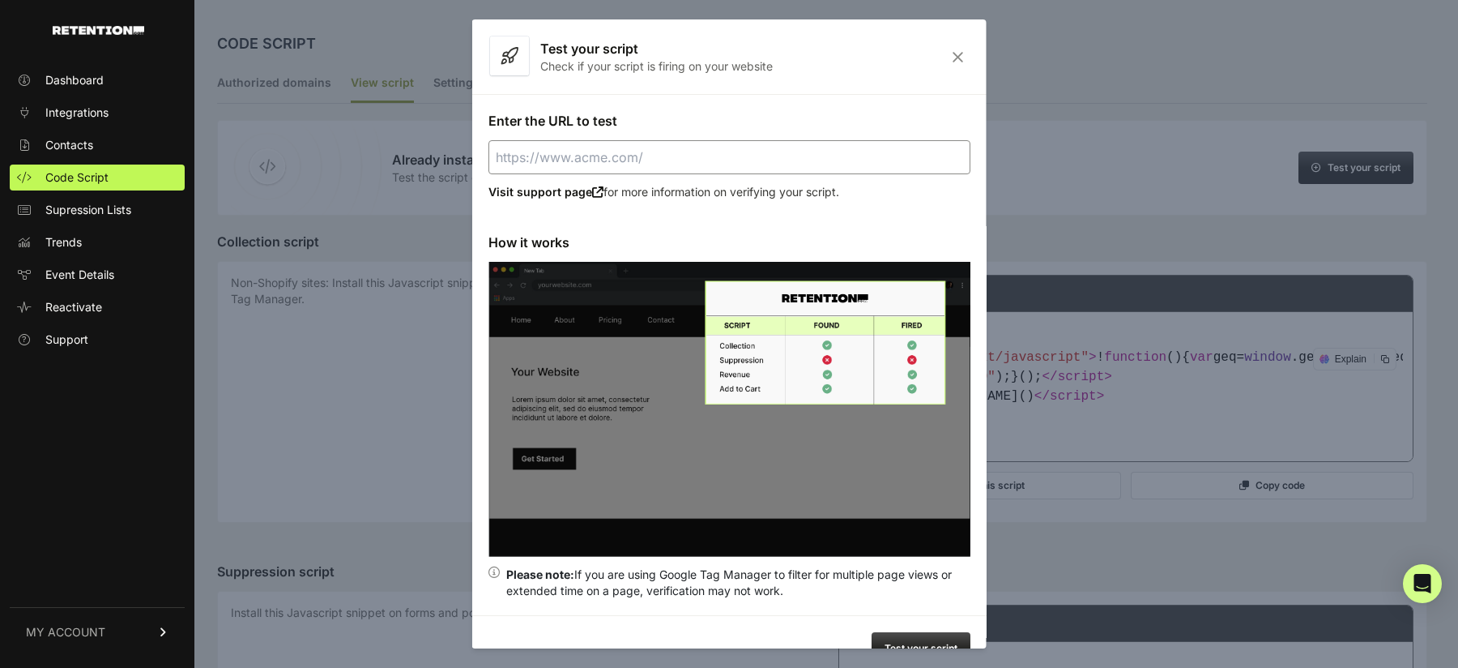
click at [757, 151] on input "Enter the URL to test" at bounding box center [730, 157] width 482 height 34
paste input "[URL][DOMAIN_NAME]"
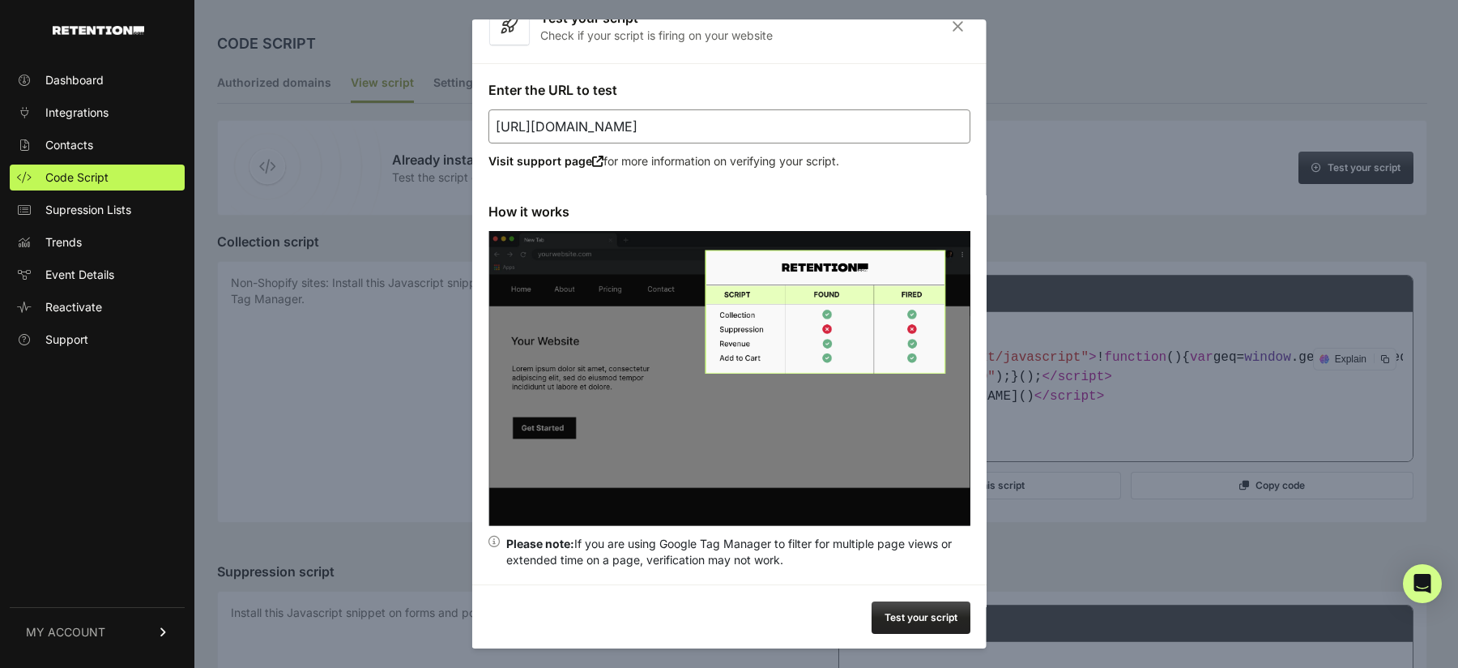
click at [901, 618] on button "Test your script" at bounding box center [921, 617] width 99 height 32
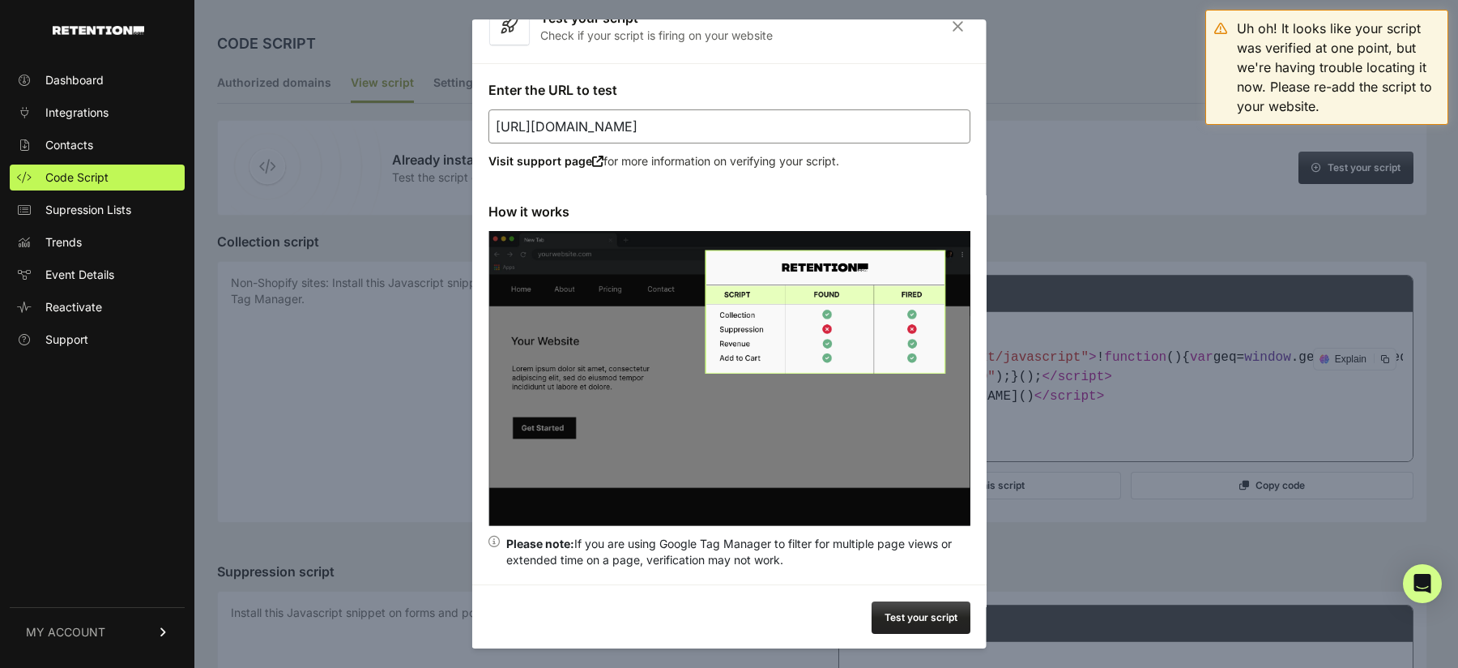
click at [852, 120] on input "[URL][DOMAIN_NAME]" at bounding box center [730, 126] width 482 height 34
paste input "pportunity"
type input "[URL][DOMAIN_NAME]"
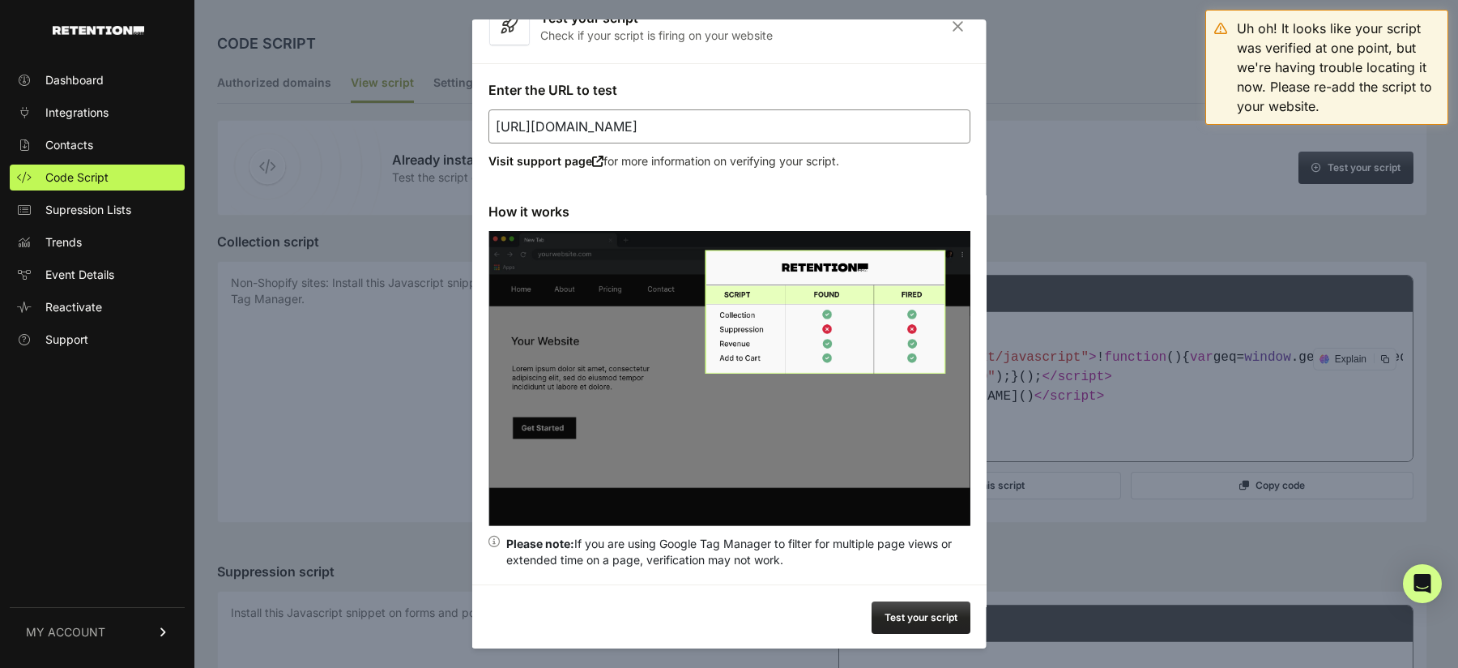
click at [899, 620] on button "Test your script" at bounding box center [921, 617] width 99 height 32
click at [1265, 22] on div "Uh oh! It looks like your script was verified at one point, but we're having tr…" at bounding box center [1338, 67] width 203 height 97
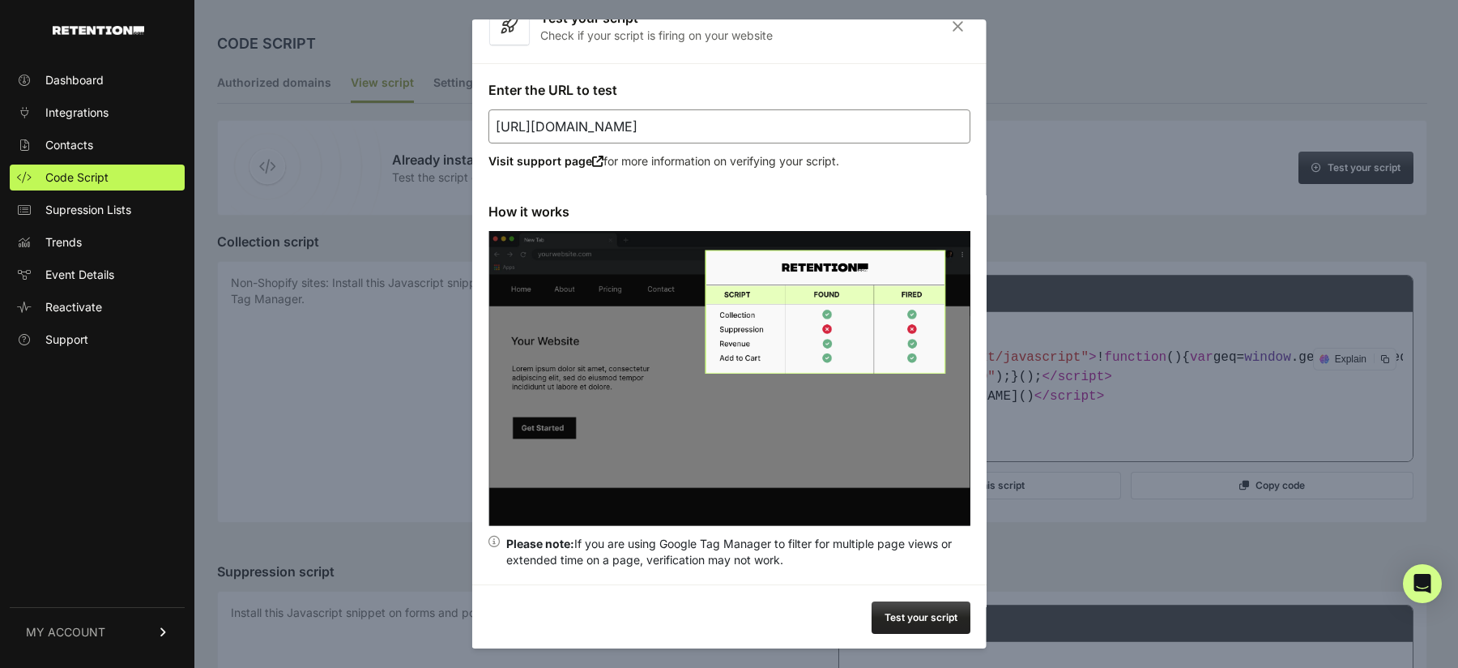
click at [903, 626] on button "Test your script" at bounding box center [921, 617] width 99 height 32
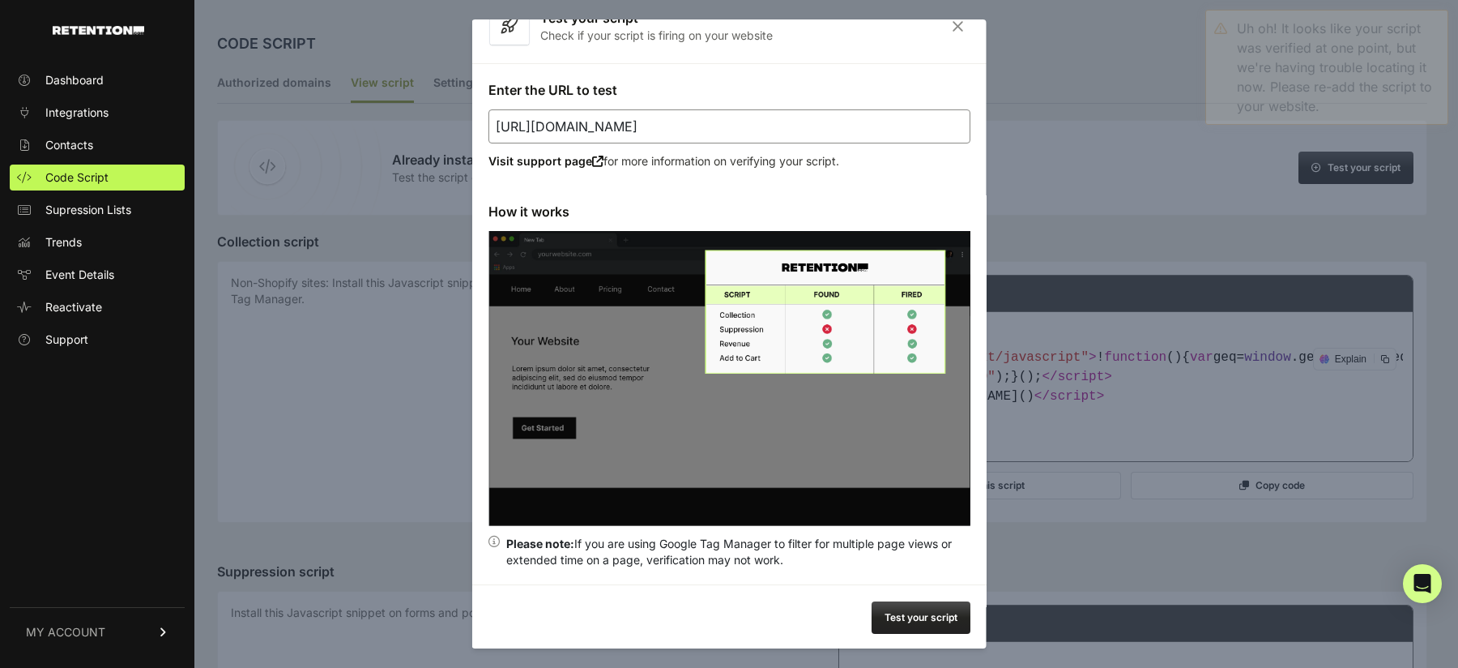
scroll to position [0, 0]
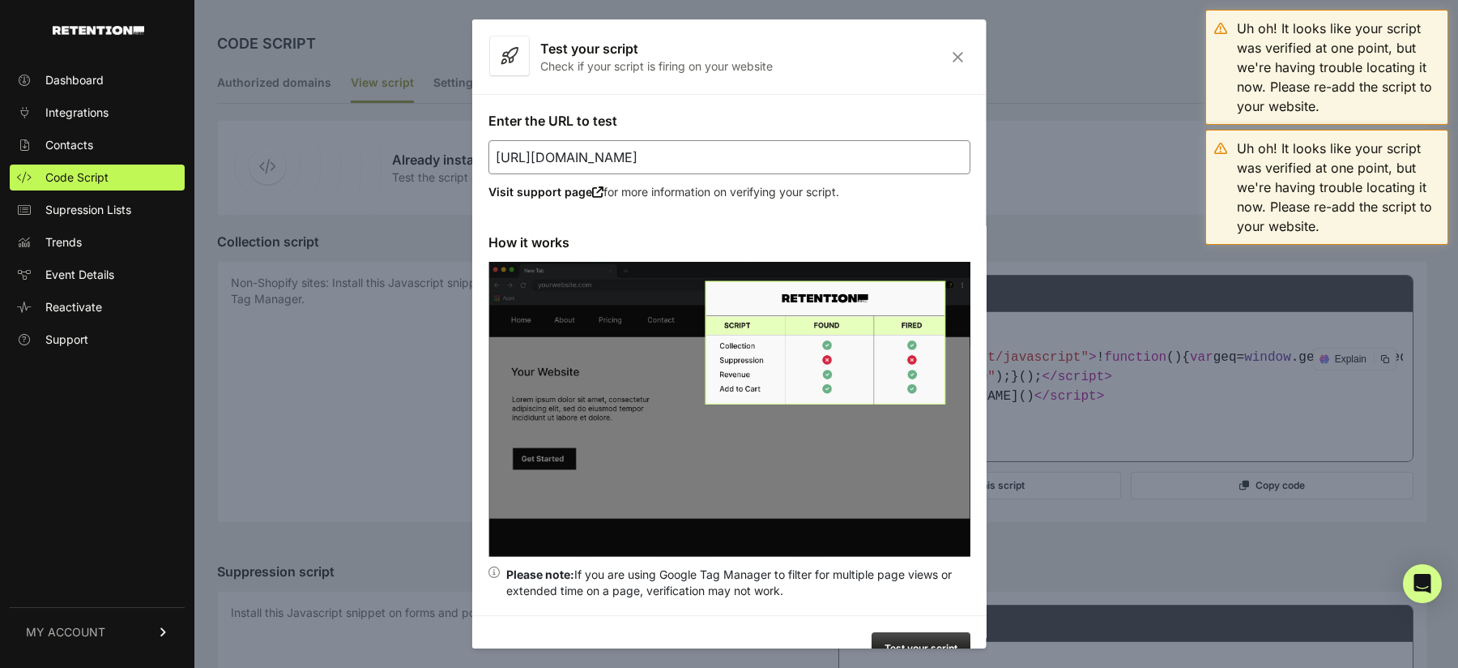
click at [962, 46] on div "Test your script Check if your script is firing on your website" at bounding box center [729, 56] width 514 height 75
click at [954, 62] on icon "Close" at bounding box center [958, 57] width 25 height 14
